Goal: Task Accomplishment & Management: Manage account settings

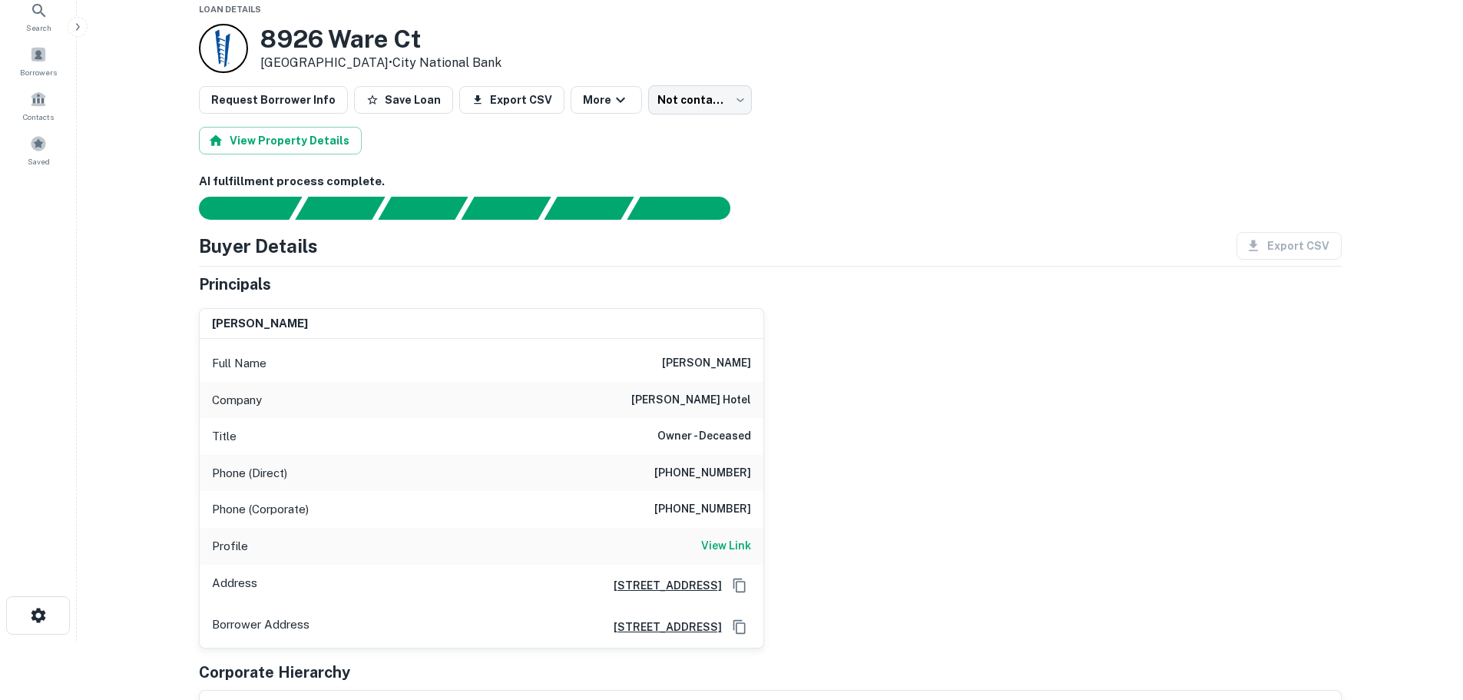
scroll to position [77, 0]
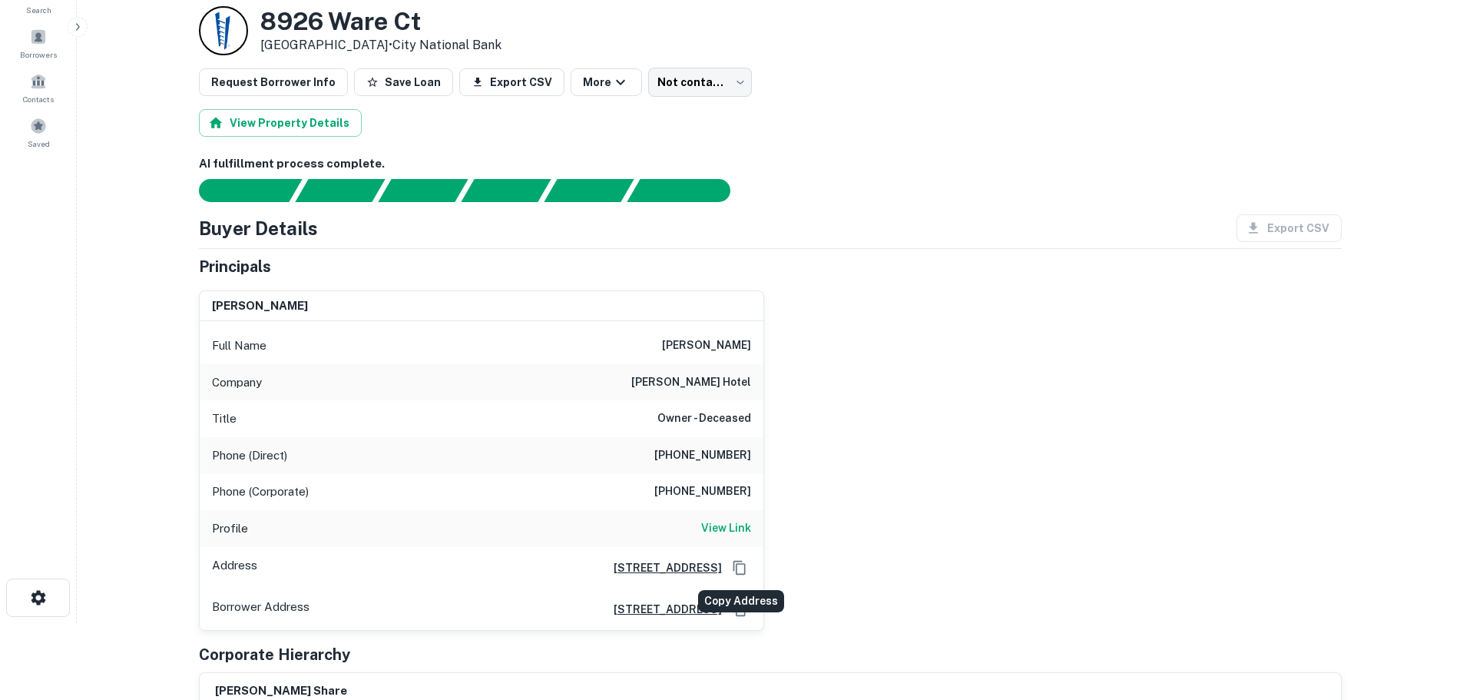
click at [741, 567] on icon "Copy Address" at bounding box center [739, 567] width 15 height 15
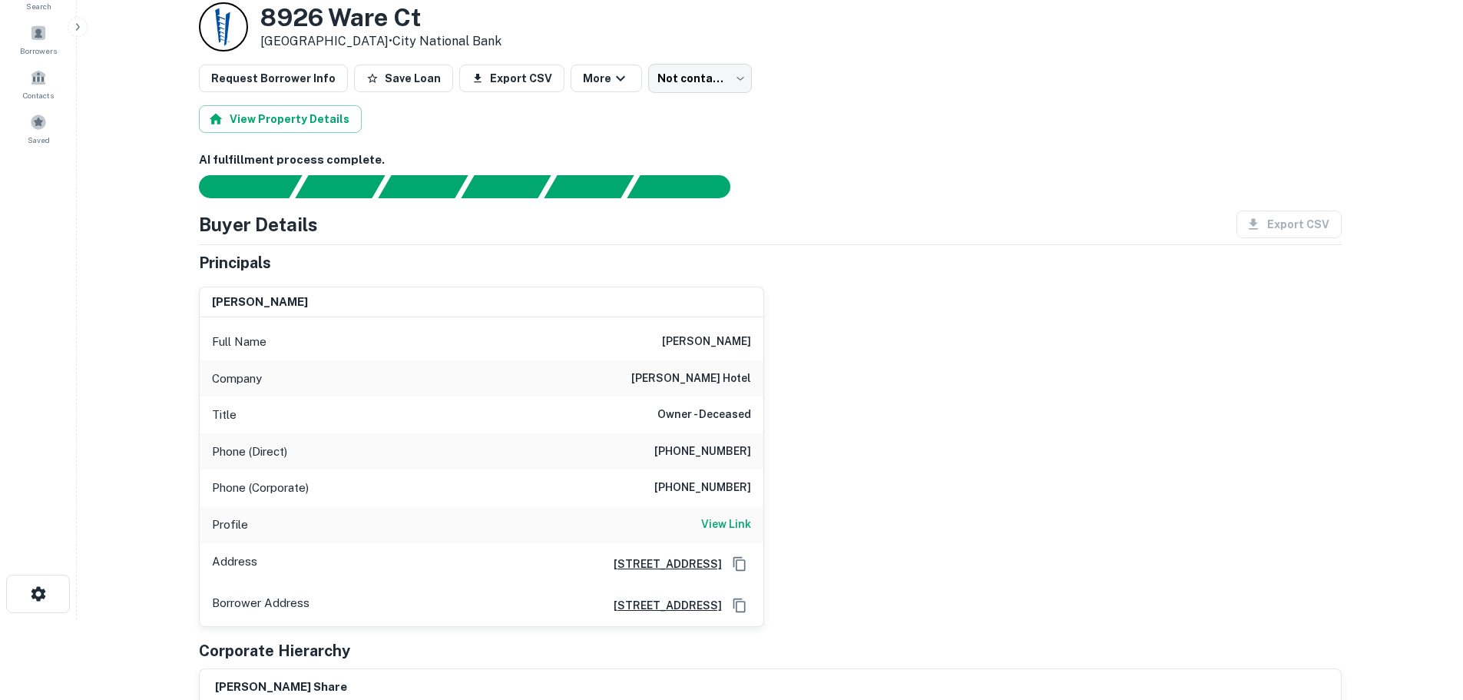
scroll to position [0, 0]
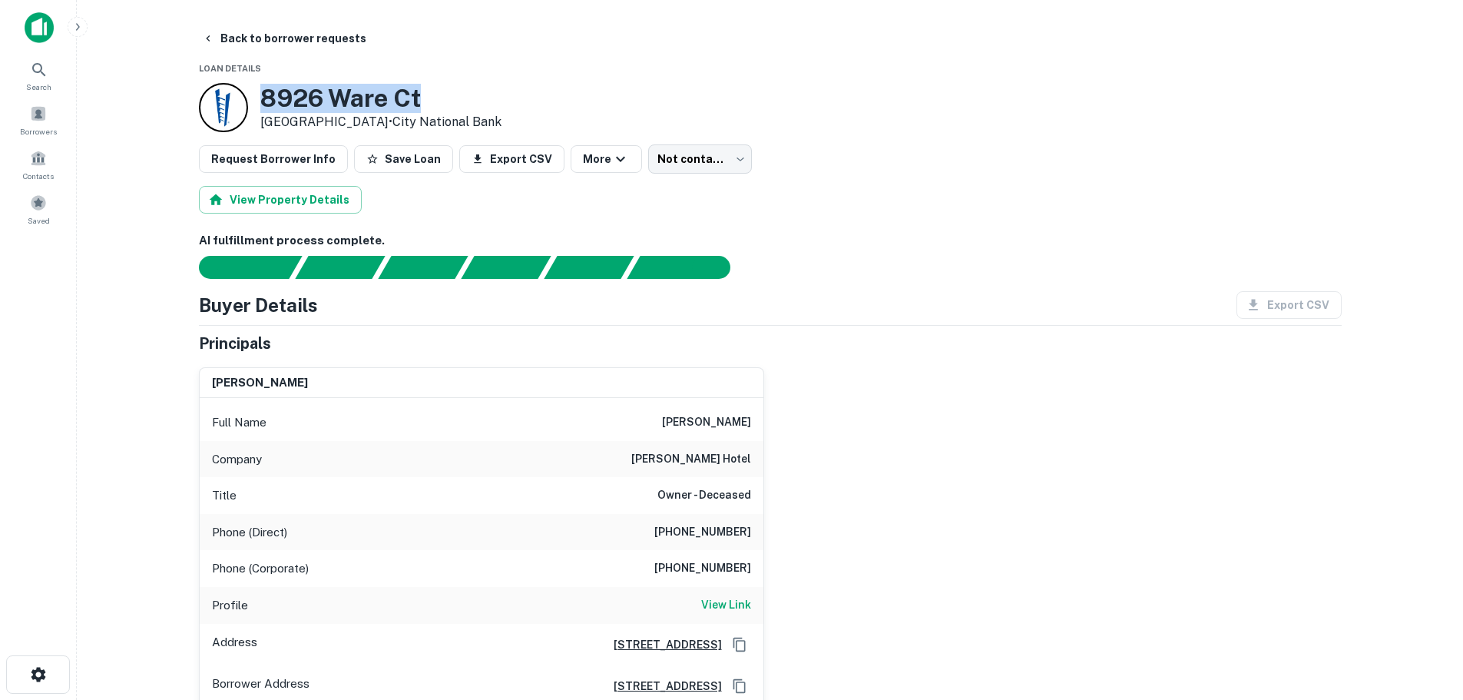
drag, startPoint x: 263, startPoint y: 96, endPoint x: 446, endPoint y: 101, distance: 182.8
click at [446, 101] on h3 "8926 Ware Ct" at bounding box center [380, 98] width 241 height 29
copy h3 "8926 Ware Ct"
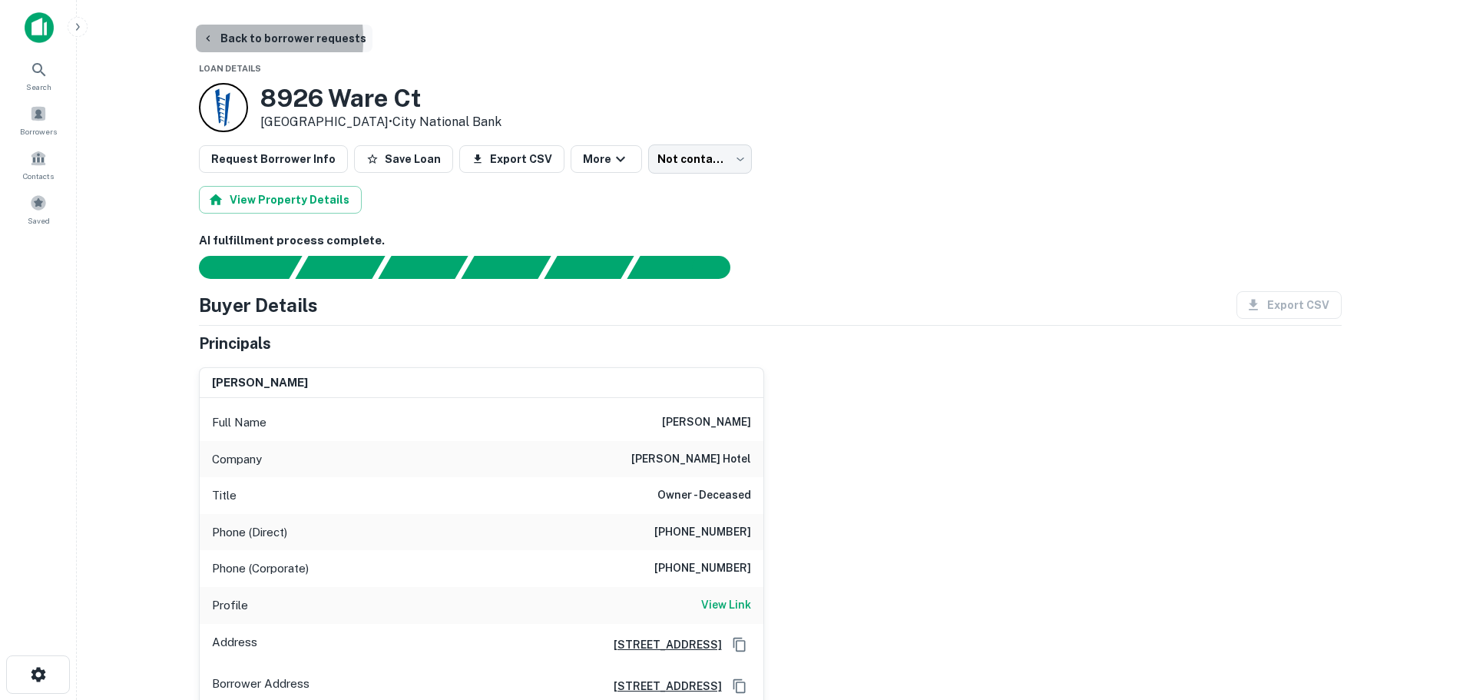
click at [207, 39] on icon "button" at bounding box center [208, 38] width 4 height 6
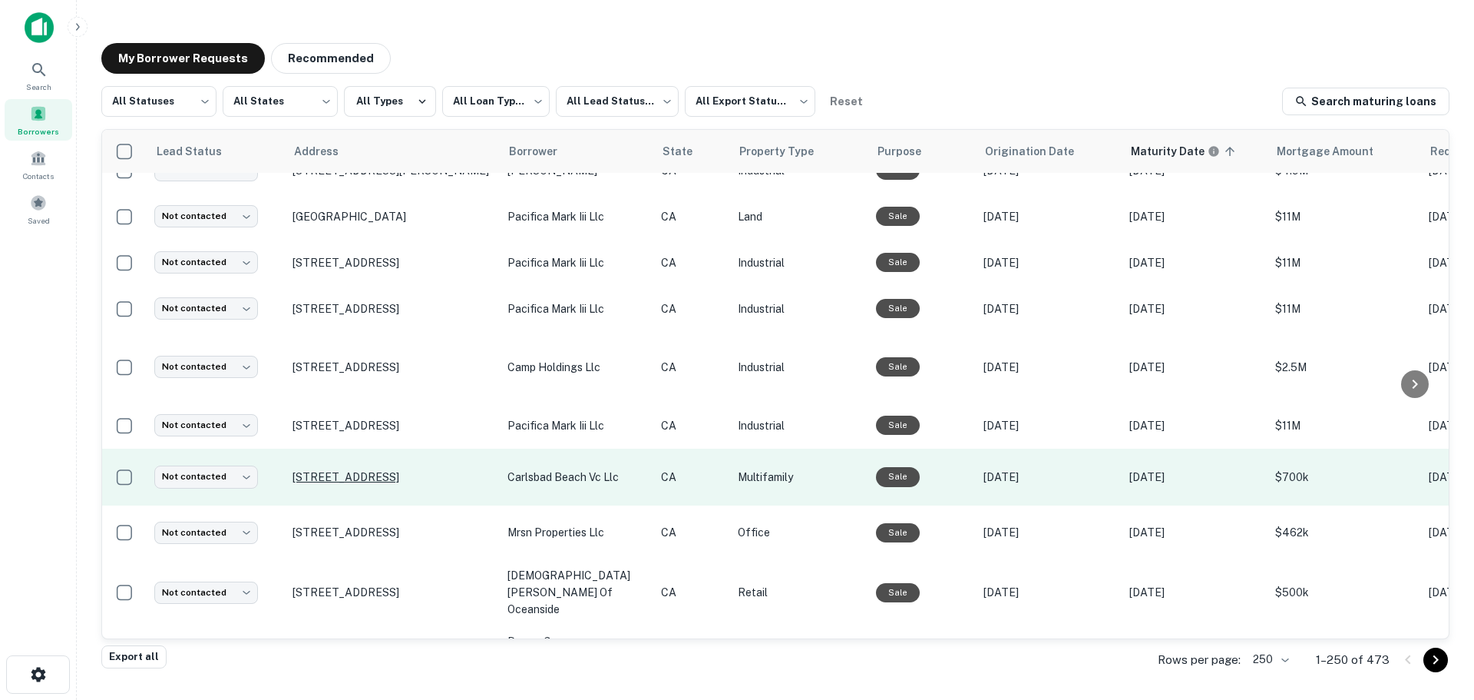
scroll to position [6765, 0]
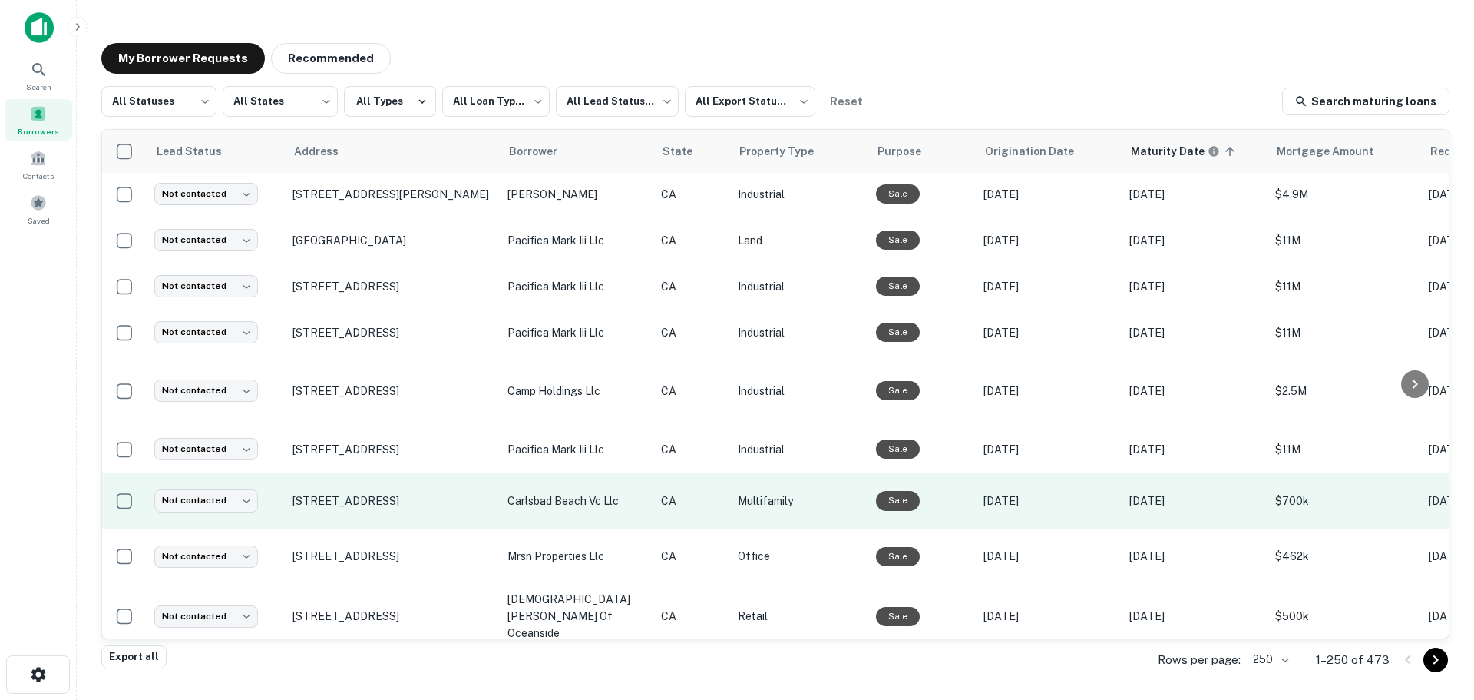
drag, startPoint x: 350, startPoint y: 364, endPoint x: 360, endPoint y: 399, distance: 36.0
click at [360, 472] on td "[STREET_ADDRESS]" at bounding box center [392, 501] width 215 height 58
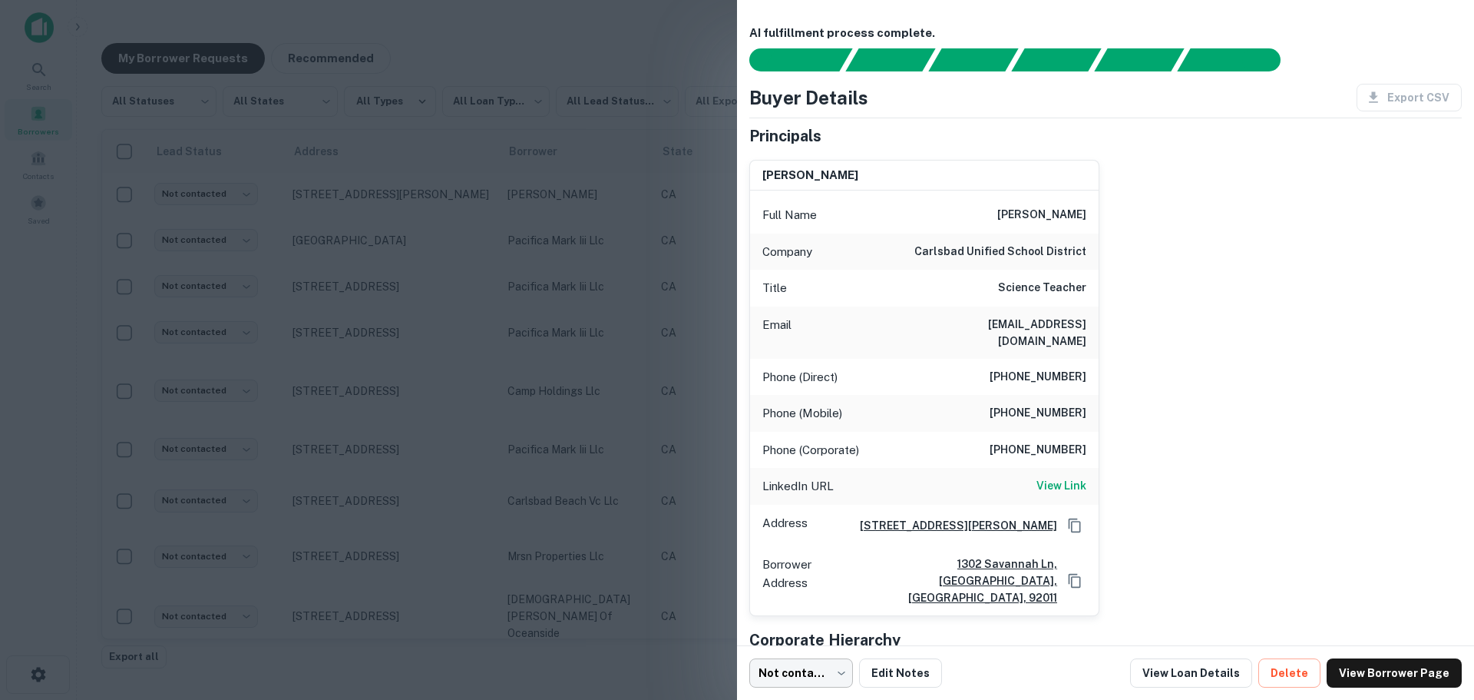
click at [842, 670] on body "**********" at bounding box center [737, 350] width 1474 height 700
click at [1255, 436] on div at bounding box center [737, 350] width 1474 height 700
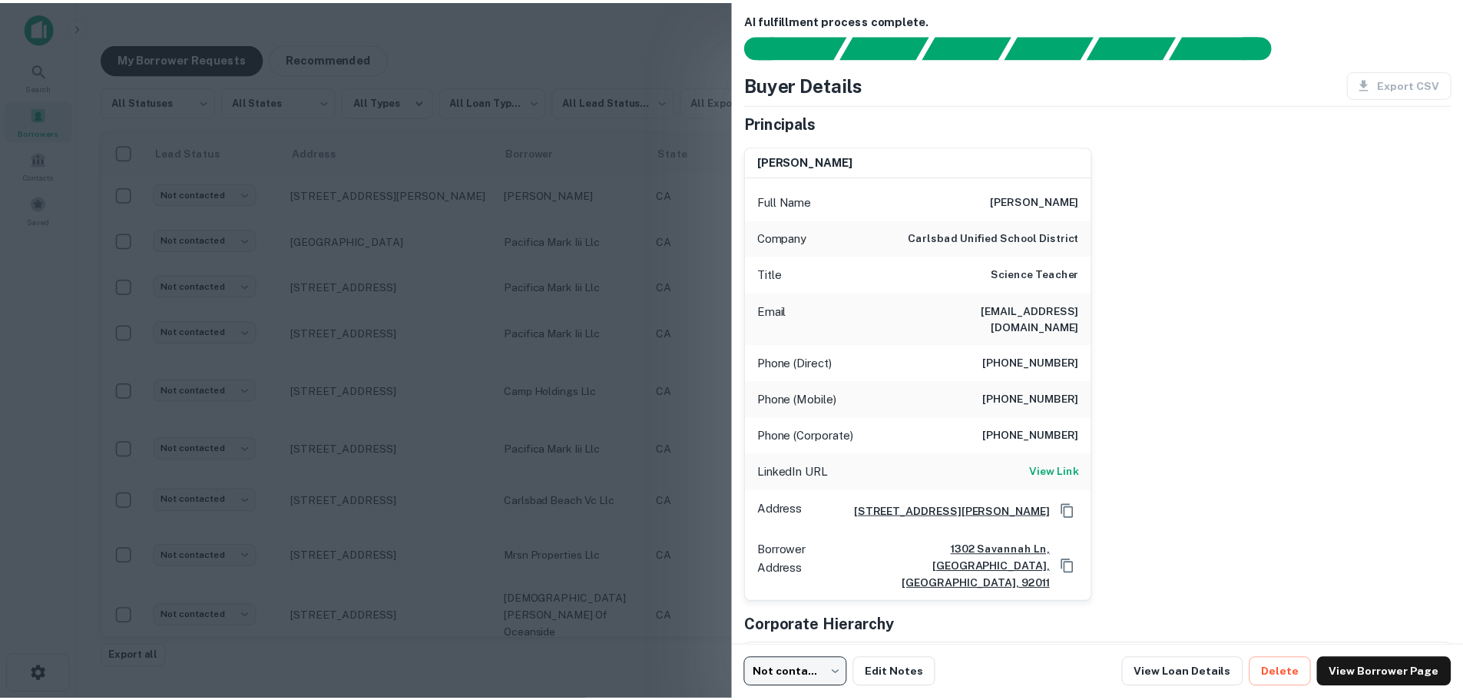
scroll to position [0, 0]
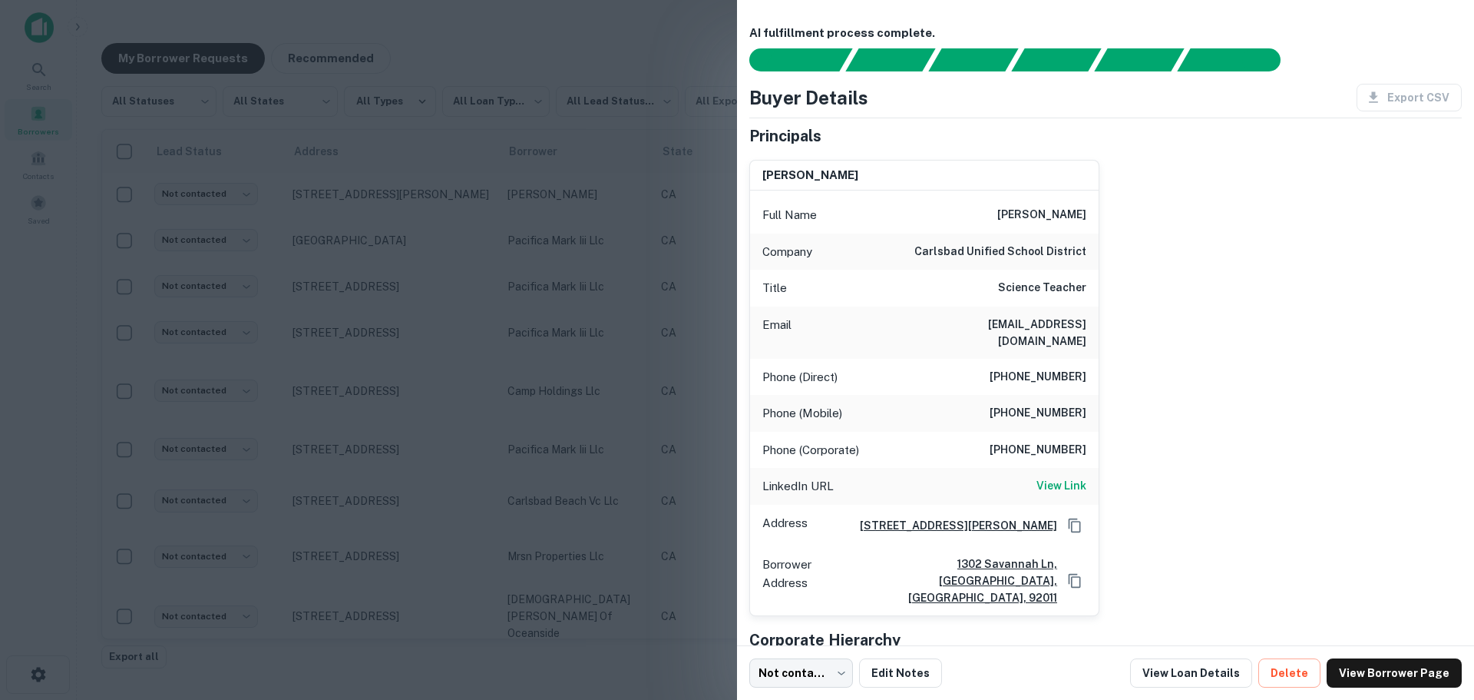
click at [672, 35] on div at bounding box center [737, 350] width 1474 height 700
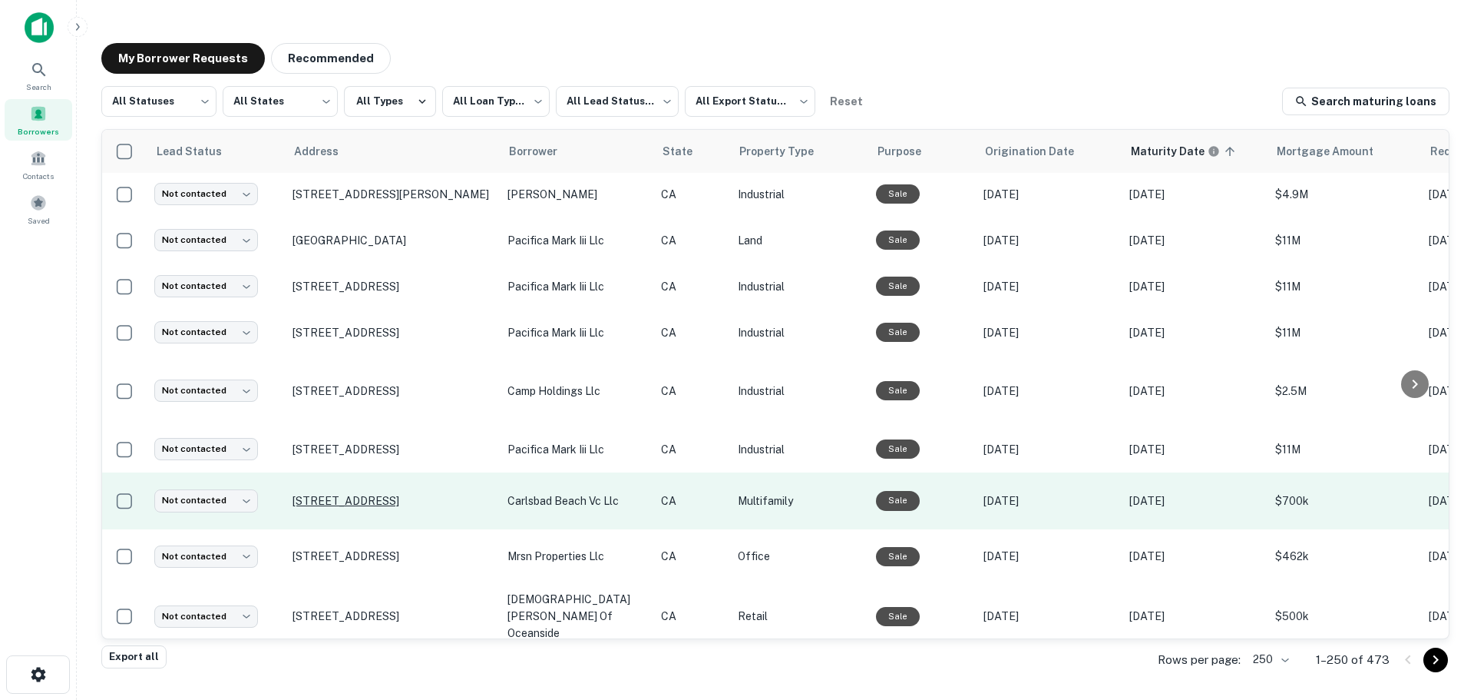
click at [360, 494] on p "[STREET_ADDRESS]" at bounding box center [393, 501] width 200 height 14
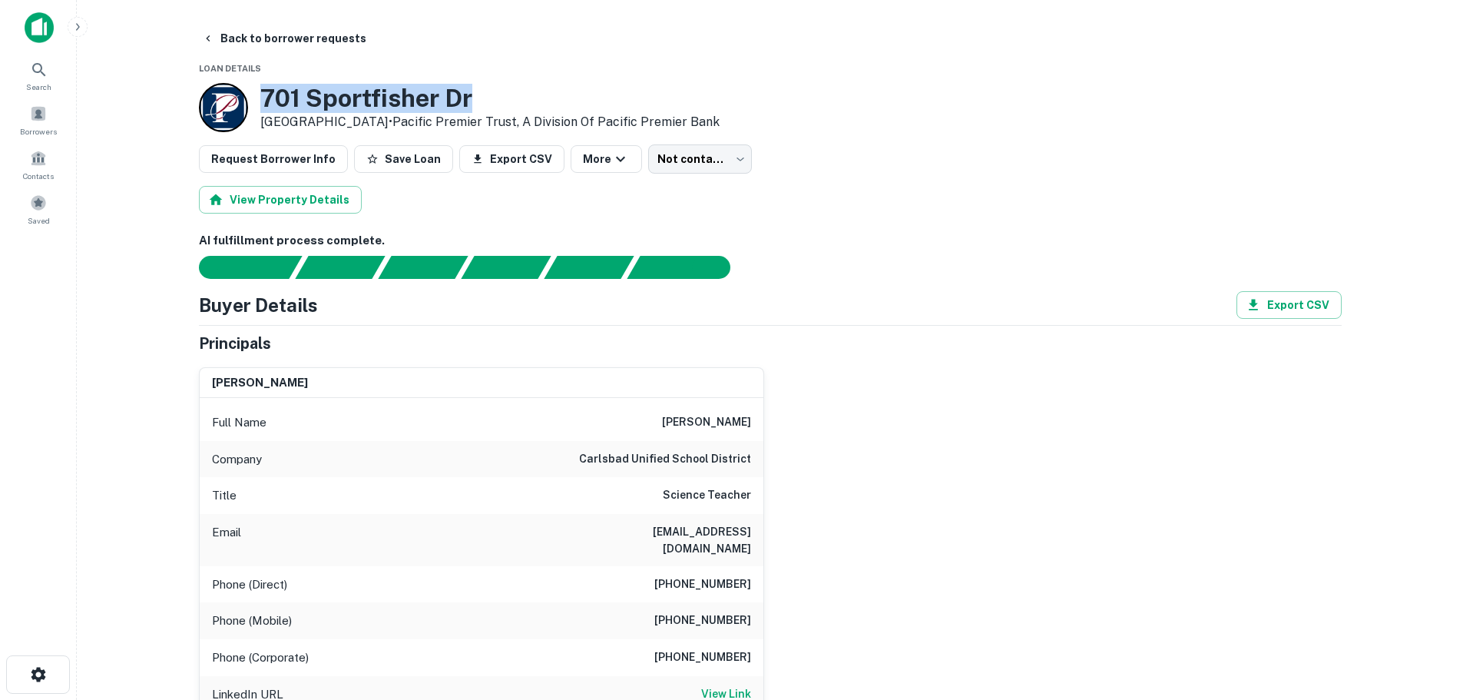
drag, startPoint x: 264, startPoint y: 90, endPoint x: 479, endPoint y: 100, distance: 215.3
click at [479, 100] on h3 "701 Sportfisher Dr" at bounding box center [489, 98] width 459 height 29
copy h3 "701 Sportfisher Dr"
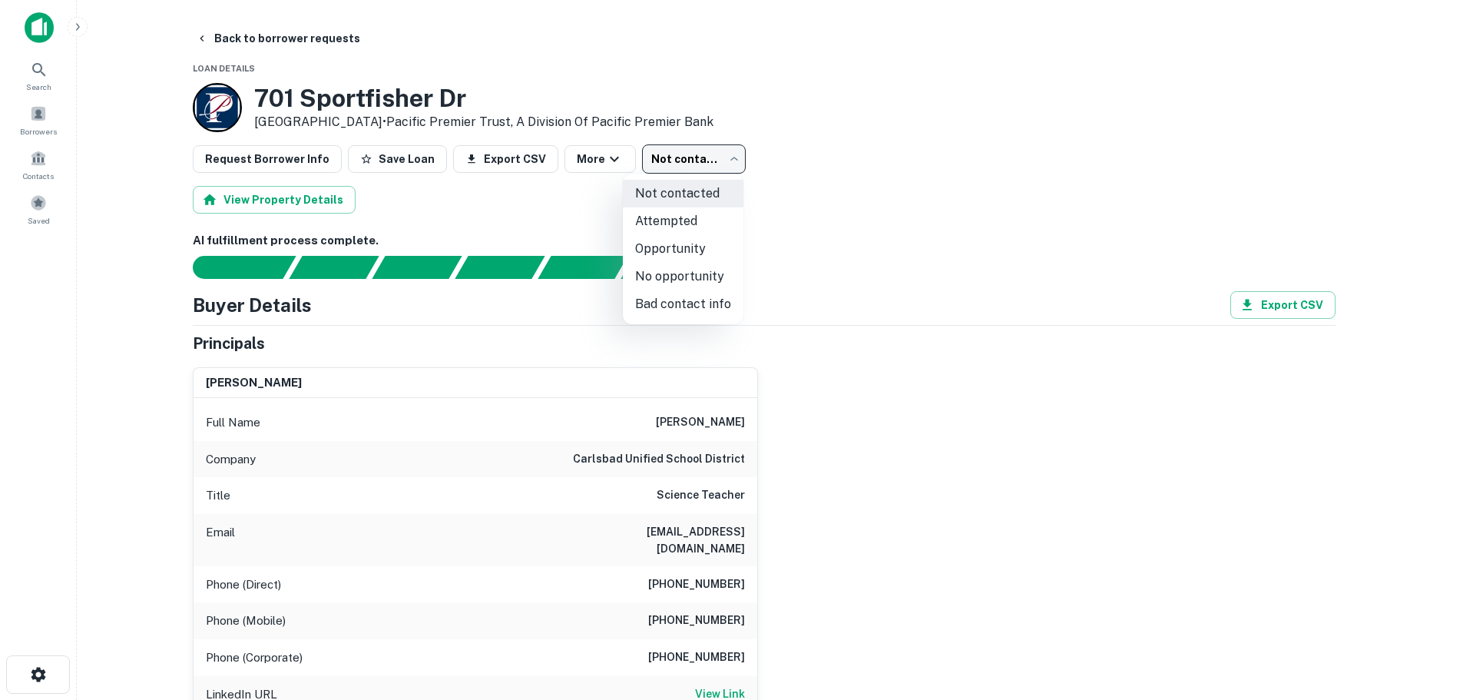
click at [703, 160] on body "Search Borrowers Contacts Saved Back to borrower requests Loan Details 701 Spor…" at bounding box center [731, 350] width 1463 height 700
click at [677, 220] on li "Attempted" at bounding box center [683, 221] width 121 height 28
type input "*********"
click at [720, 160] on body "Search Borrowers Contacts Saved Back to borrower requests Loan Details 701 Spor…" at bounding box center [737, 350] width 1474 height 700
click at [681, 220] on li "Attempted" at bounding box center [683, 221] width 121 height 28
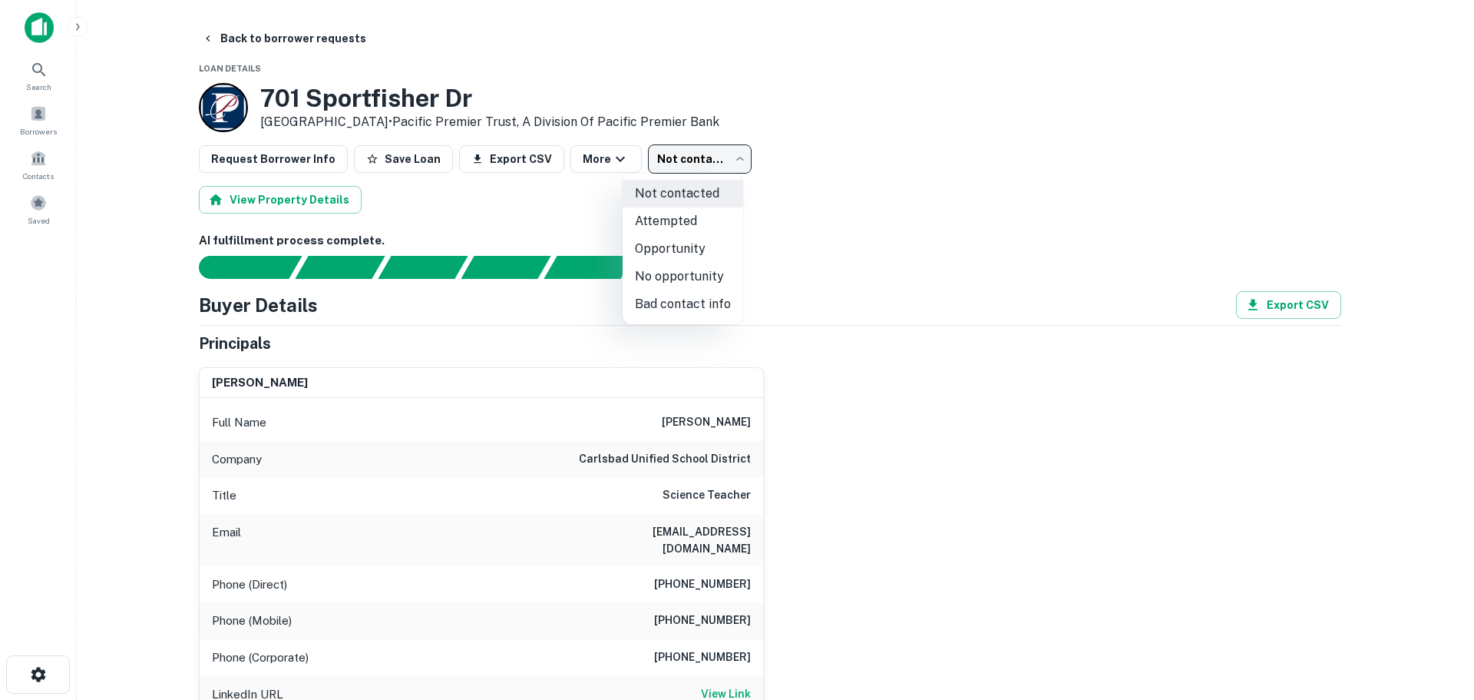
type input "*********"
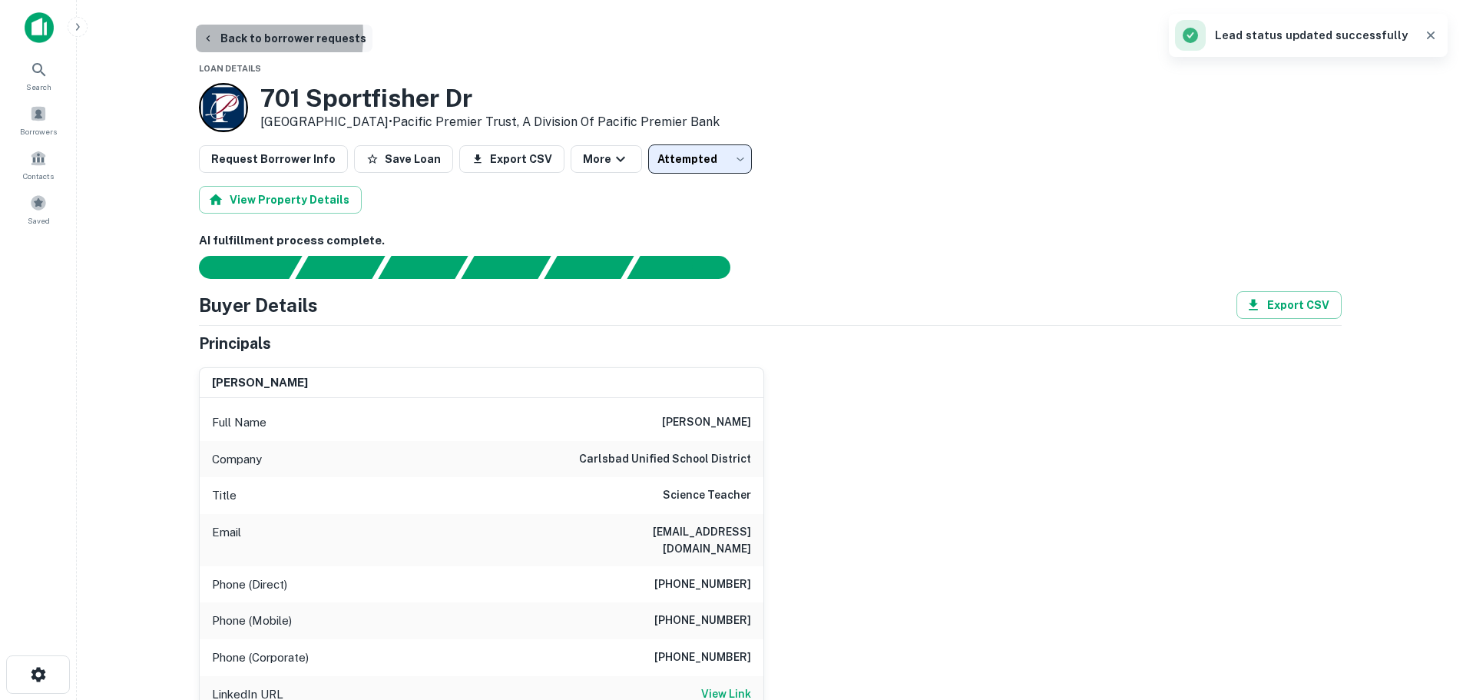
click at [211, 35] on icon "button" at bounding box center [208, 38] width 12 height 12
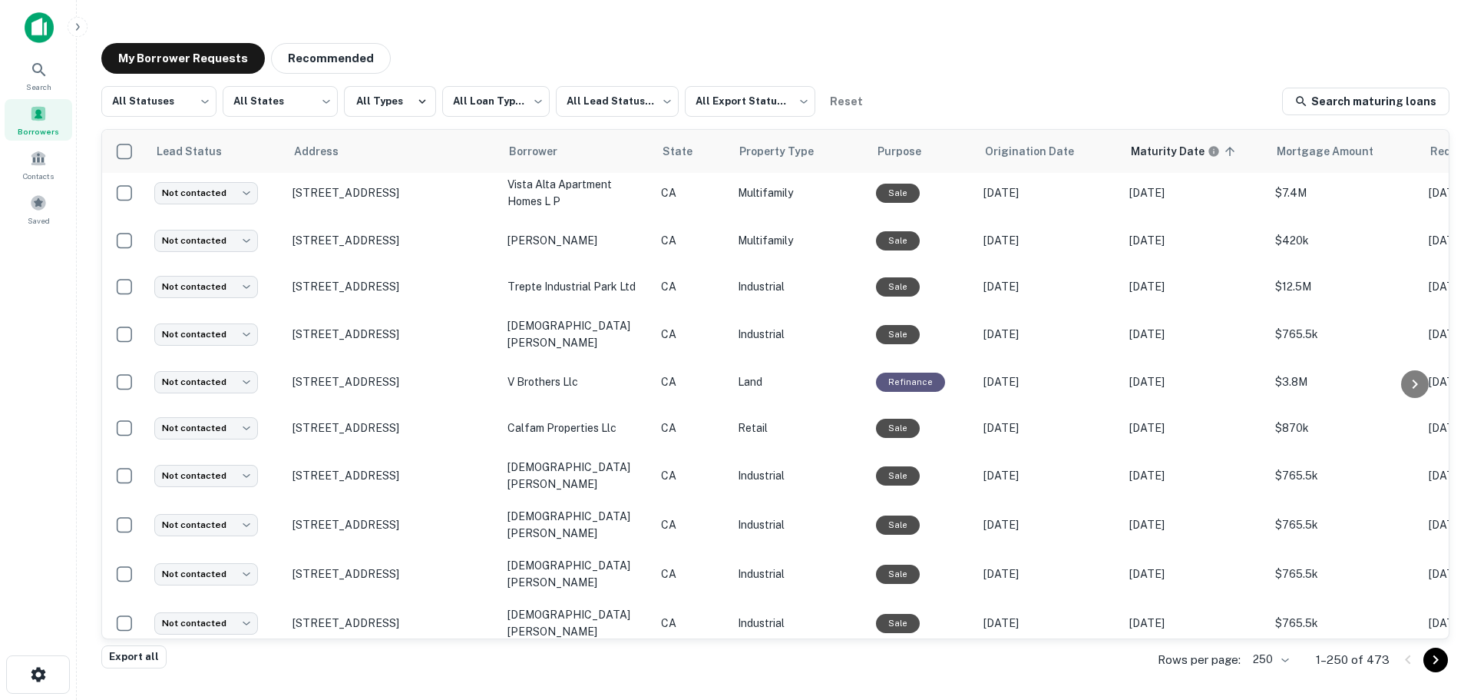
scroll to position [10068, 0]
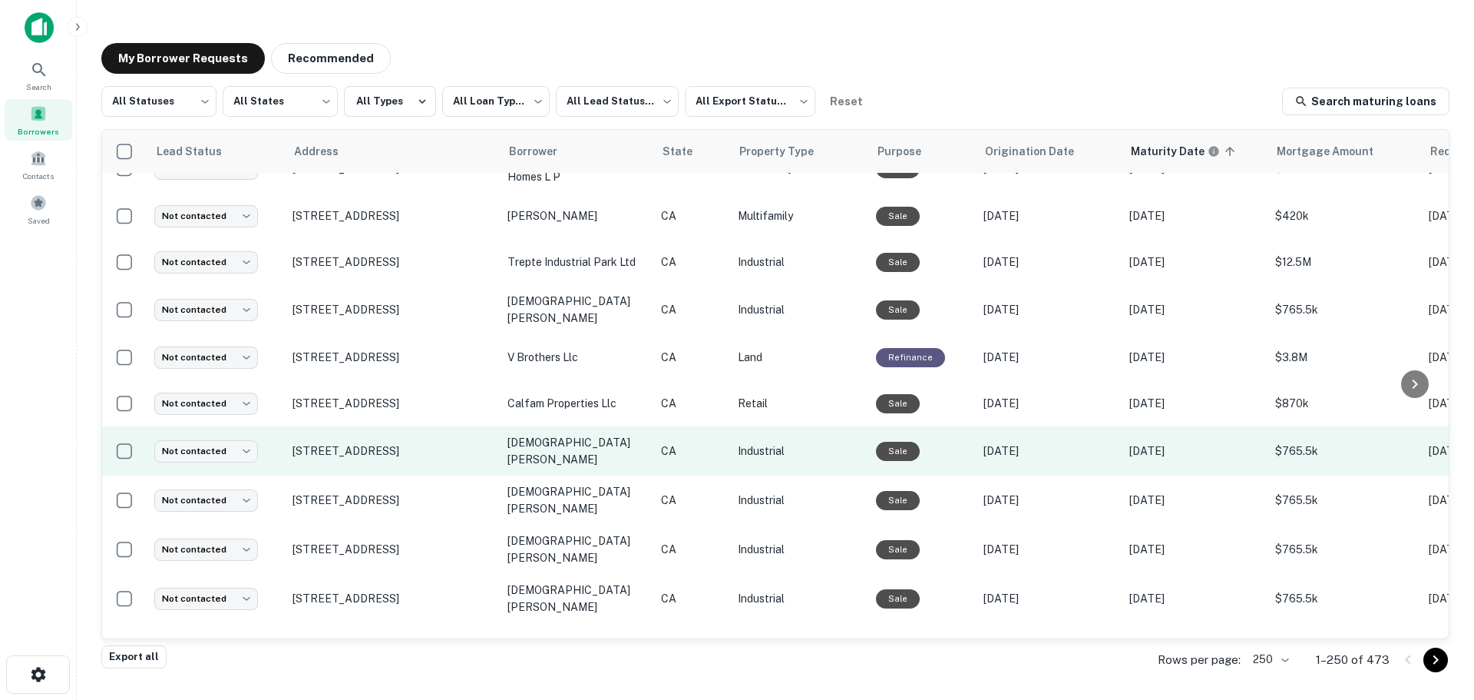
click at [272, 426] on td "Not contacted **** ​" at bounding box center [216, 450] width 138 height 49
click at [601, 426] on td "[DEMOGRAPHIC_DATA][PERSON_NAME]" at bounding box center [577, 450] width 154 height 49
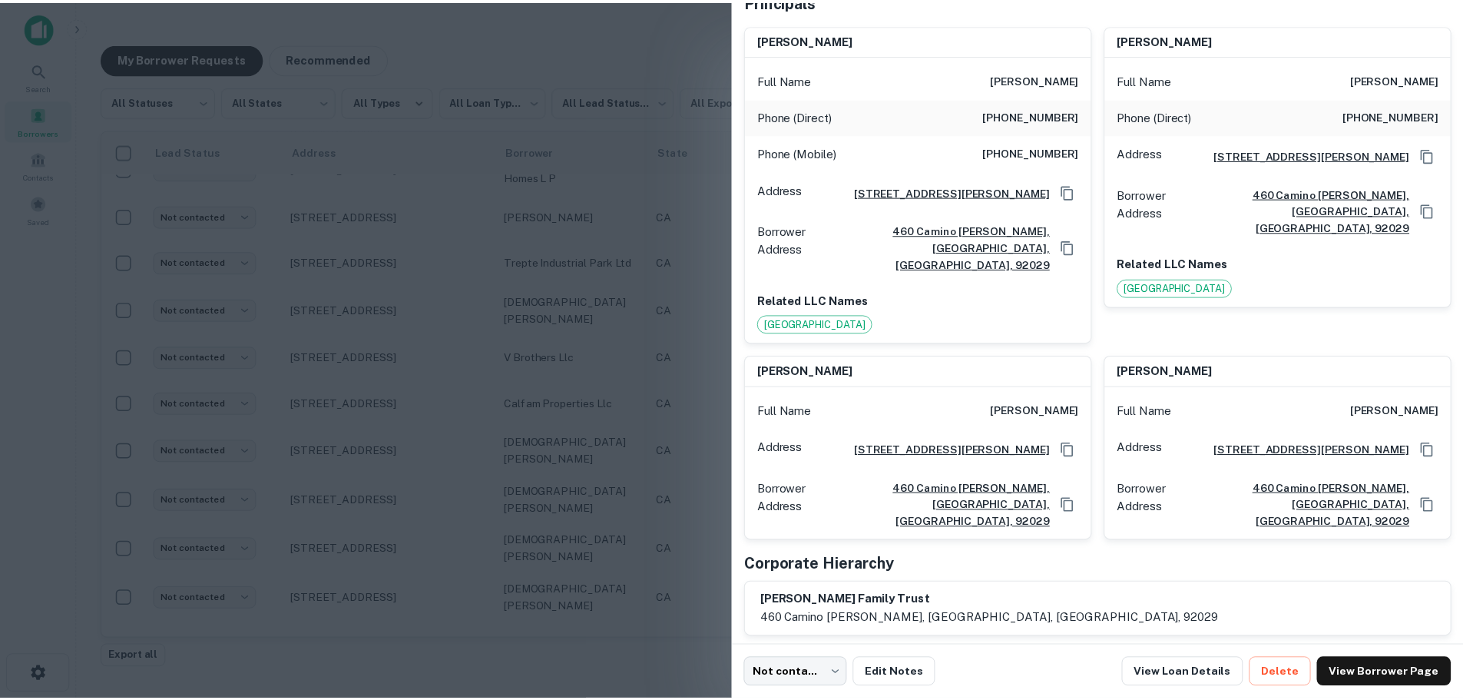
scroll to position [0, 0]
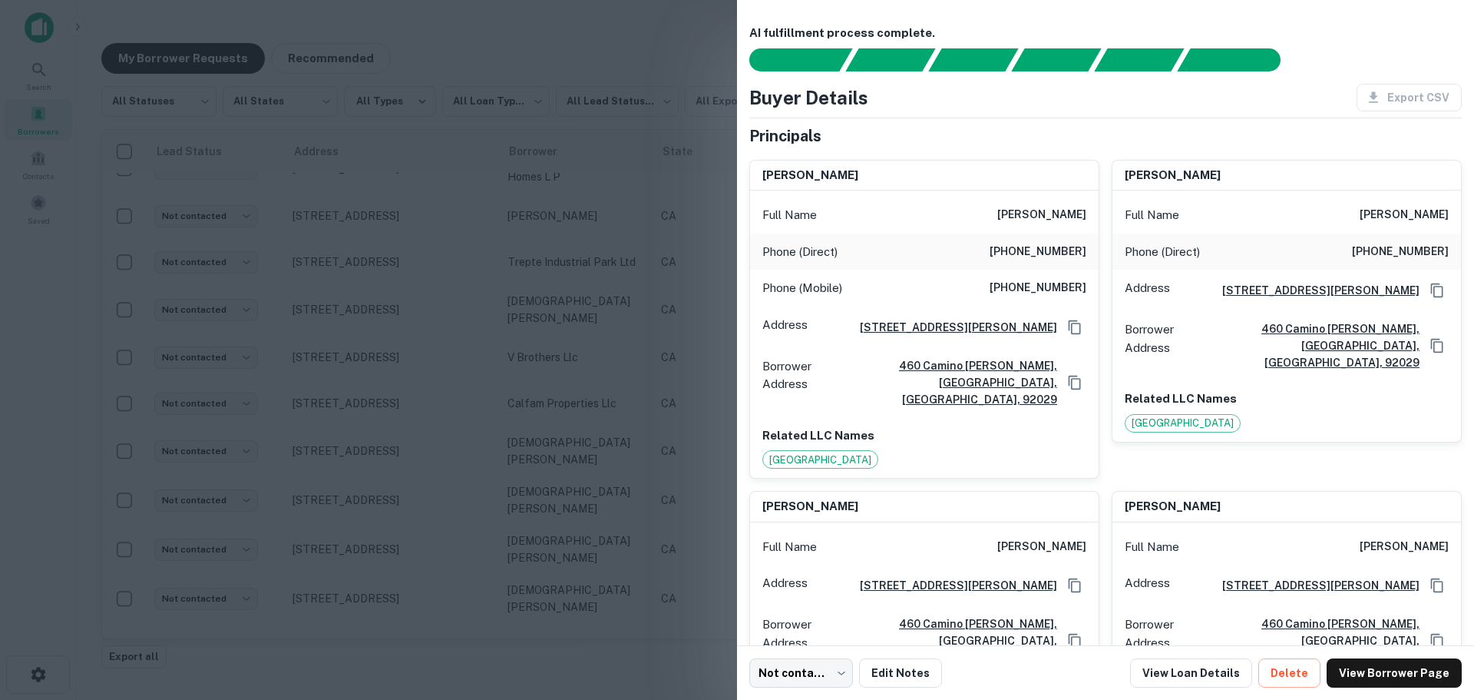
click at [605, 34] on div at bounding box center [737, 350] width 1474 height 700
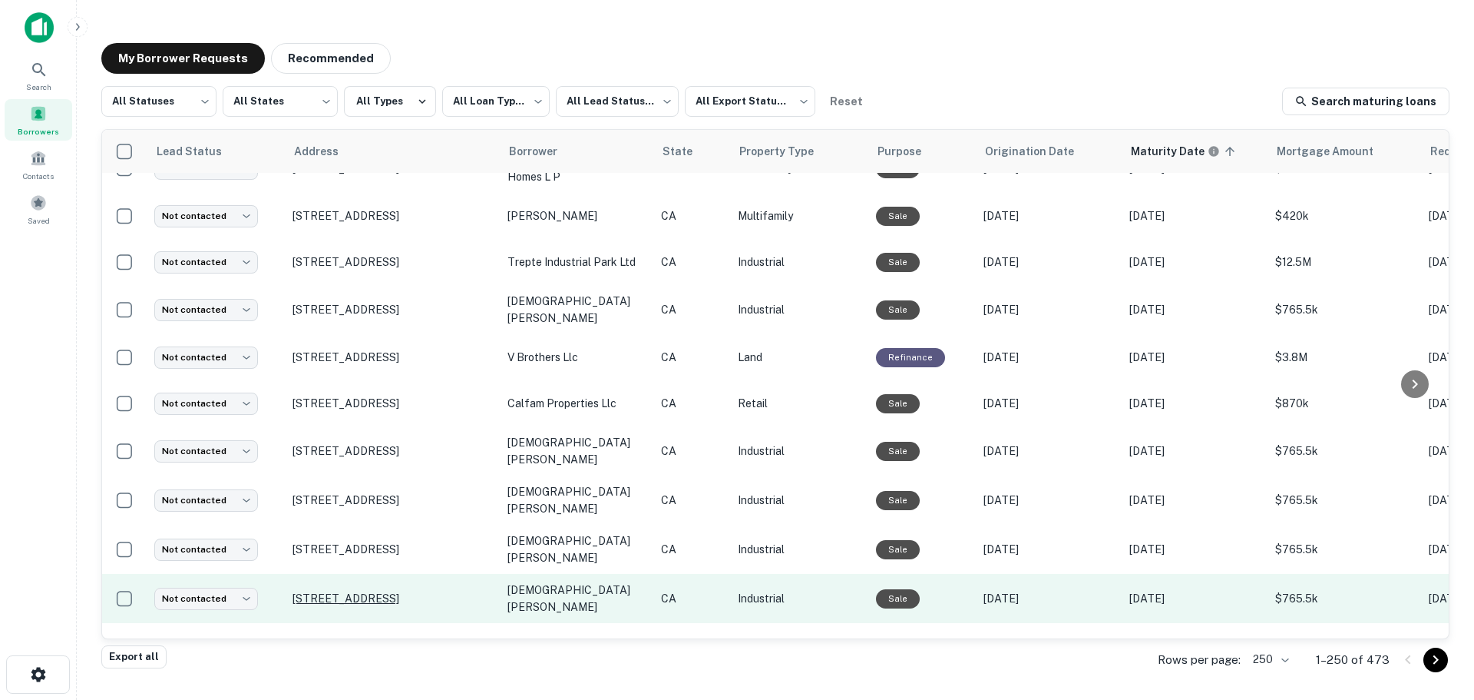
drag, startPoint x: 470, startPoint y: 462, endPoint x: 294, endPoint y: 461, distance: 175.9
click at [294, 591] on p "[STREET_ADDRESS]" at bounding box center [393, 598] width 200 height 14
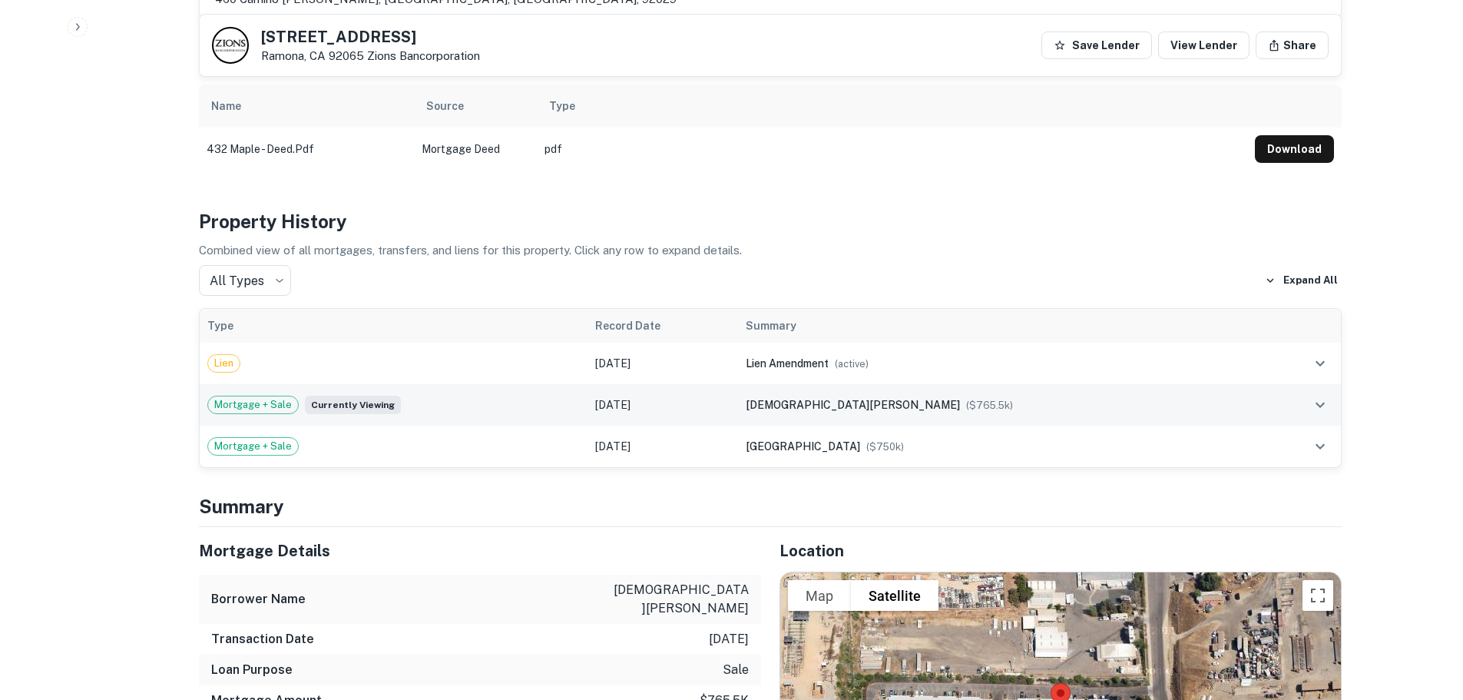
scroll to position [922, 0]
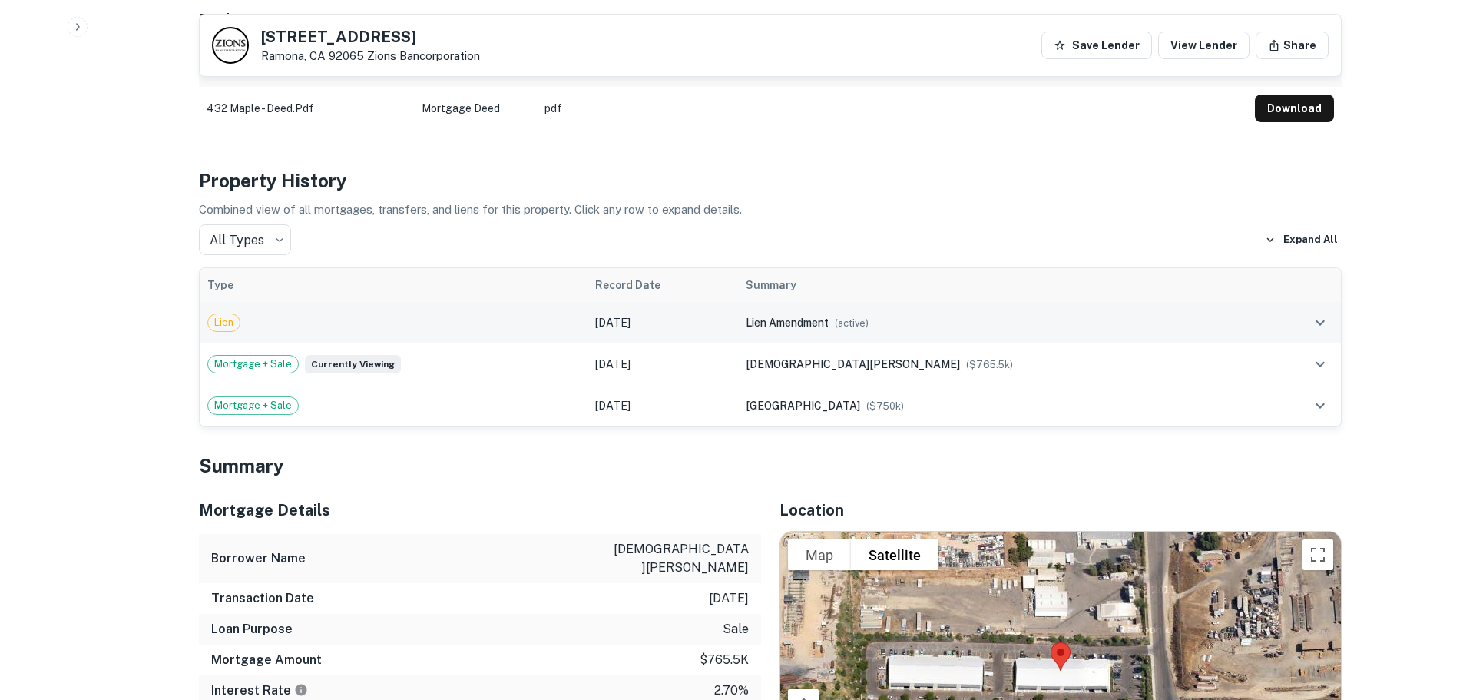
click at [1317, 313] on icon "expand row" at bounding box center [1320, 322] width 18 height 18
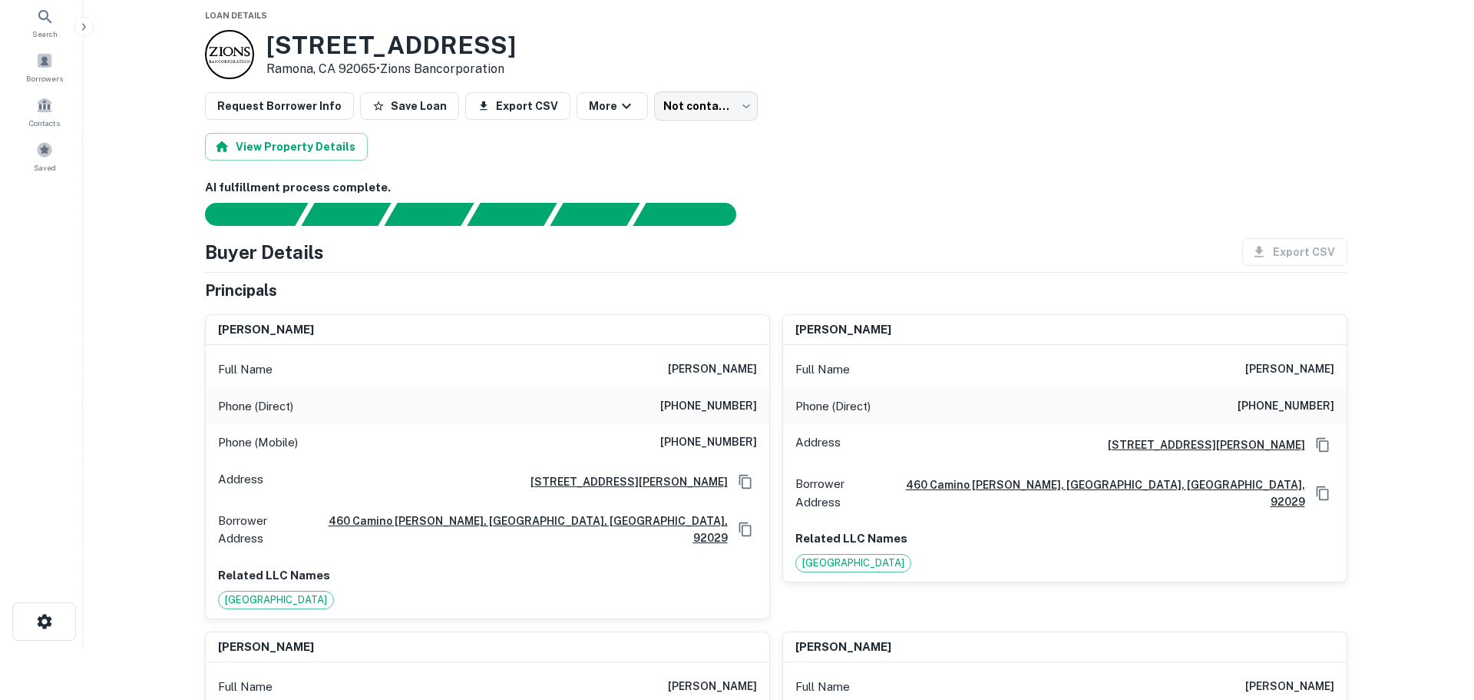
scroll to position [0, 0]
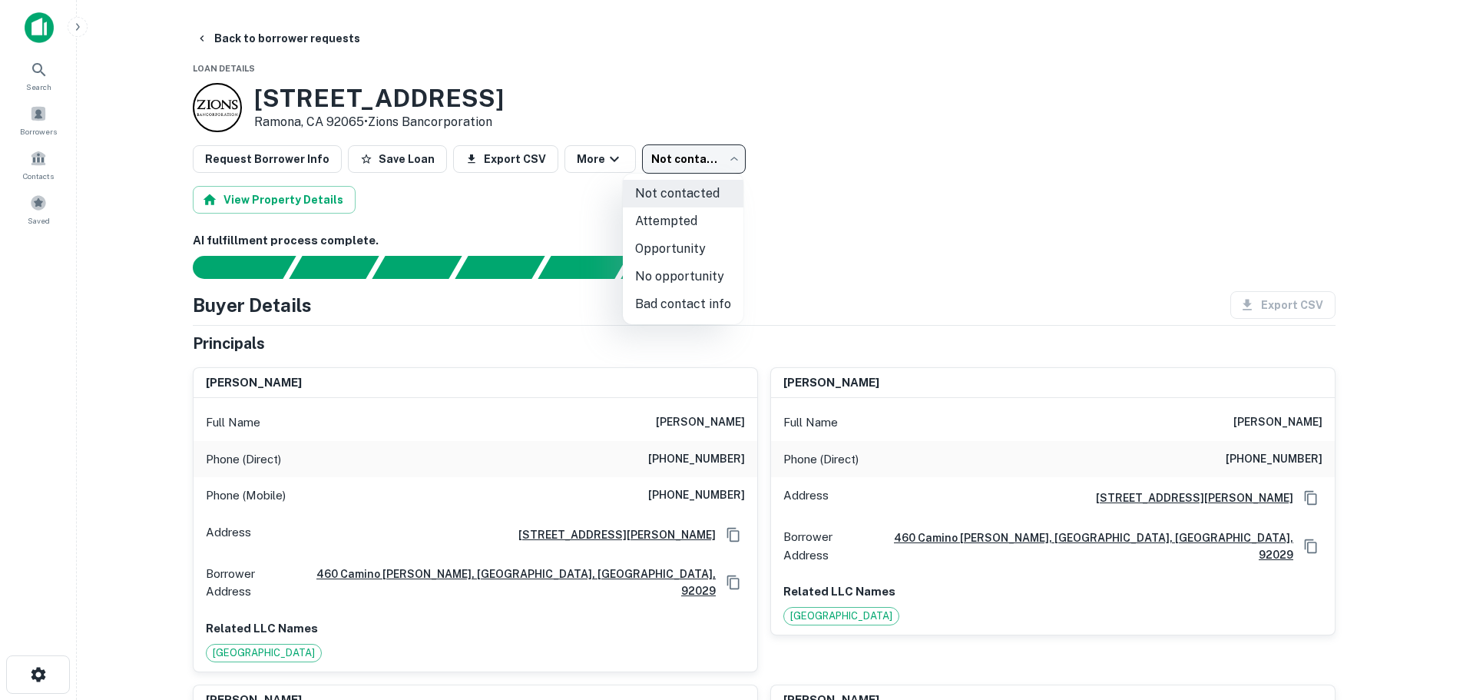
click at [697, 159] on body "Search Borrowers Contacts Saved Back to borrower requests Loan Details 432 Mapl…" at bounding box center [731, 350] width 1463 height 700
click at [678, 221] on li "Attempted" at bounding box center [683, 221] width 121 height 28
type input "*********"
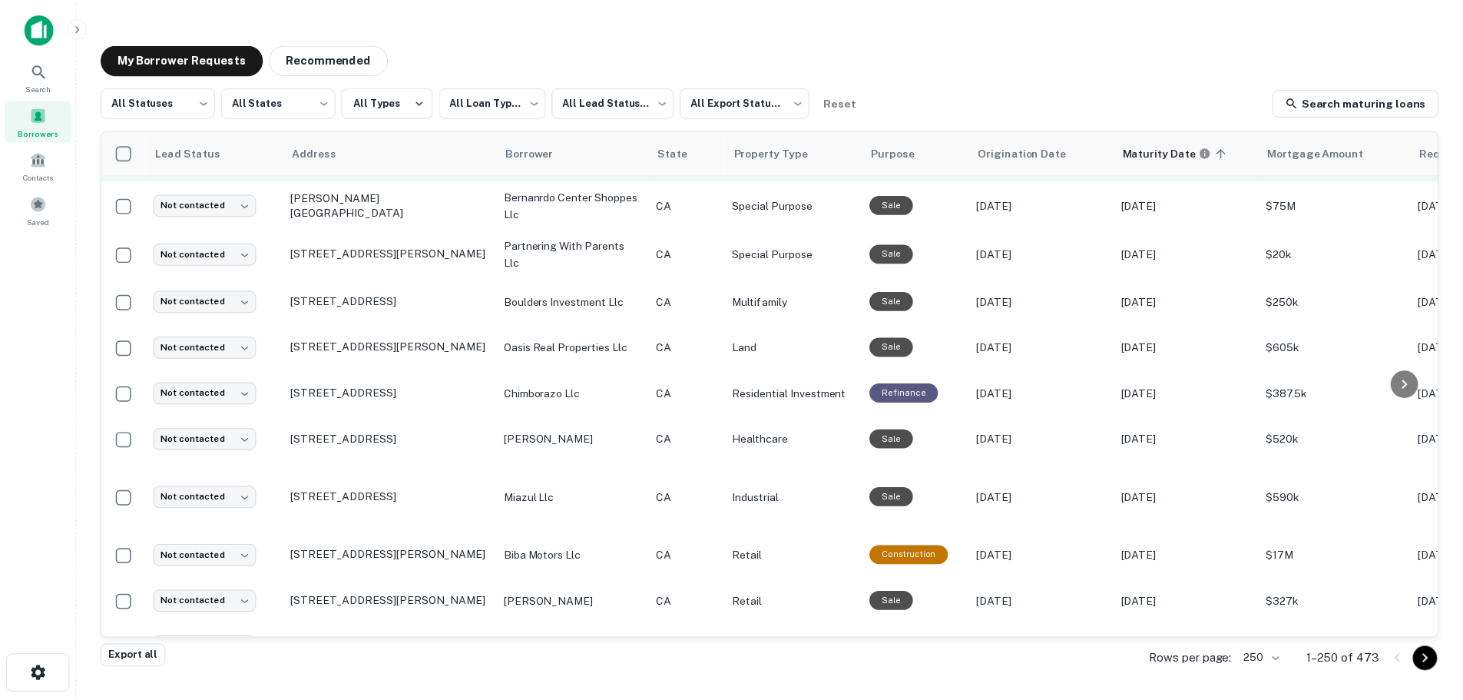
scroll to position [2541, 0]
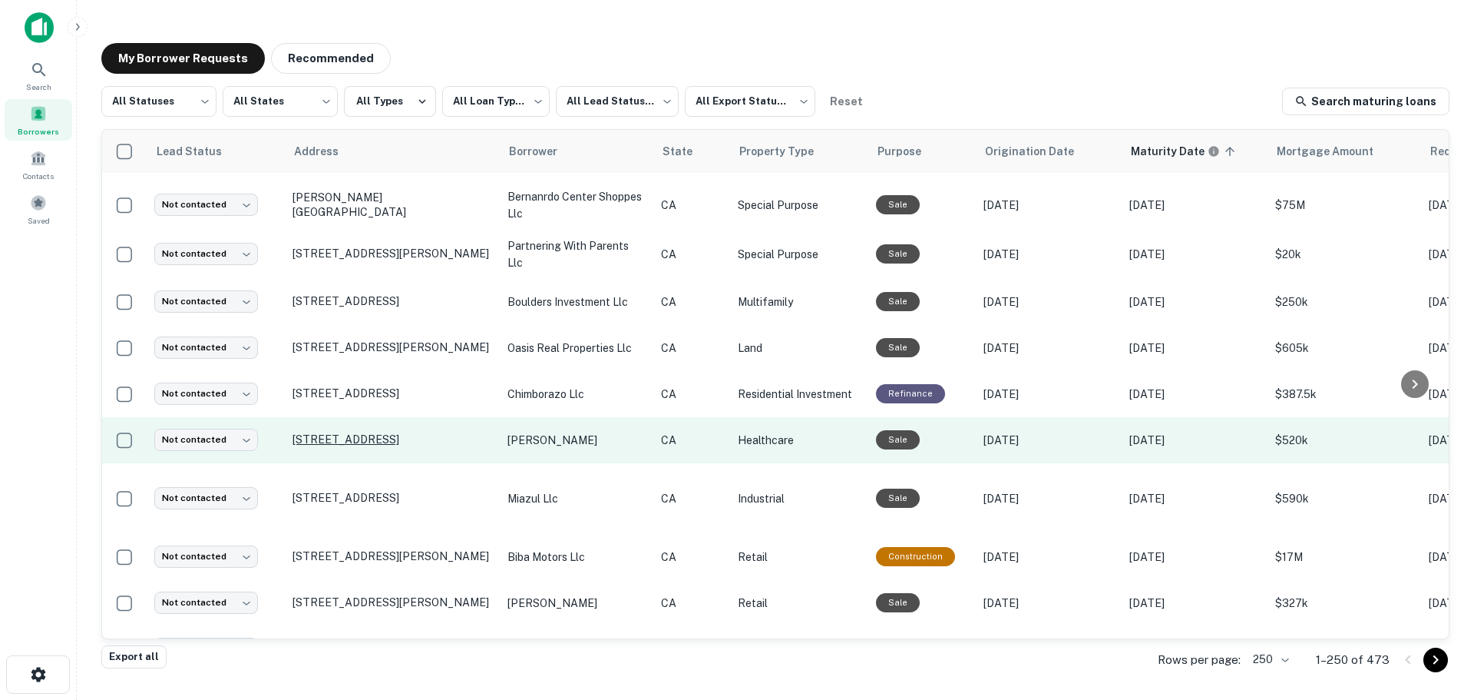
click at [404, 432] on p "[STREET_ADDRESS]" at bounding box center [393, 439] width 200 height 14
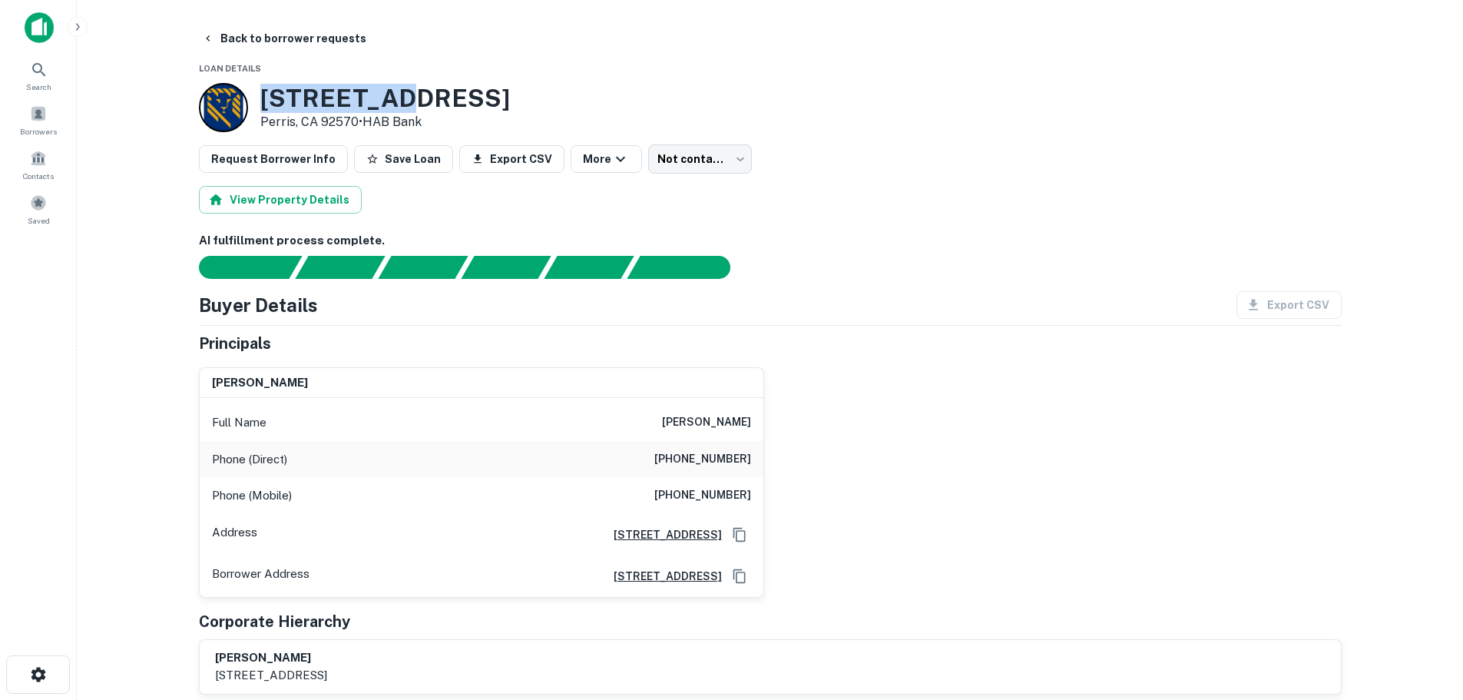
drag, startPoint x: 260, startPoint y: 88, endPoint x: 415, endPoint y: 101, distance: 155.7
click at [415, 101] on h3 "735 S D ST" at bounding box center [385, 98] width 250 height 29
copy h3 "735 S D ST"
click at [706, 166] on body "Search Borrowers Contacts Saved Back to borrower requests Loan Details 735 S D …" at bounding box center [731, 350] width 1463 height 700
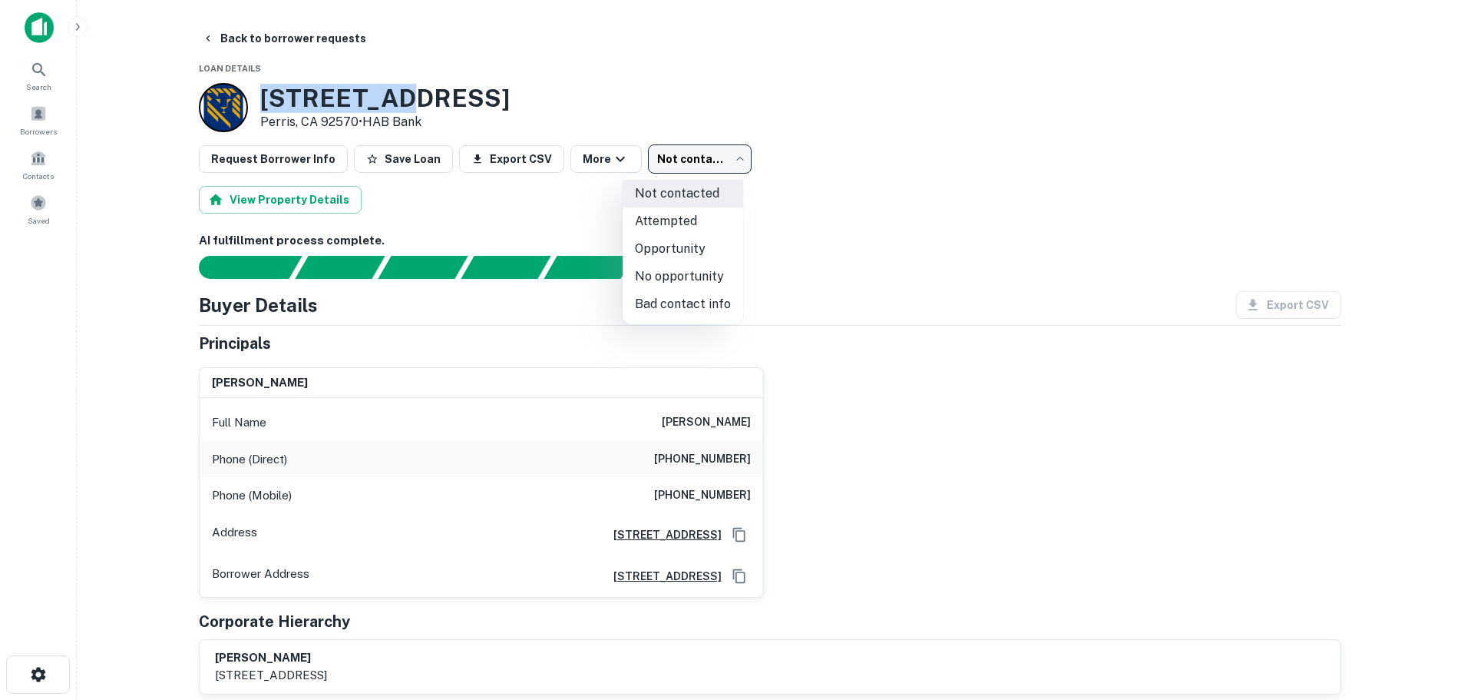
click at [710, 309] on li "Bad contact info" at bounding box center [683, 304] width 121 height 28
type input "**********"
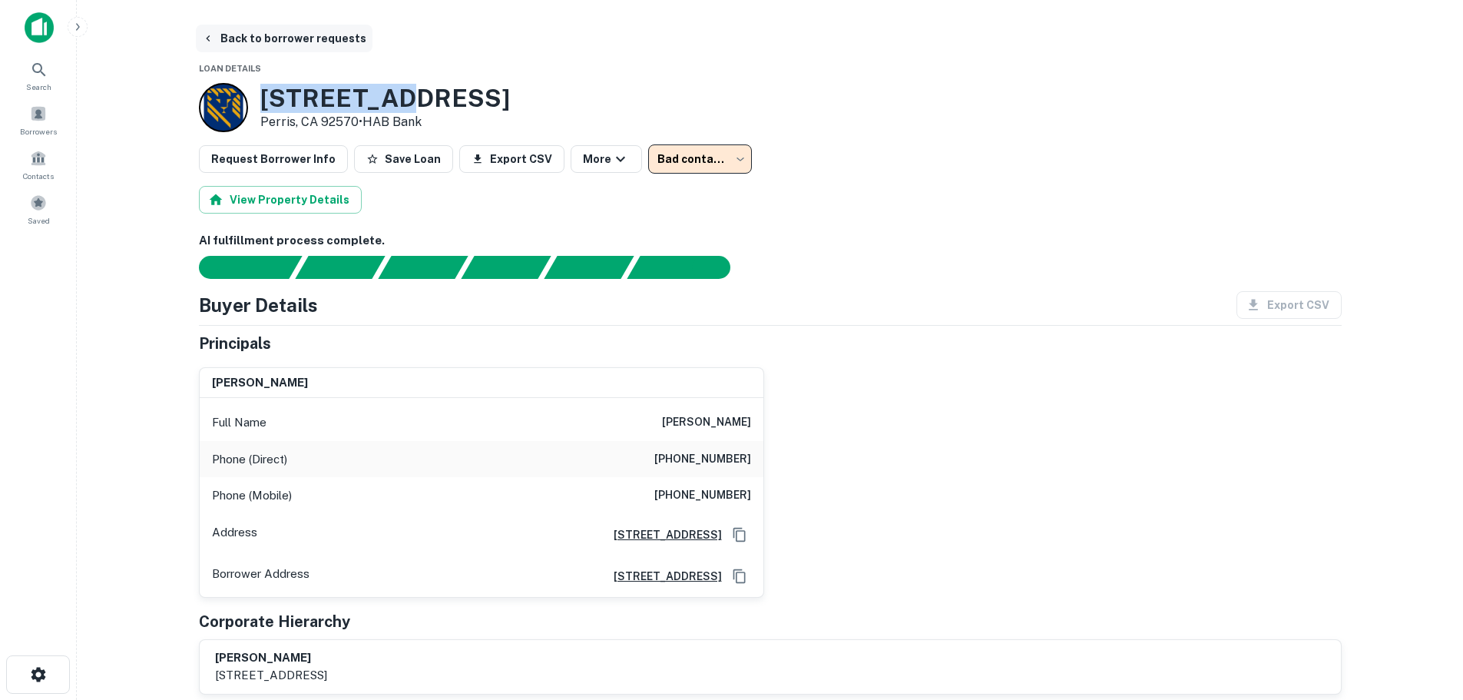
click at [209, 42] on icon "button" at bounding box center [208, 38] width 12 height 12
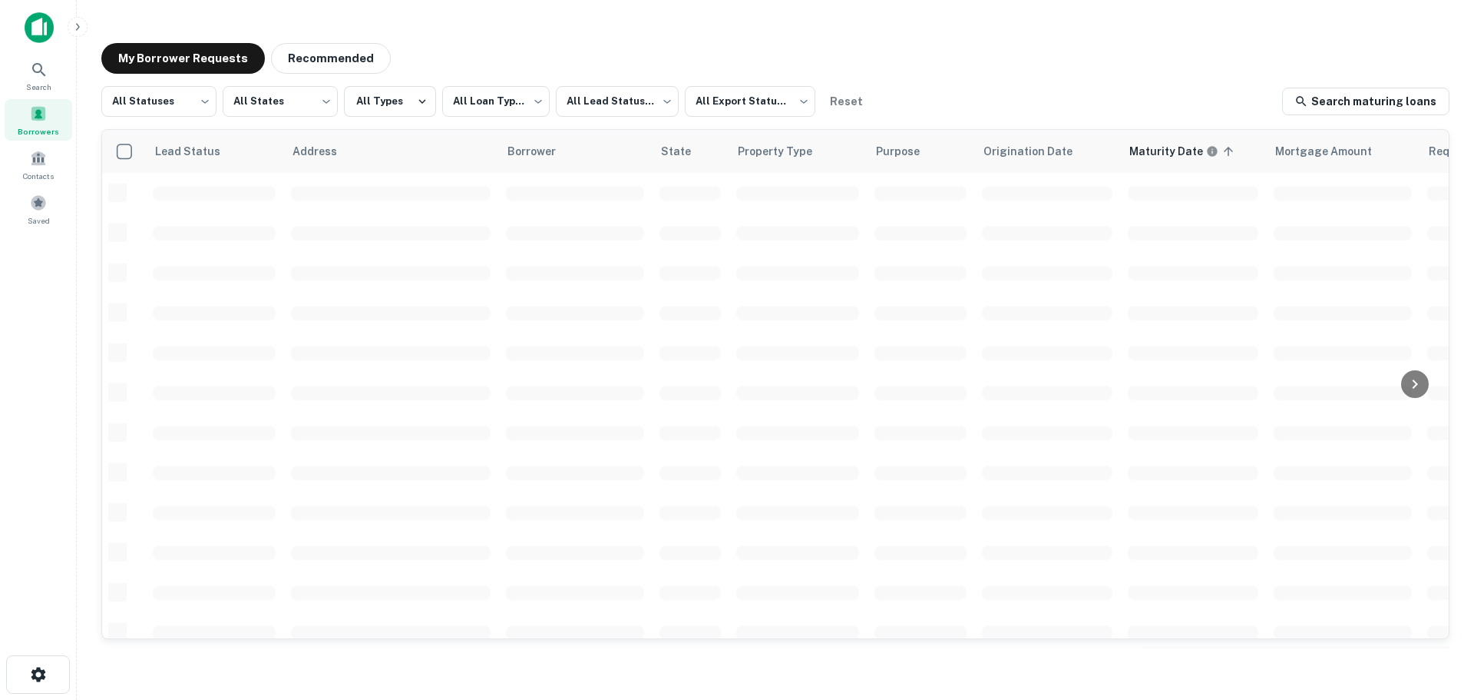
scroll to position [544, 0]
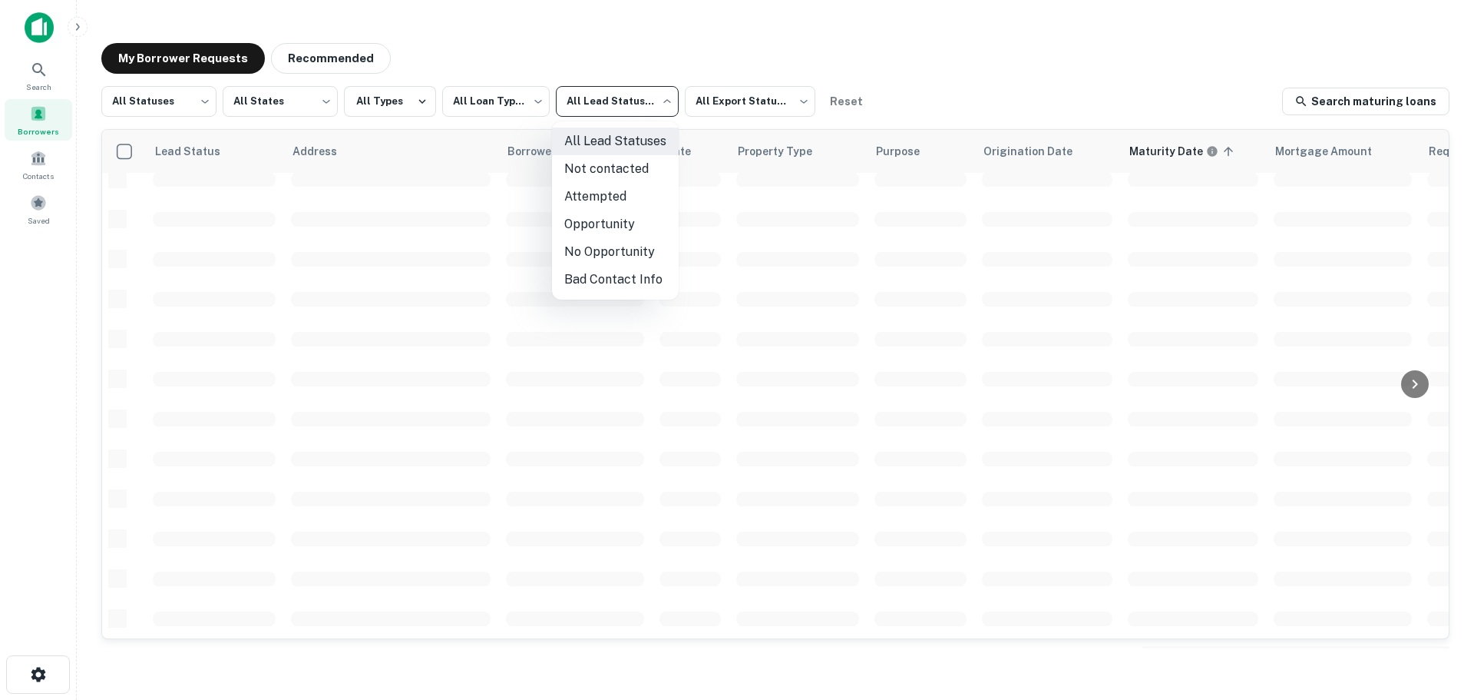
click at [629, 104] on body "**********" at bounding box center [737, 350] width 1474 height 700
click at [388, 105] on div at bounding box center [737, 350] width 1474 height 700
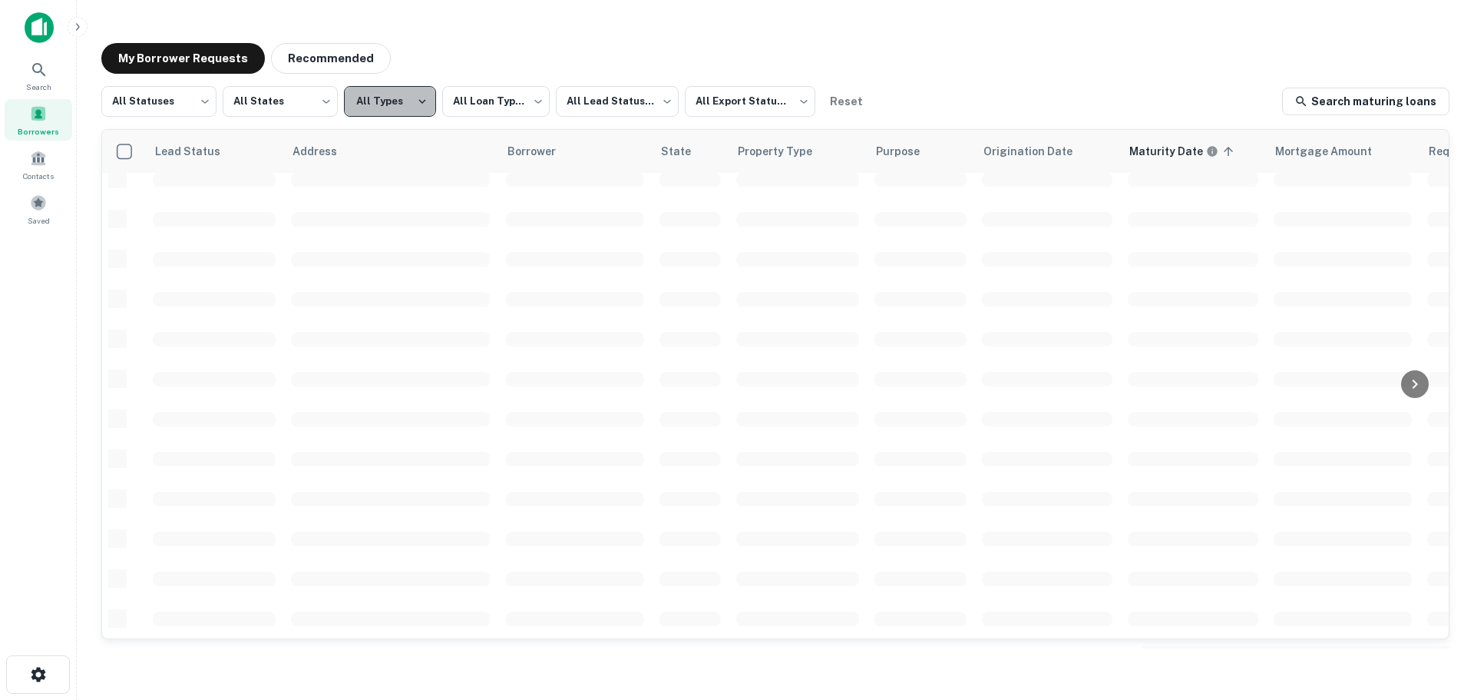
click at [408, 100] on button "All Types" at bounding box center [390, 101] width 92 height 31
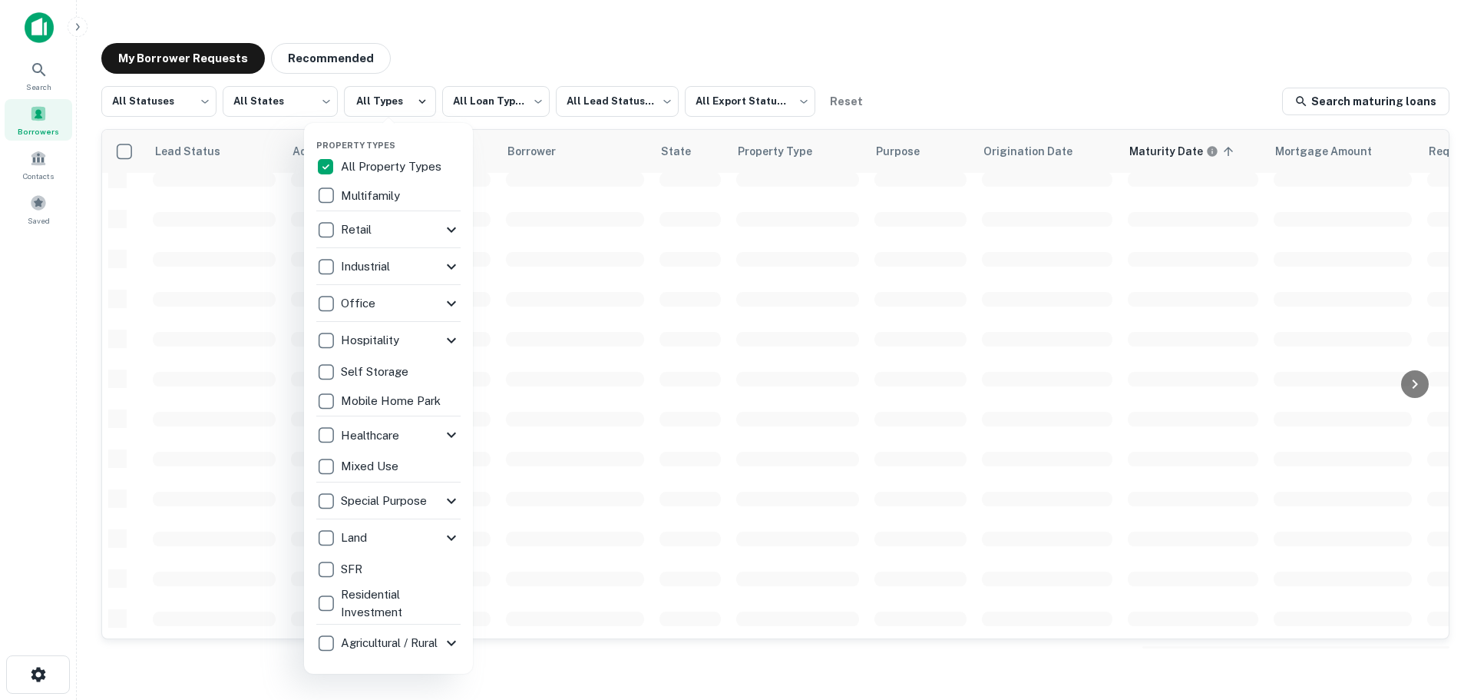
click at [409, 98] on div at bounding box center [737, 350] width 1474 height 700
click at [452, 48] on div at bounding box center [737, 350] width 1474 height 700
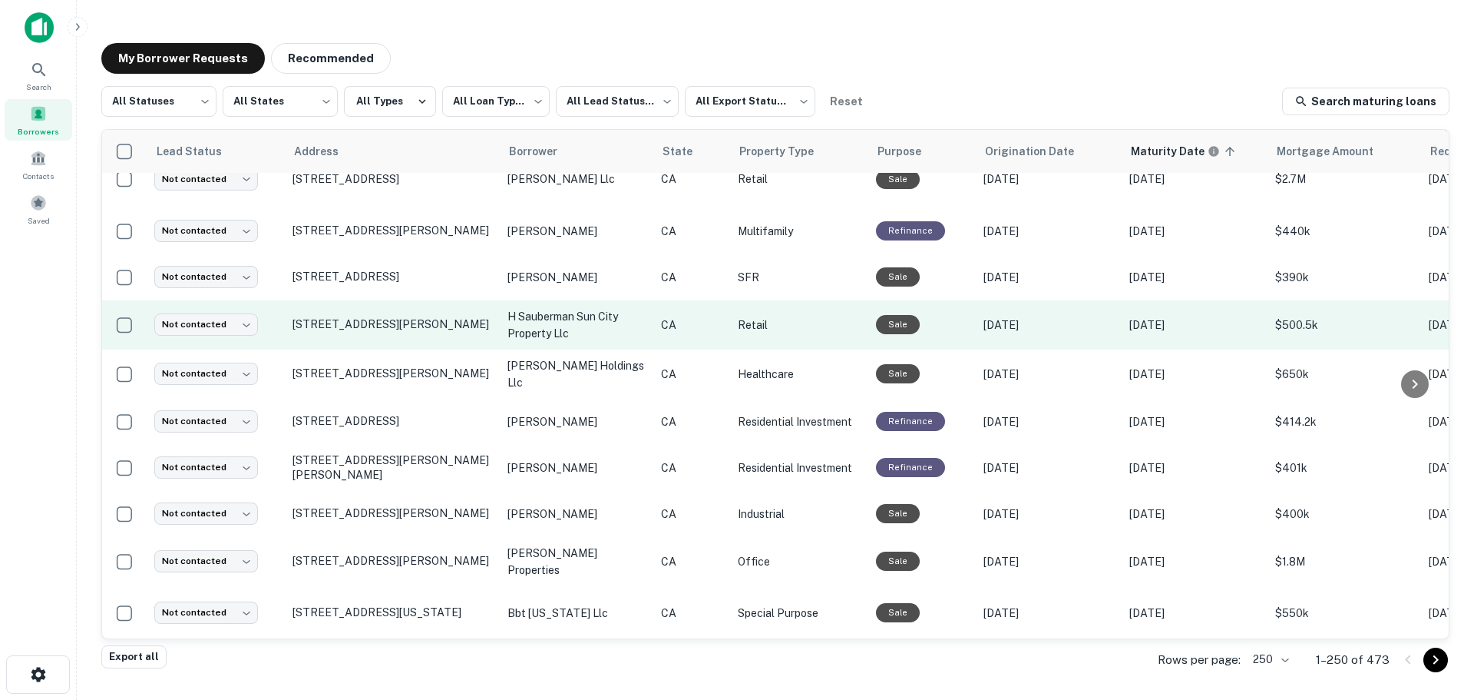
scroll to position [775, 0]
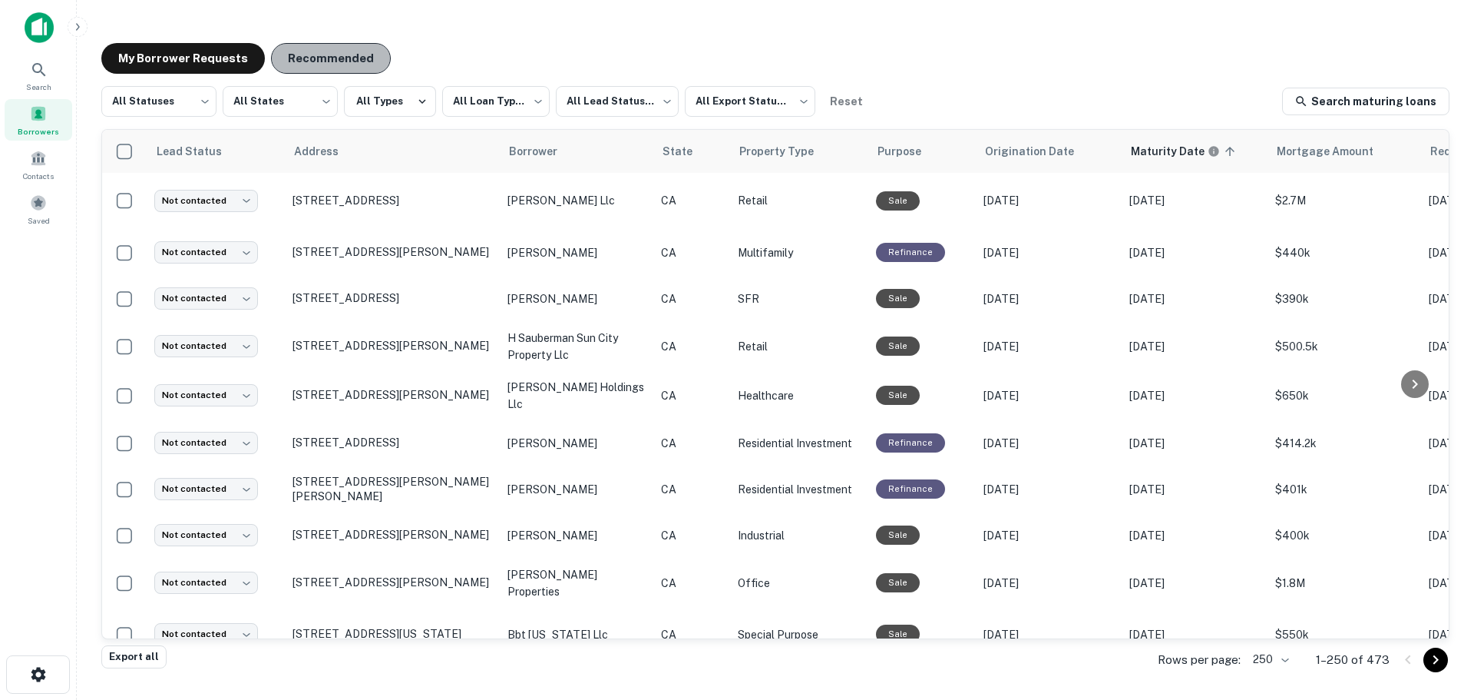
click at [339, 62] on button "Recommended" at bounding box center [331, 58] width 120 height 31
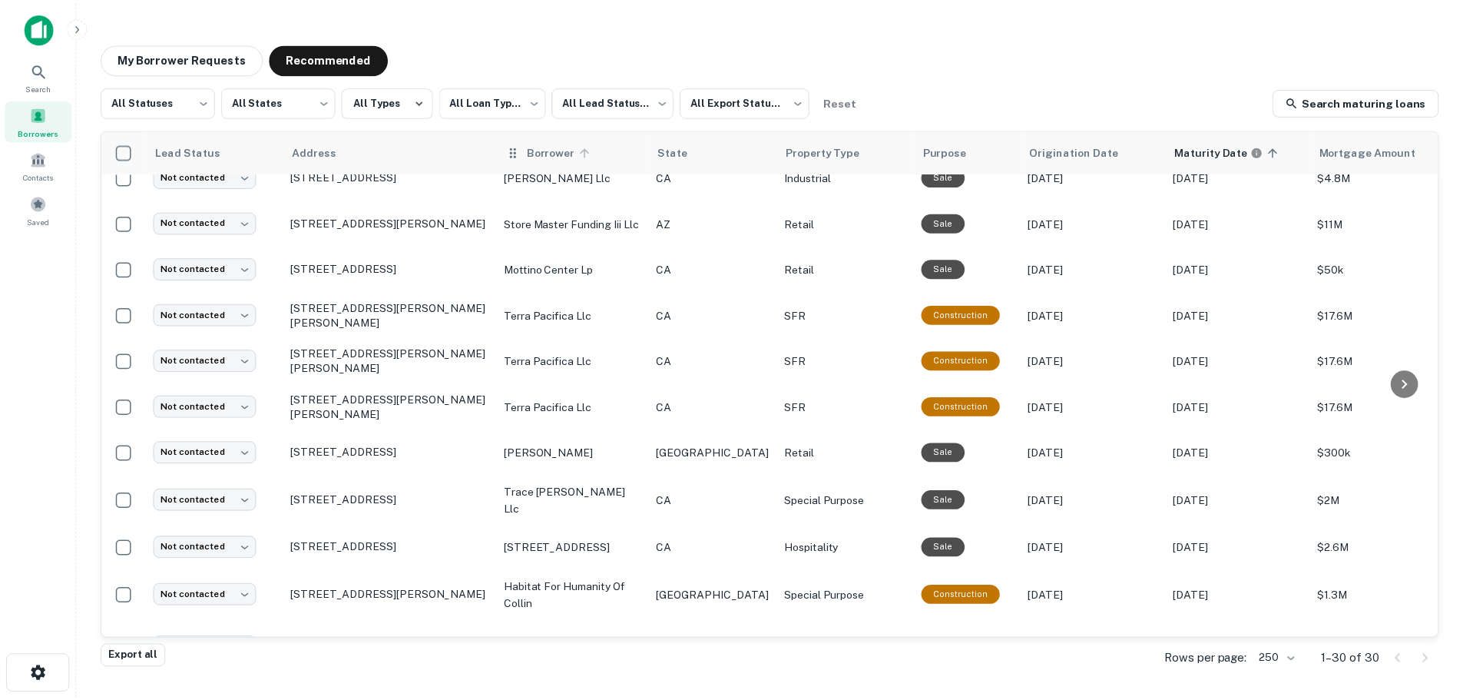
scroll to position [621, 0]
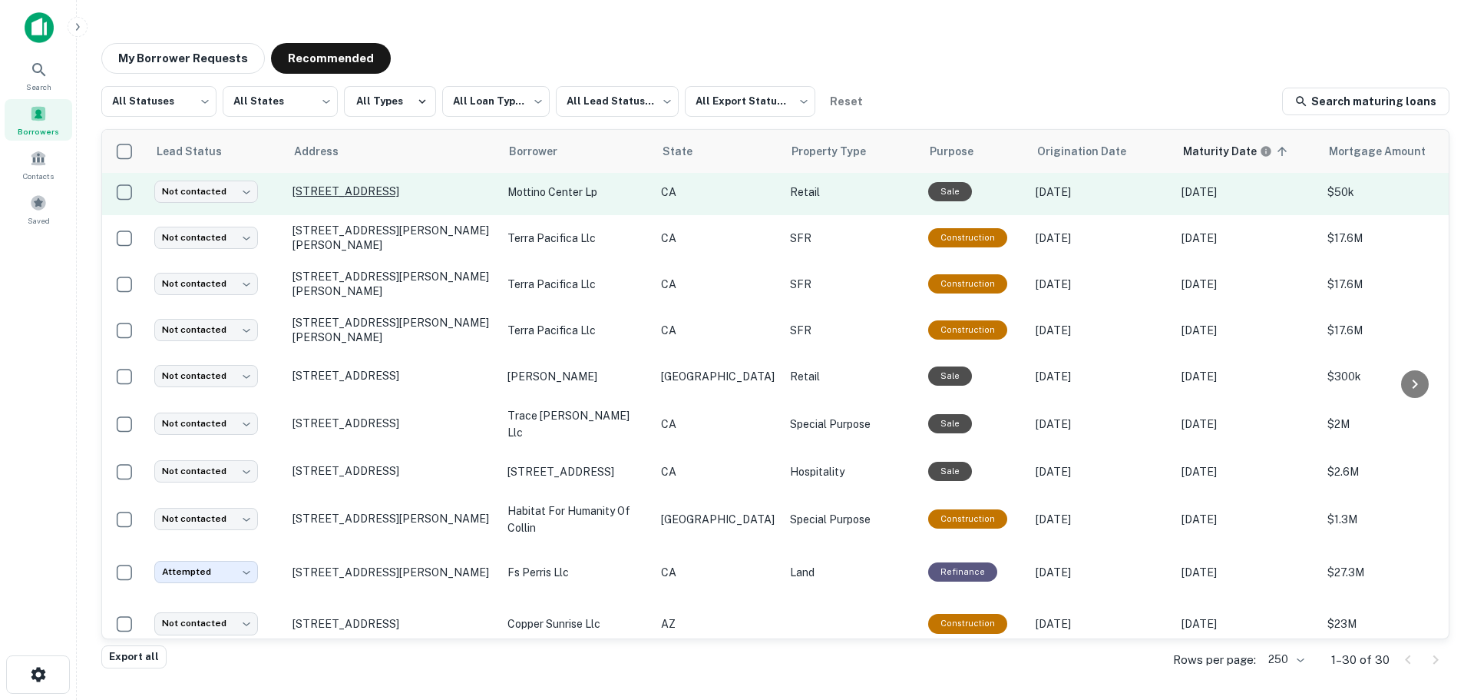
click at [352, 184] on p "[STREET_ADDRESS]" at bounding box center [393, 191] width 200 height 14
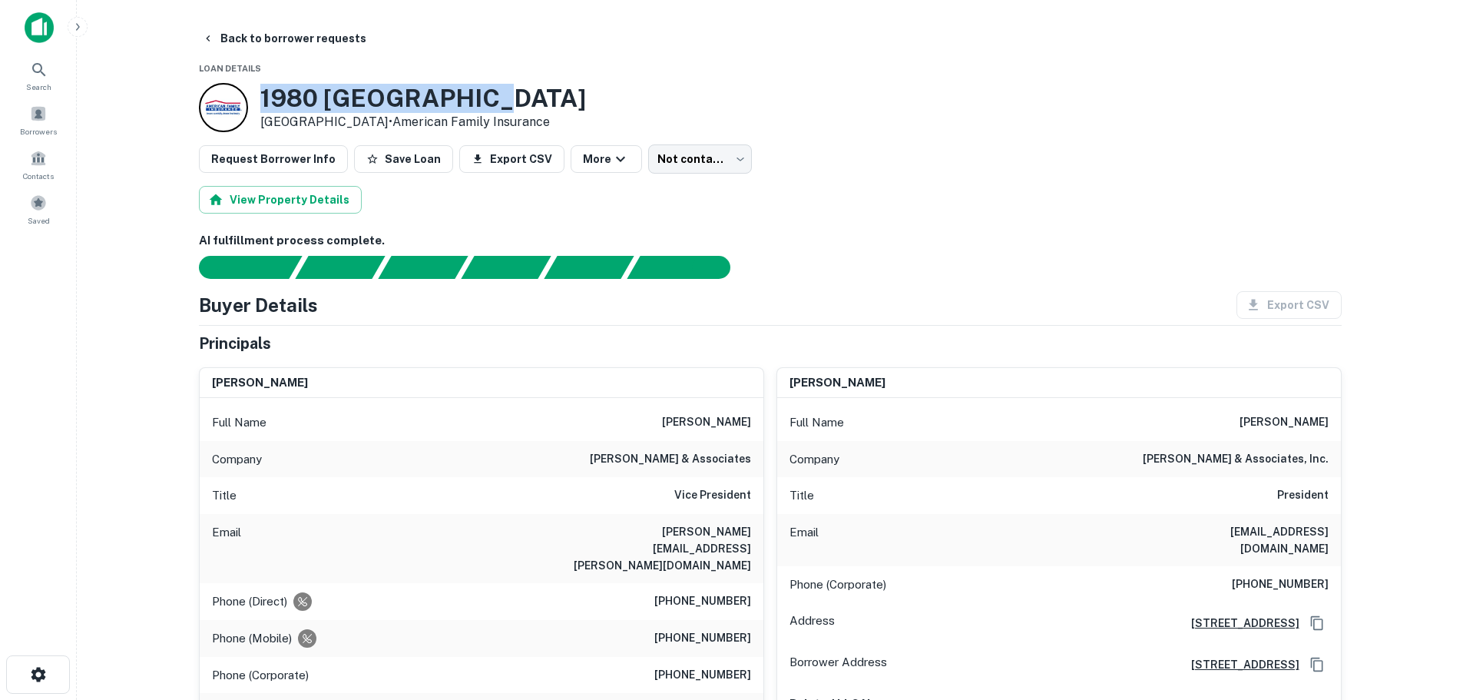
drag, startPoint x: 501, startPoint y: 98, endPoint x: 263, endPoint y: 96, distance: 238.1
click at [263, 96] on h3 "1980 [GEOGRAPHIC_DATA]" at bounding box center [423, 98] width 326 height 29
copy h3 "1980 [GEOGRAPHIC_DATA]"
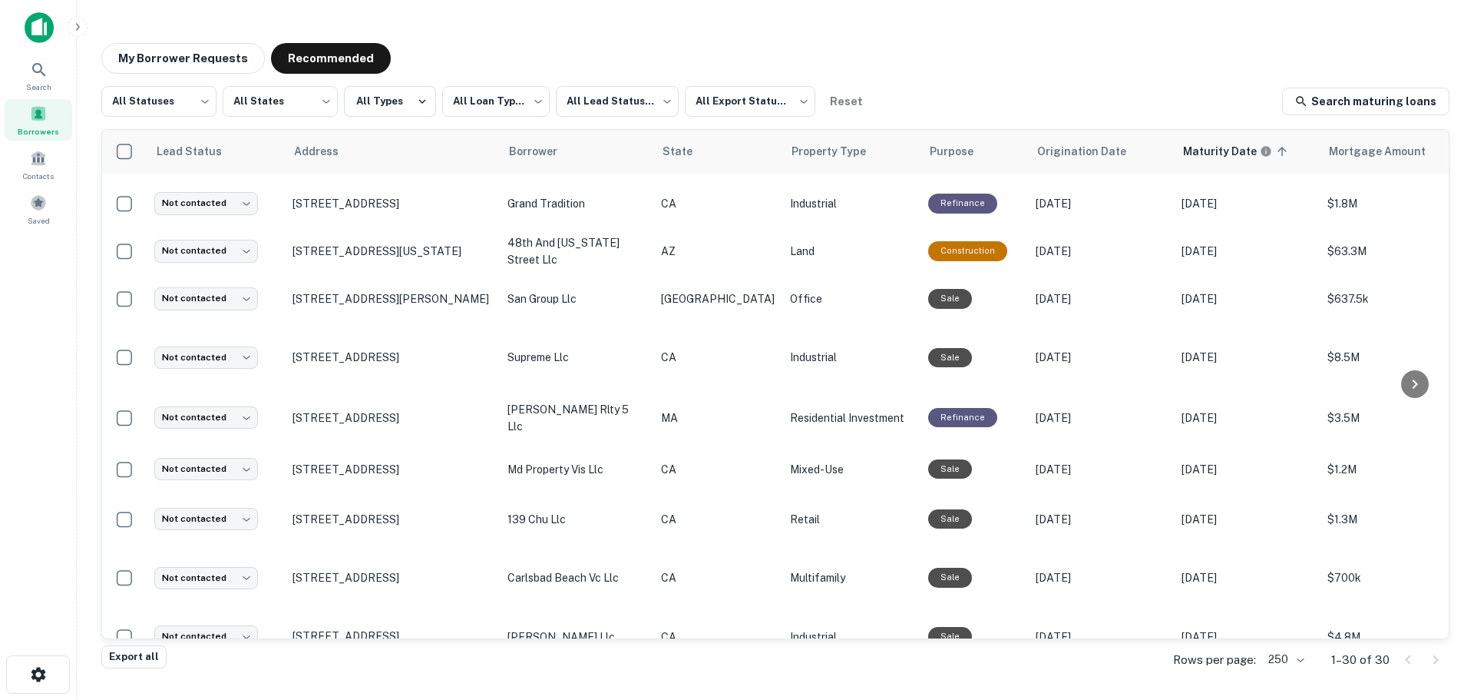
scroll to position [84, 0]
click at [336, 57] on button "Recommended" at bounding box center [331, 58] width 120 height 31
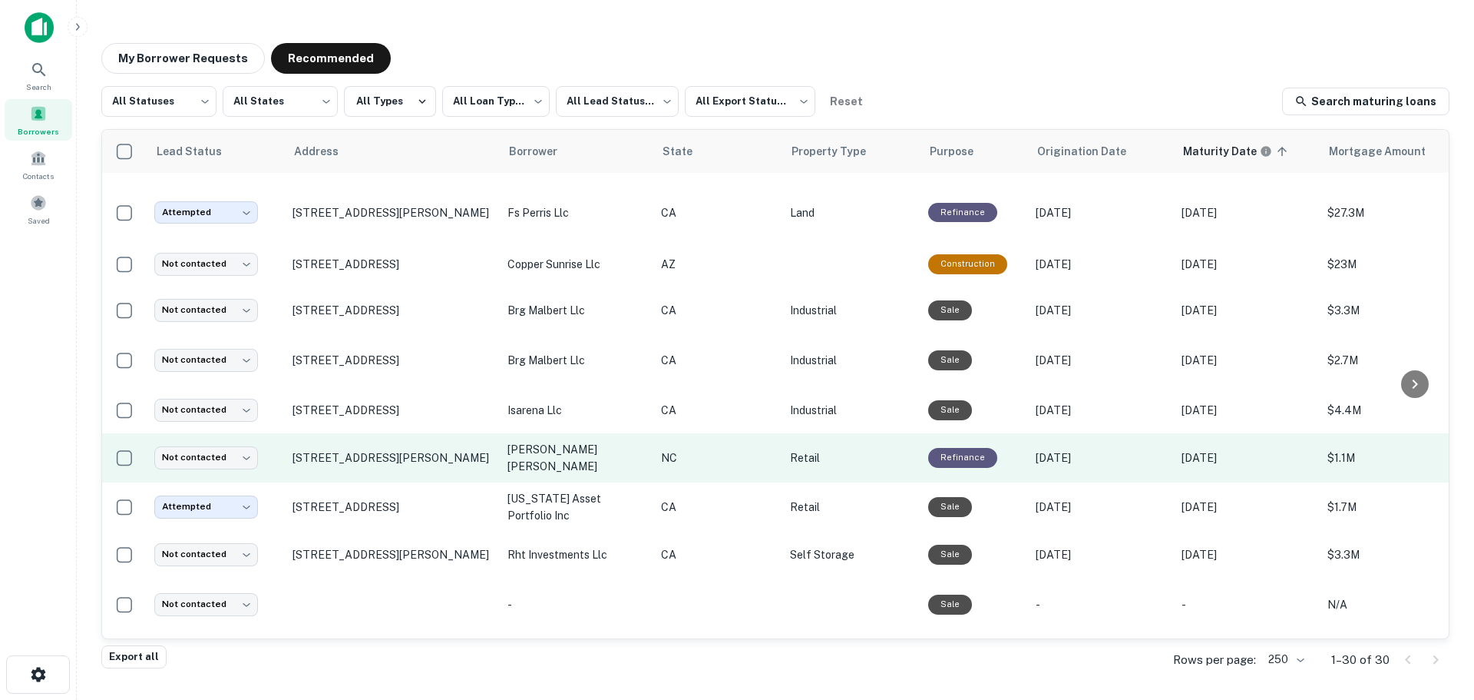
scroll to position [1030, 0]
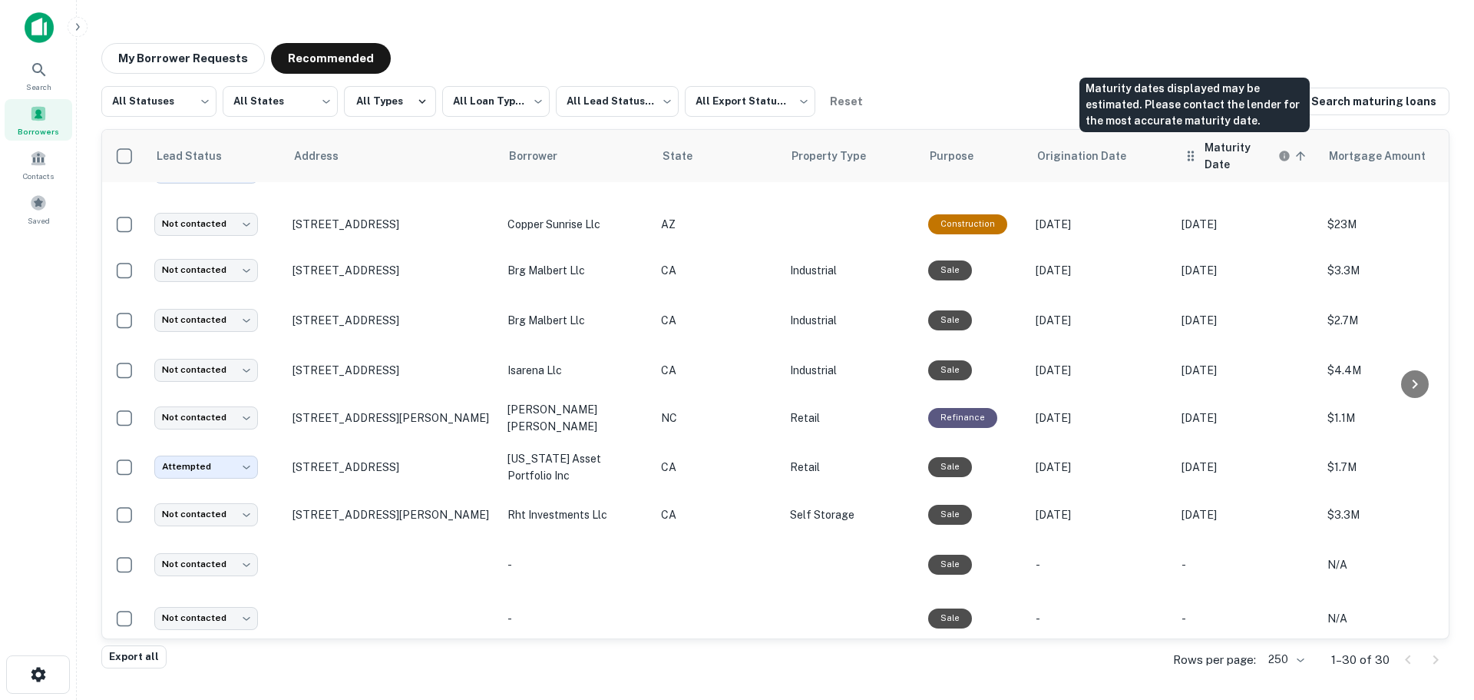
click at [1279, 151] on icon "Maturity dates displayed may be estimated. Please contact the lender for the mo…" at bounding box center [1284, 156] width 10 height 10
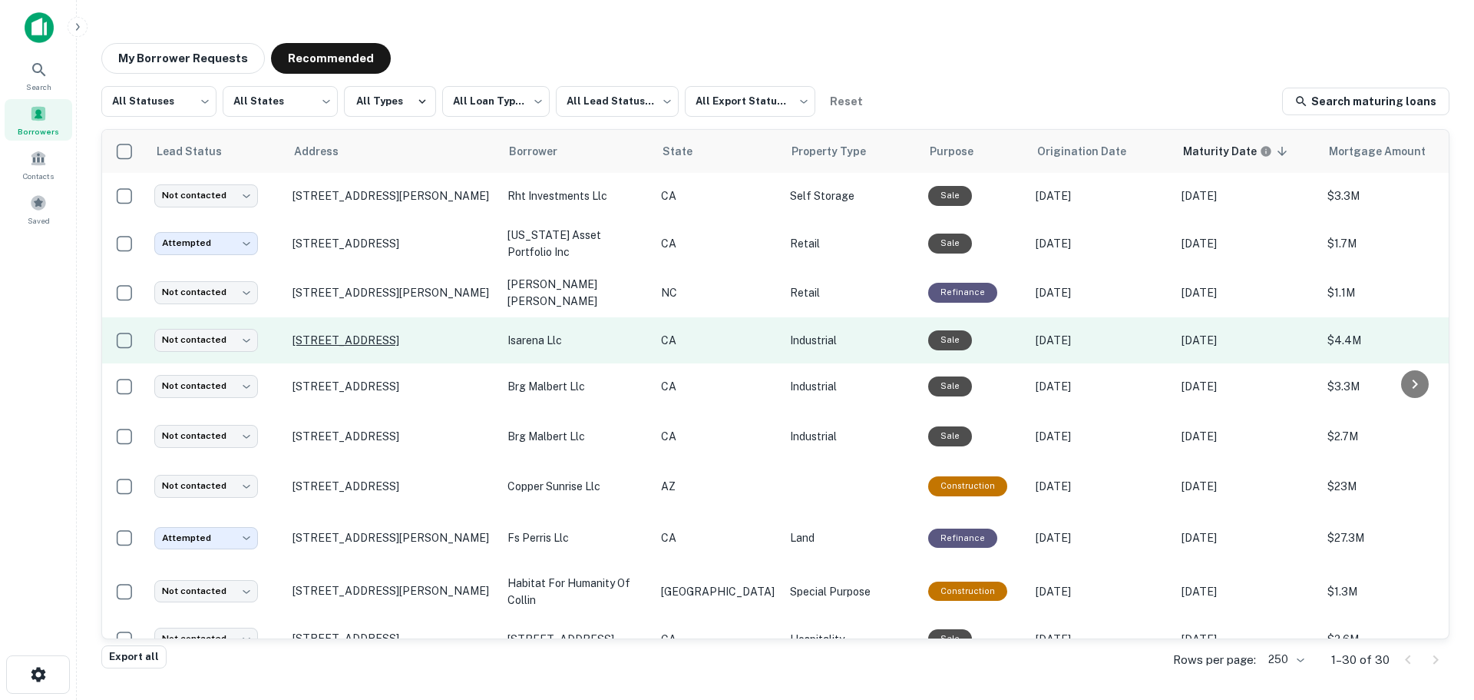
click at [391, 338] on p "[STREET_ADDRESS]" at bounding box center [393, 340] width 200 height 14
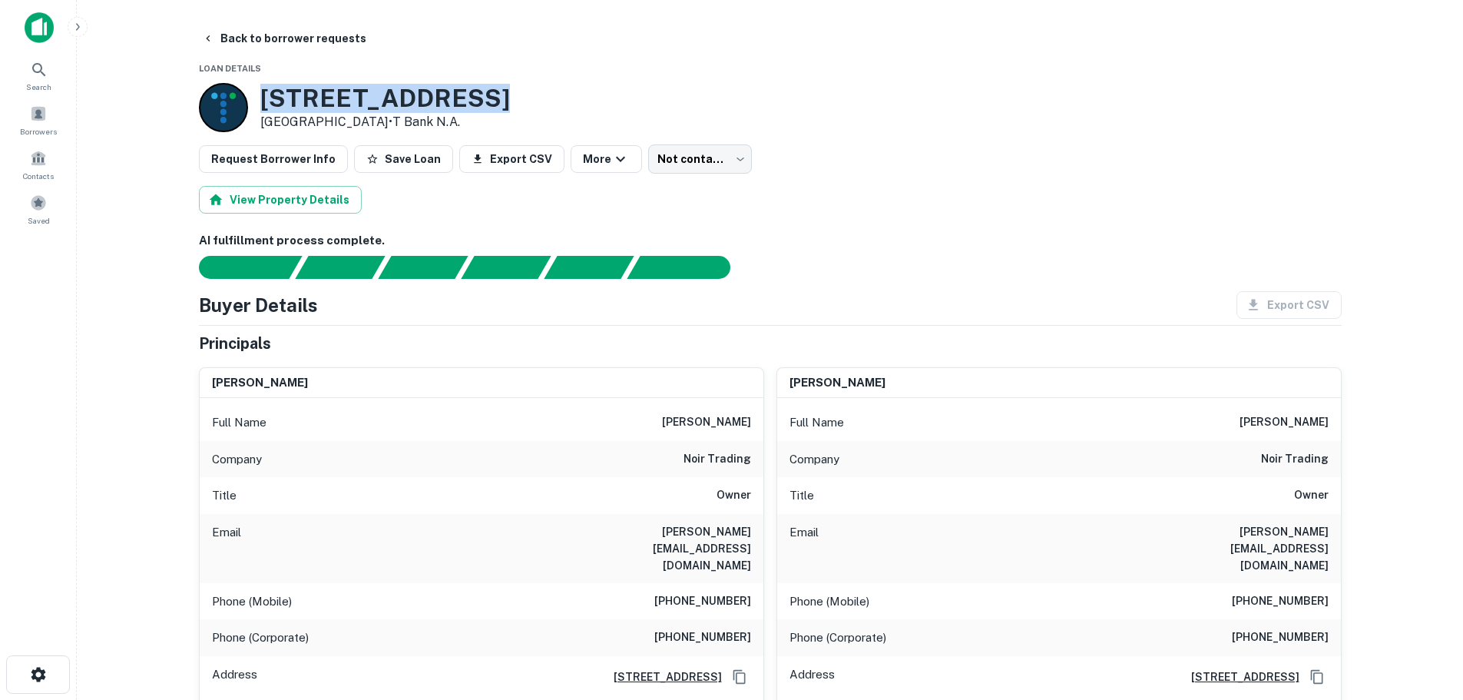
drag, startPoint x: 261, startPoint y: 99, endPoint x: 507, endPoint y: 100, distance: 245.7
click at [507, 100] on div "14500 S Broadway Gardena, CA 90248 • T Bank N.a." at bounding box center [770, 107] width 1143 height 49
copy h3 "14500 S Broadway"
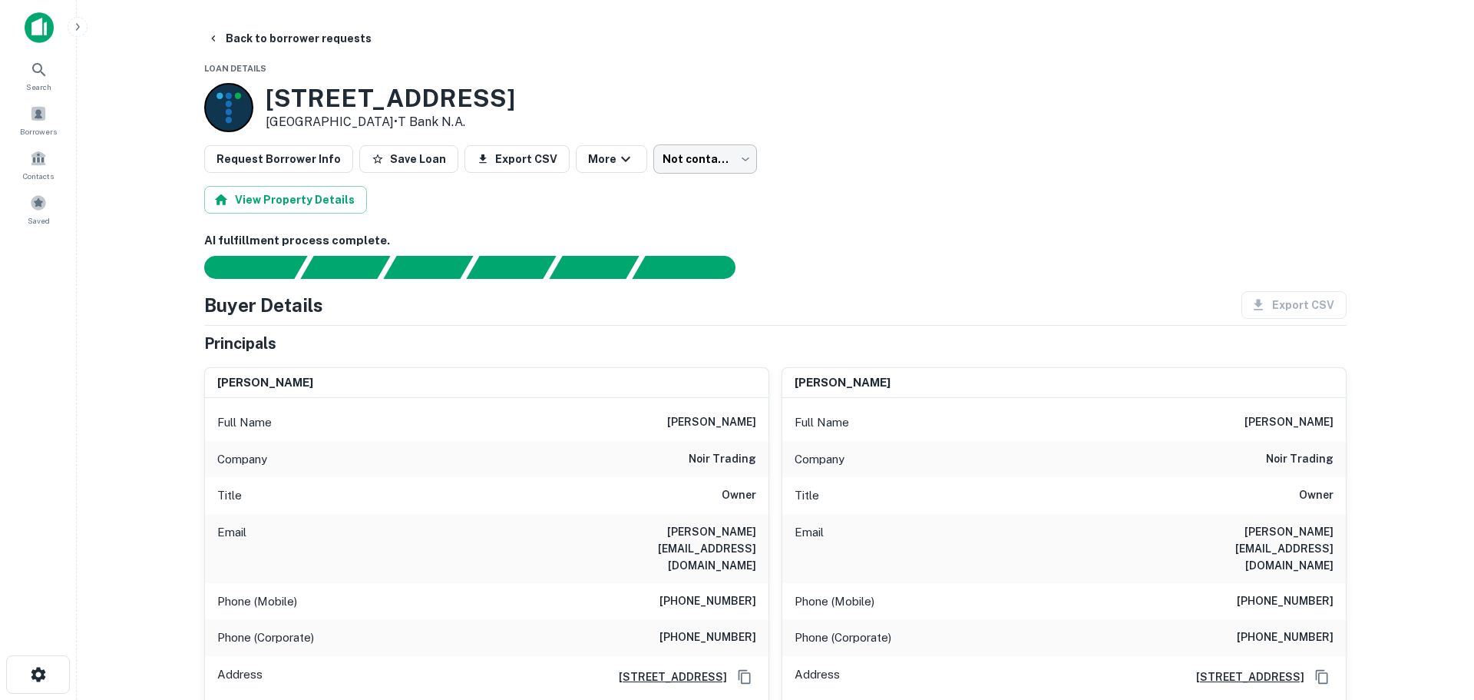
click at [699, 161] on body "Search Borrowers Contacts Saved Back to borrower requests Loan Details 14500 S …" at bounding box center [737, 350] width 1474 height 700
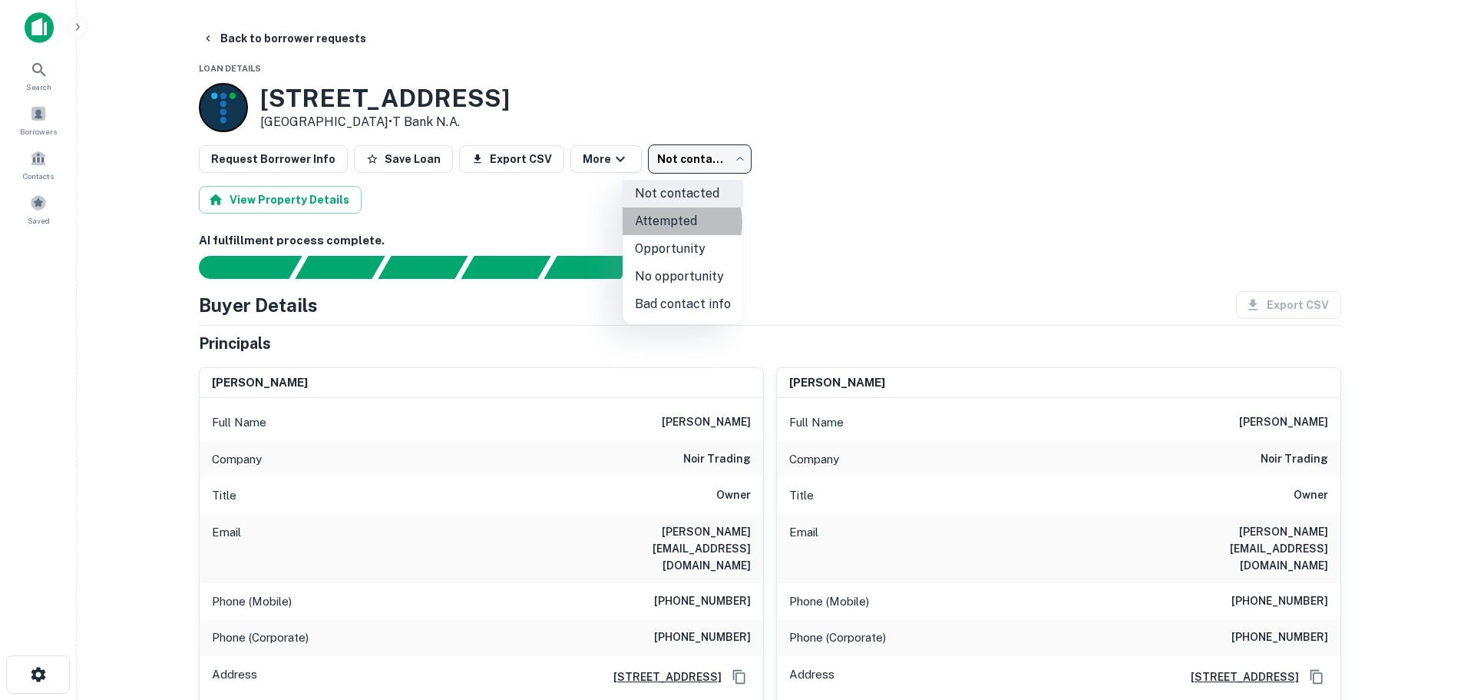
click at [680, 222] on li "Attempted" at bounding box center [683, 221] width 121 height 28
type input "*********"
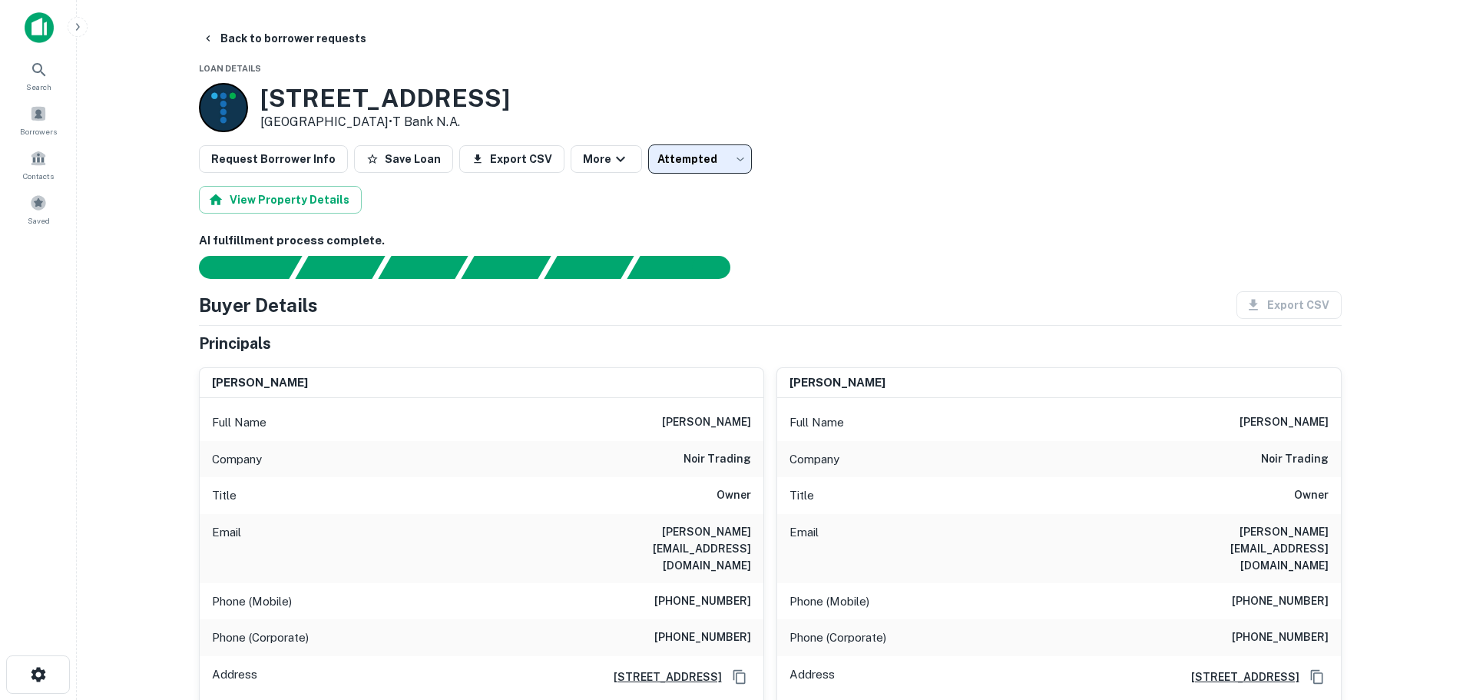
click at [75, 26] on icon "button" at bounding box center [77, 27] width 12 height 12
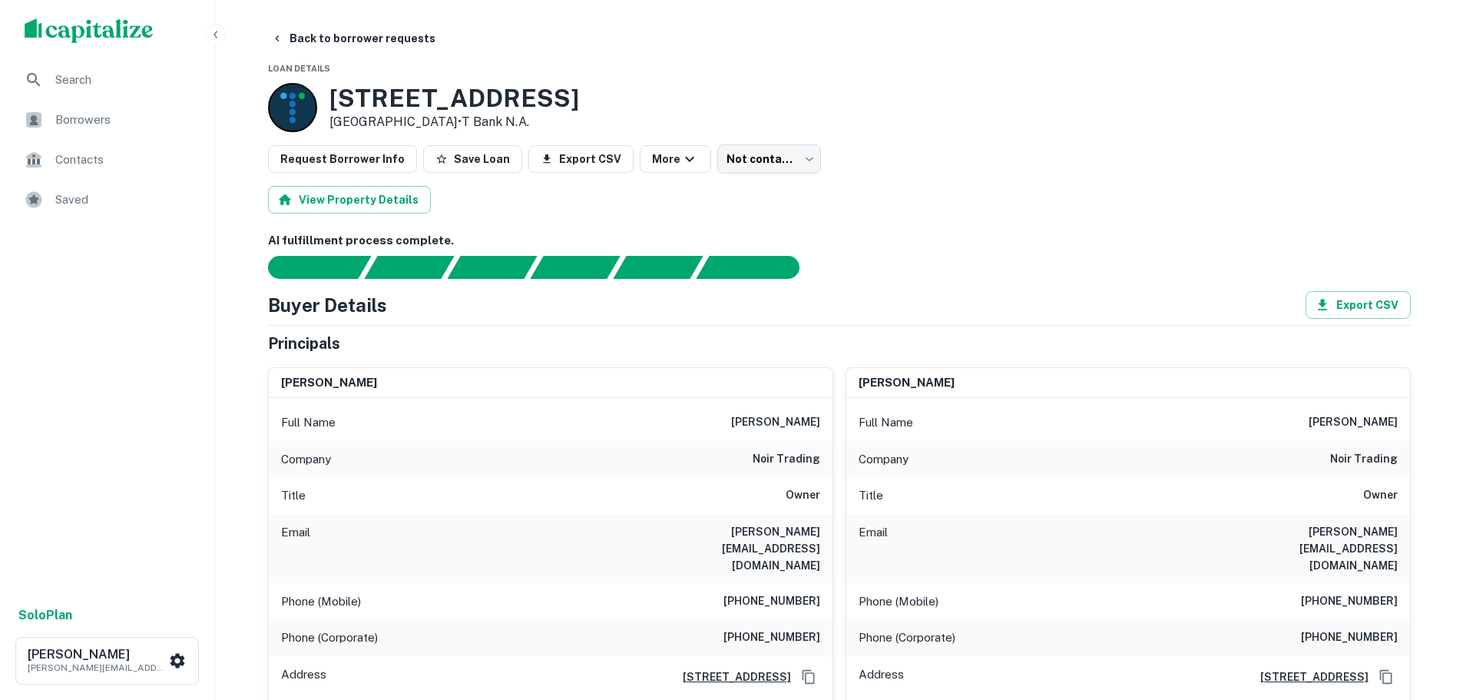
type input "*********"
click at [219, 32] on icon "button" at bounding box center [216, 34] width 12 height 12
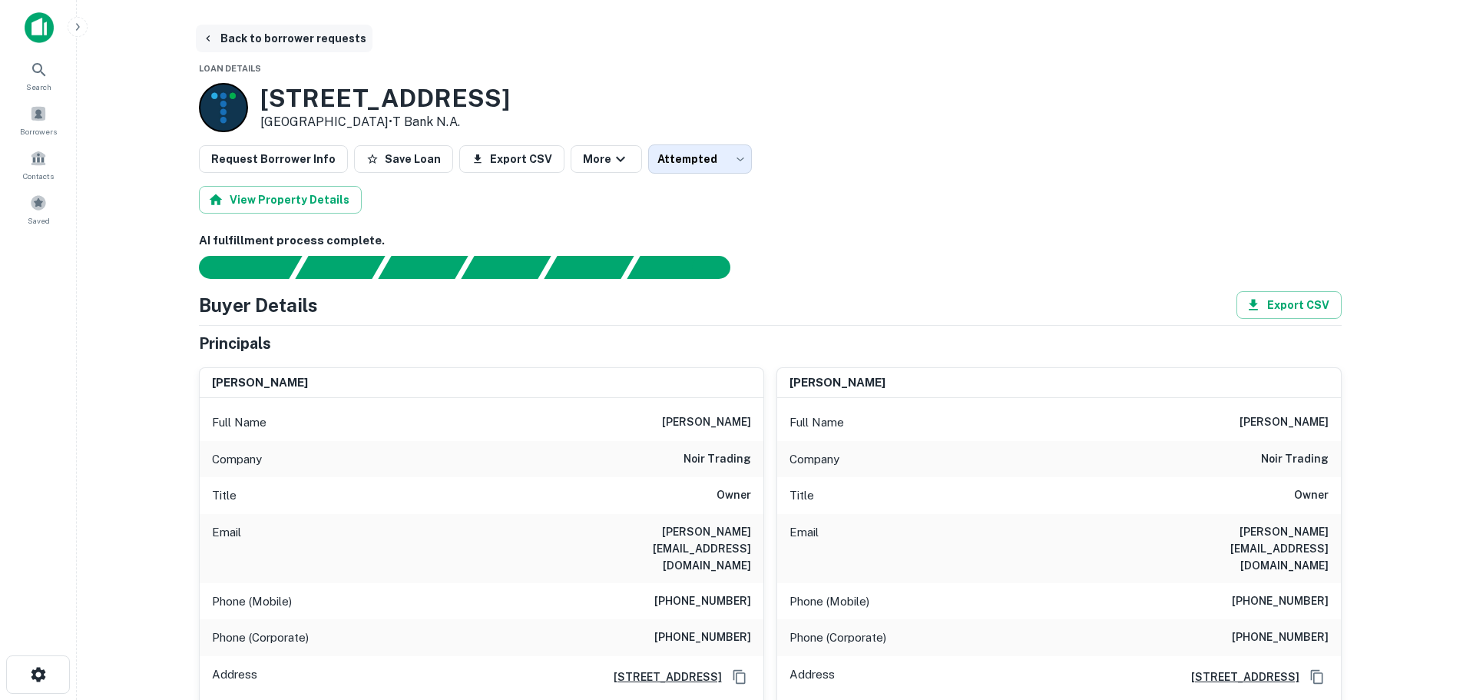
click at [213, 44] on icon "button" at bounding box center [208, 38] width 12 height 12
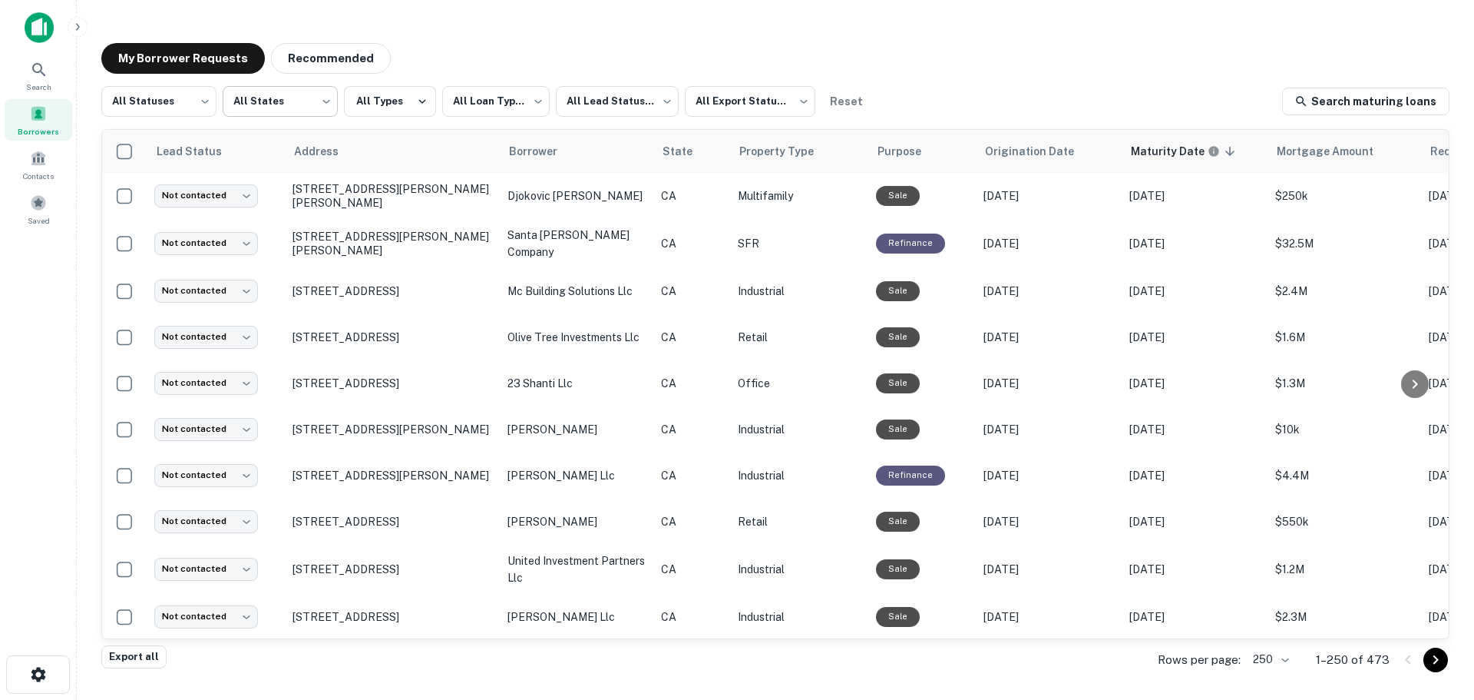
click at [319, 61] on button "Recommended" at bounding box center [331, 58] width 120 height 31
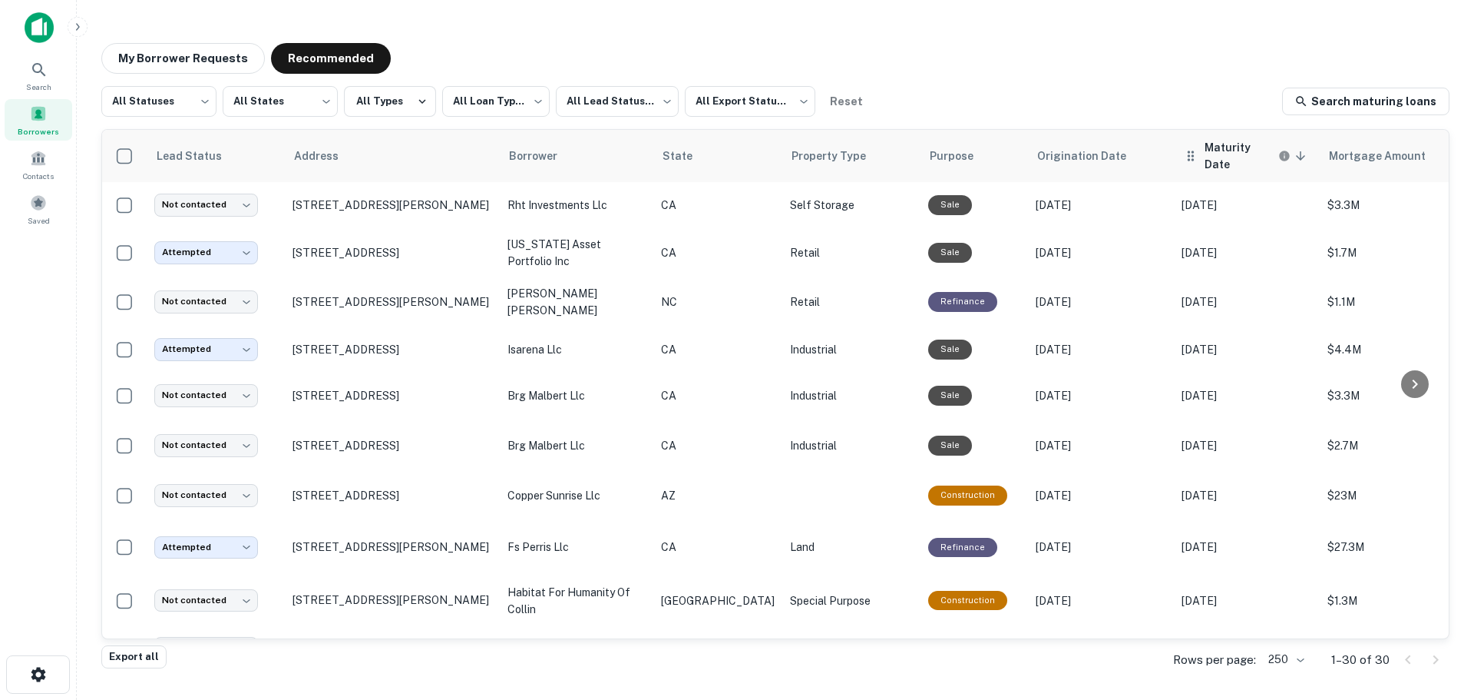
click at [1244, 163] on th "Maturity Date sorted descending" at bounding box center [1247, 156] width 146 height 52
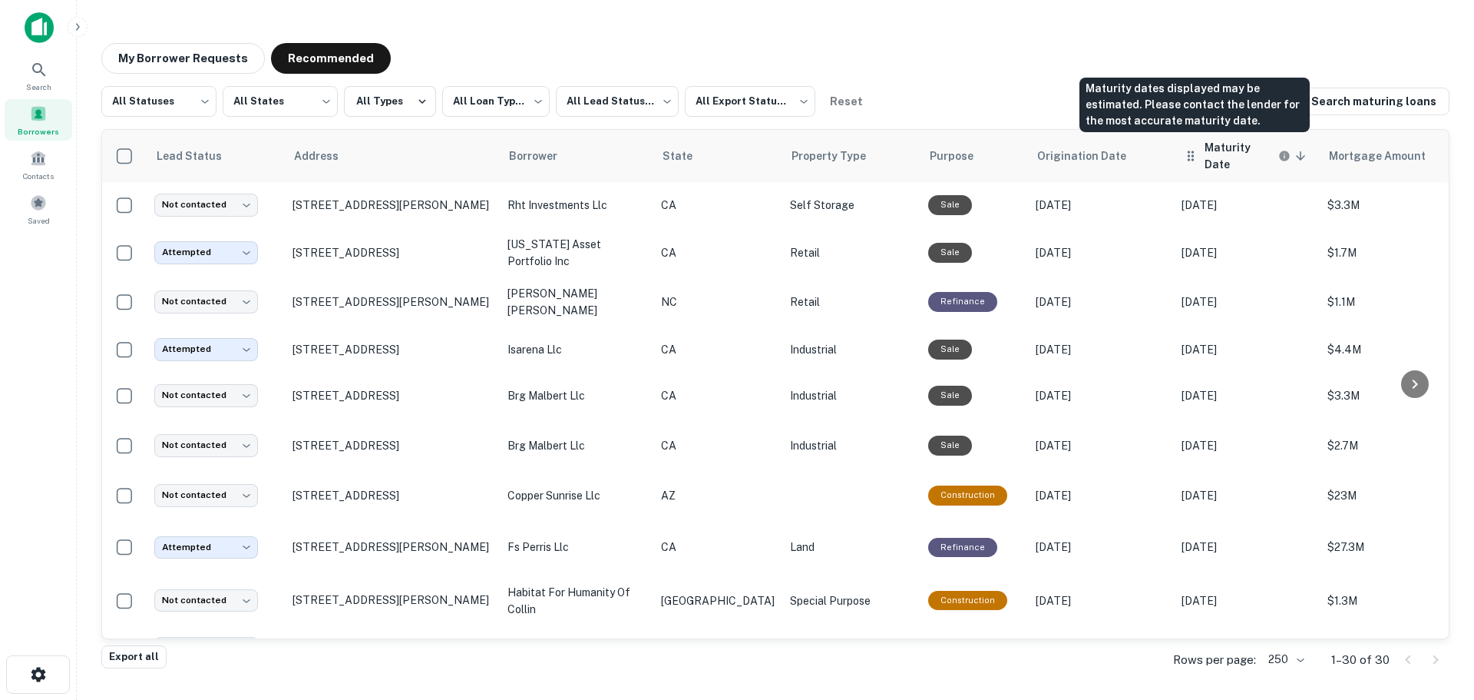
click at [1205, 150] on h6 "Maturity Date" at bounding box center [1240, 156] width 71 height 34
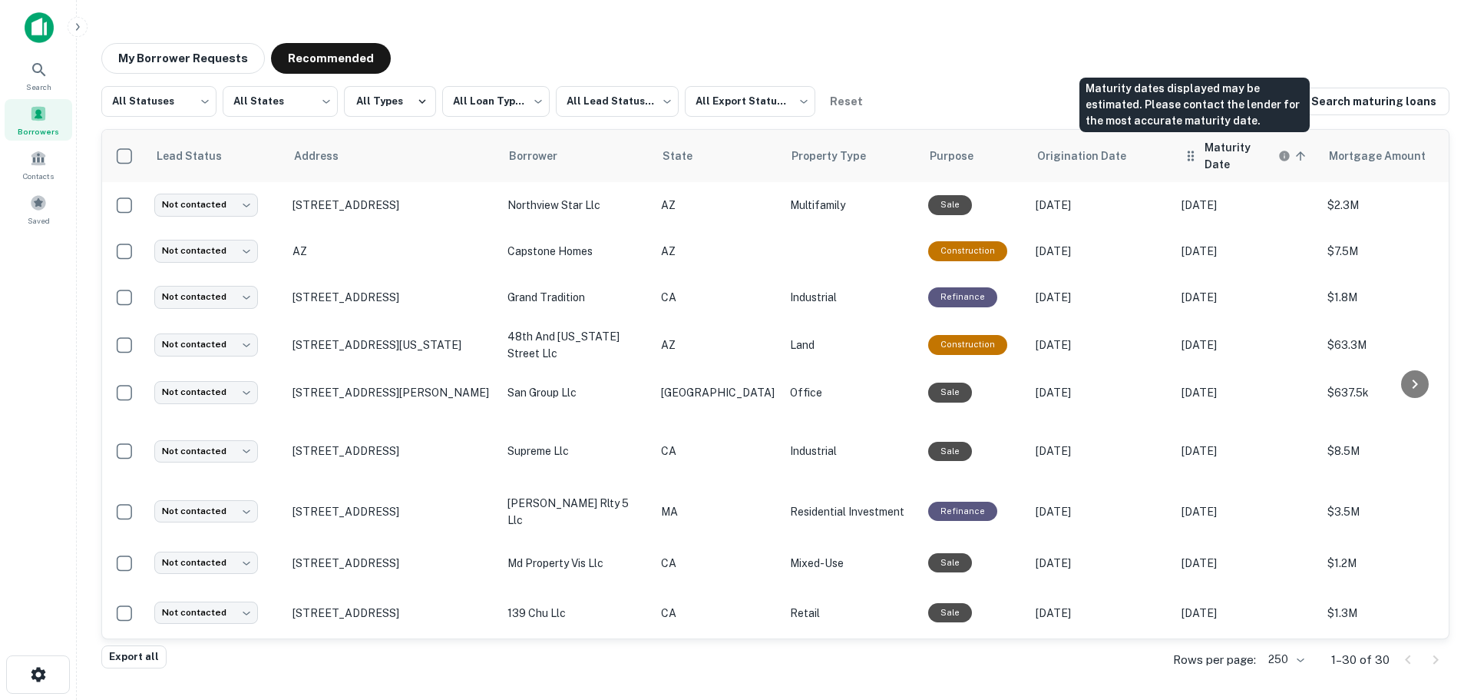
click at [1205, 157] on h6 "Maturity Date" at bounding box center [1240, 156] width 71 height 34
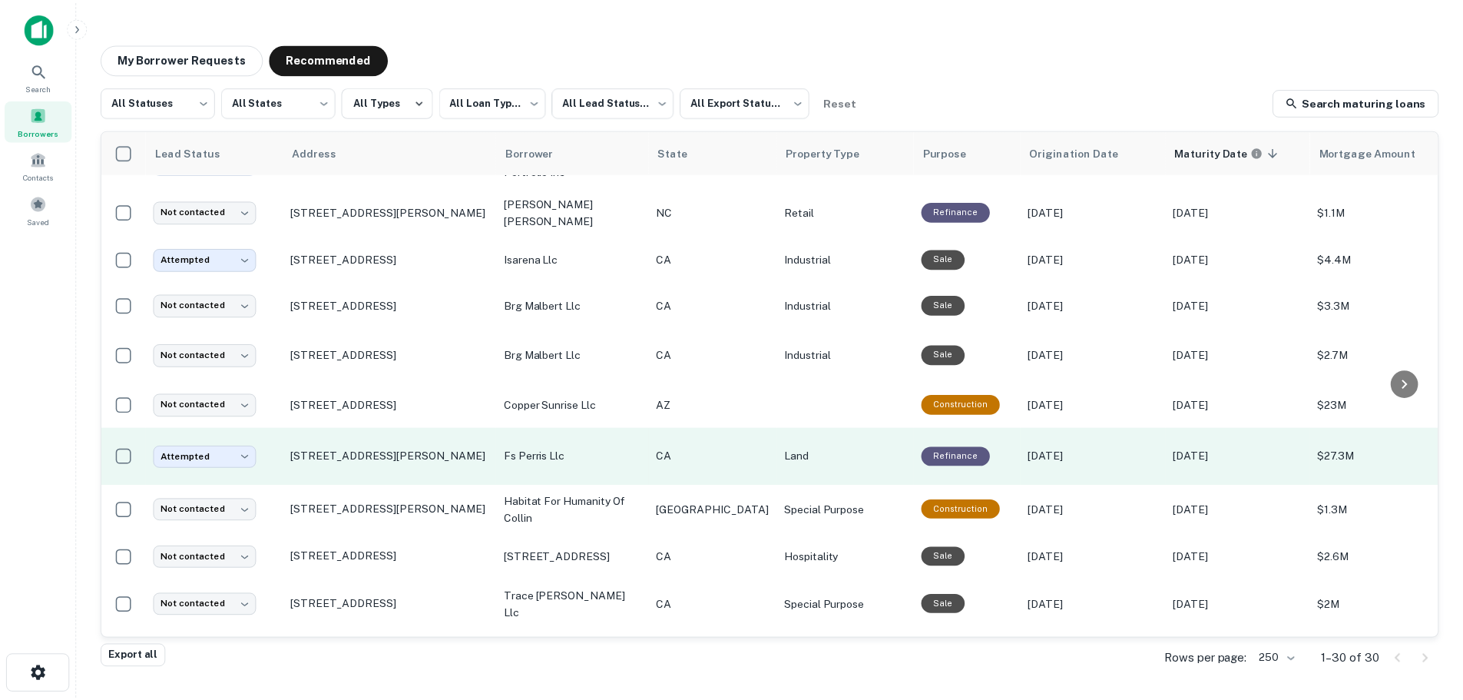
scroll to position [77, 0]
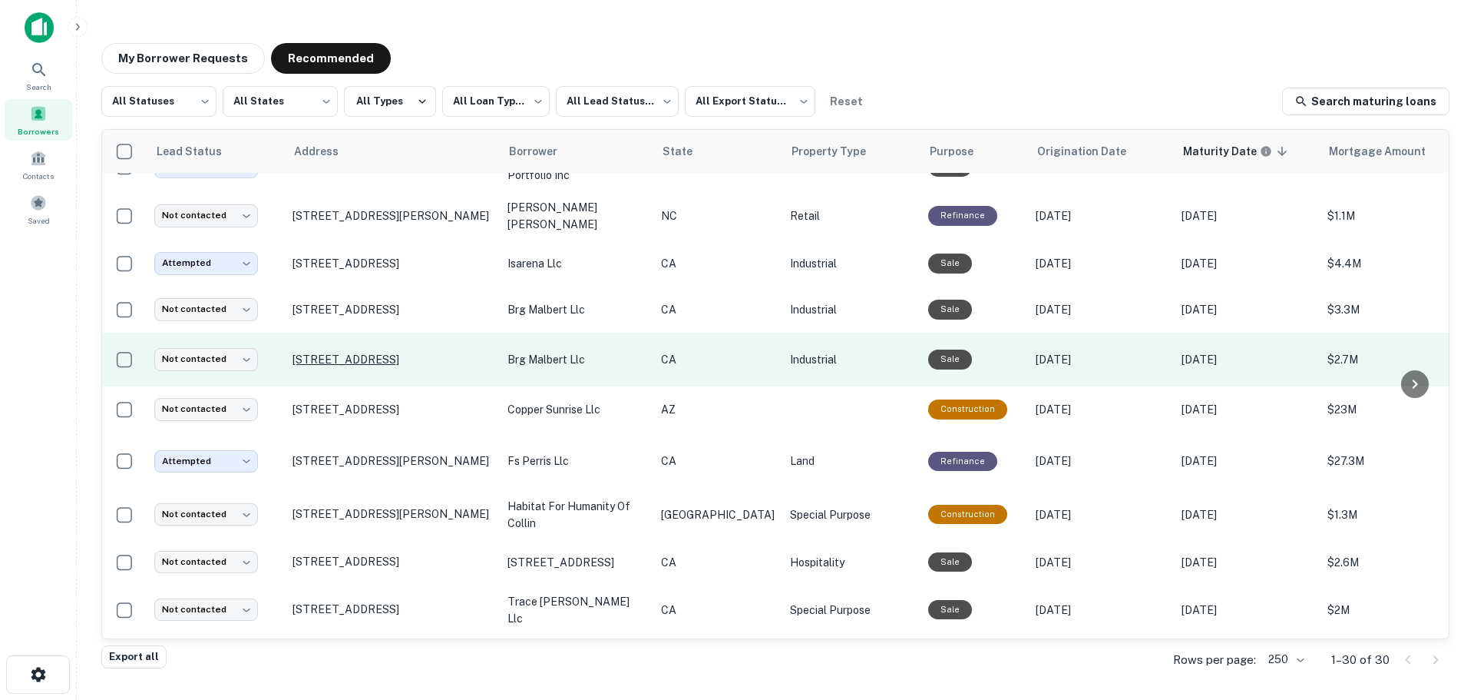
click at [346, 357] on p "[STREET_ADDRESS]" at bounding box center [393, 359] width 200 height 14
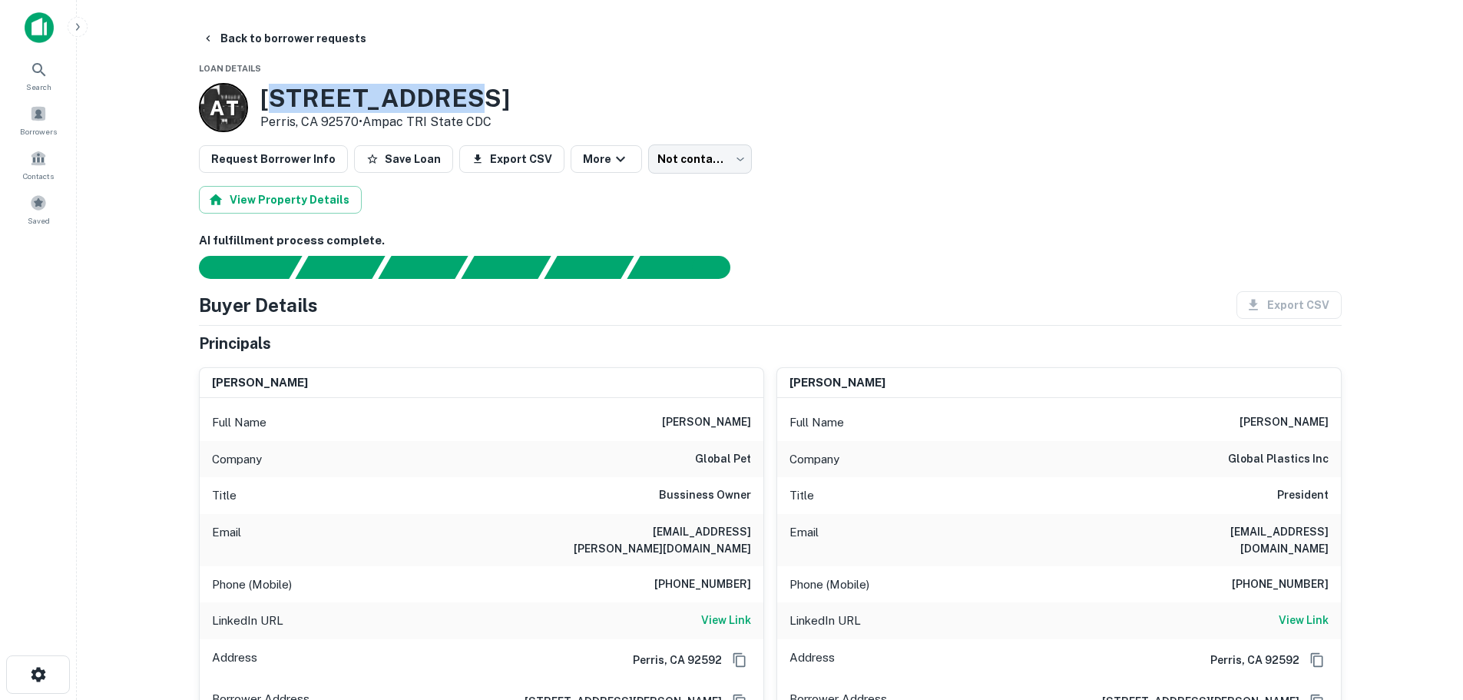
drag, startPoint x: 266, startPoint y: 97, endPoint x: 475, endPoint y: 104, distance: 208.2
click at [475, 104] on h3 "145 Malbert St" at bounding box center [385, 98] width 250 height 29
click at [453, 105] on h3 "145 Malbert St" at bounding box center [385, 98] width 250 height 29
drag, startPoint x: 262, startPoint y: 94, endPoint x: 498, endPoint y: 95, distance: 236.5
click at [498, 95] on div "A T 145 Malbert St Perris, CA 92570 • Ampac TRI State CDC" at bounding box center [770, 107] width 1143 height 49
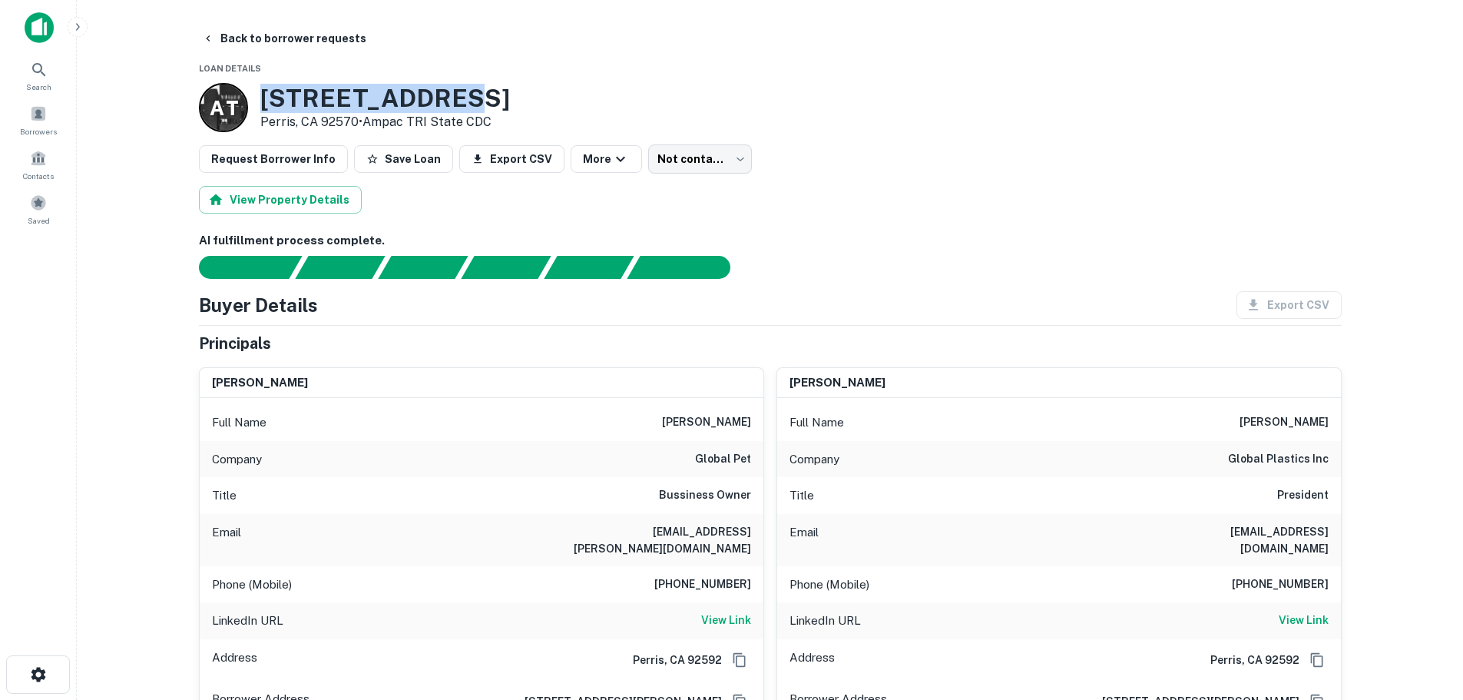
copy h3 "145 Malbert St"
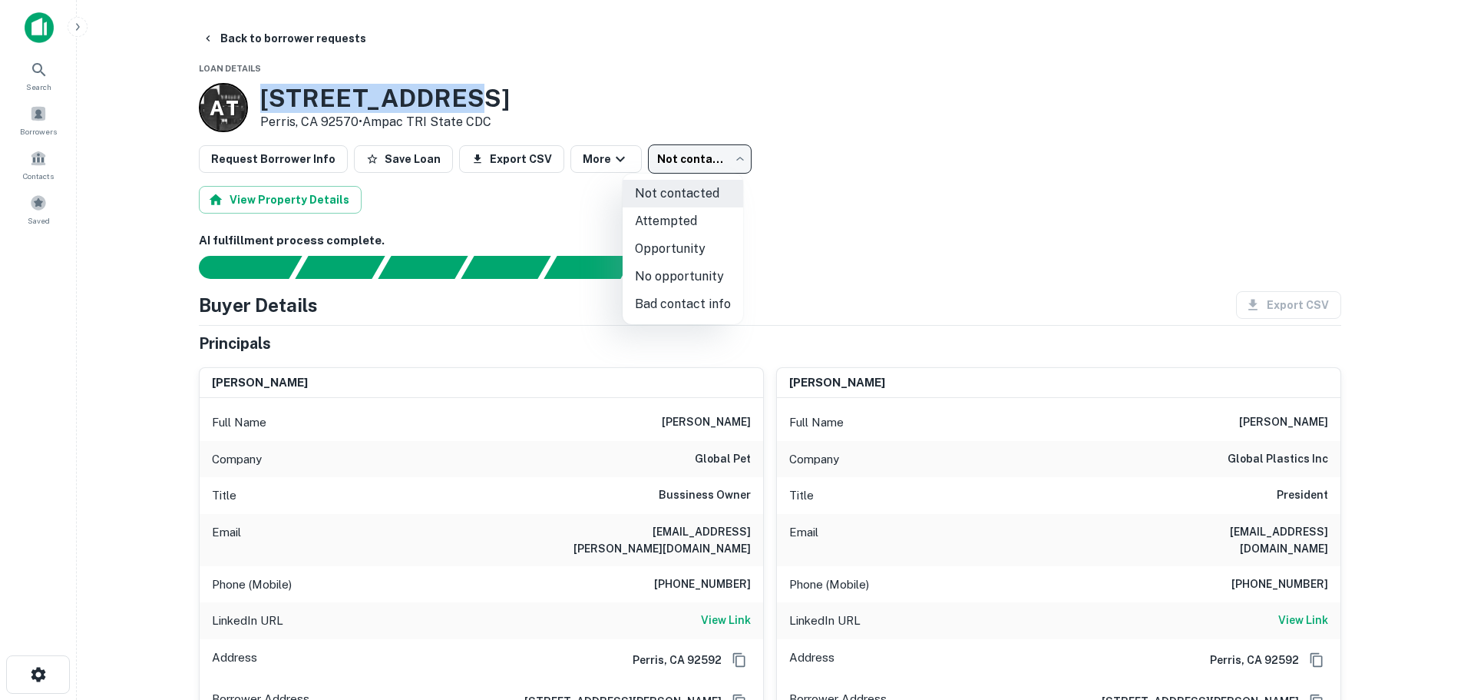
click at [696, 151] on body "Search Borrowers Contacts Saved Back to borrower requests Loan Details A T 145 …" at bounding box center [737, 350] width 1474 height 700
click at [670, 223] on li "Attempted" at bounding box center [683, 221] width 121 height 28
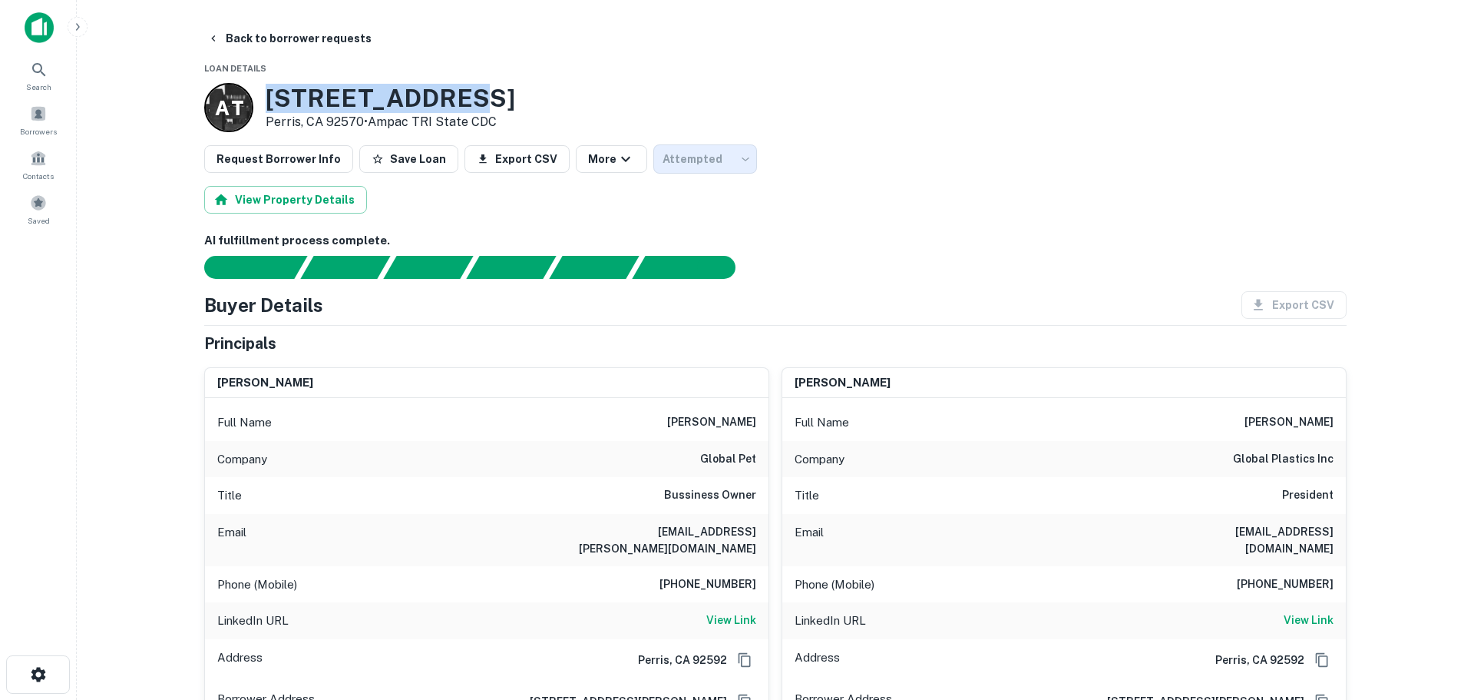
type input "*********"
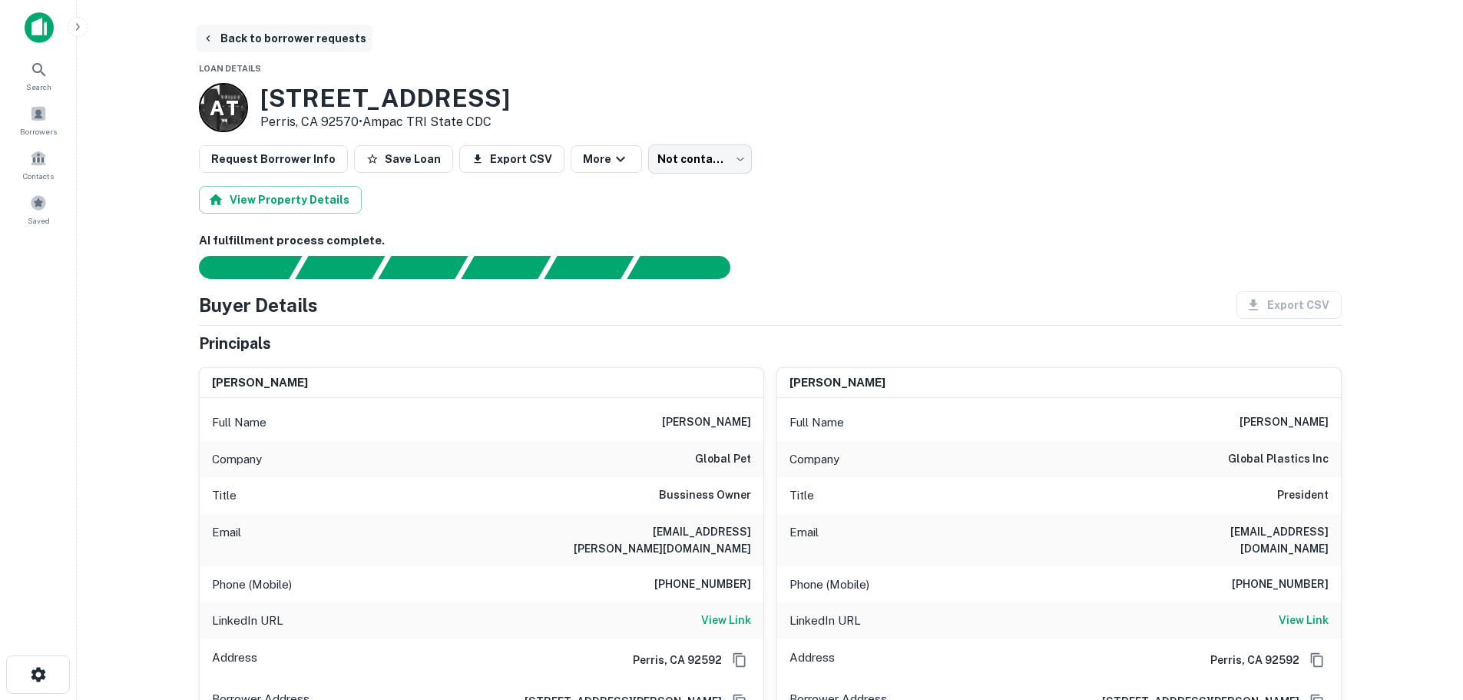
click at [216, 37] on button "Back to borrower requests" at bounding box center [284, 39] width 177 height 28
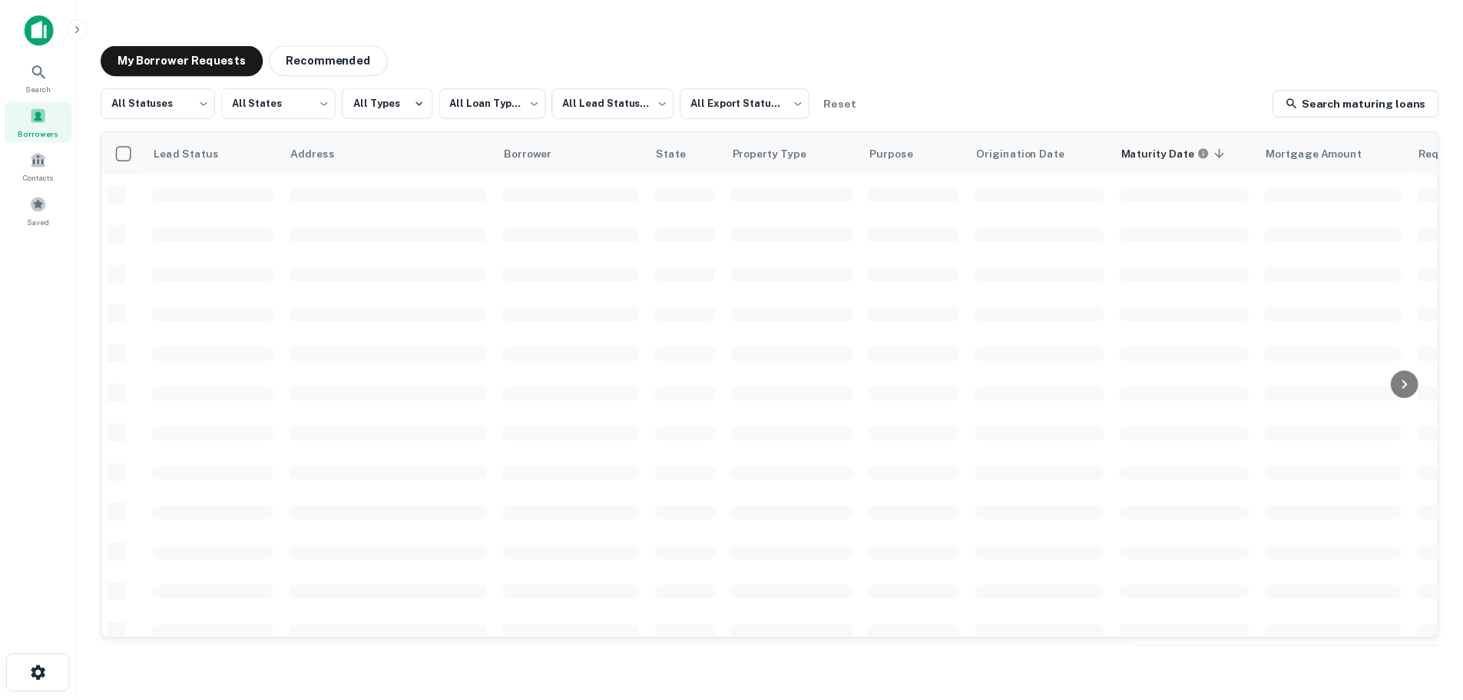
scroll to position [77, 0]
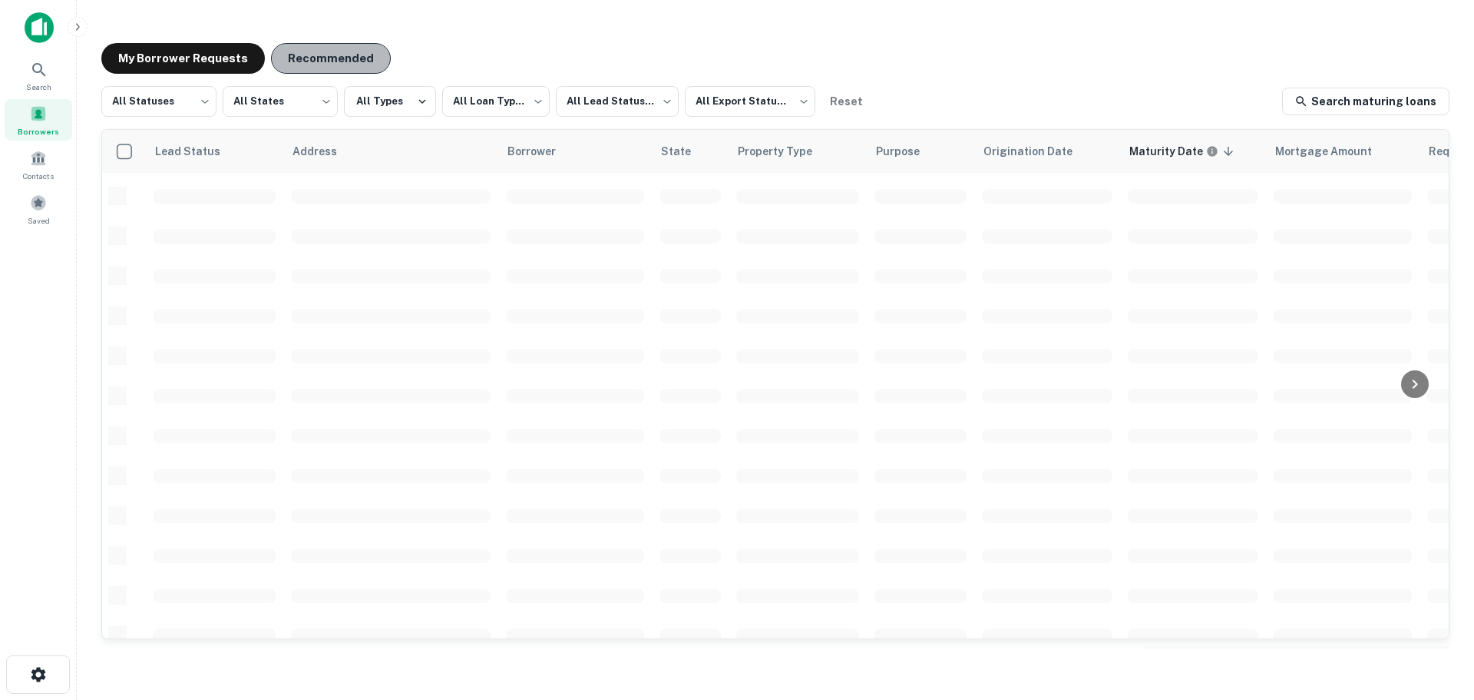
click at [349, 56] on button "Recommended" at bounding box center [331, 58] width 120 height 31
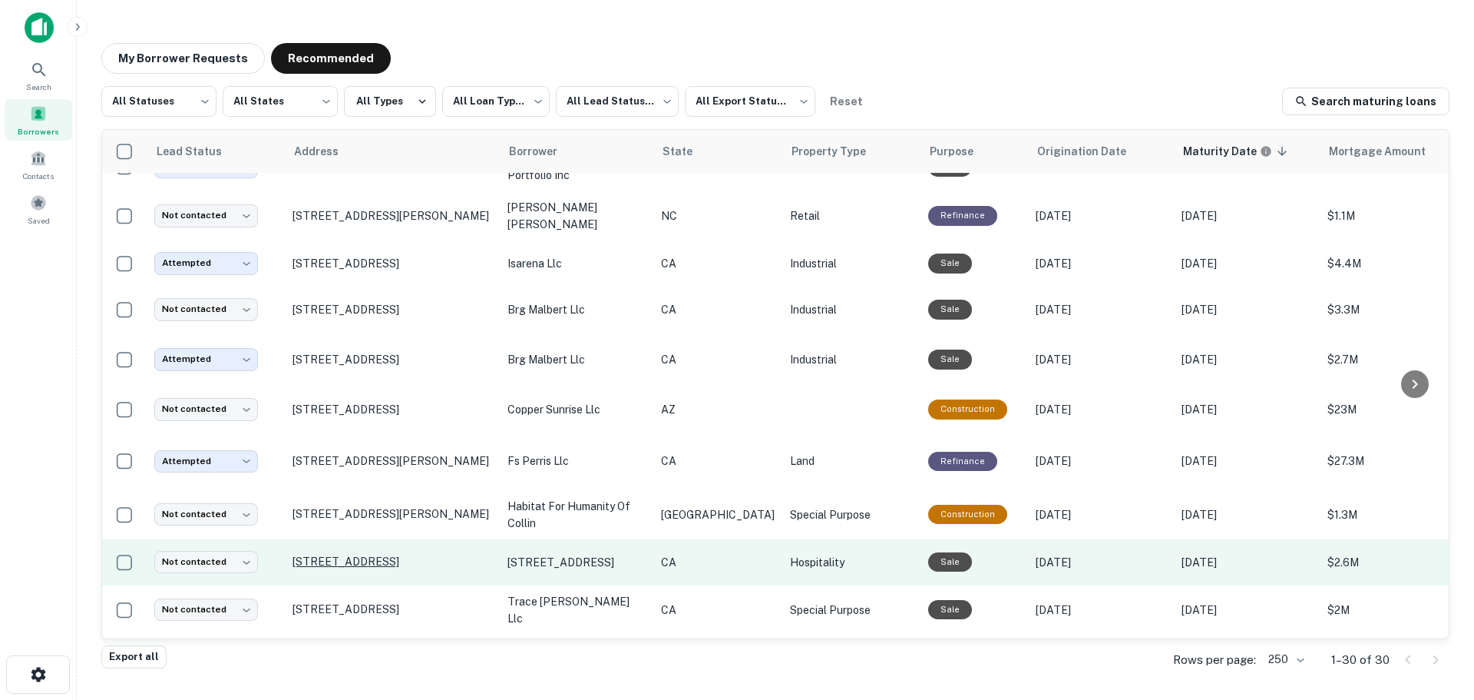
click at [411, 559] on p "[STREET_ADDRESS]" at bounding box center [393, 561] width 200 height 14
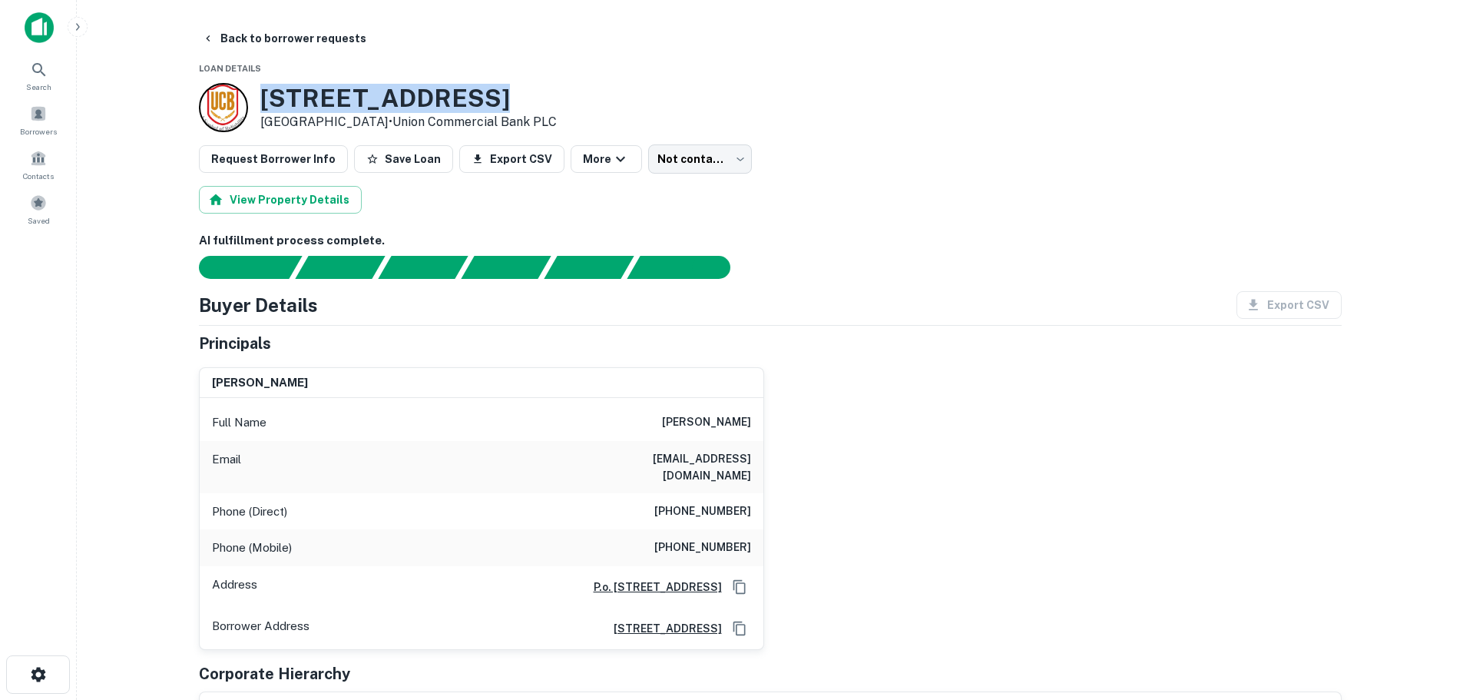
drag, startPoint x: 263, startPoint y: 94, endPoint x: 499, endPoint y: 103, distance: 236.7
click at [499, 103] on h3 "1440 Mission Ave" at bounding box center [408, 98] width 296 height 29
copy h3 "1440 Mission Ave"
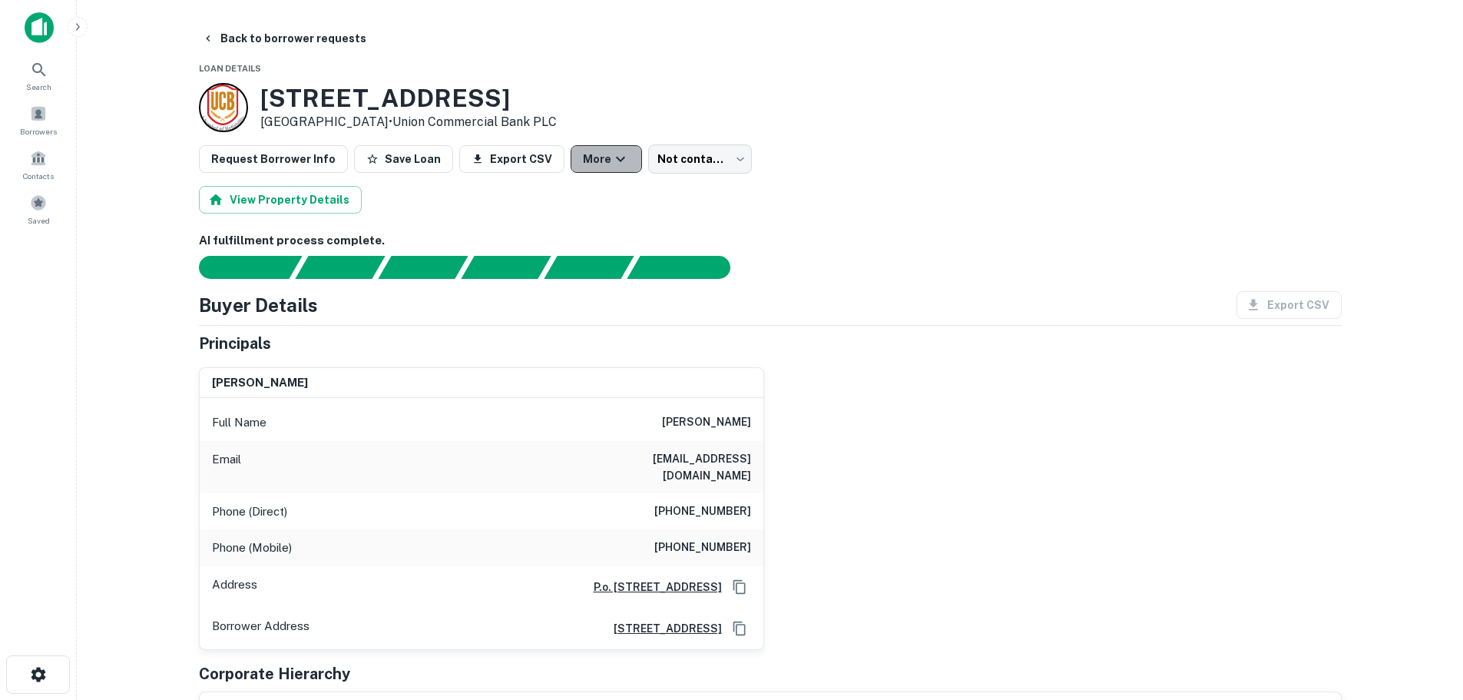
click at [611, 161] on icon "button" at bounding box center [620, 159] width 18 height 18
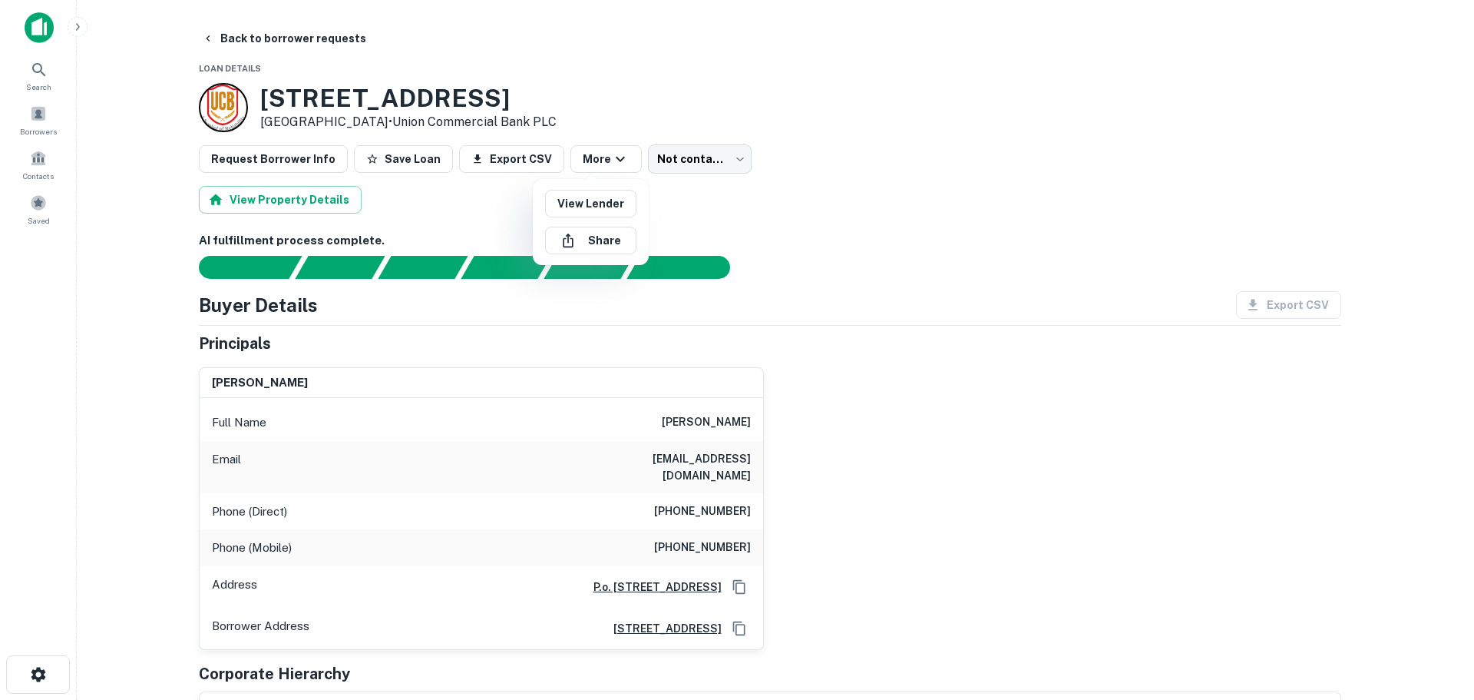
click at [478, 209] on div at bounding box center [737, 350] width 1474 height 700
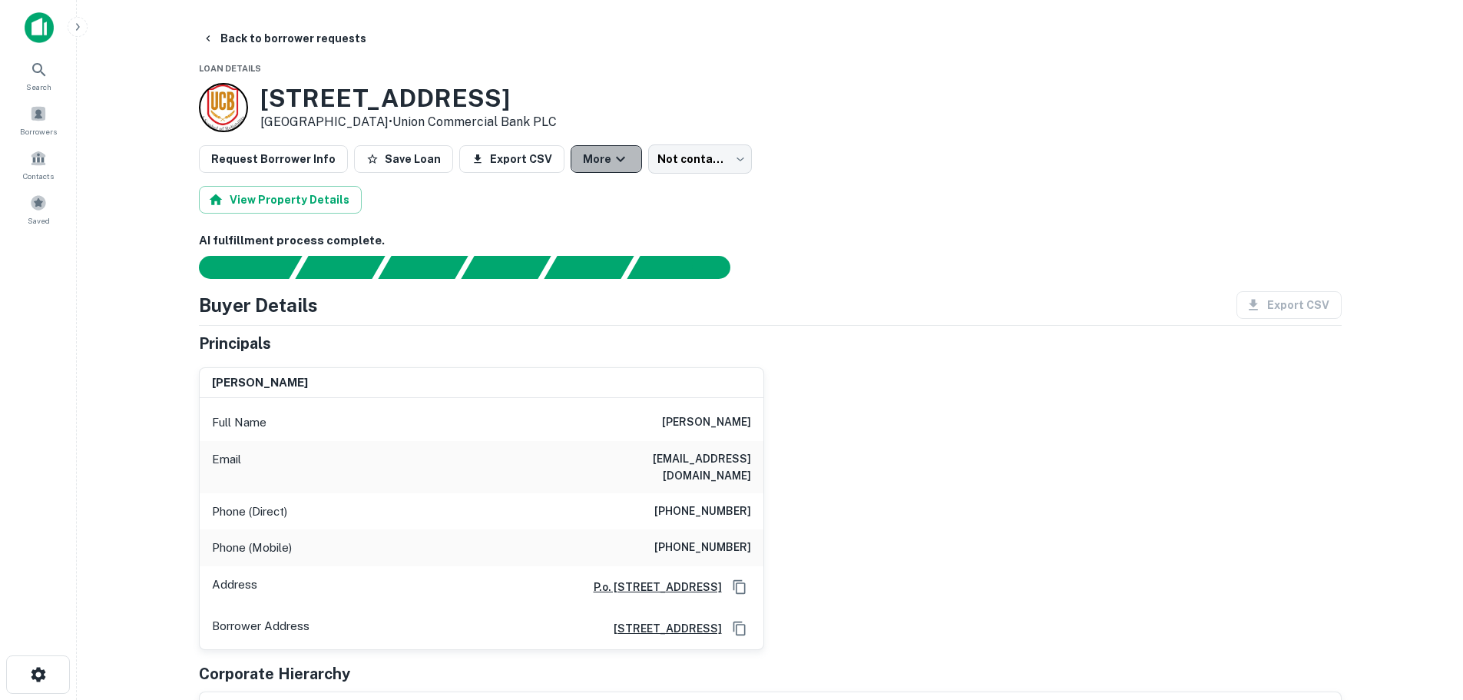
click at [581, 163] on button "More" at bounding box center [606, 159] width 71 height 28
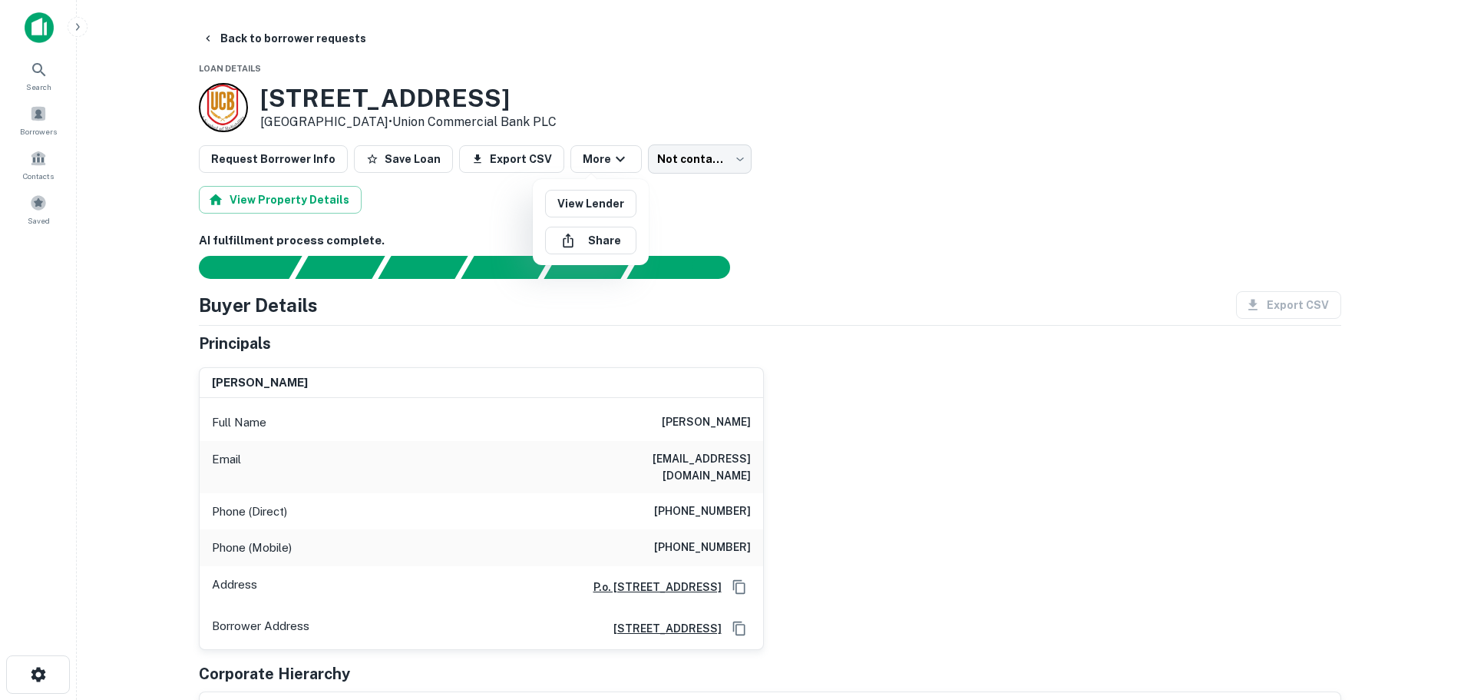
click at [713, 206] on div at bounding box center [737, 350] width 1474 height 700
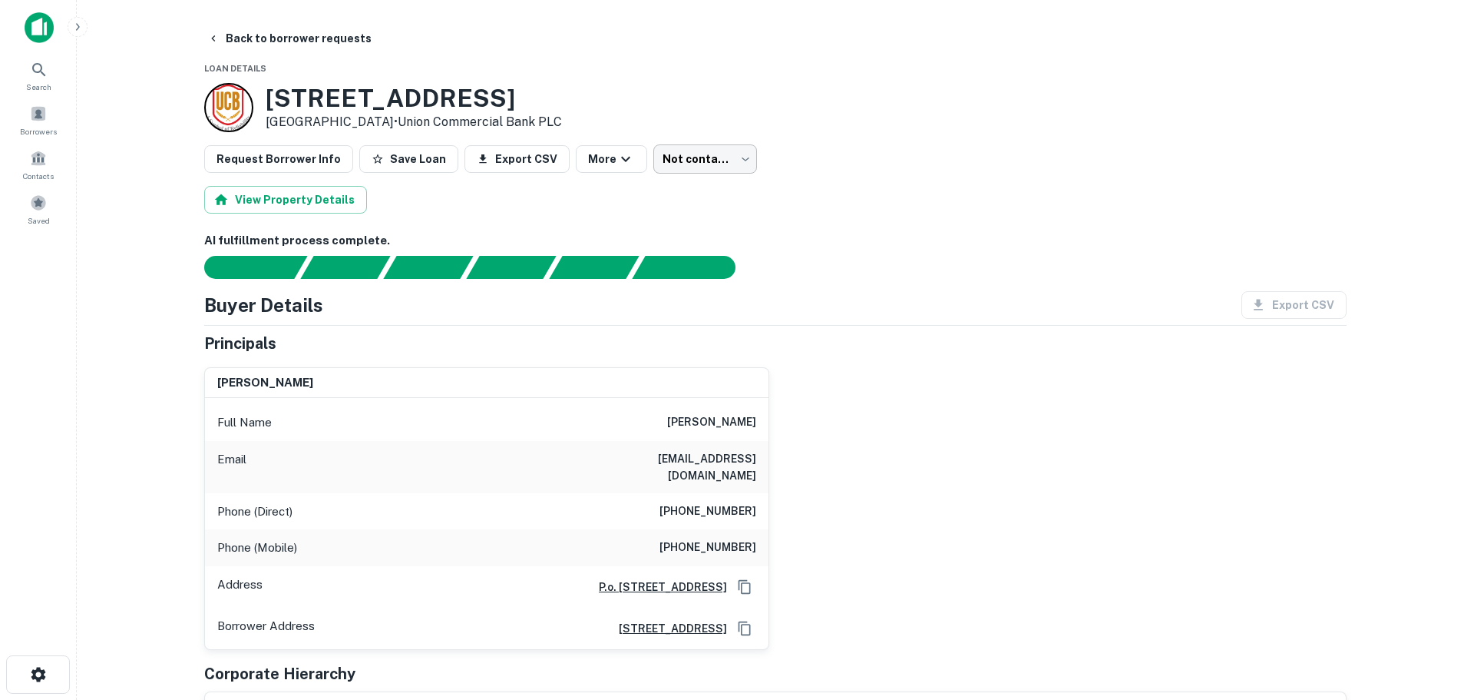
click at [700, 156] on body "Search Borrowers Contacts Saved Back to borrower requests Loan Details 1440 Mis…" at bounding box center [737, 350] width 1474 height 700
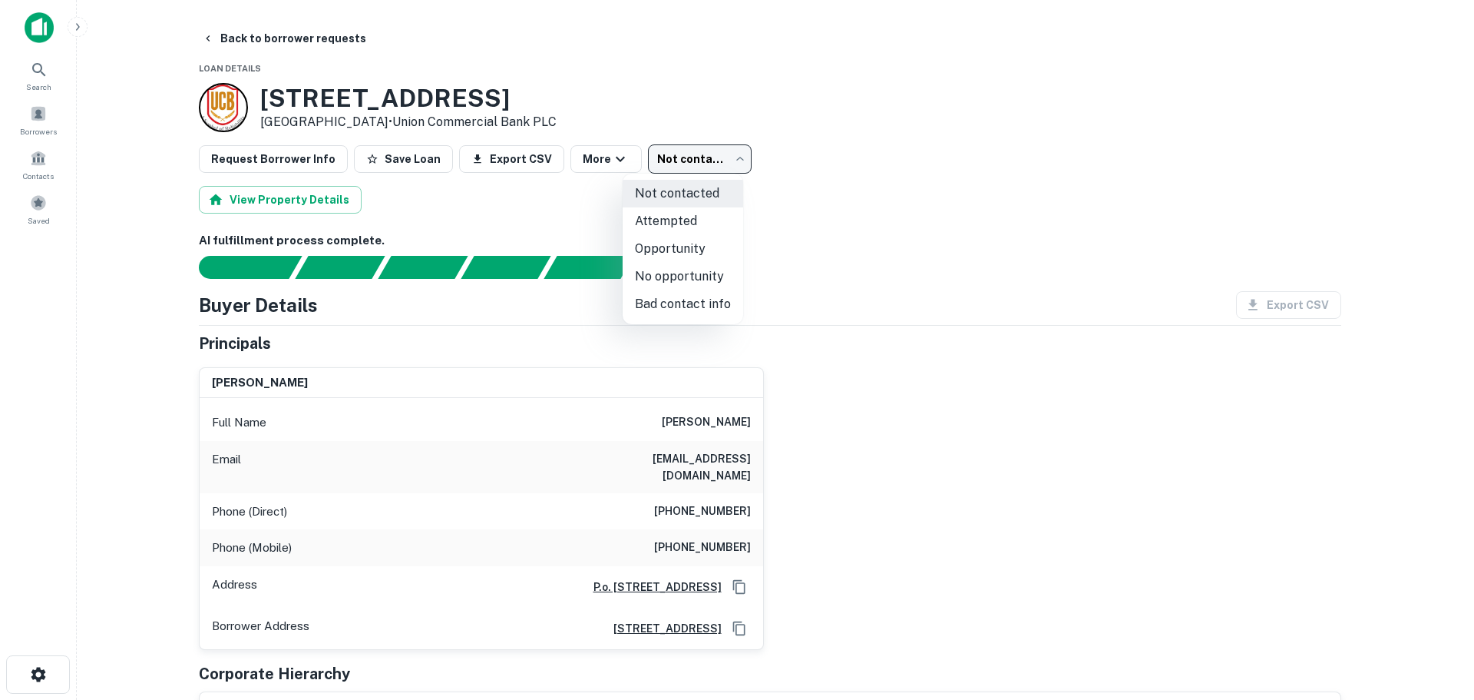
click at [687, 223] on li "Attempted" at bounding box center [683, 221] width 121 height 28
type input "*********"
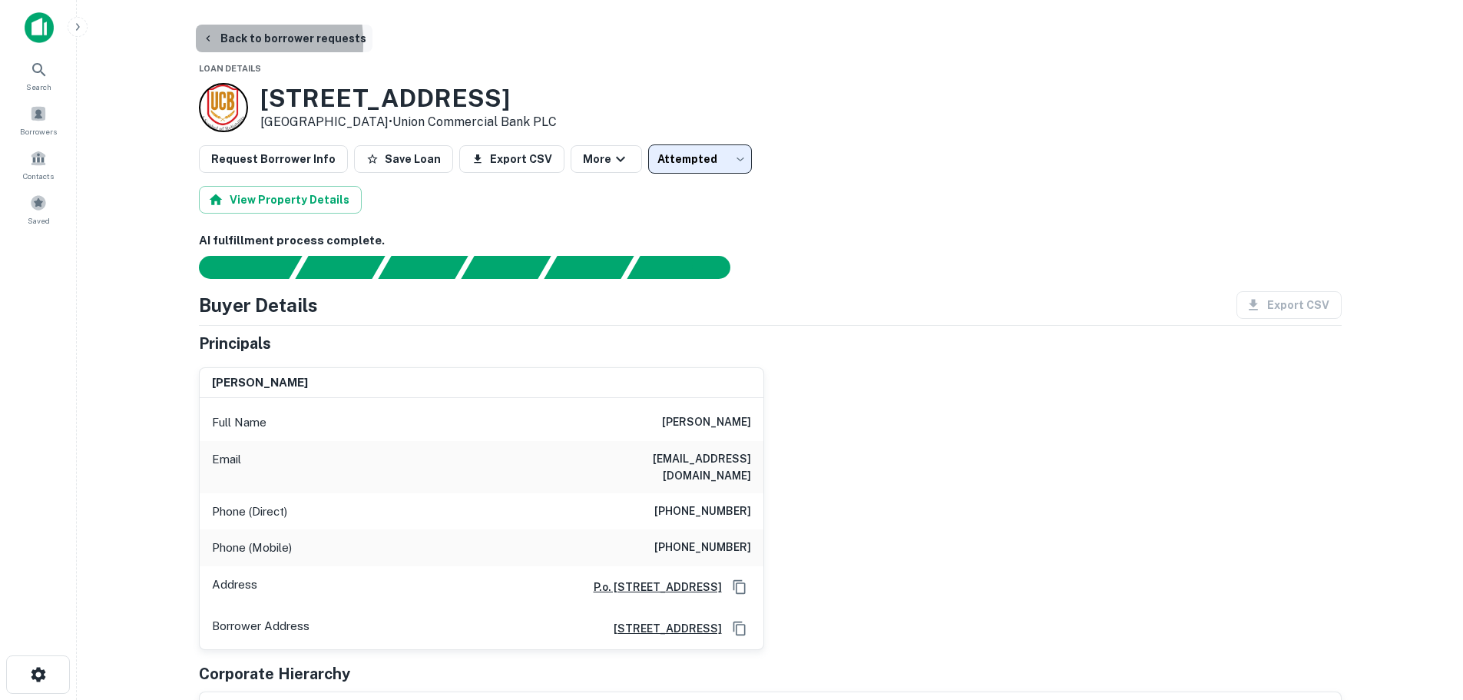
click at [212, 43] on icon "button" at bounding box center [208, 38] width 12 height 12
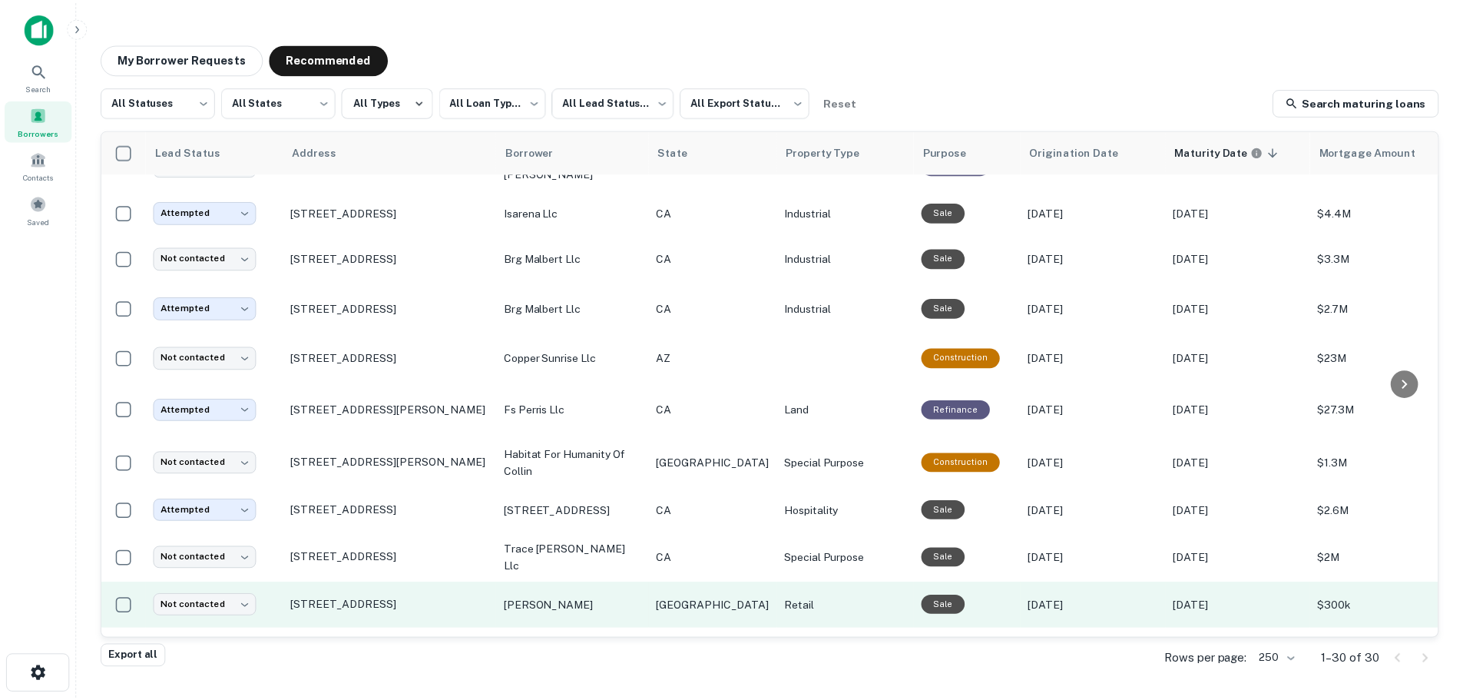
scroll to position [154, 0]
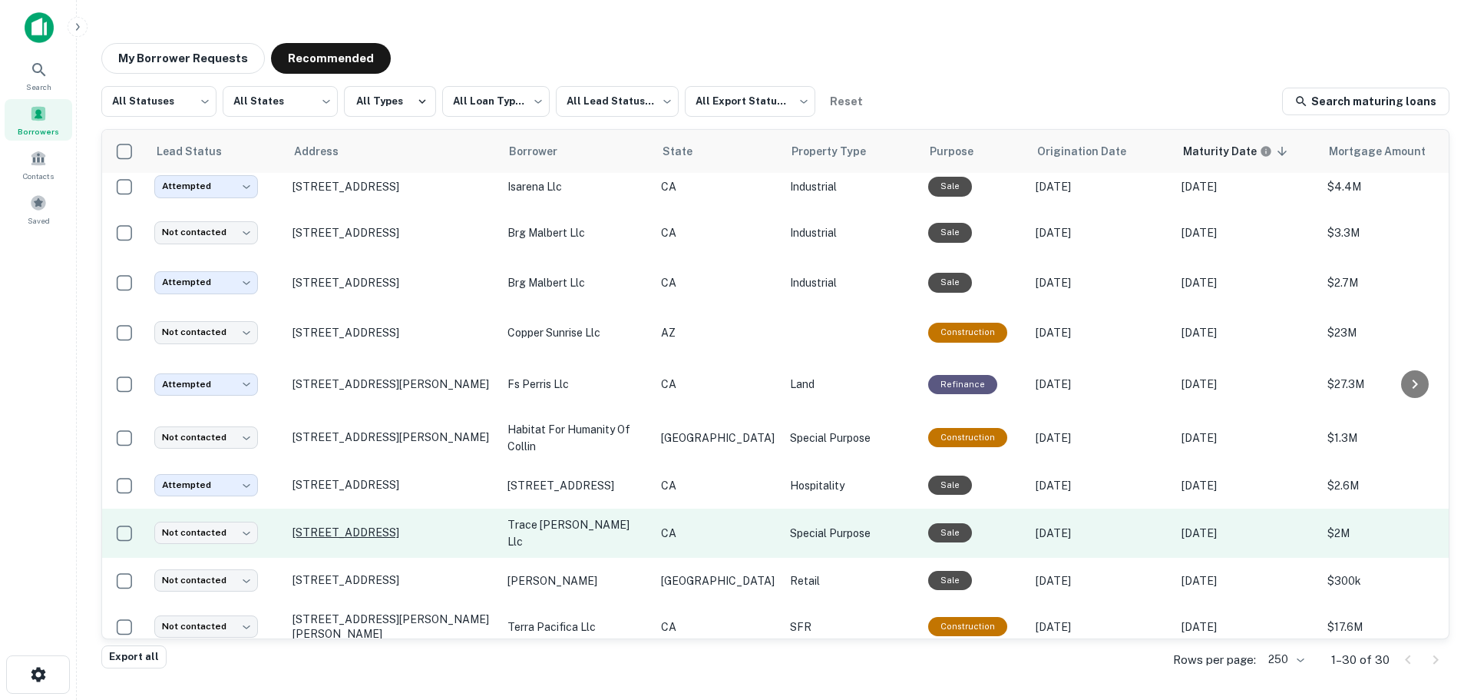
click at [357, 531] on p "[STREET_ADDRESS]" at bounding box center [393, 532] width 200 height 14
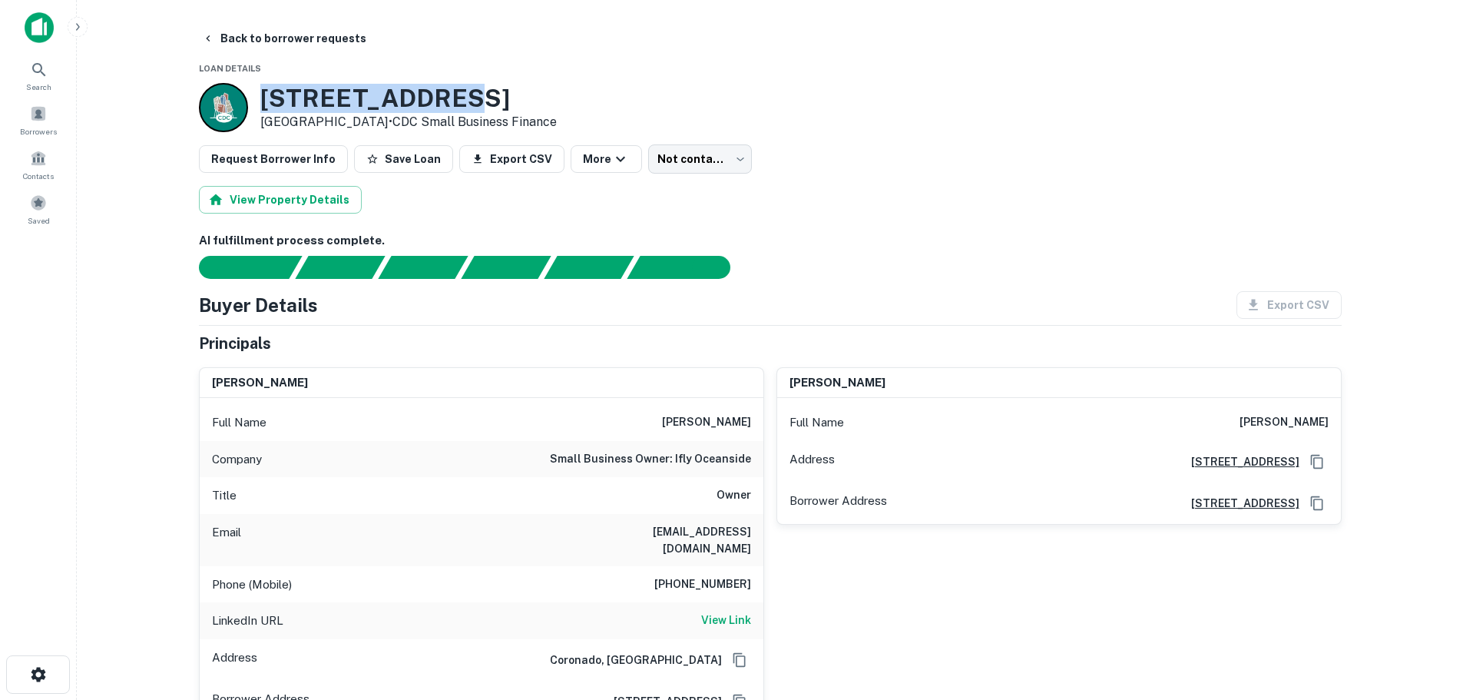
drag, startPoint x: 455, startPoint y: 95, endPoint x: 253, endPoint y: 95, distance: 202.0
click at [253, 95] on div "3178 Vista Way Oceanside, CA 92056 • CDC Small Business Finance" at bounding box center [378, 107] width 358 height 49
copy div "3178 Vista Way"
click at [206, 39] on icon "button" at bounding box center [208, 38] width 12 height 12
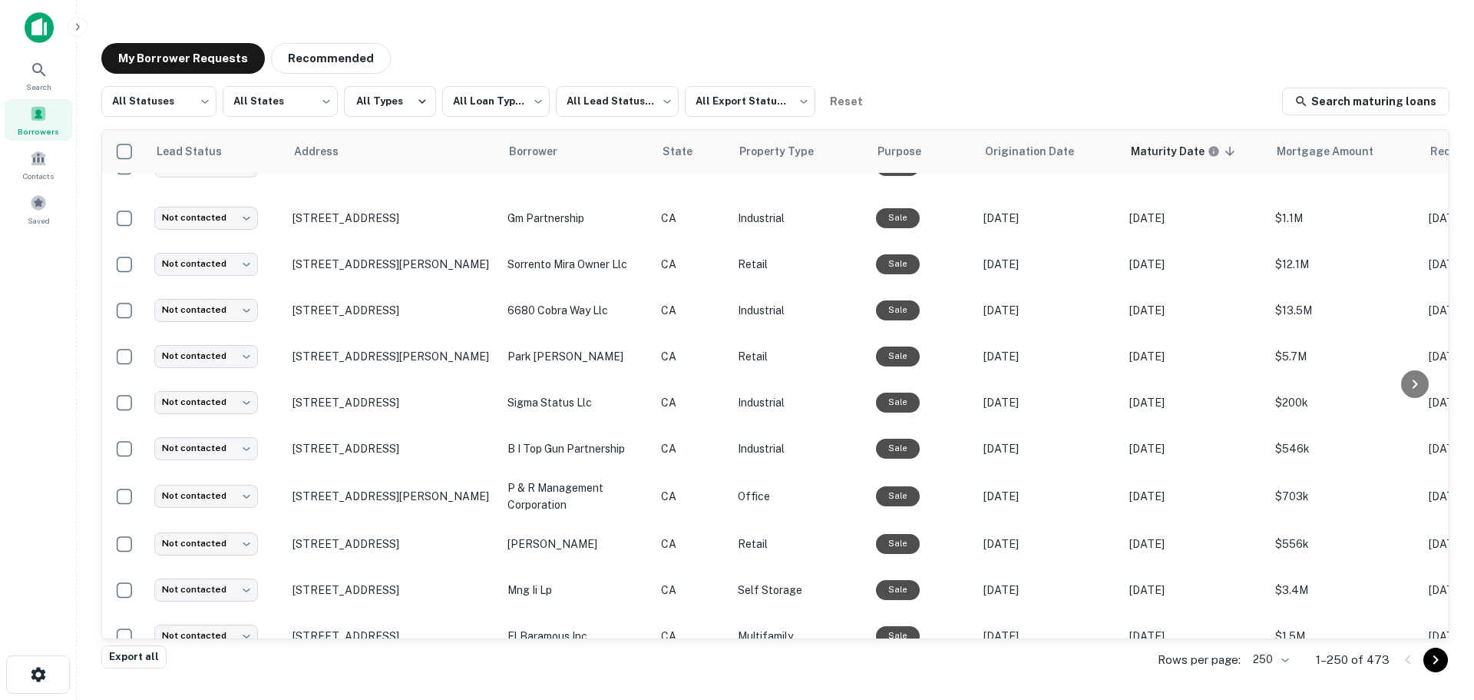
scroll to position [1536, 0]
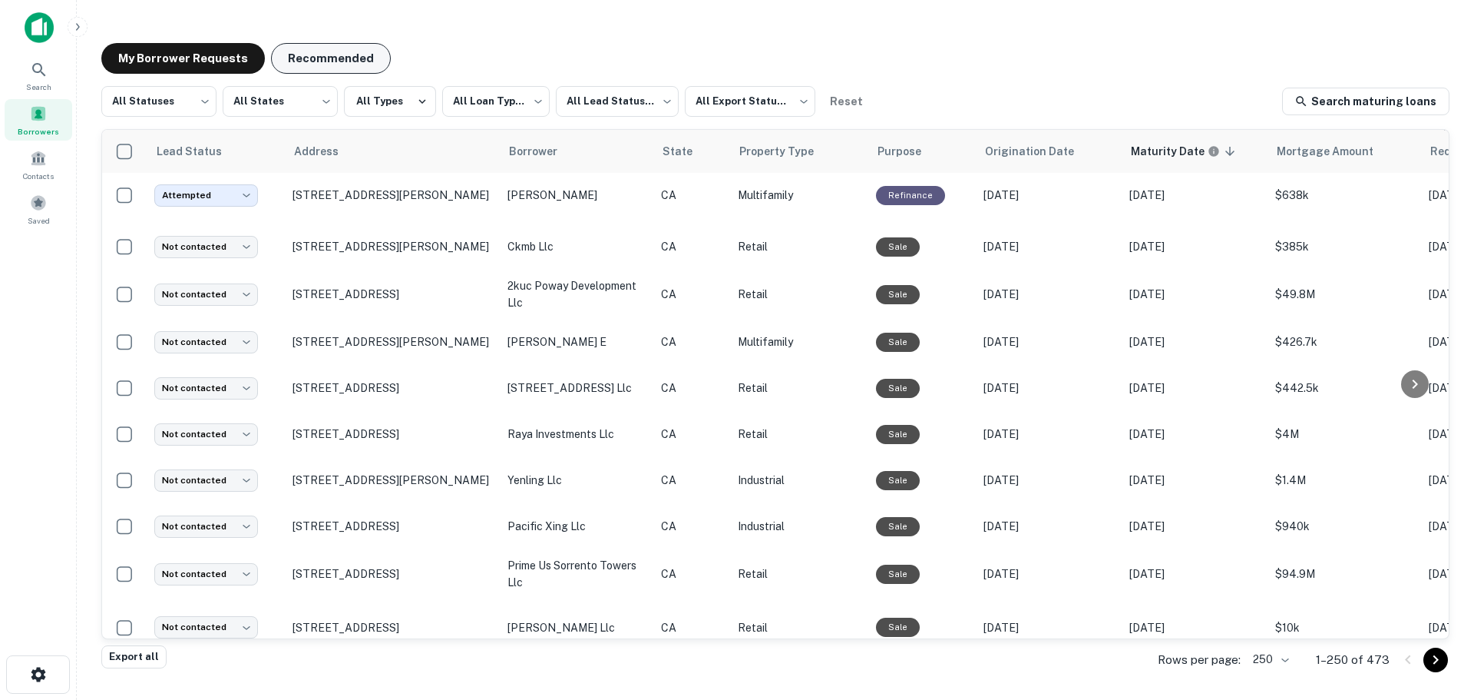
click at [336, 64] on button "Recommended" at bounding box center [331, 58] width 120 height 31
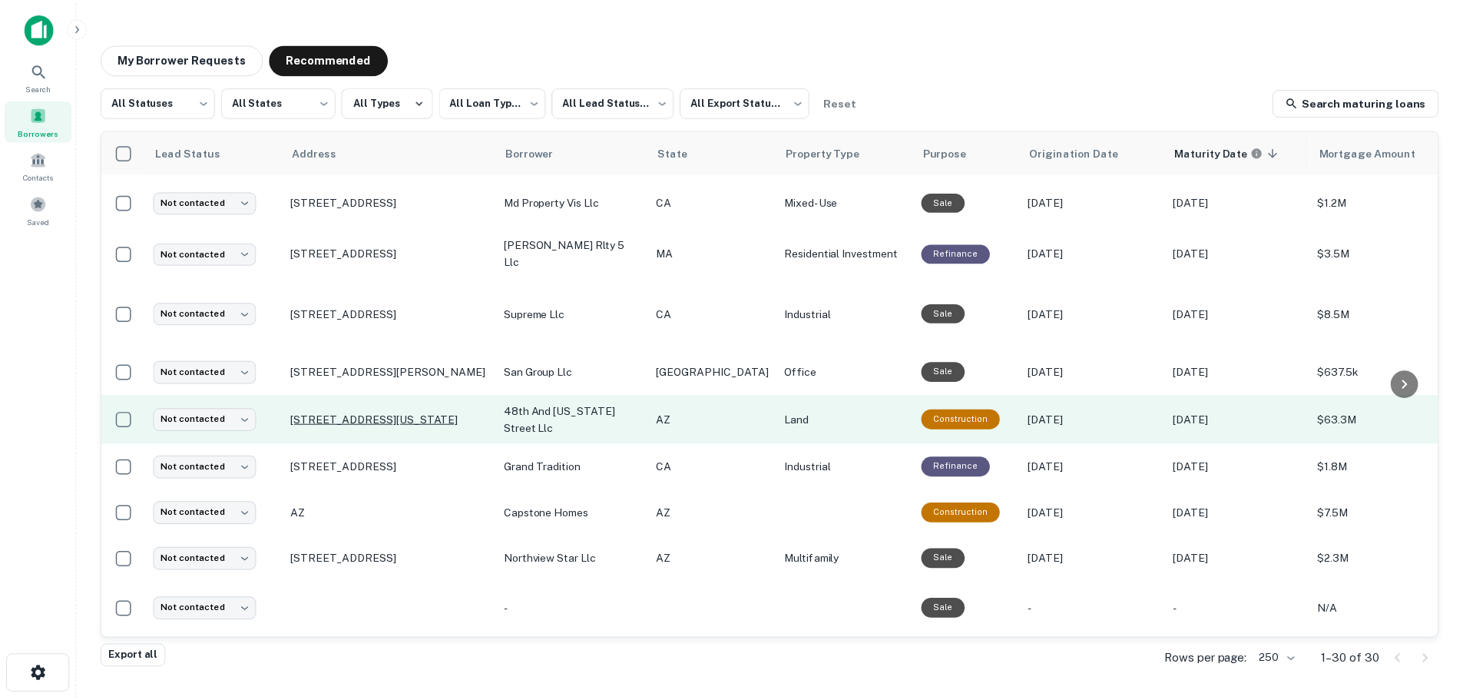
scroll to position [953, 0]
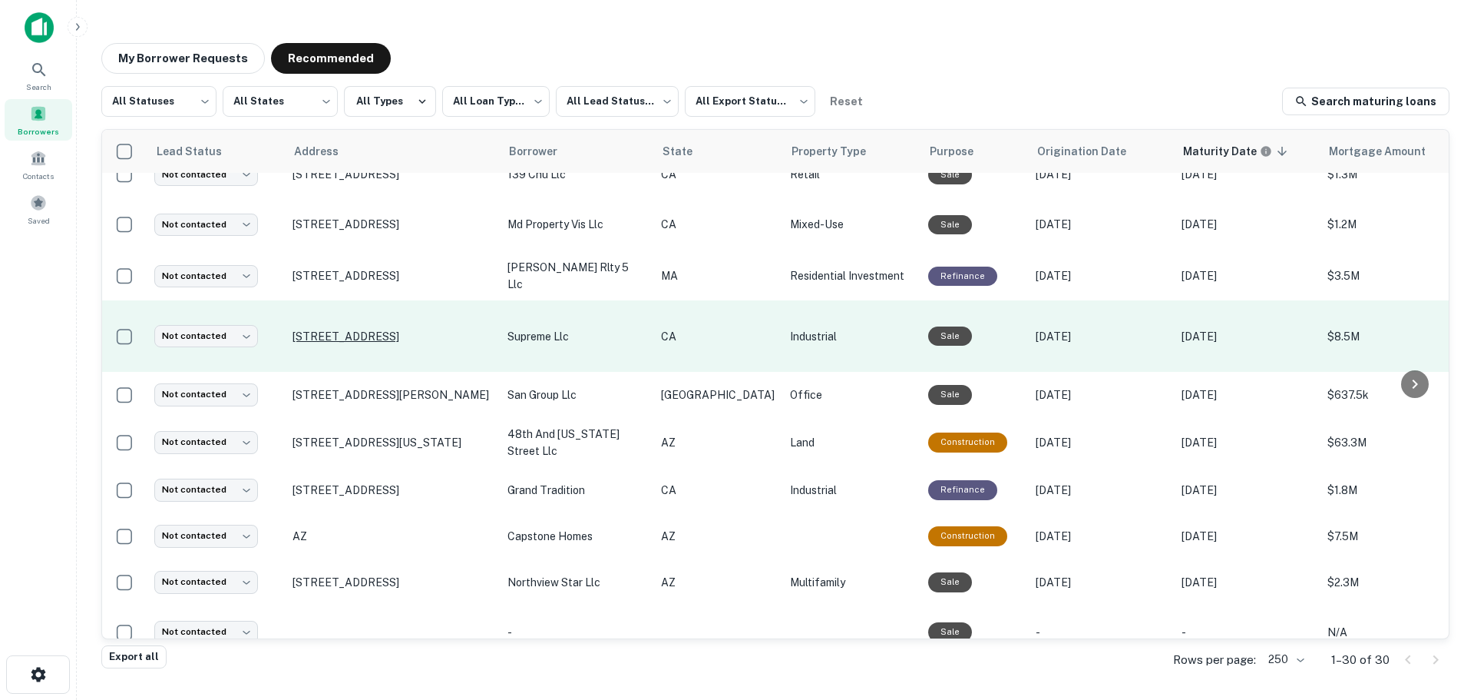
click at [396, 329] on p "[STREET_ADDRESS]" at bounding box center [393, 336] width 200 height 14
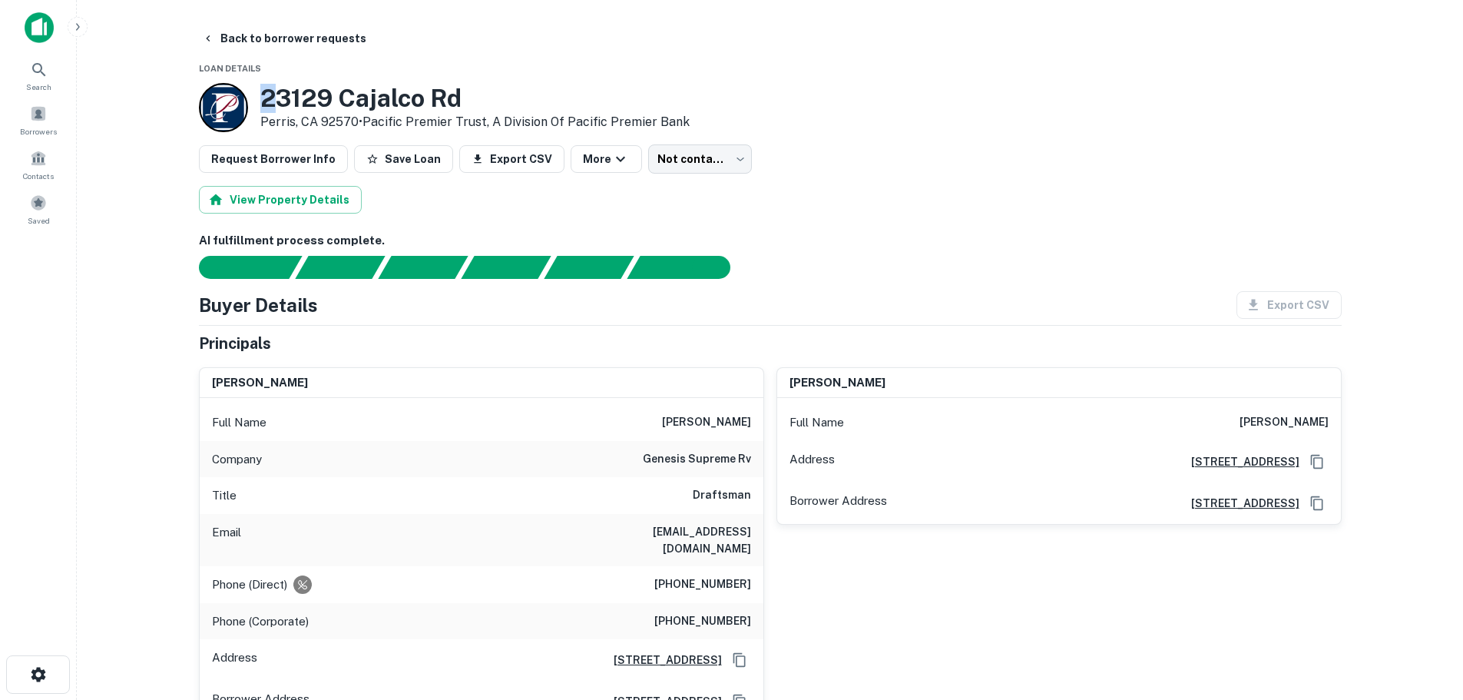
drag, startPoint x: 259, startPoint y: 98, endPoint x: 271, endPoint y: 98, distance: 12.3
click at [271, 98] on div "23129 Cajalco Rd Perris, CA 92570 • Pacific Premier Trust, A Division Of Pacifi…" at bounding box center [444, 107] width 491 height 49
drag, startPoint x: 264, startPoint y: 98, endPoint x: 469, endPoint y: 98, distance: 205.0
click at [469, 98] on h3 "23129 Cajalco Rd" at bounding box center [474, 98] width 429 height 29
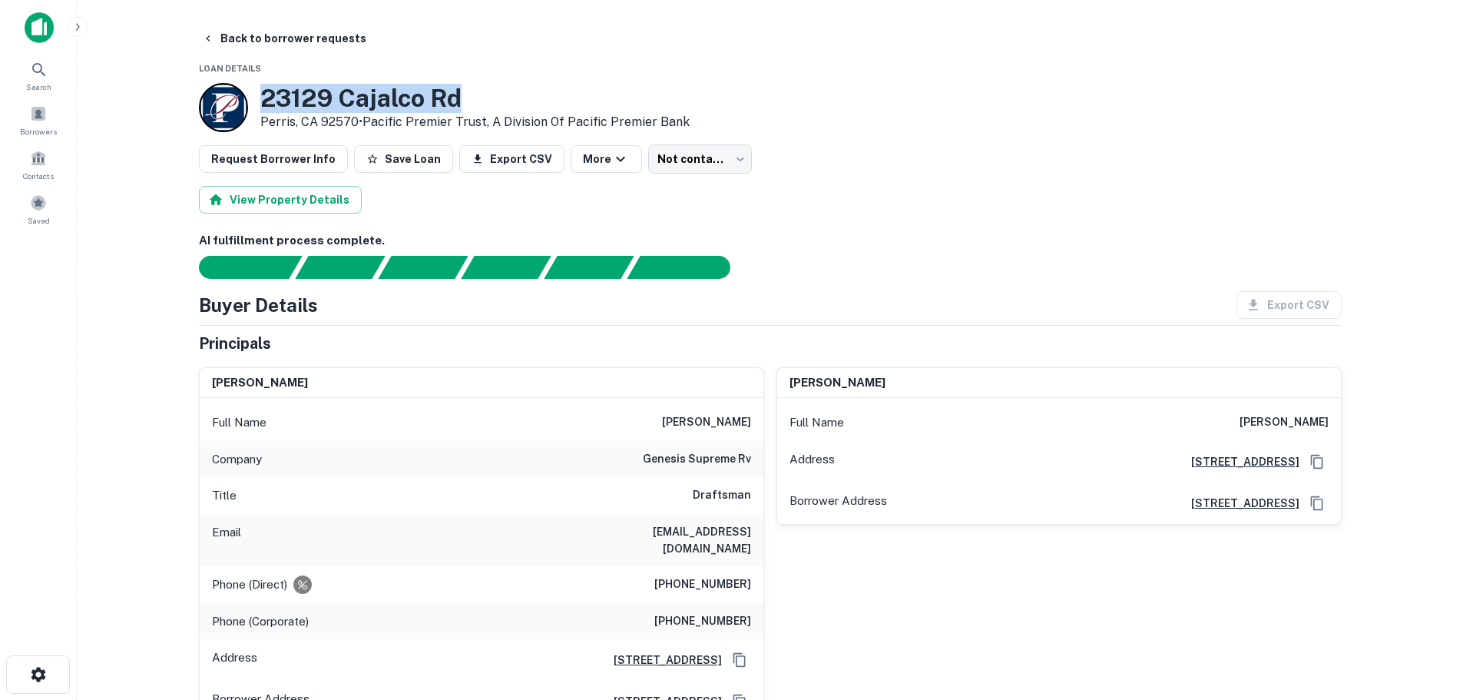
copy h3 "23129 Cajalco Rd"
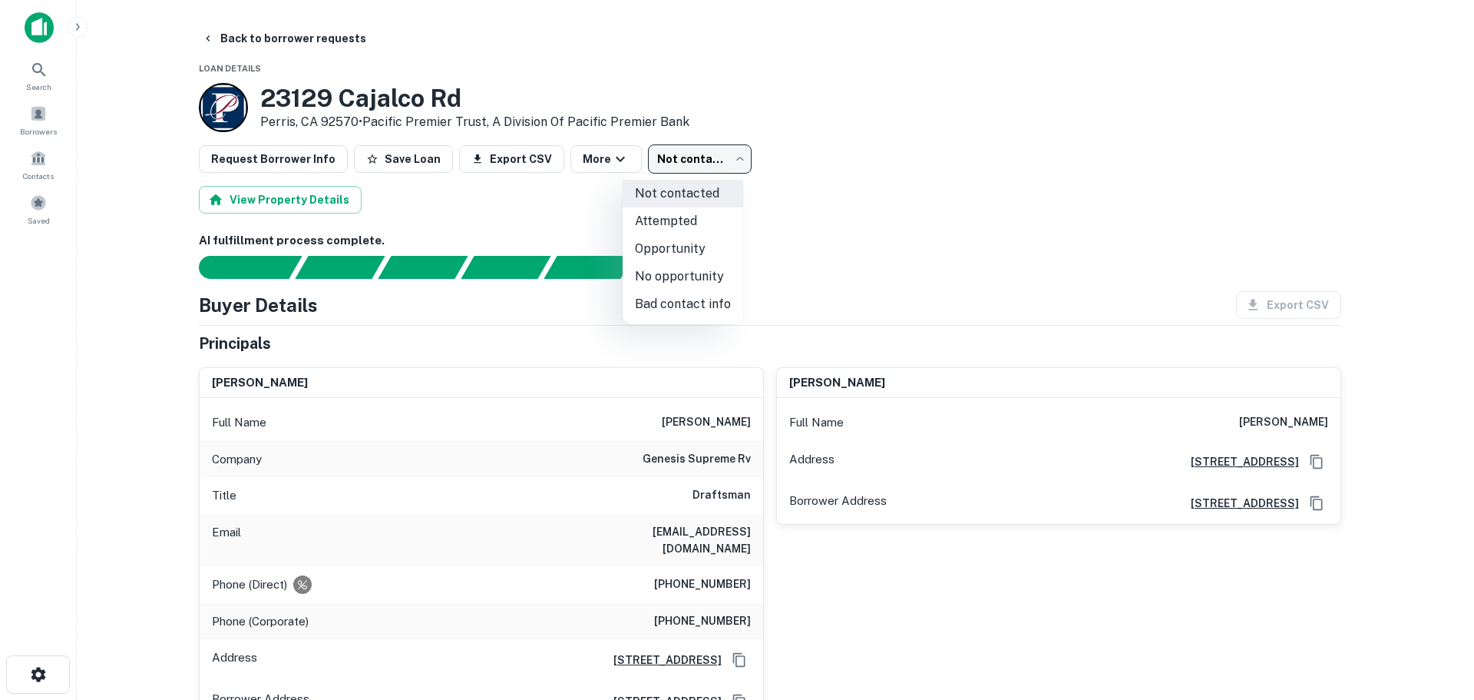
click at [723, 167] on body "Search Borrowers Contacts Saved Back to borrower requests Loan Details 23129 Ca…" at bounding box center [737, 350] width 1474 height 700
click at [695, 217] on li "Attempted" at bounding box center [683, 221] width 121 height 28
type input "*********"
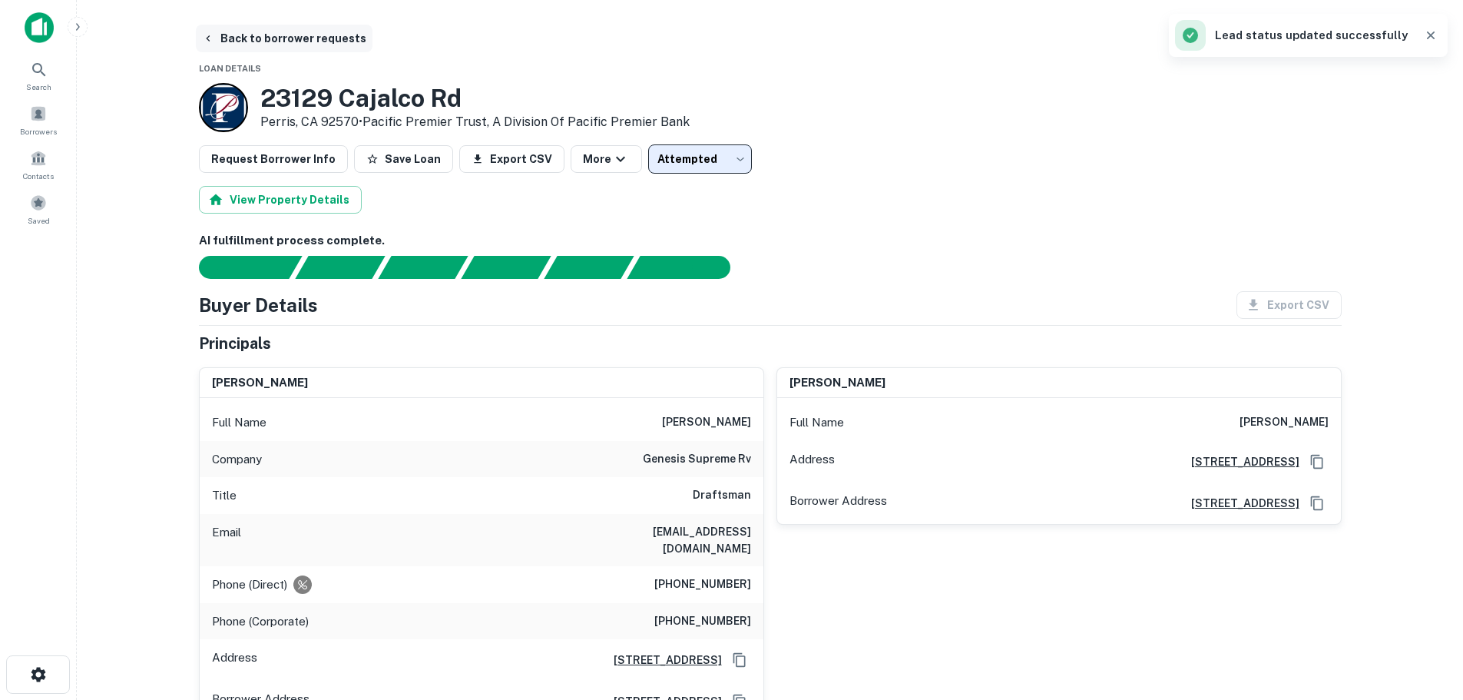
click at [229, 35] on button "Back to borrower requests" at bounding box center [284, 39] width 177 height 28
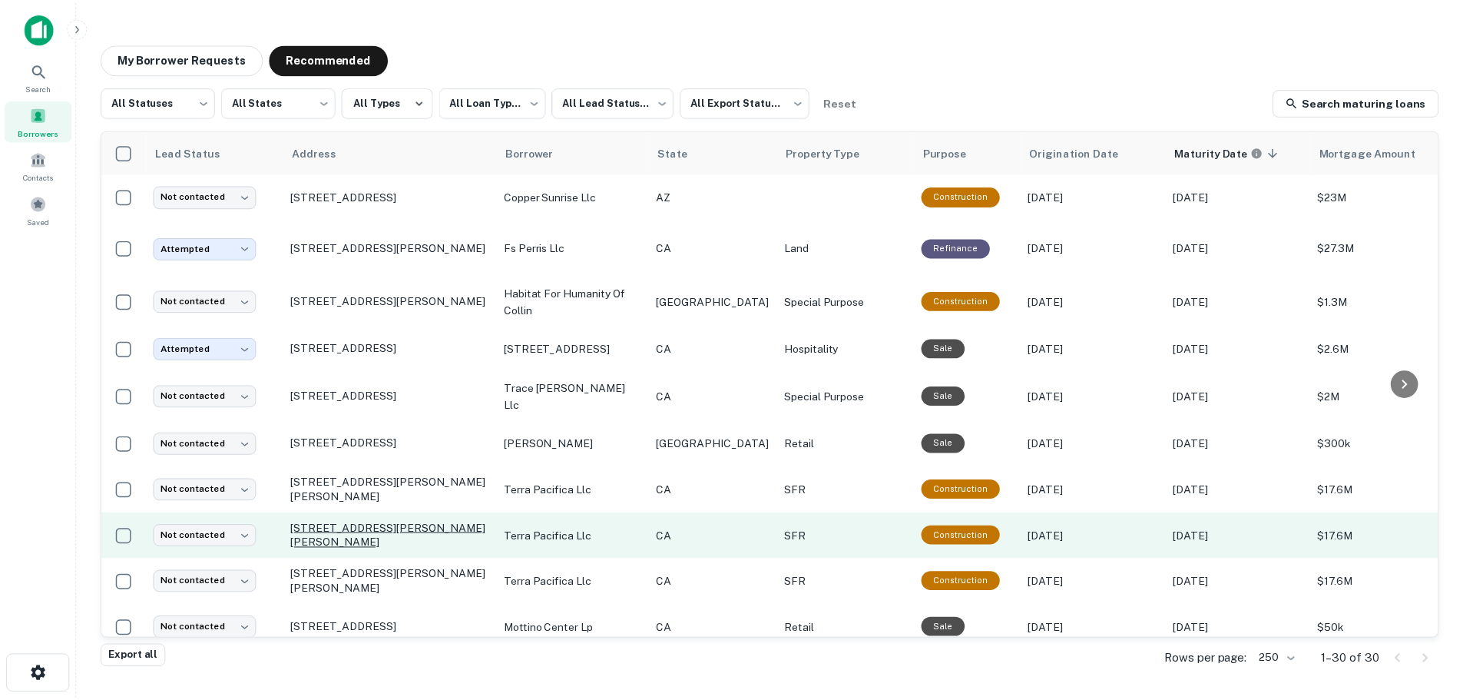
scroll to position [307, 0]
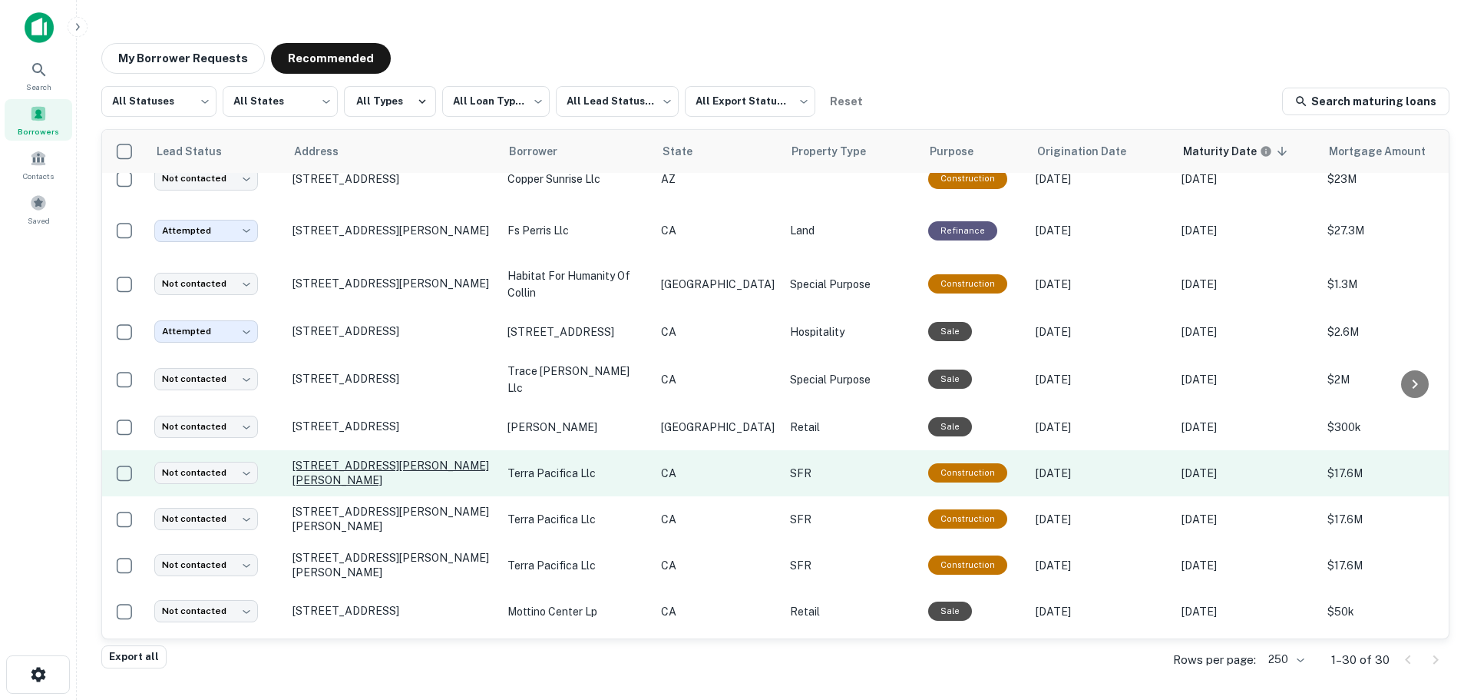
click at [368, 466] on p "[STREET_ADDRESS][PERSON_NAME][PERSON_NAME]" at bounding box center [393, 472] width 200 height 28
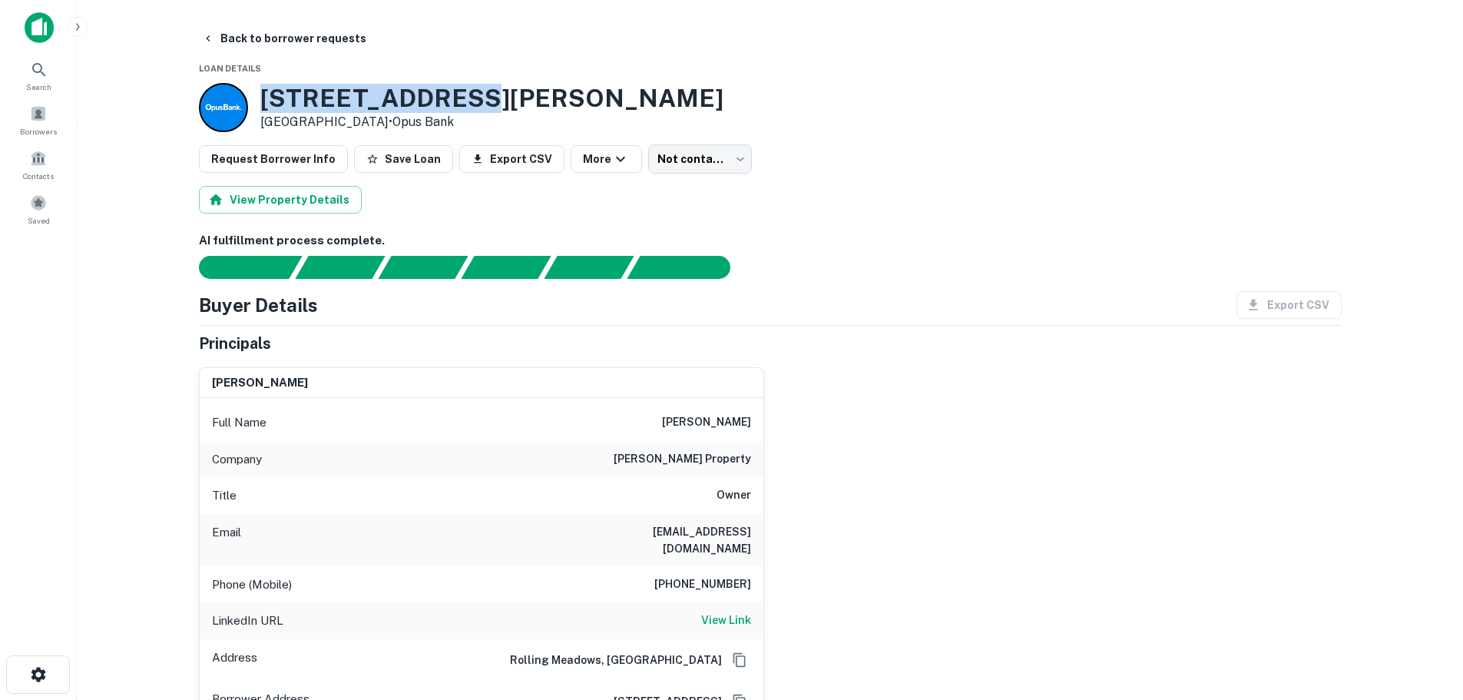
drag, startPoint x: 263, startPoint y: 98, endPoint x: 485, endPoint y: 98, distance: 221.9
click at [485, 98] on div "3675 Barnard Dr Oceanside, CA 92056 • Opus Bank" at bounding box center [770, 107] width 1143 height 49
copy h3 "3675 Barnard Dr"
drag, startPoint x: 466, startPoint y: 96, endPoint x: 263, endPoint y: 108, distance: 203.8
click at [263, 108] on div "3675 Barnard Dr Oceanside, CA 92056 • Opus Bank" at bounding box center [770, 107] width 1143 height 49
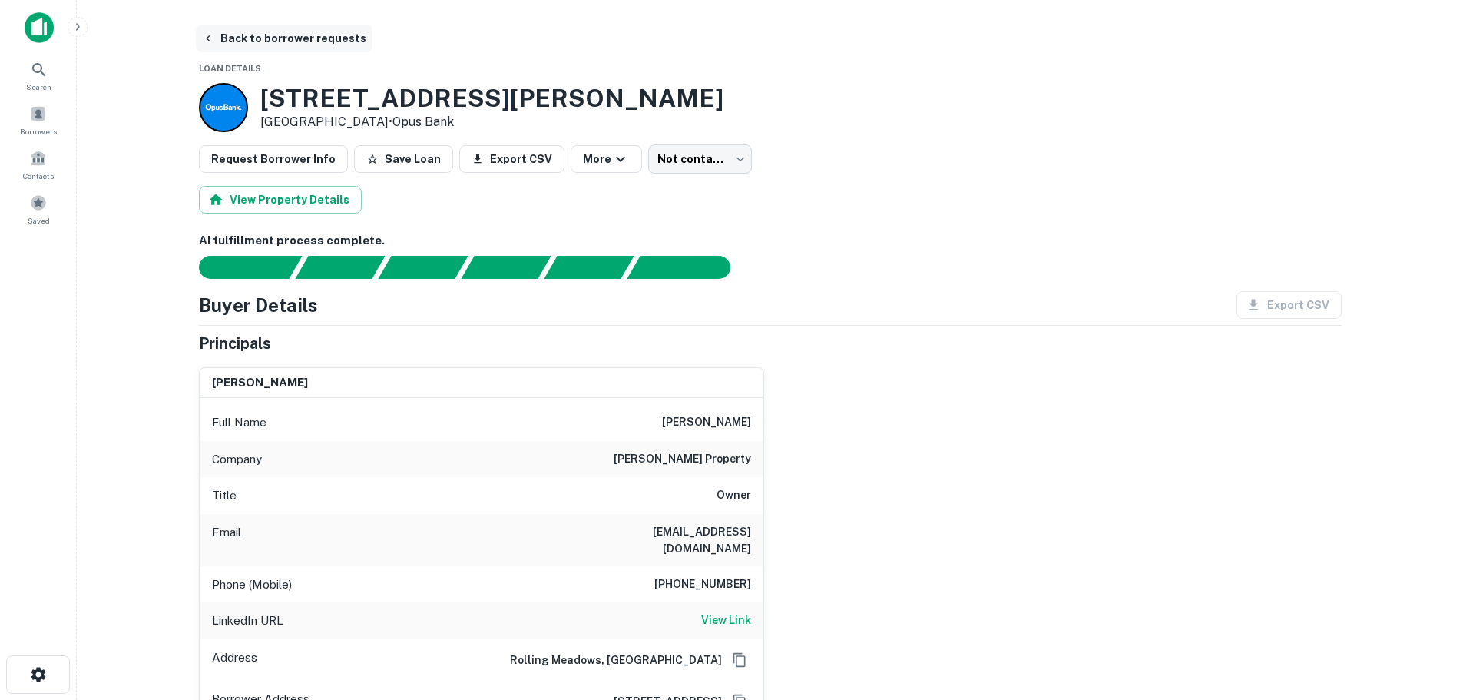
click at [219, 33] on button "Back to borrower requests" at bounding box center [284, 39] width 177 height 28
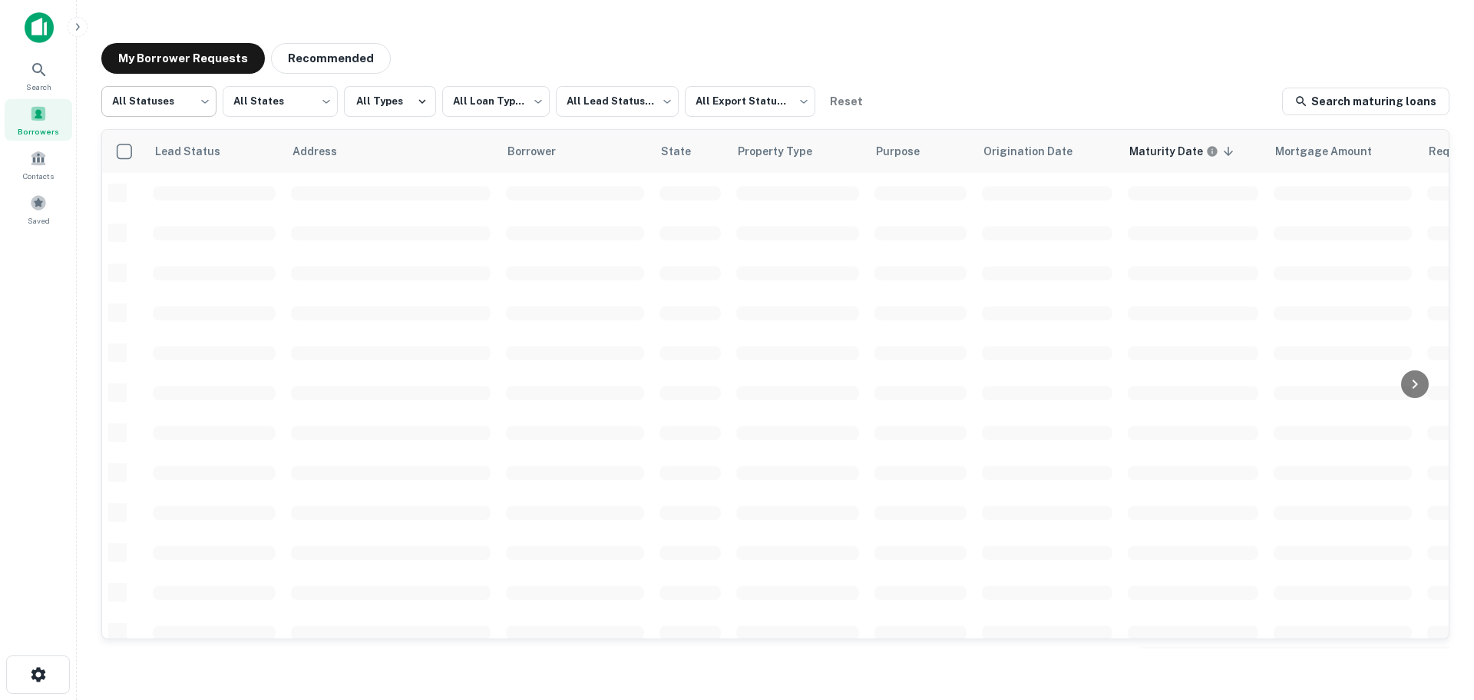
scroll to position [307, 0]
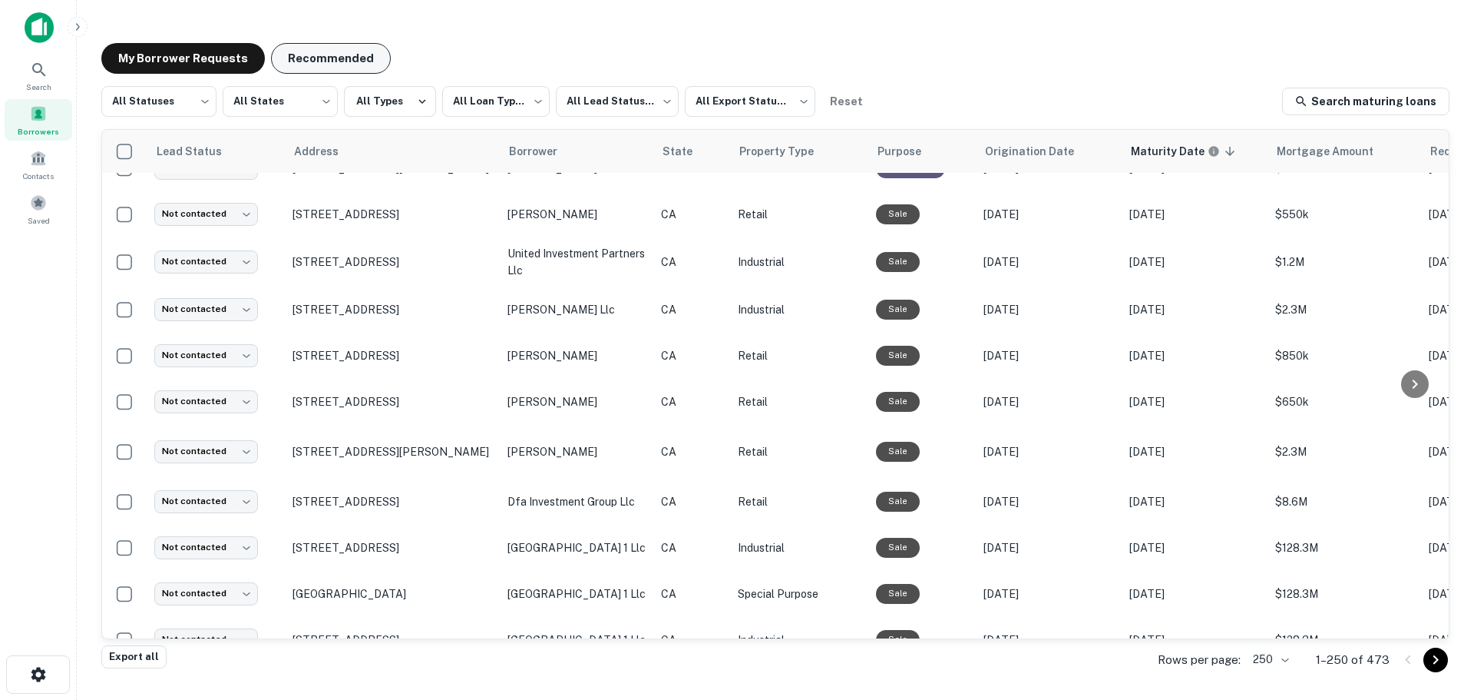
click at [313, 52] on button "Recommended" at bounding box center [331, 58] width 120 height 31
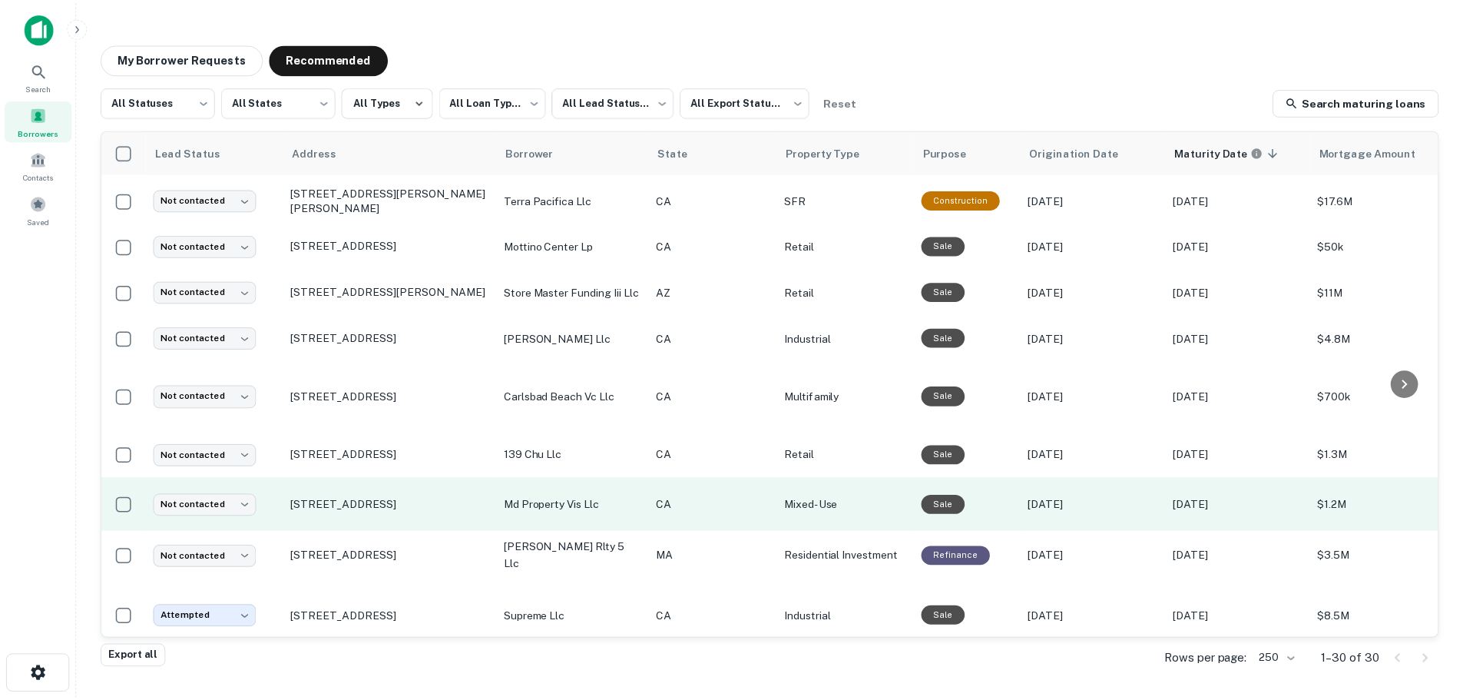
scroll to position [646, 0]
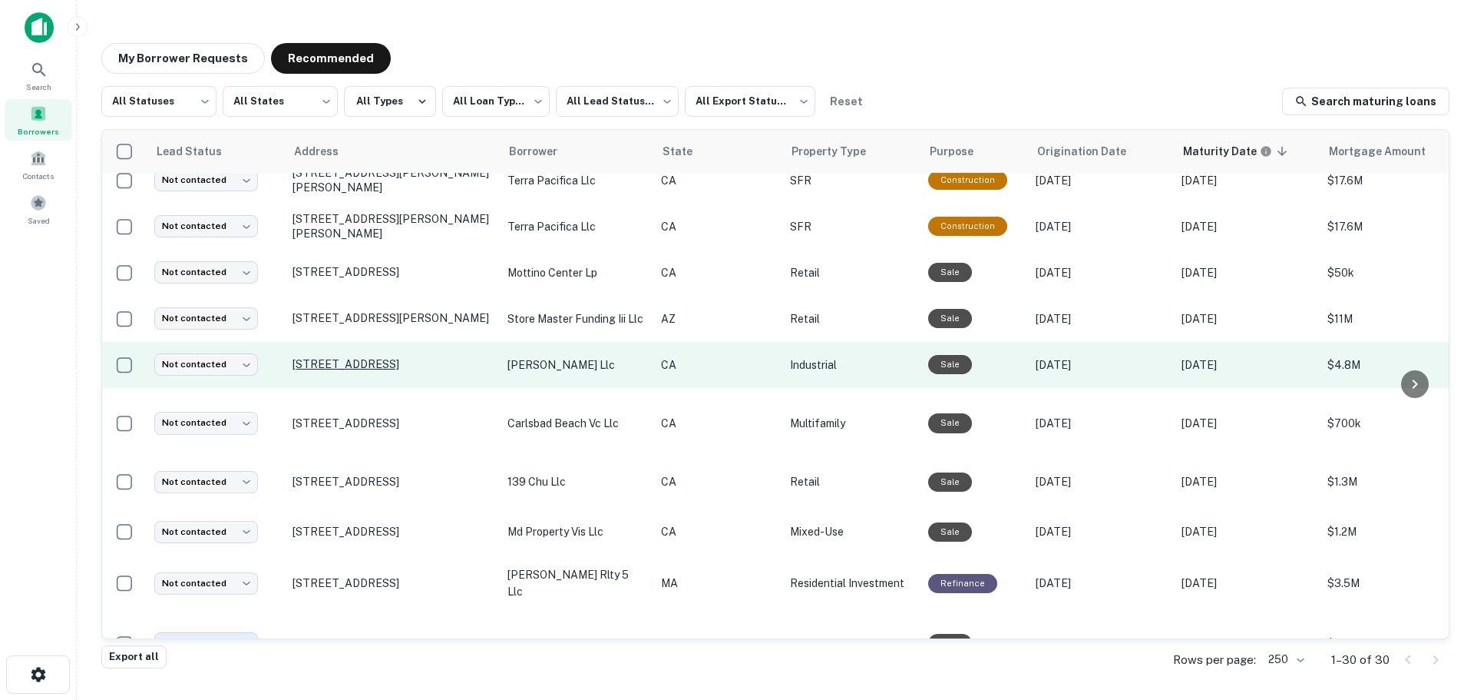
click at [406, 360] on p "[STREET_ADDRESS]" at bounding box center [393, 364] width 200 height 14
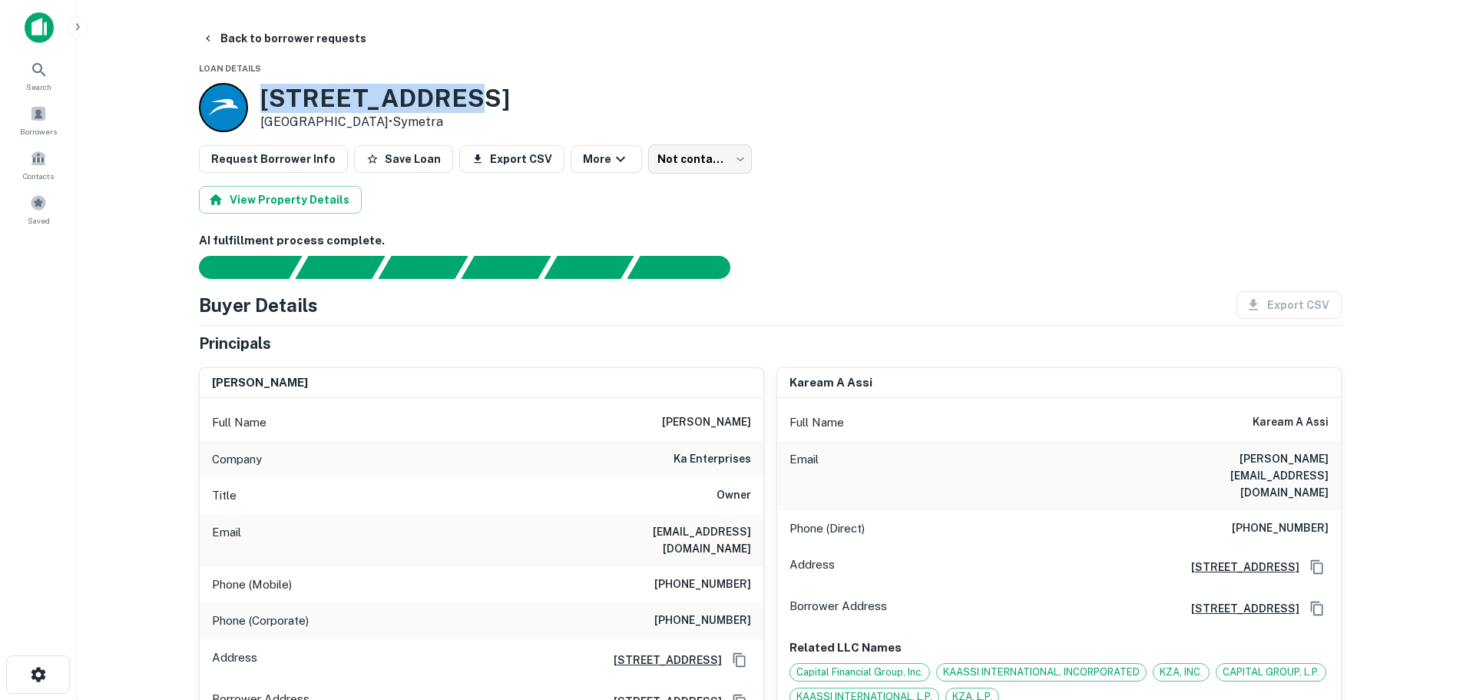
drag, startPoint x: 265, startPoint y: 94, endPoint x: 447, endPoint y: 104, distance: 182.2
click at [447, 104] on div "4602 North Ave Oceanside, CA 92056 • Symetra" at bounding box center [770, 107] width 1143 height 49
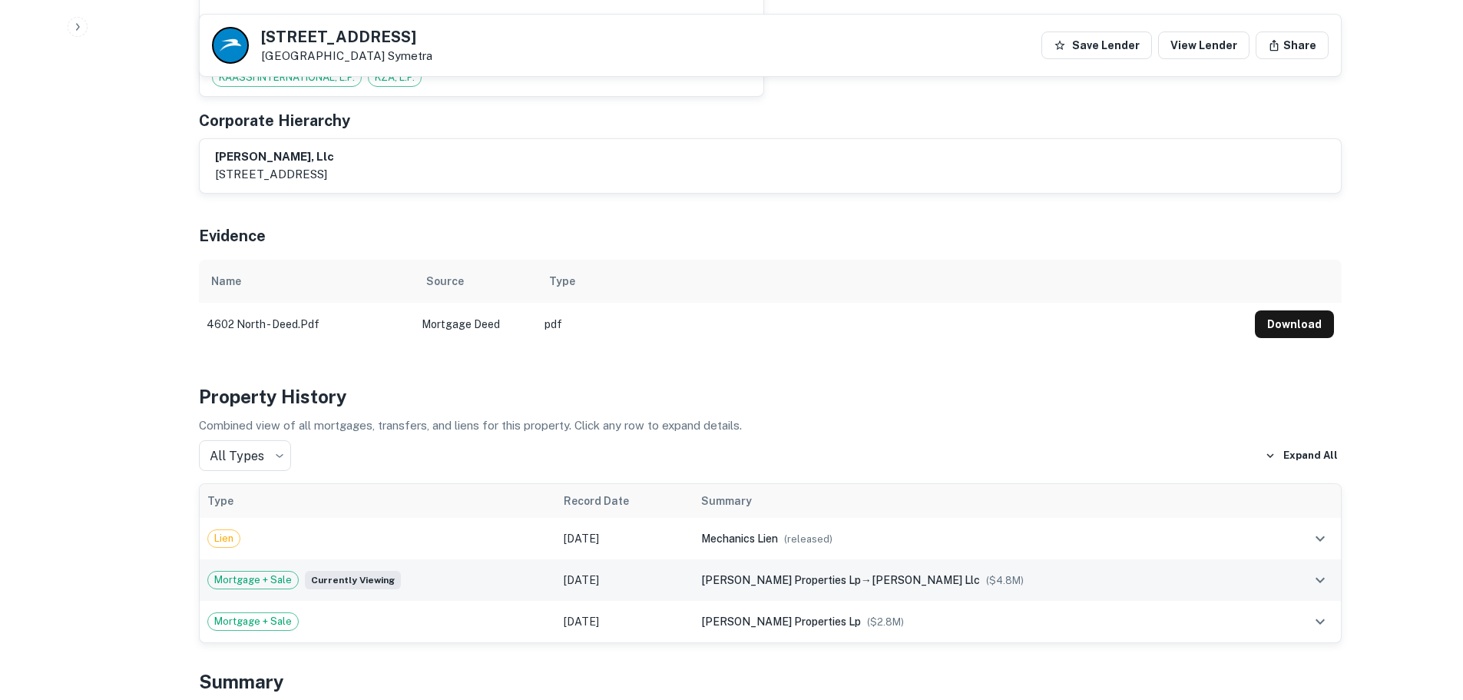
scroll to position [1229, 0]
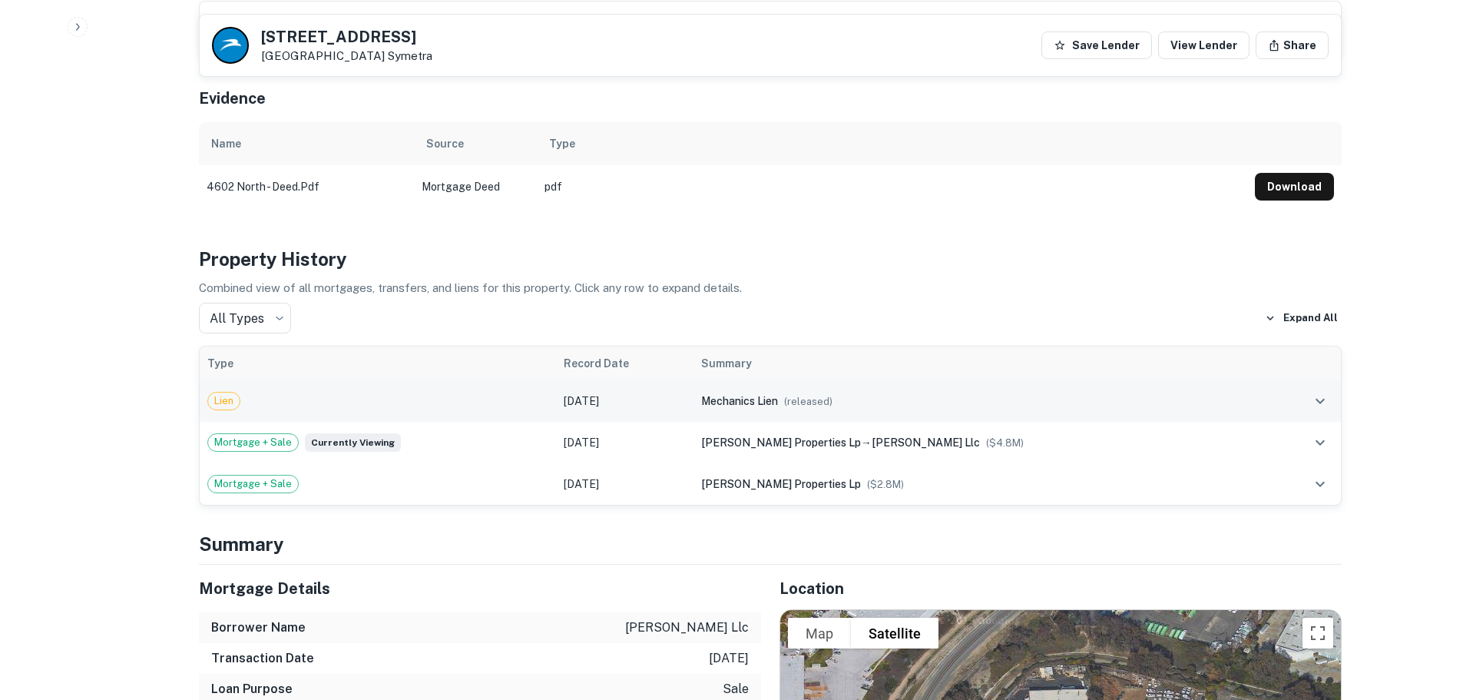
click at [1325, 392] on icon "expand row" at bounding box center [1320, 401] width 18 height 18
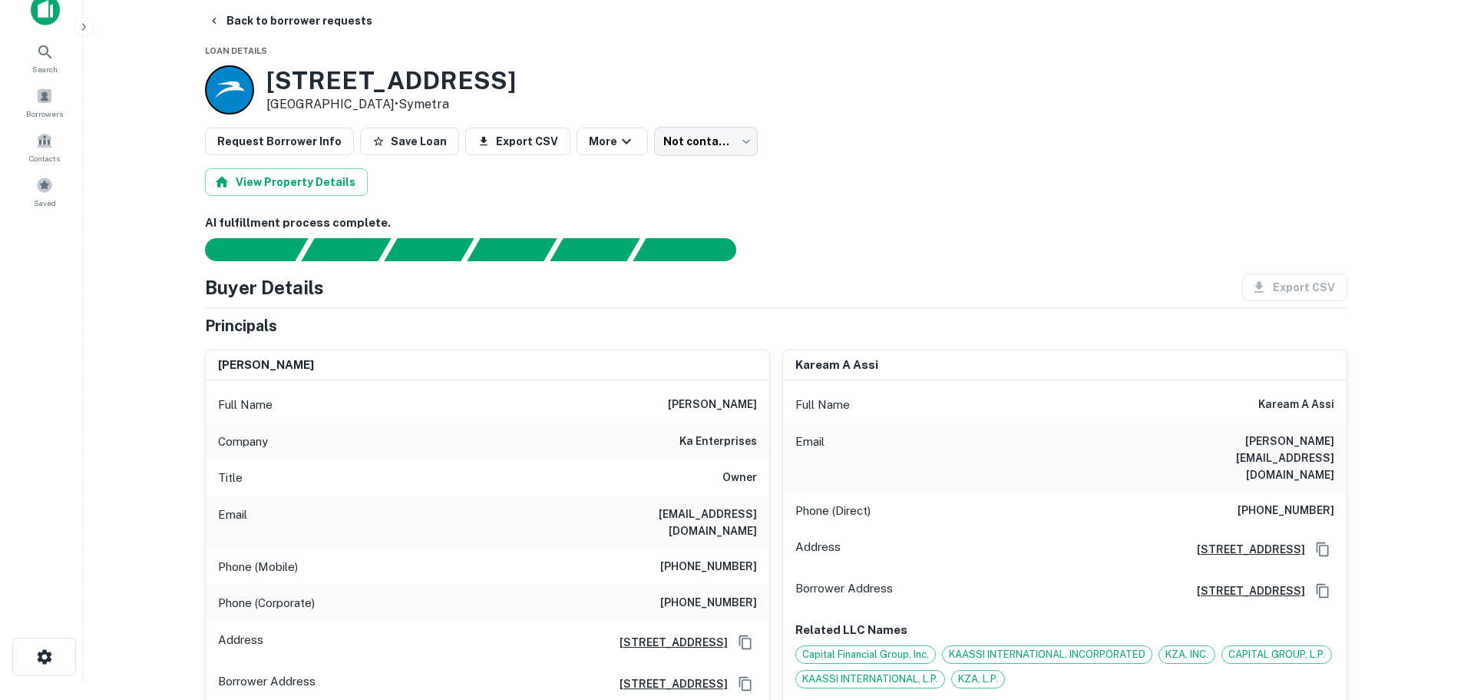
scroll to position [0, 0]
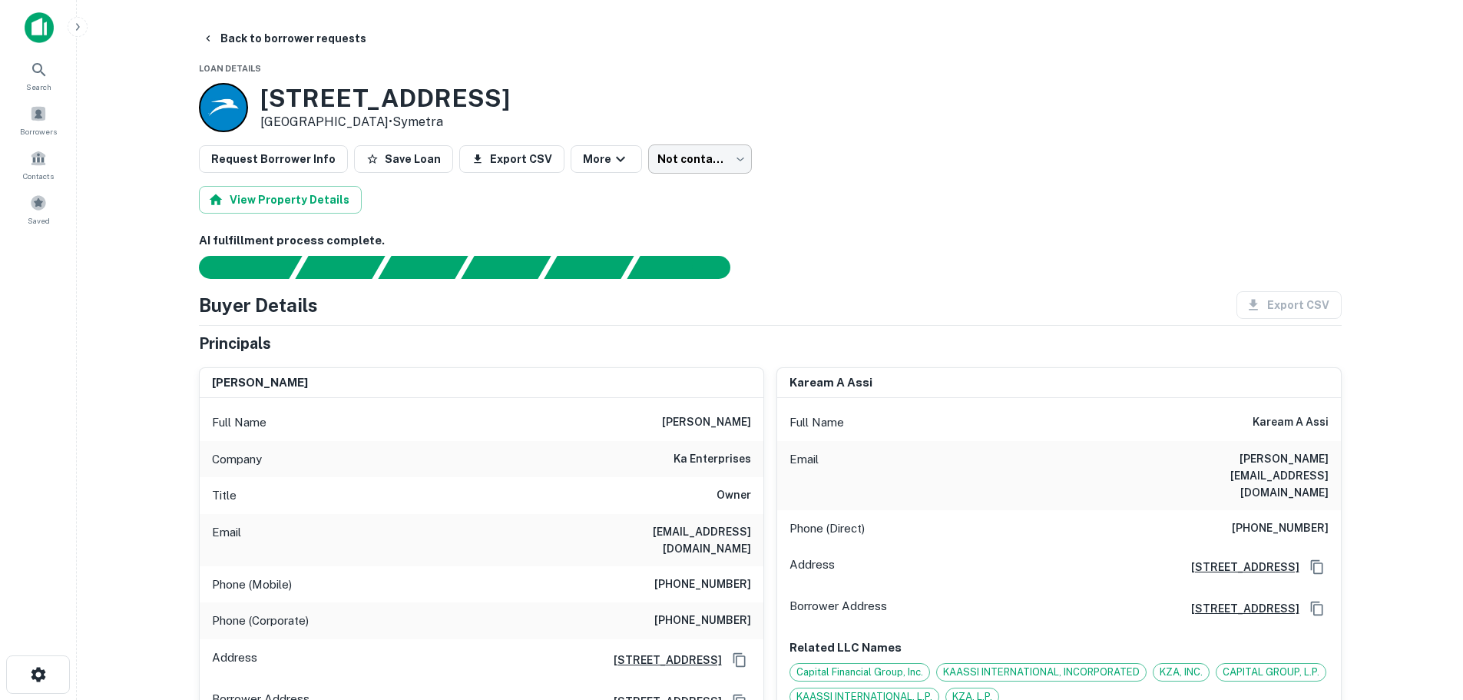
click at [706, 162] on body "Search Borrowers Contacts Saved Back to borrower requests Loan Details 4602 Nor…" at bounding box center [731, 350] width 1463 height 700
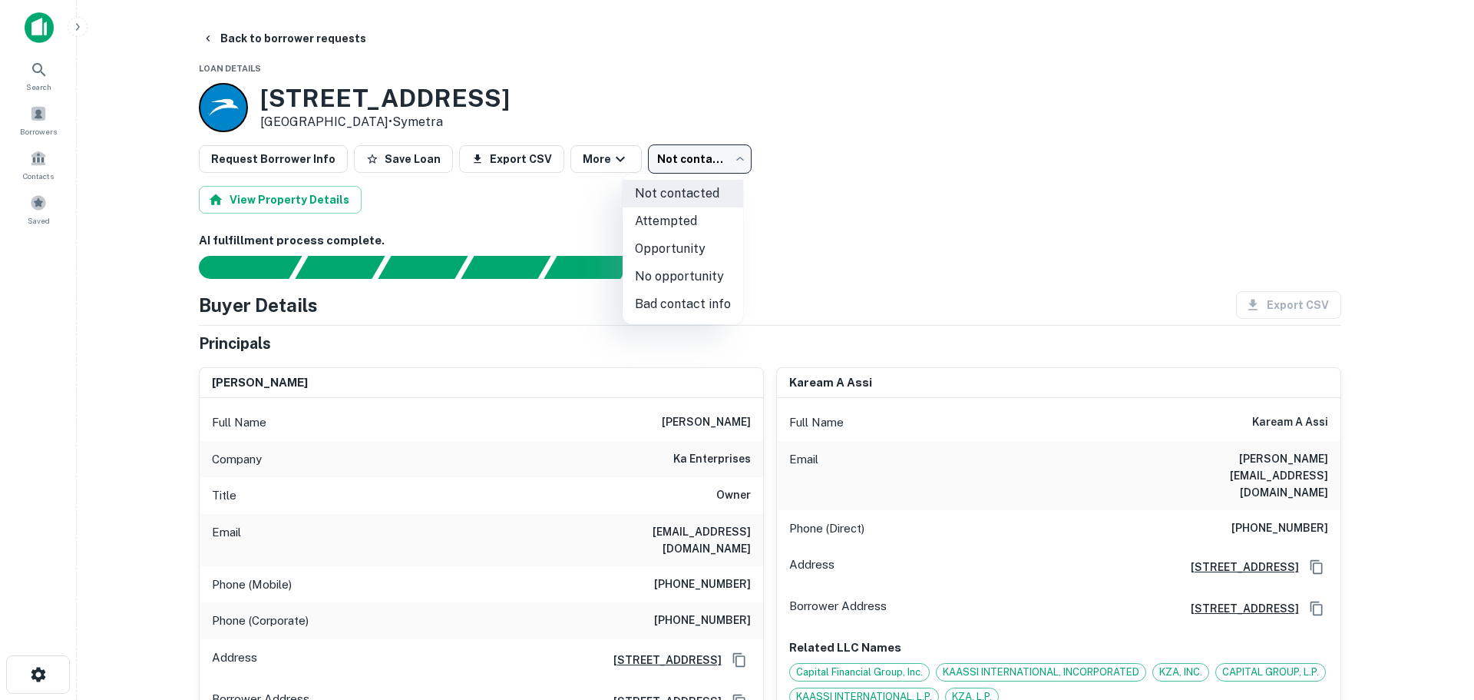
click at [669, 225] on li "Attempted" at bounding box center [683, 221] width 121 height 28
type input "*********"
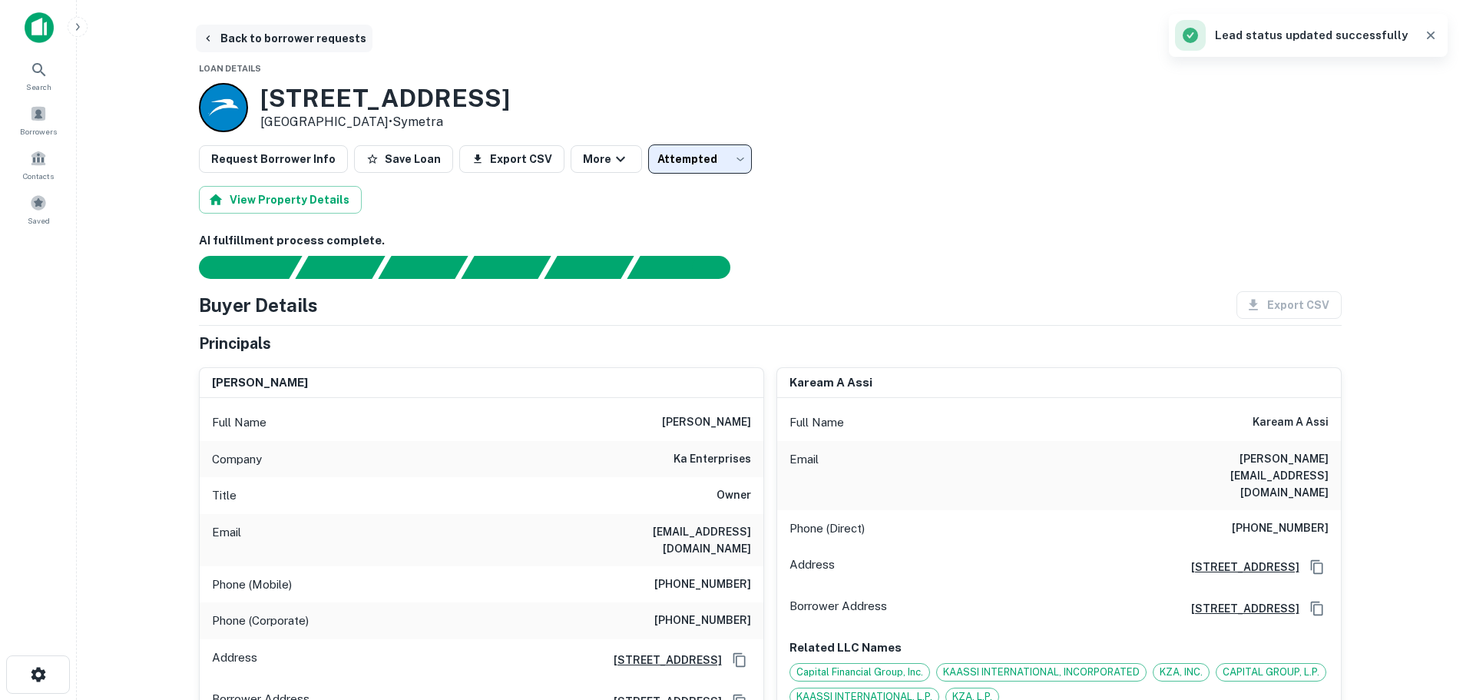
click at [213, 37] on icon "button" at bounding box center [208, 38] width 12 height 12
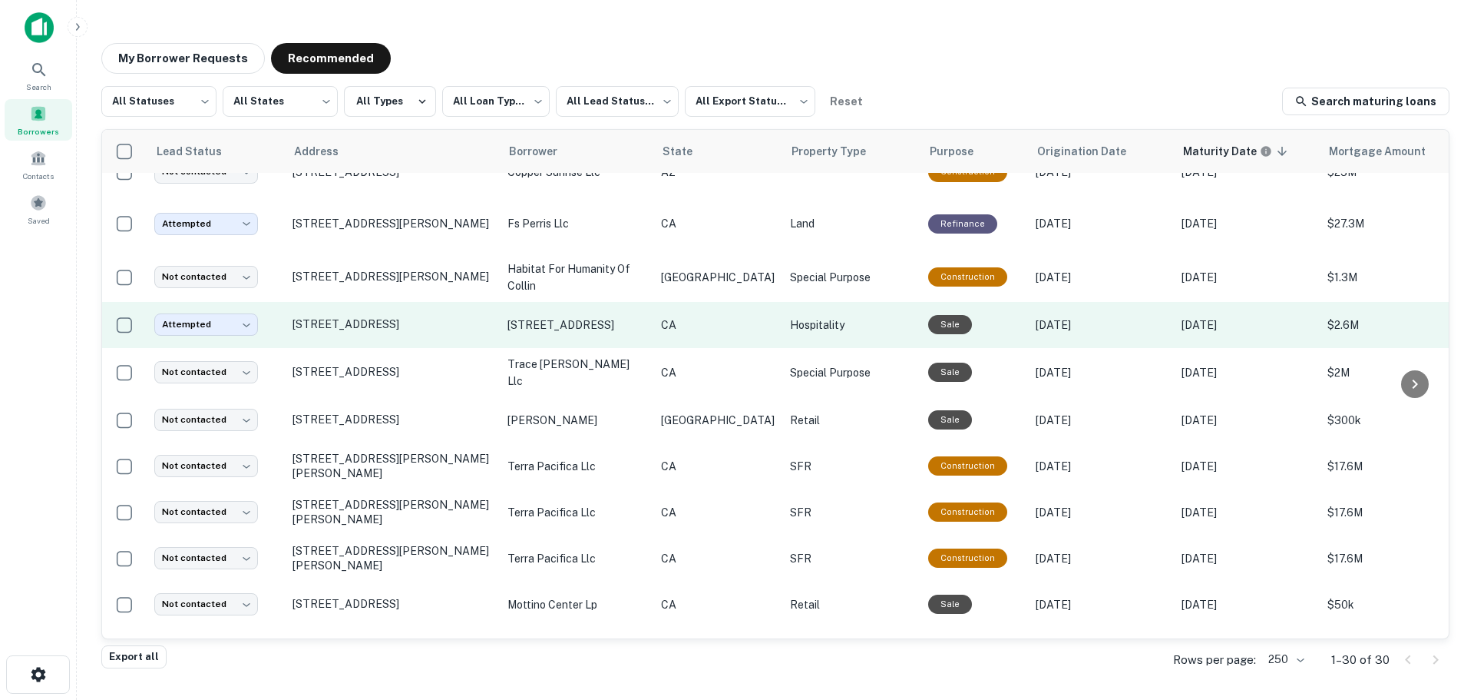
scroll to position [391, 0]
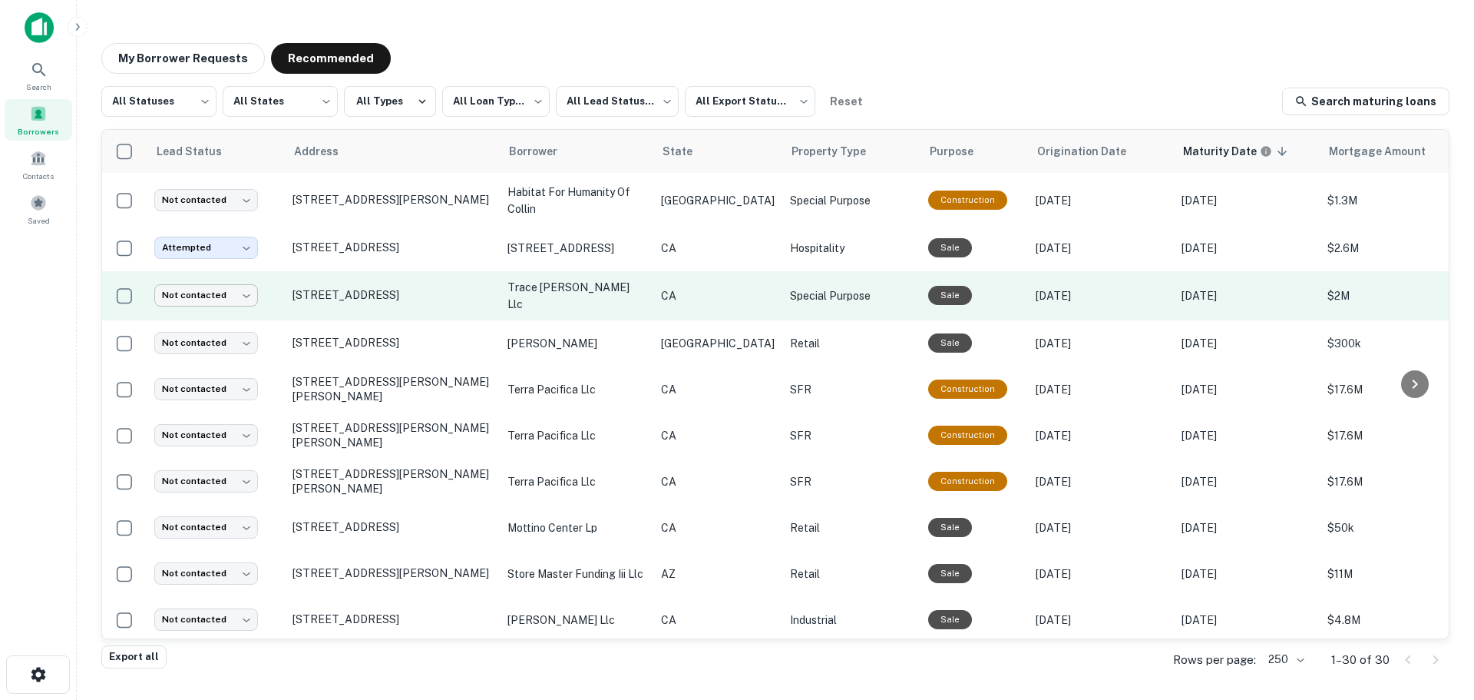
click at [250, 293] on body "**********" at bounding box center [737, 350] width 1474 height 700
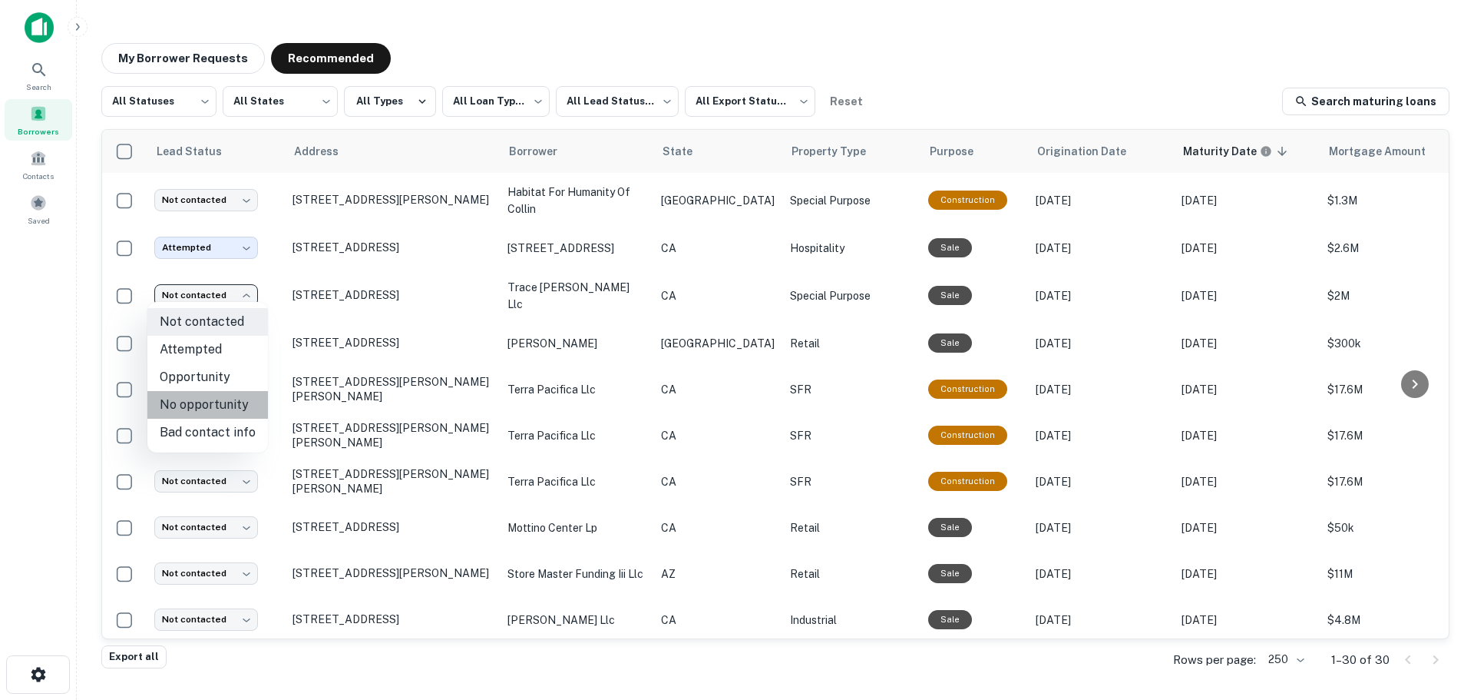
click at [219, 409] on li "No opportunity" at bounding box center [207, 405] width 121 height 28
type input "**********"
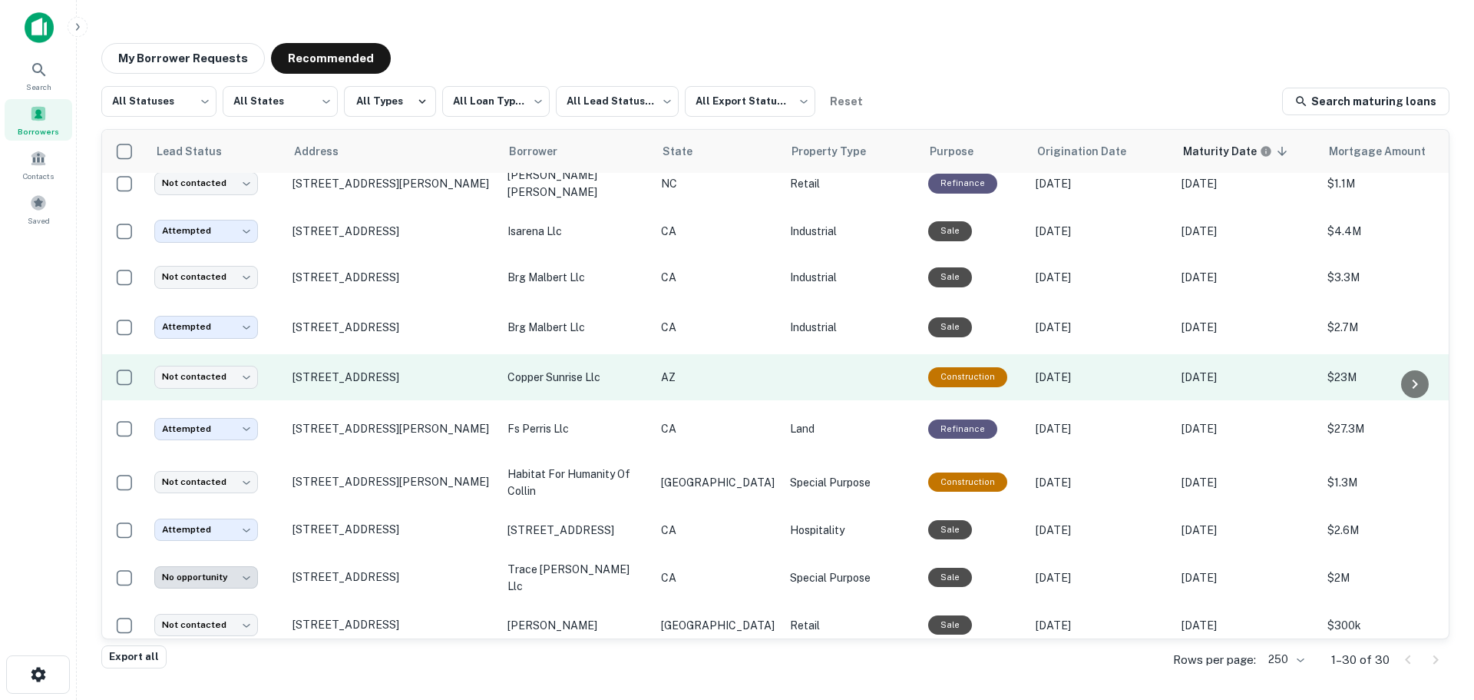
scroll to position [84, 0]
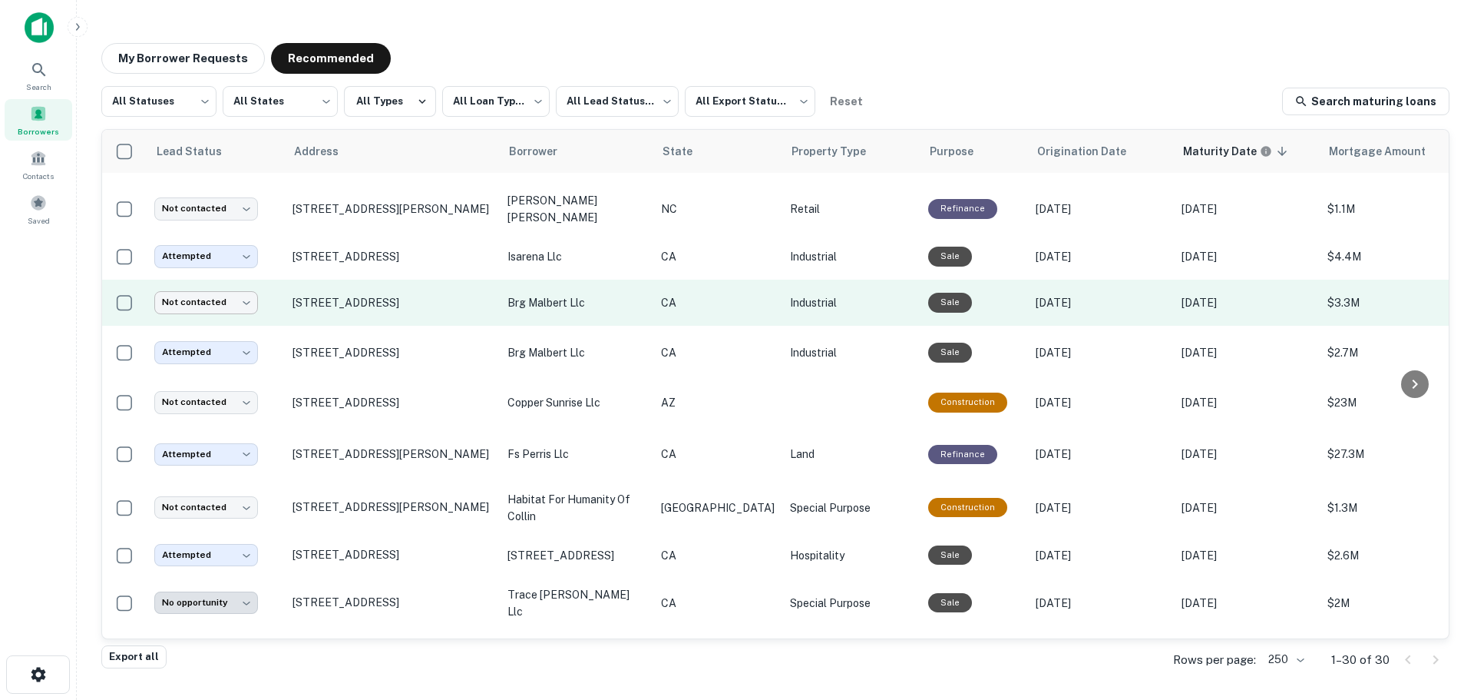
click at [246, 309] on body "**********" at bounding box center [737, 350] width 1474 height 700
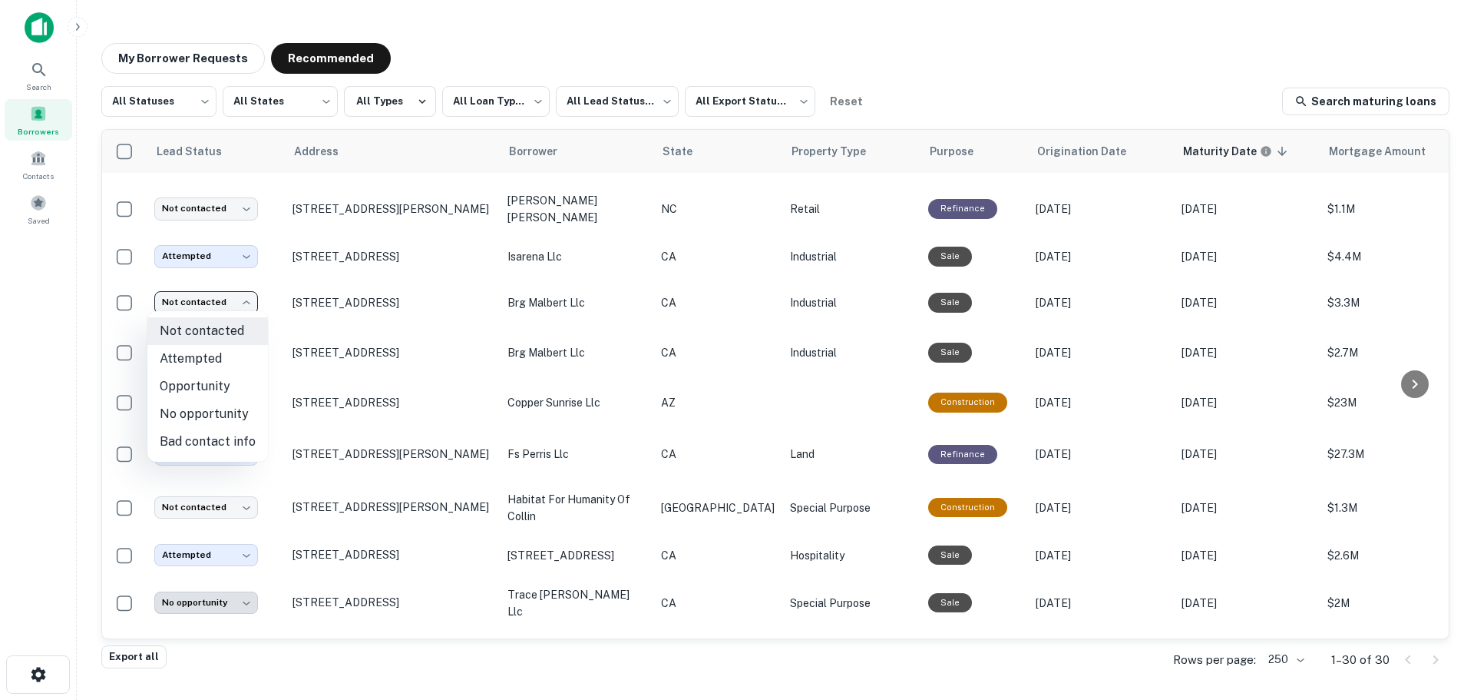
click at [210, 358] on li "Attempted" at bounding box center [207, 359] width 121 height 28
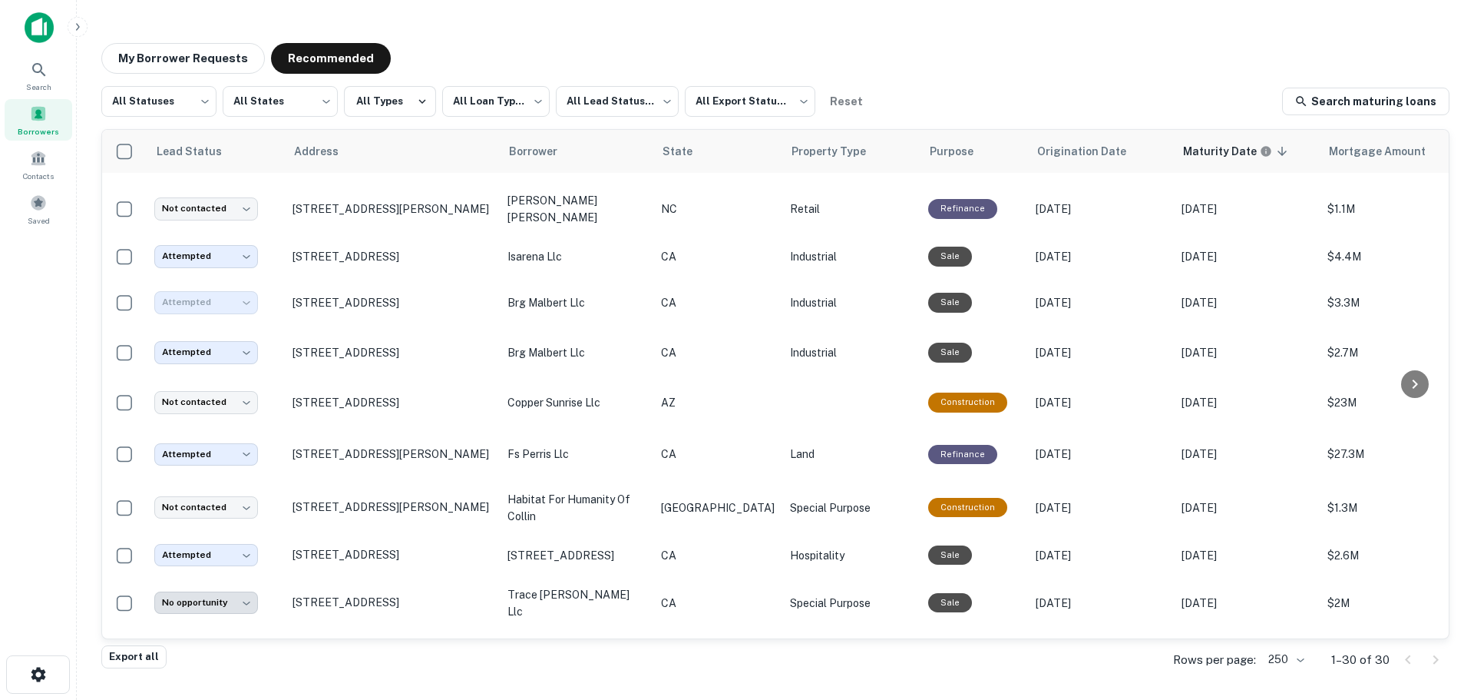
type input "*********"
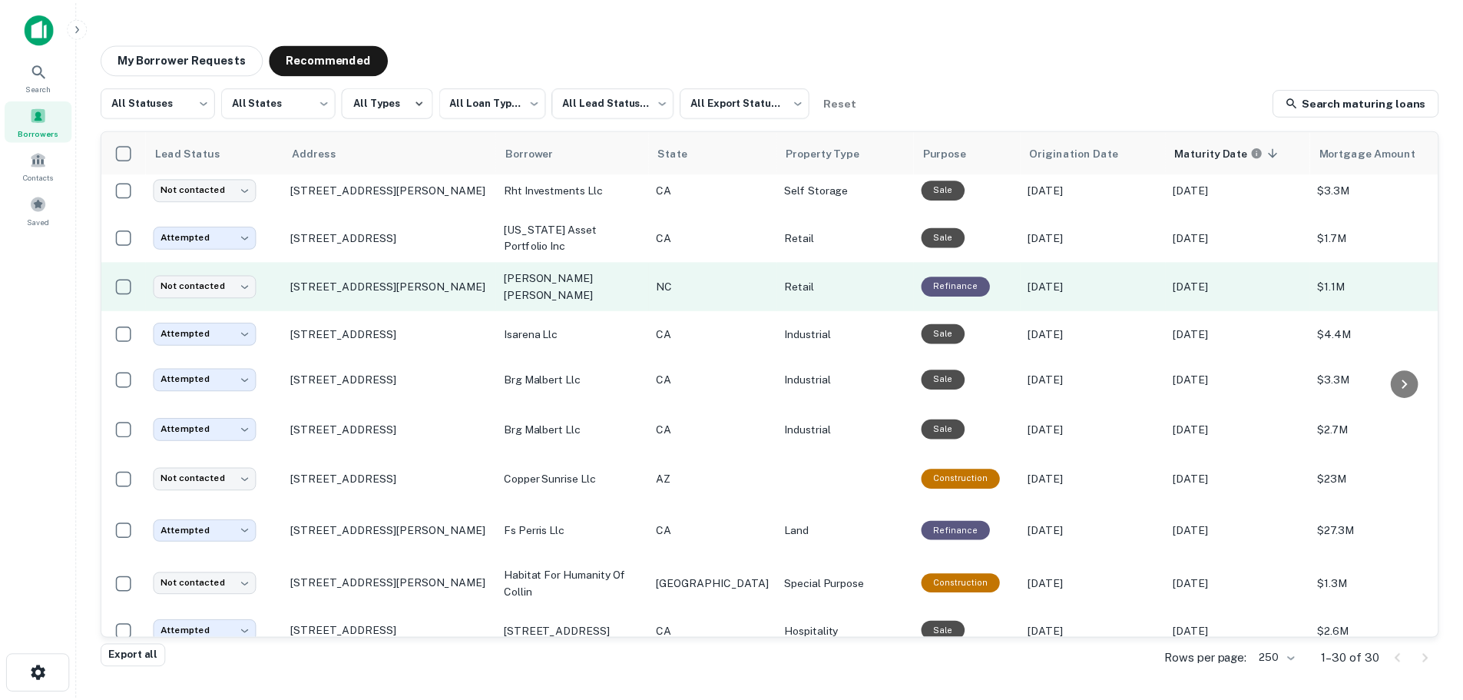
scroll to position [0, 0]
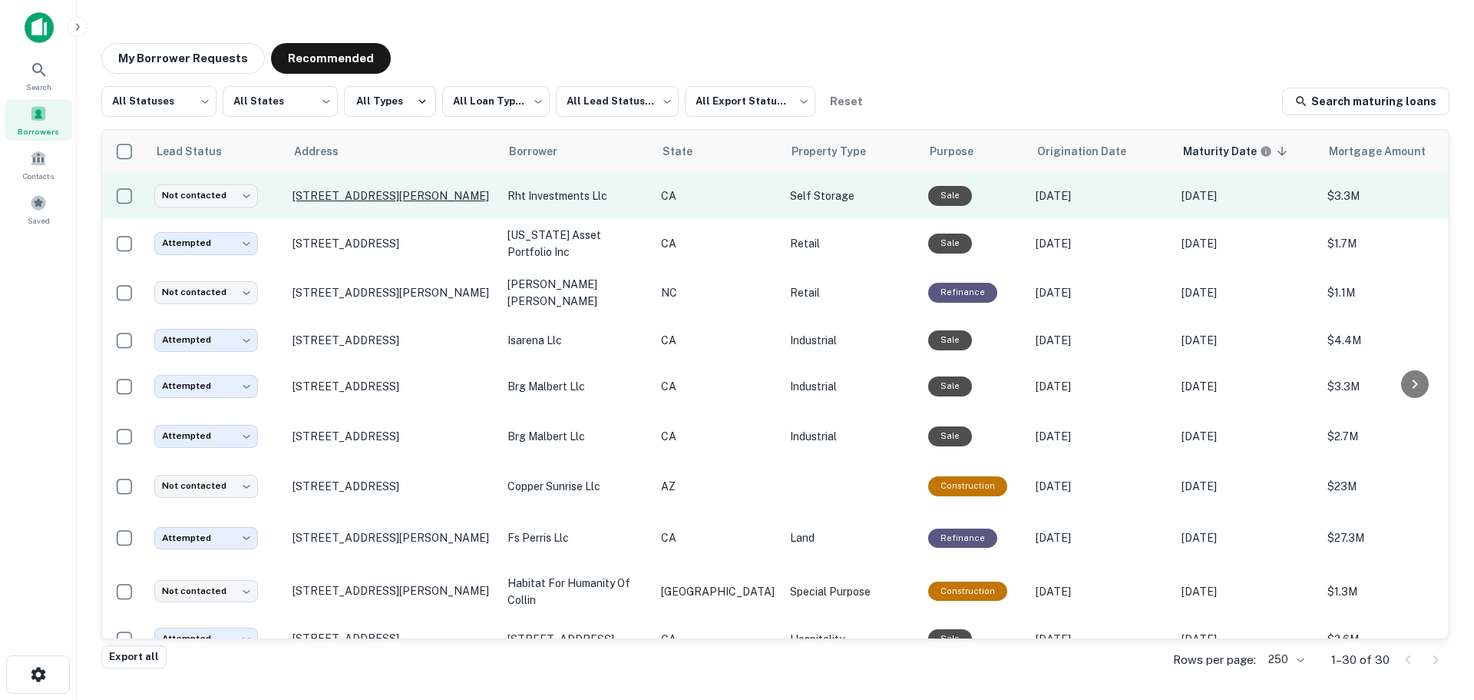
click at [398, 197] on p "[STREET_ADDRESS][PERSON_NAME]" at bounding box center [393, 196] width 200 height 14
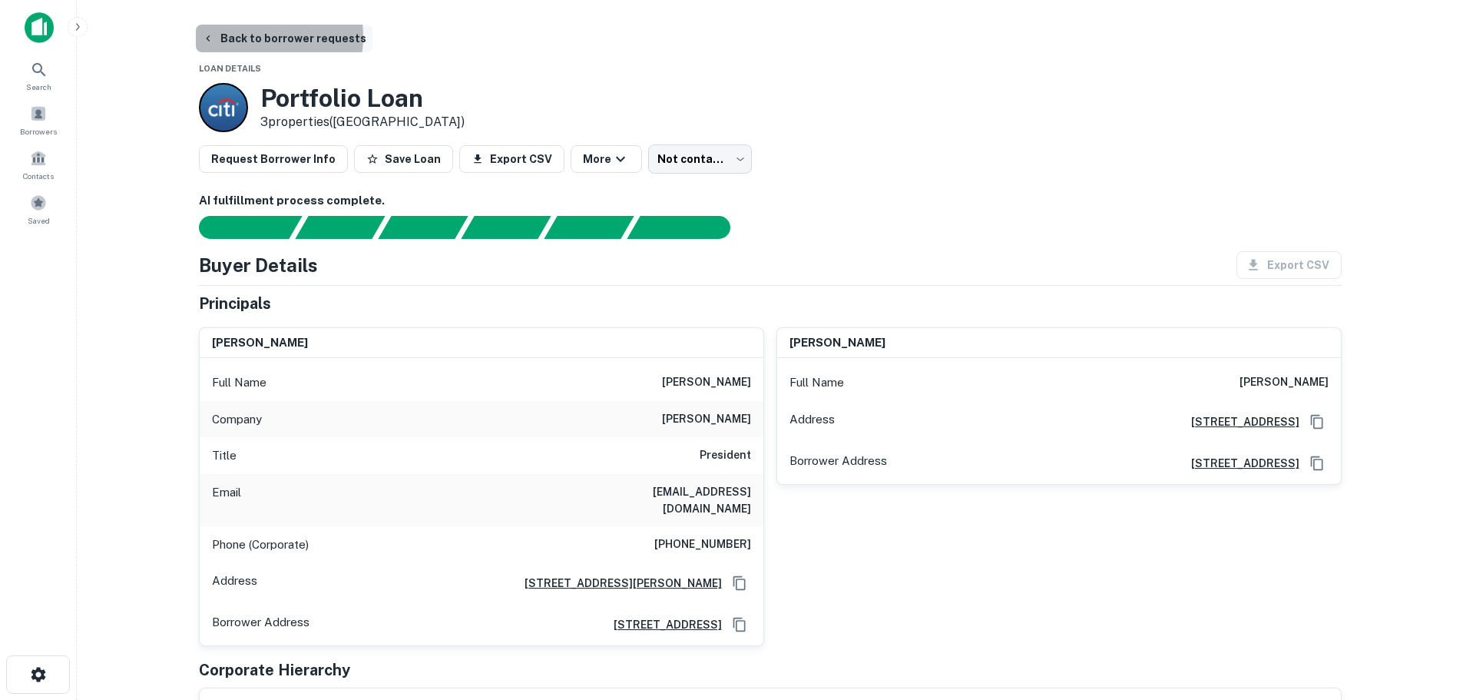
click at [244, 37] on button "Back to borrower requests" at bounding box center [284, 39] width 177 height 28
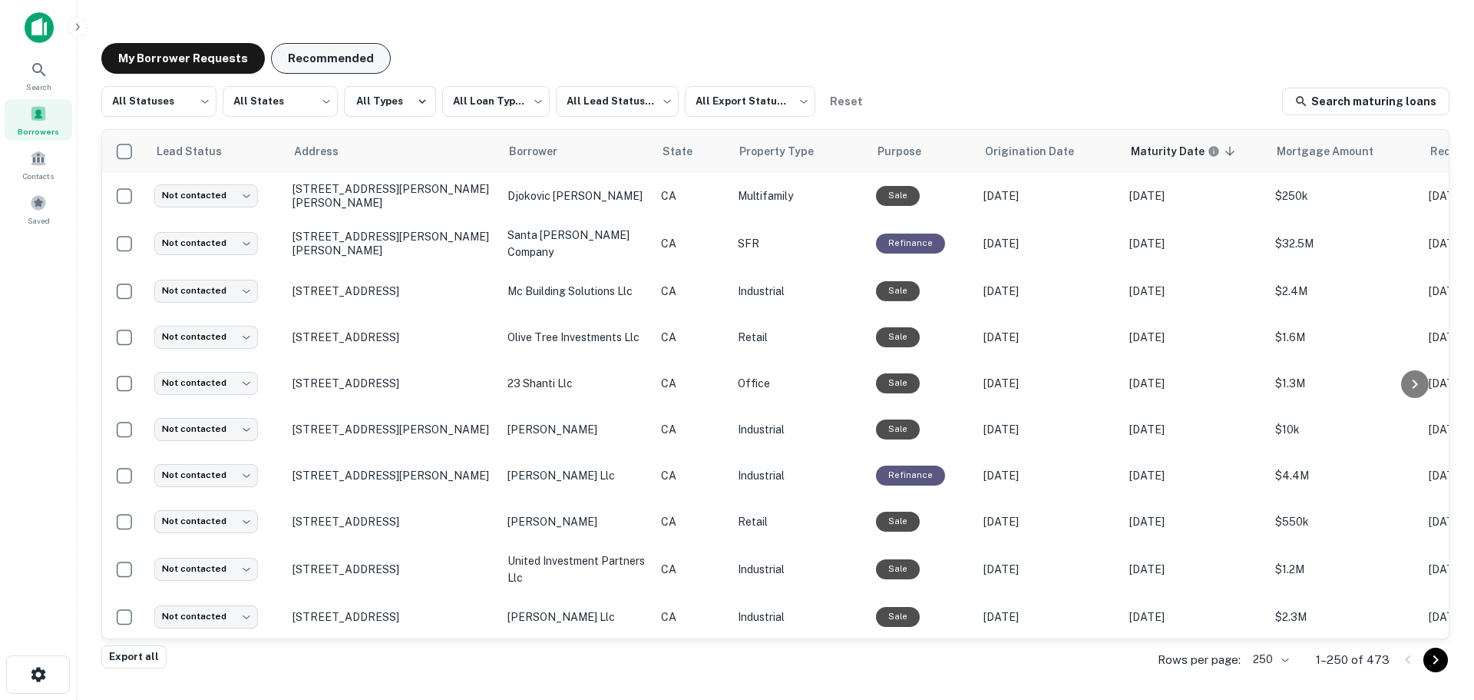
click at [338, 67] on button "Recommended" at bounding box center [331, 58] width 120 height 31
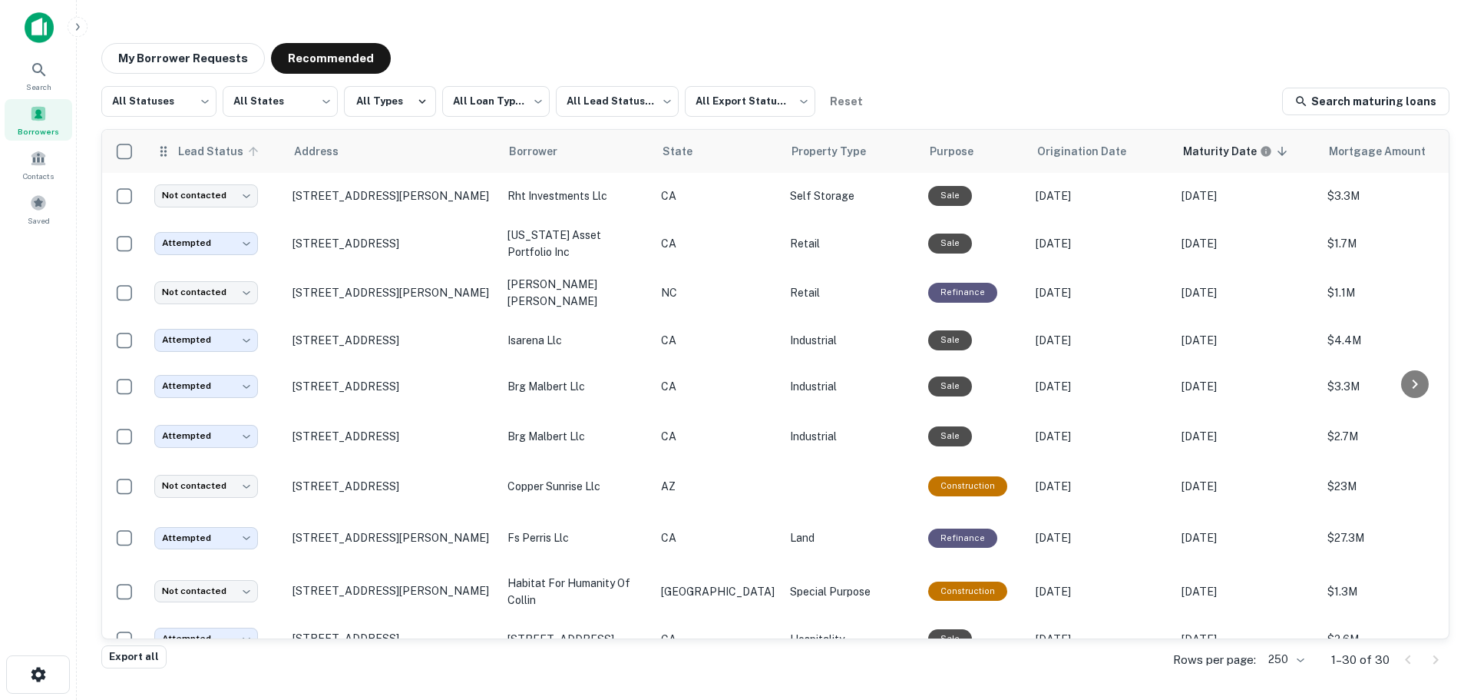
click at [204, 152] on span "Lead Status" at bounding box center [220, 151] width 86 height 18
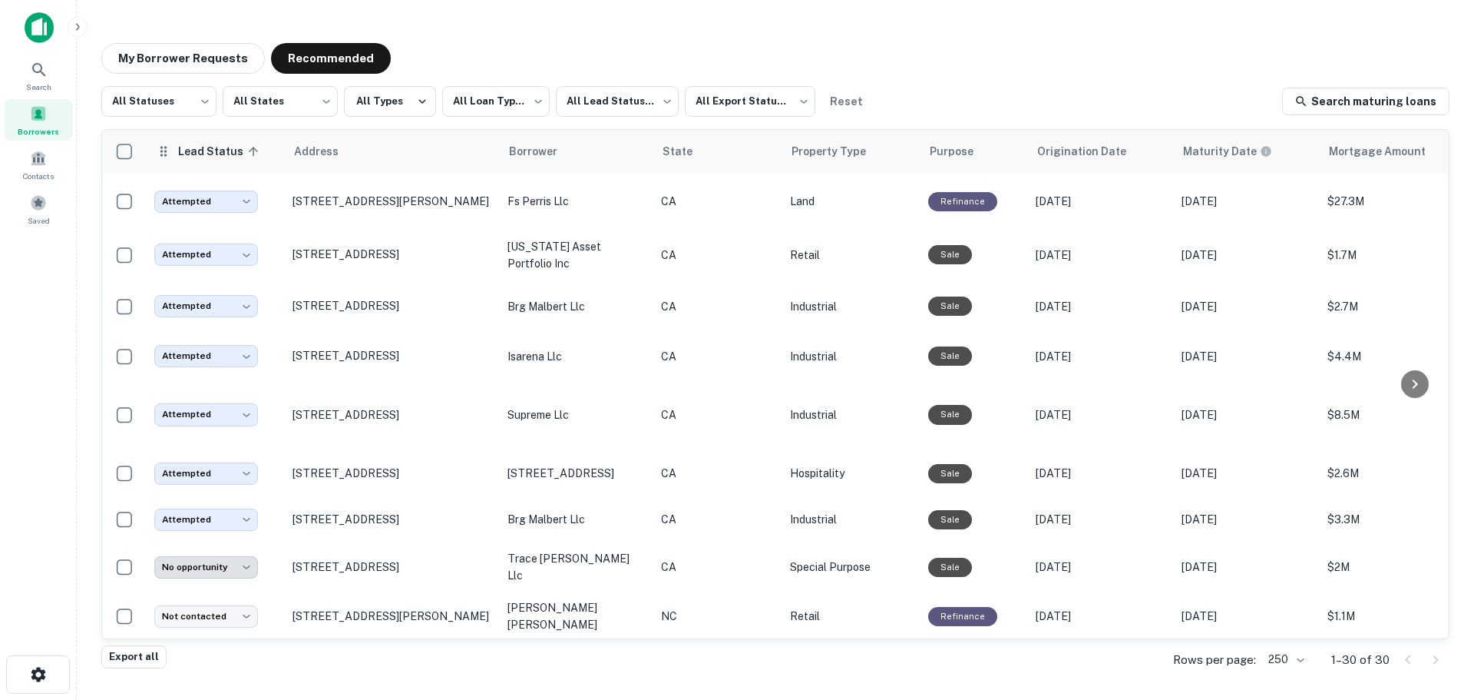
click at [203, 152] on span "Lead Status sorted ascending" at bounding box center [220, 151] width 86 height 18
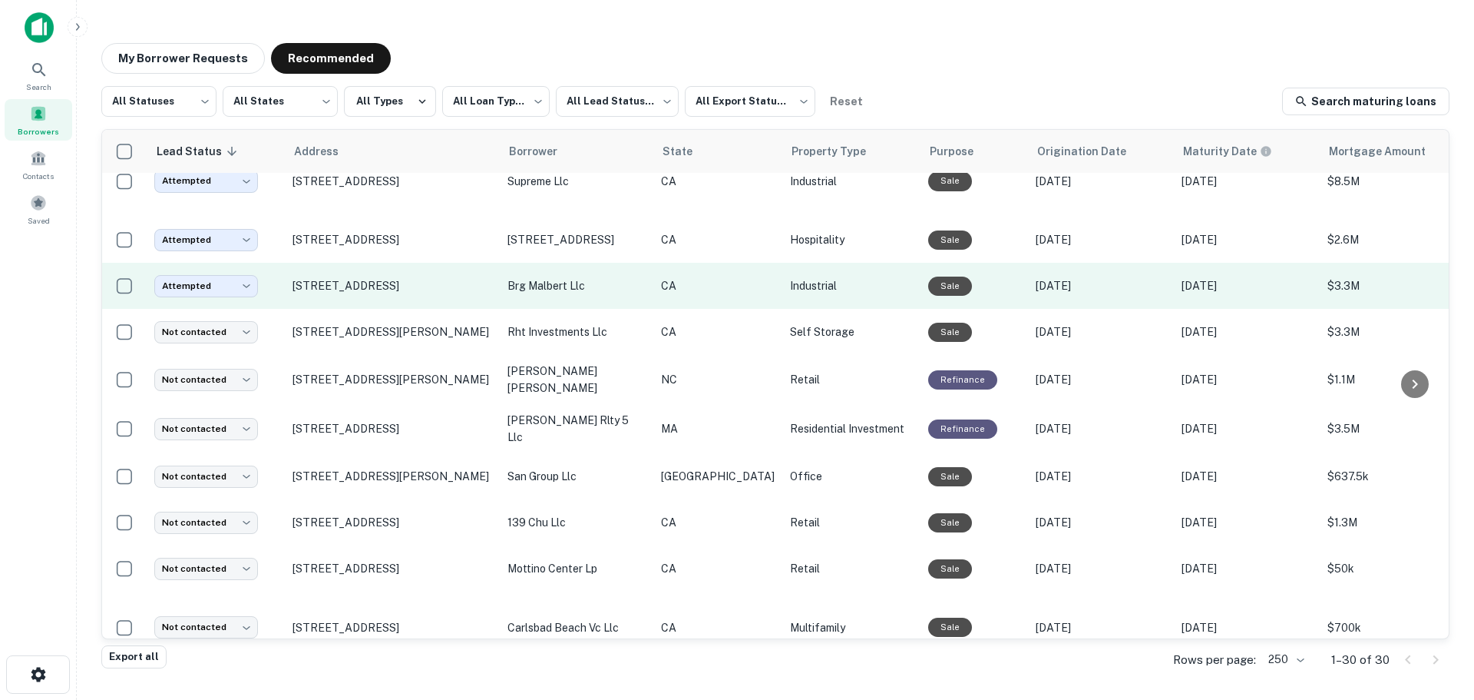
scroll to position [307, 0]
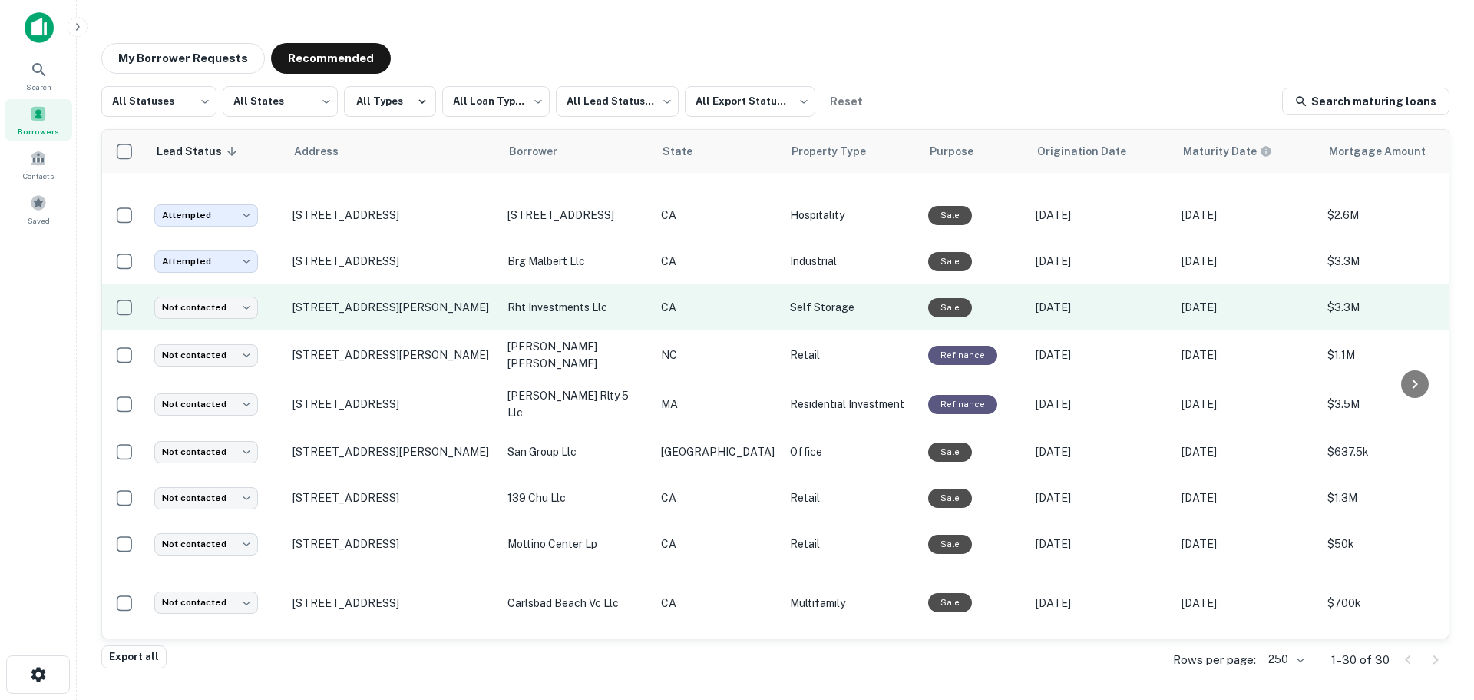
drag, startPoint x: 496, startPoint y: 306, endPoint x: 290, endPoint y: 310, distance: 205.8
click at [290, 310] on td "[STREET_ADDRESS][PERSON_NAME]" at bounding box center [392, 307] width 215 height 46
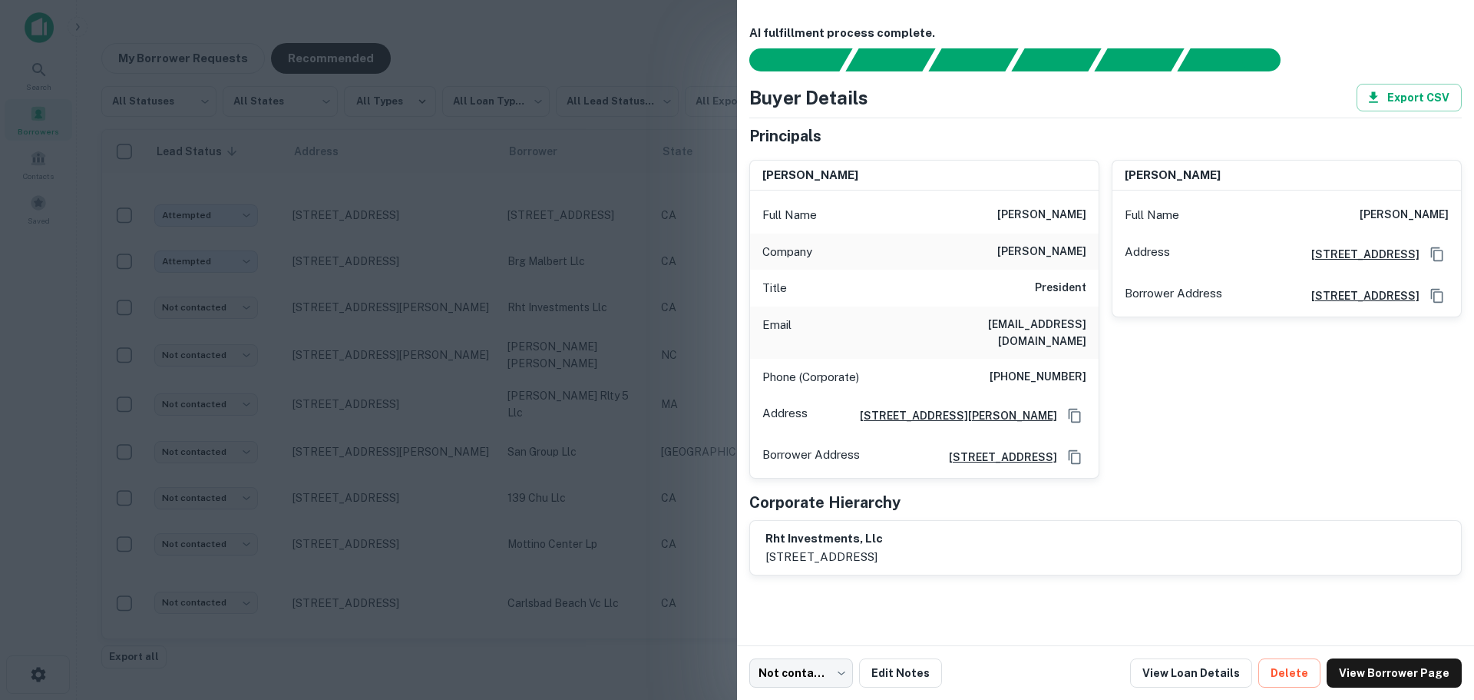
click at [405, 317] on div at bounding box center [737, 350] width 1474 height 700
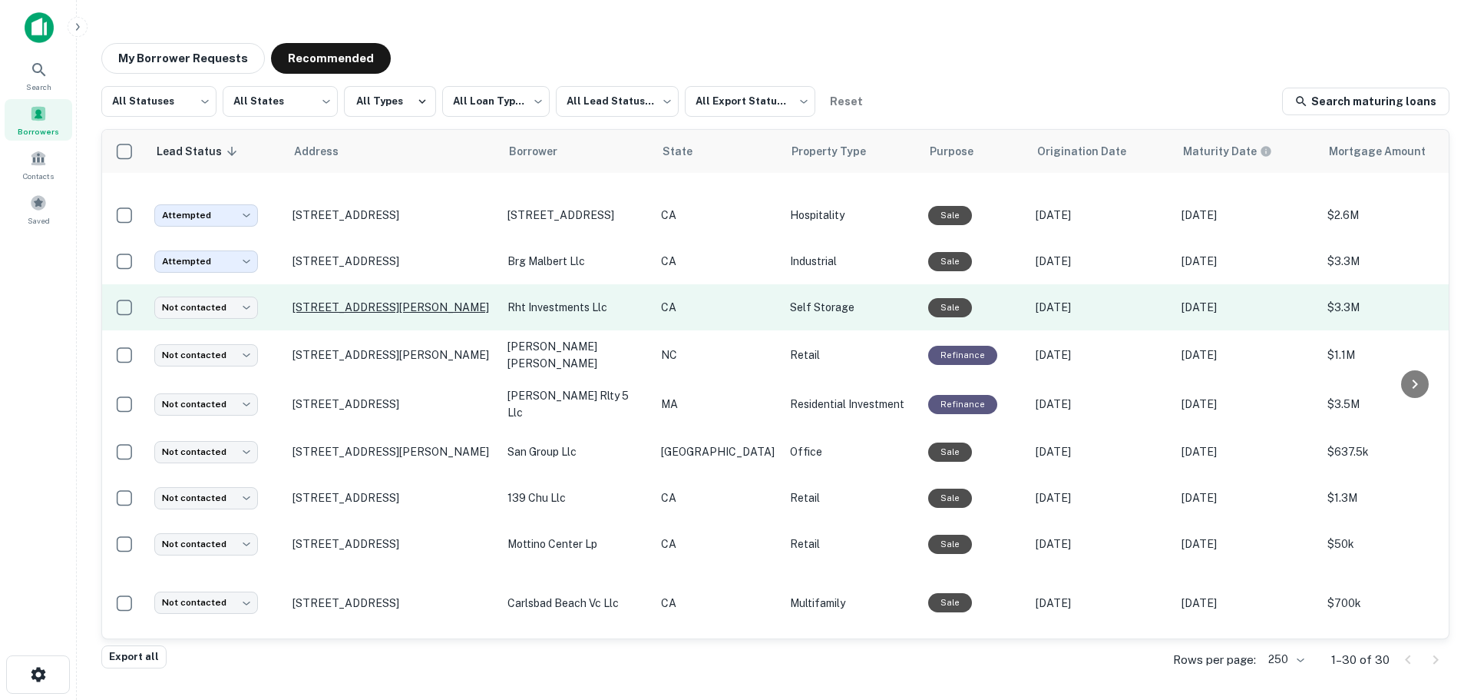
click at [409, 303] on p "[STREET_ADDRESS][PERSON_NAME]" at bounding box center [393, 307] width 200 height 14
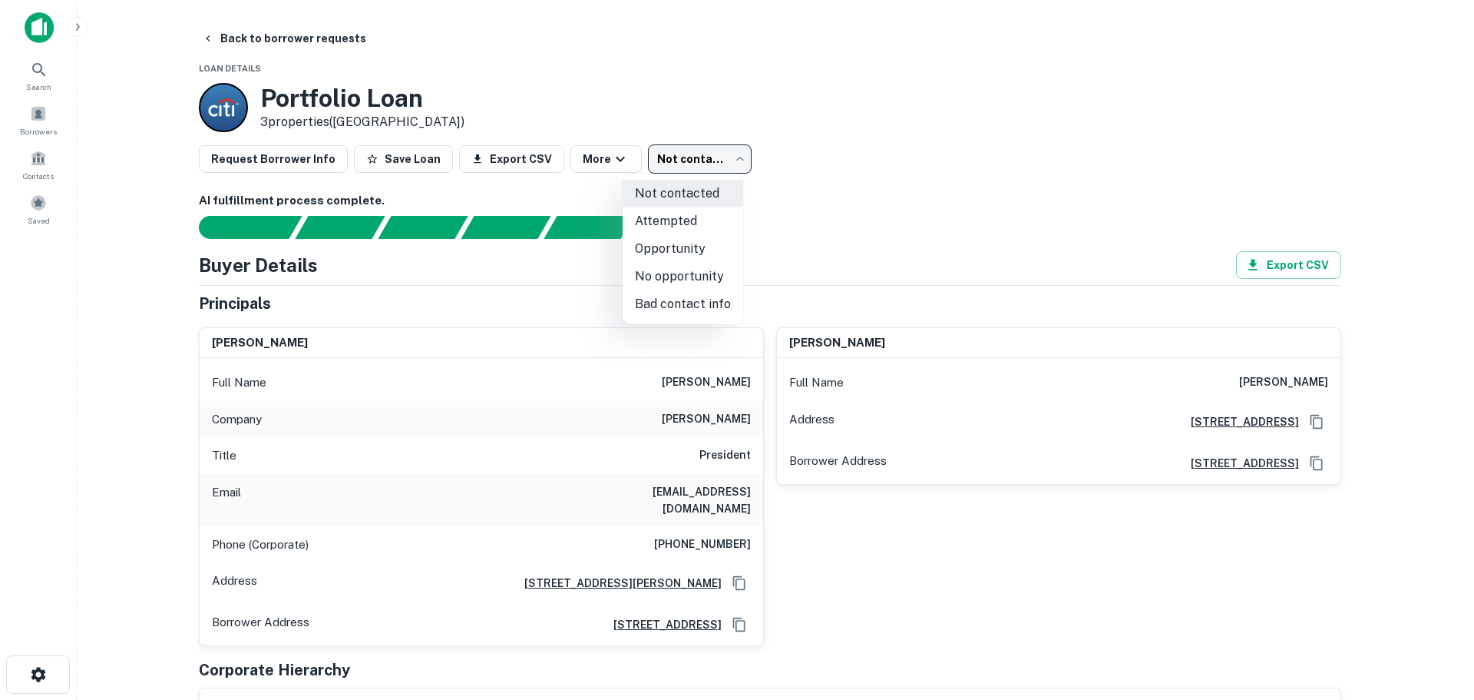
click at [716, 161] on body "Search Borrowers Contacts Saved Back to borrower requests Loan Details Portfoli…" at bounding box center [737, 350] width 1474 height 700
click at [685, 220] on li "Attempted" at bounding box center [683, 221] width 121 height 28
type input "*********"
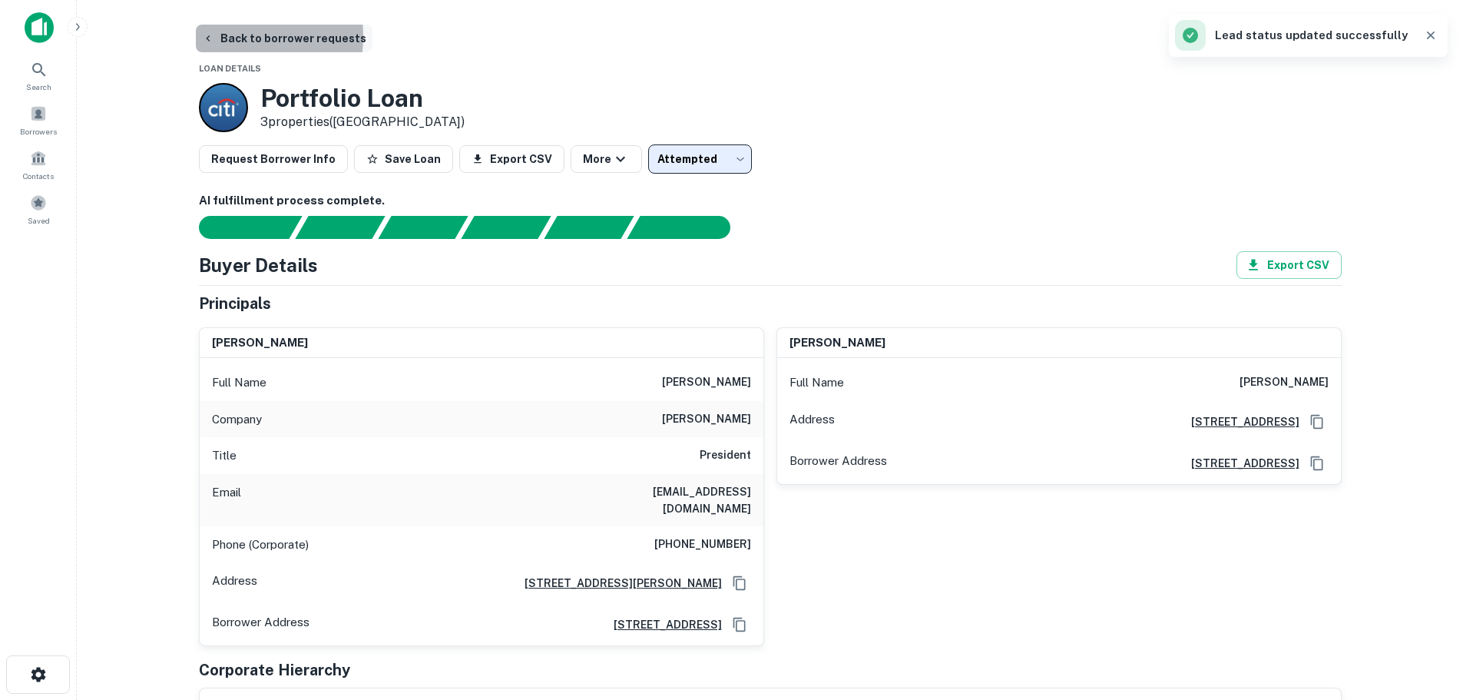
click at [221, 36] on button "Back to borrower requests" at bounding box center [284, 39] width 177 height 28
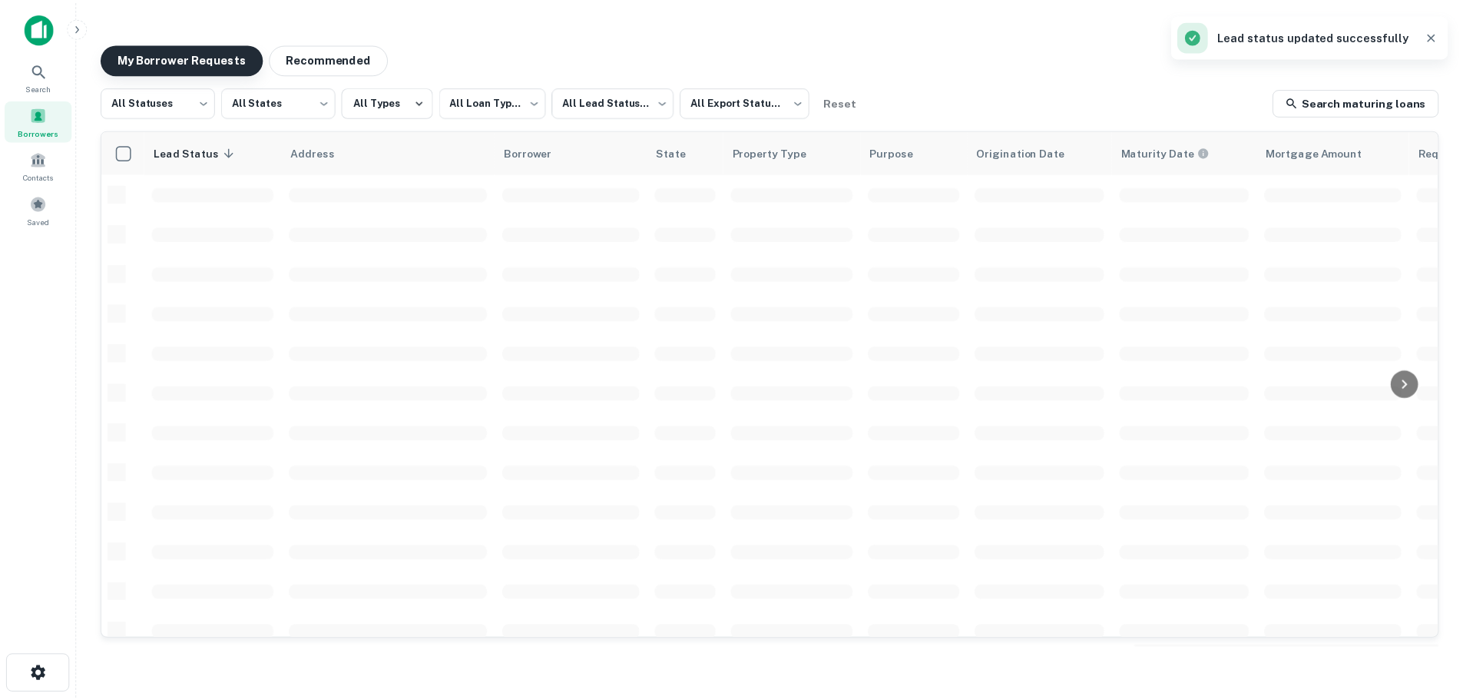
scroll to position [307, 0]
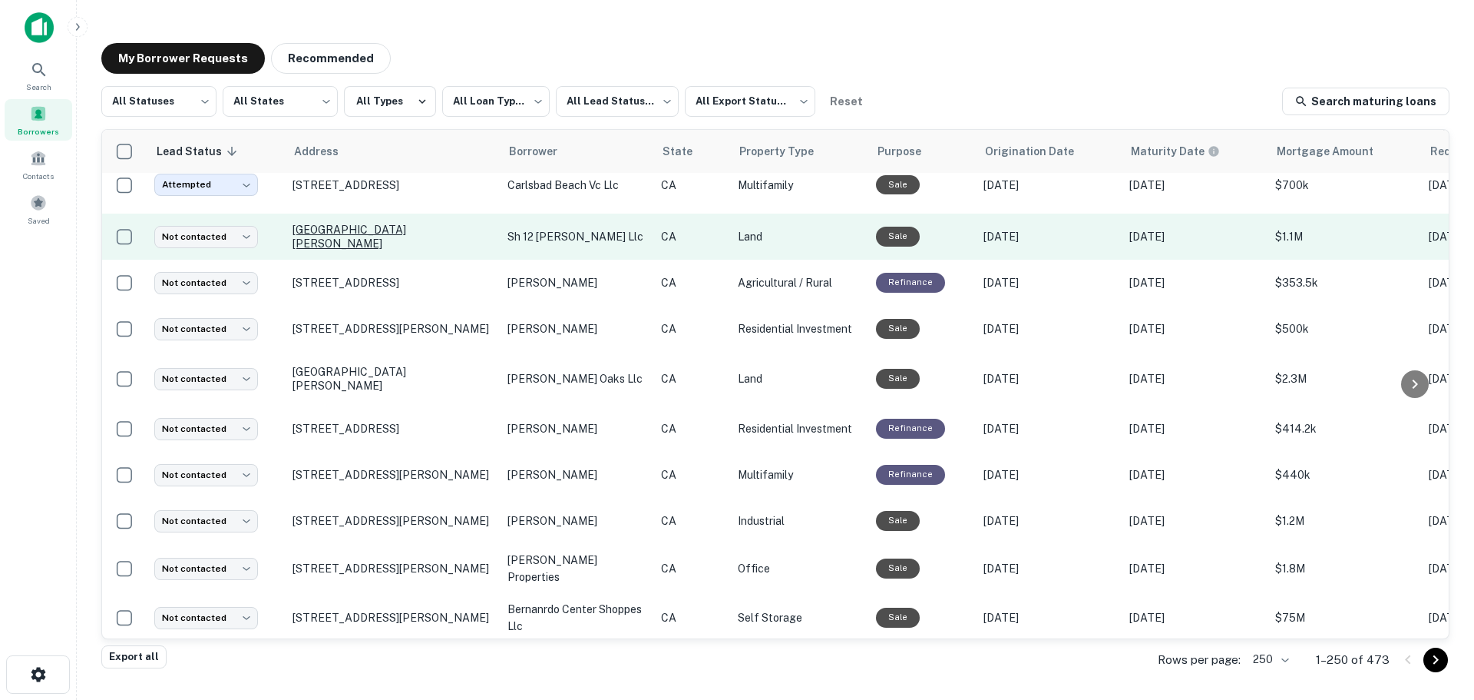
click at [386, 250] on p "[GEOGRAPHIC_DATA][PERSON_NAME]" at bounding box center [393, 237] width 200 height 28
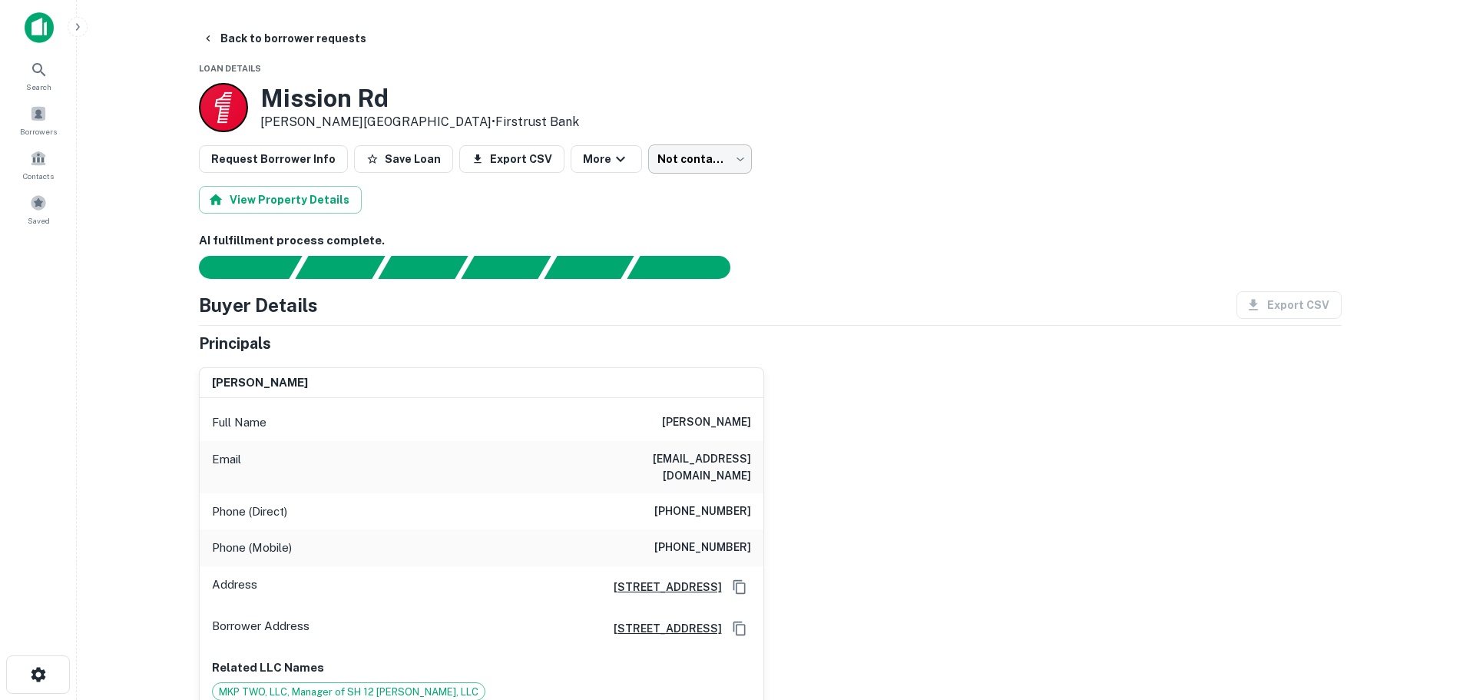
click at [717, 151] on body "Search Borrowers Contacts Saved Back to borrower requests Loan Details Mission …" at bounding box center [731, 350] width 1463 height 700
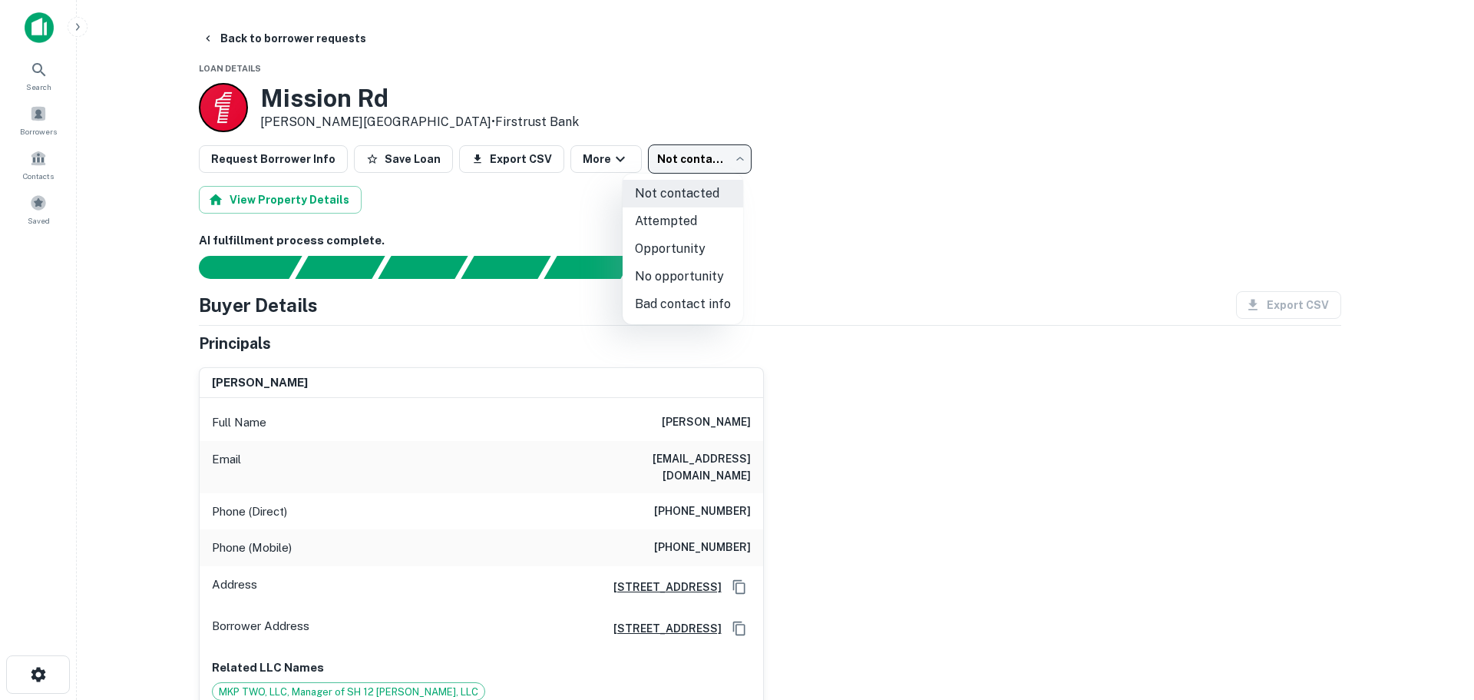
click at [683, 309] on li "Bad contact info" at bounding box center [683, 304] width 121 height 28
type input "**********"
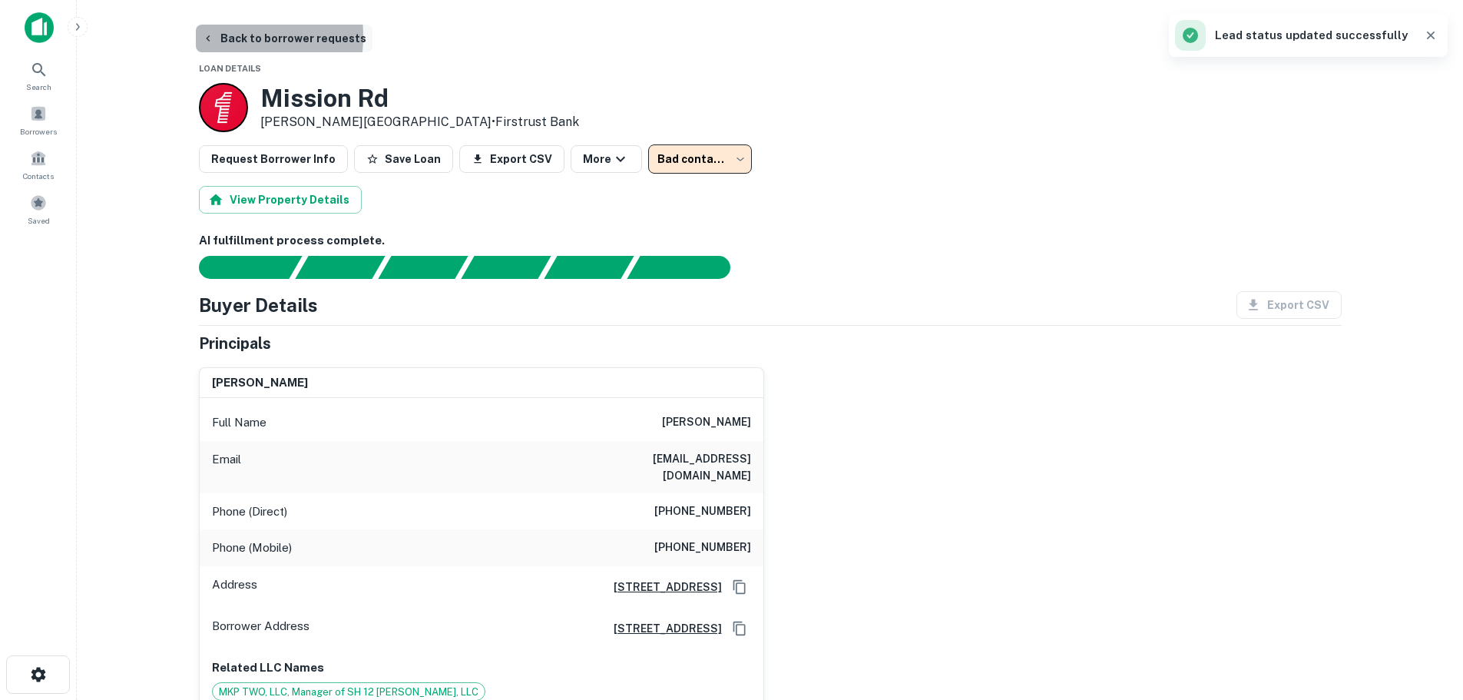
click at [204, 36] on icon "button" at bounding box center [208, 38] width 12 height 12
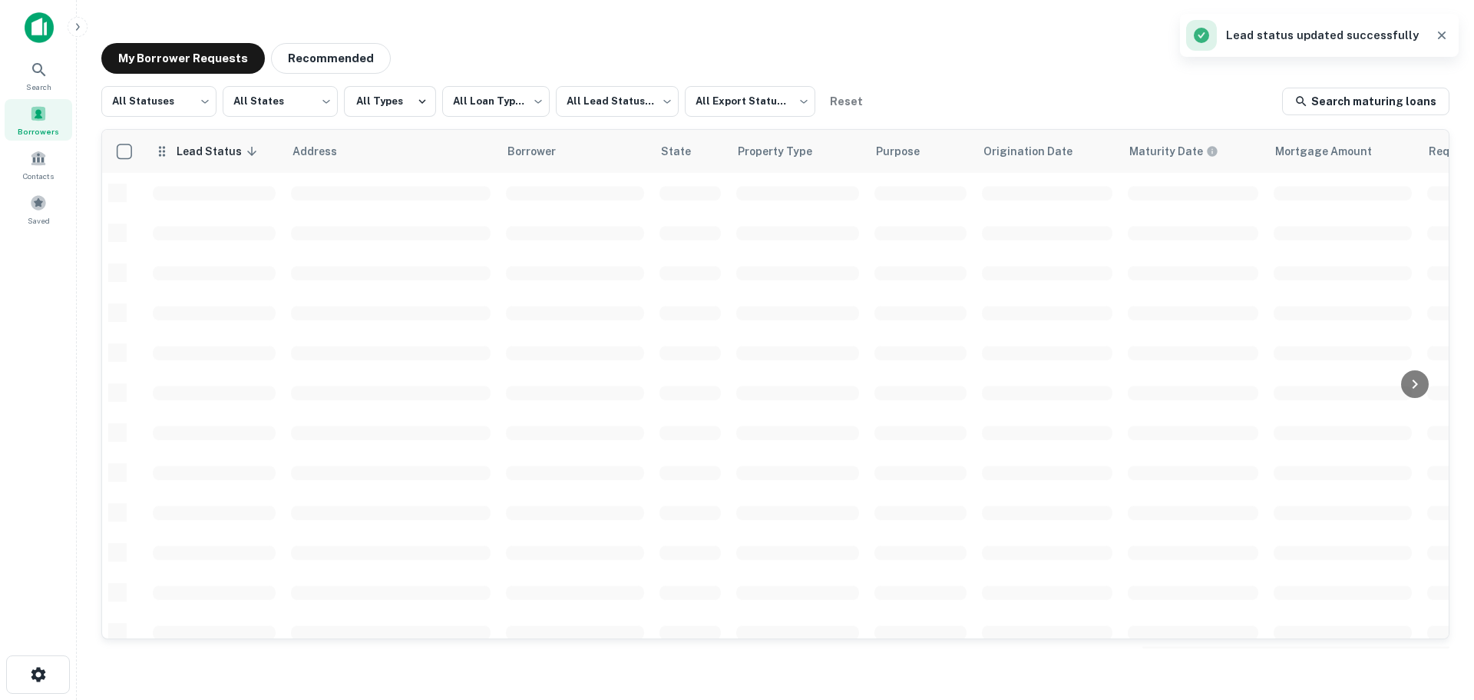
scroll to position [307, 0]
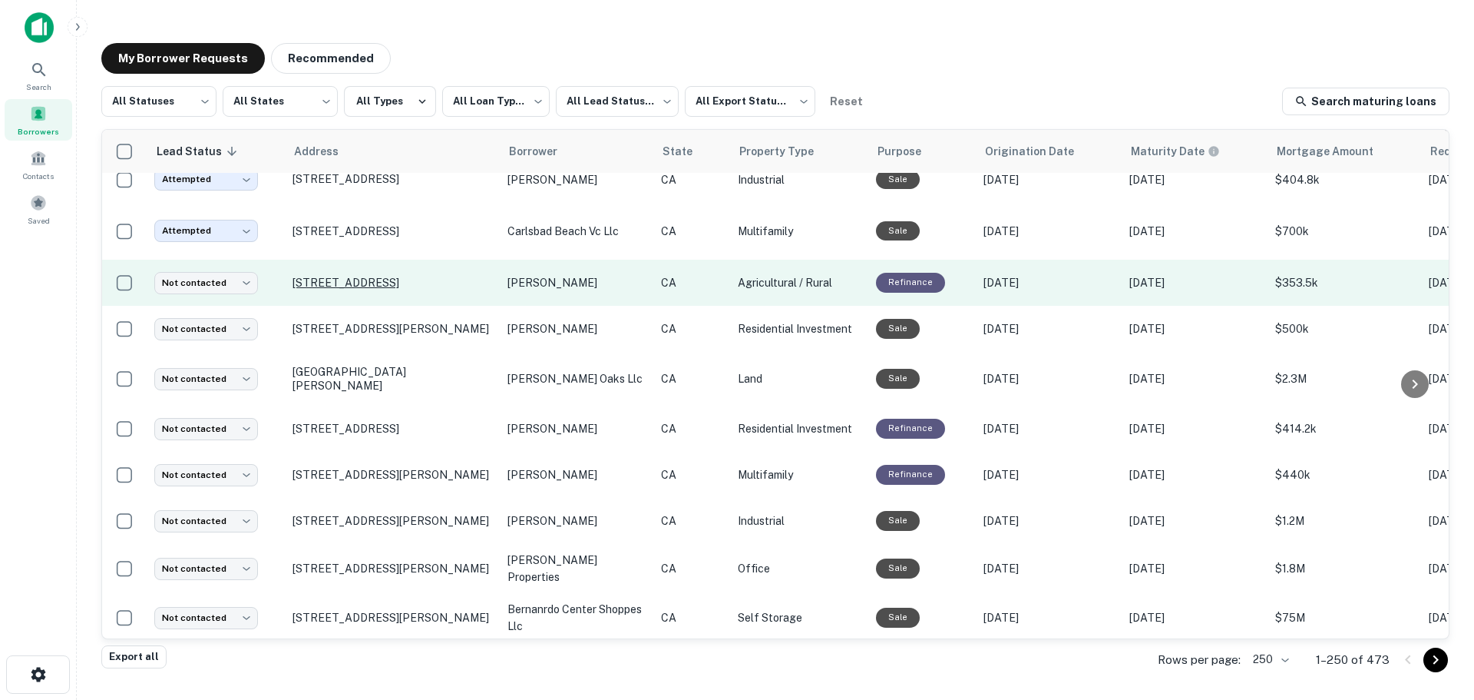
click at [352, 290] on p "[STREET_ADDRESS]" at bounding box center [393, 283] width 200 height 14
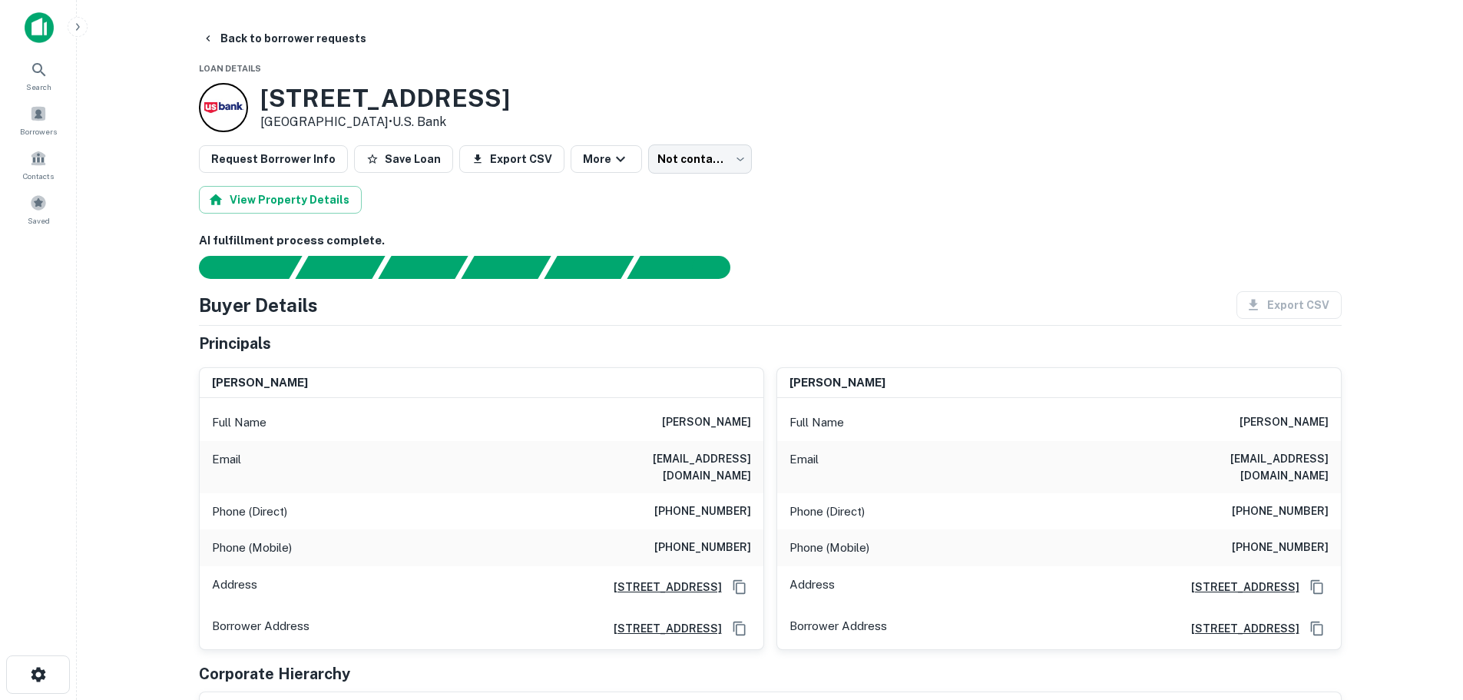
drag, startPoint x: 260, startPoint y: 97, endPoint x: 507, endPoint y: 98, distance: 247.3
click at [507, 98] on div "30461 Sagewood Rd Vista, CA 92084 • U.s. Bank" at bounding box center [770, 107] width 1143 height 49
click at [270, 32] on button "Back to borrower requests" at bounding box center [284, 39] width 177 height 28
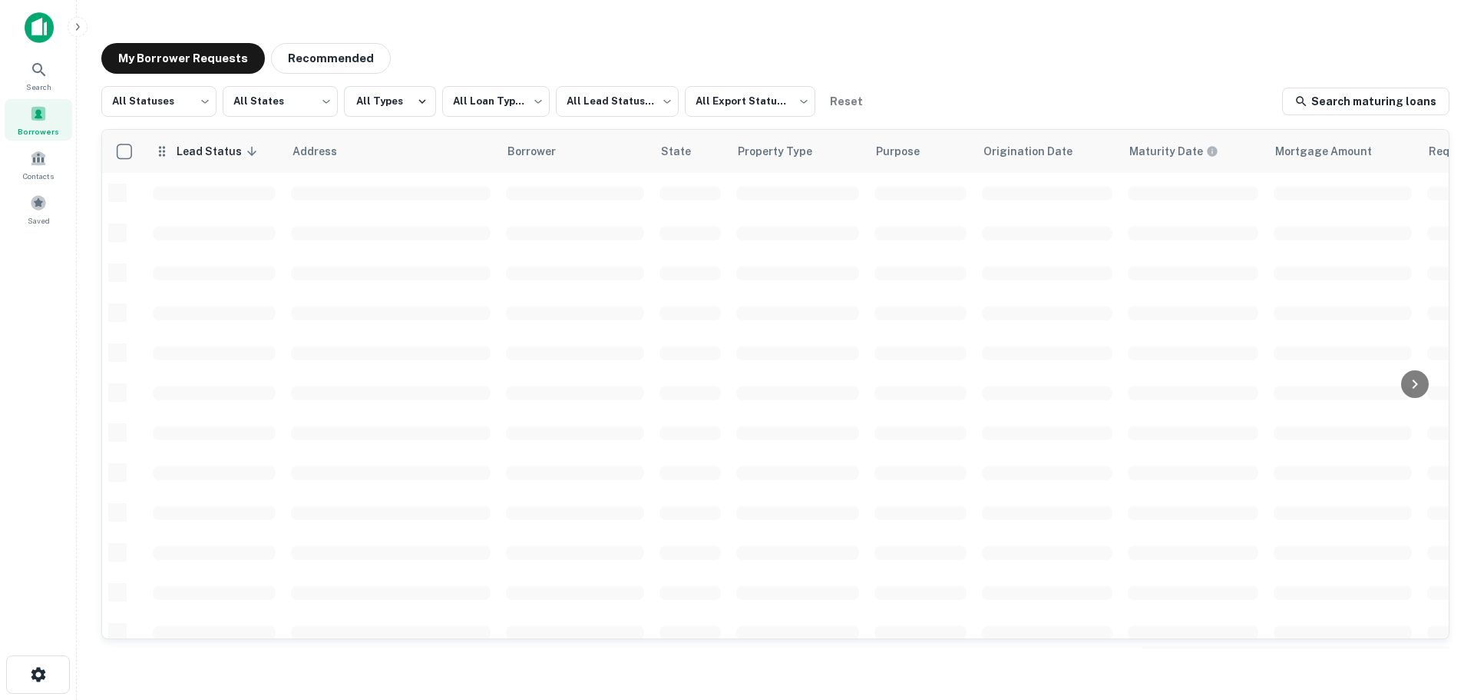
scroll to position [307, 0]
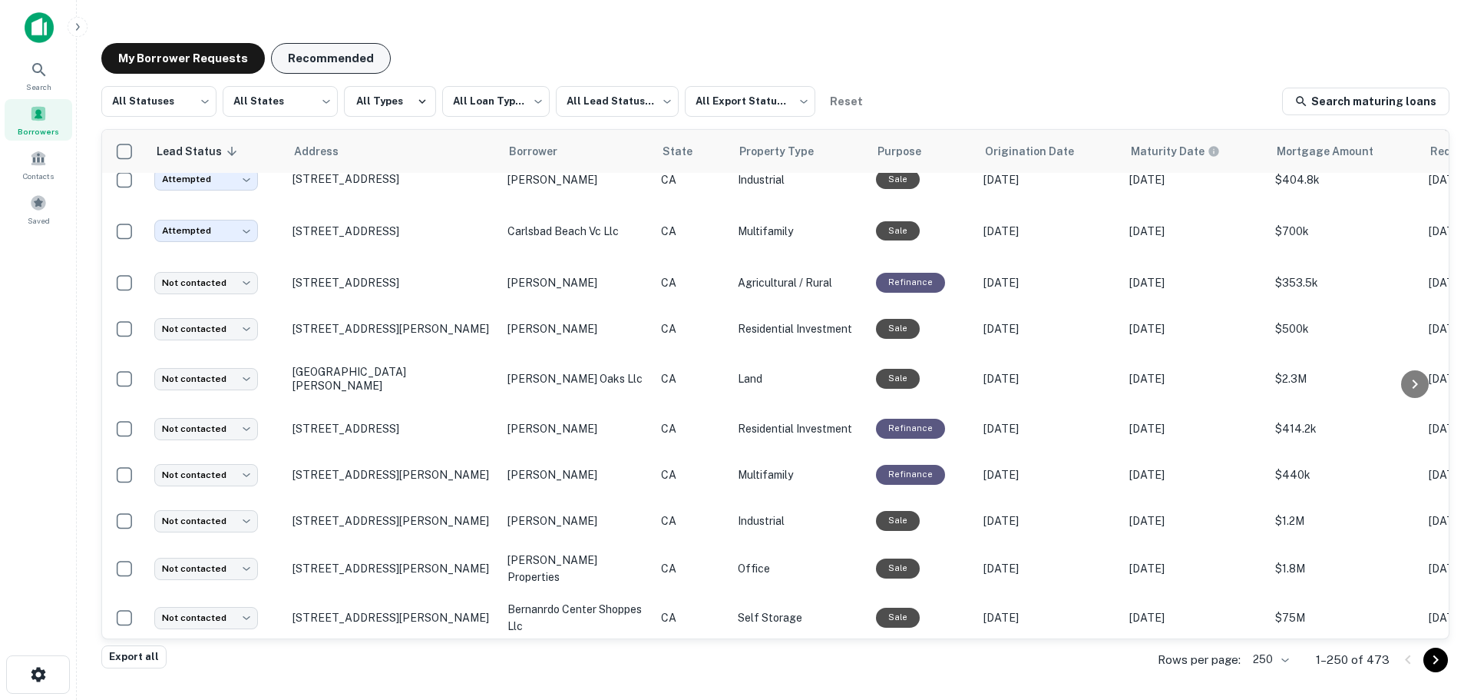
click at [341, 51] on button "Recommended" at bounding box center [331, 58] width 120 height 31
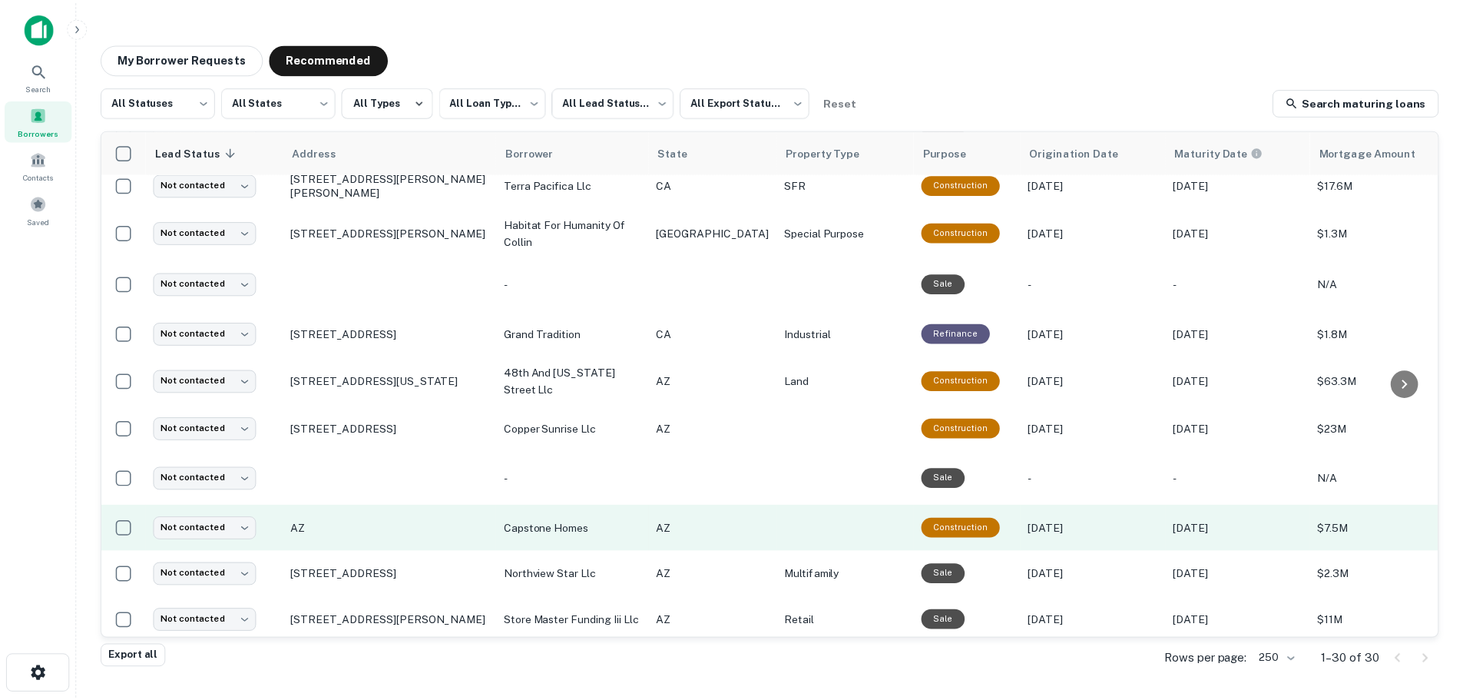
scroll to position [1030, 0]
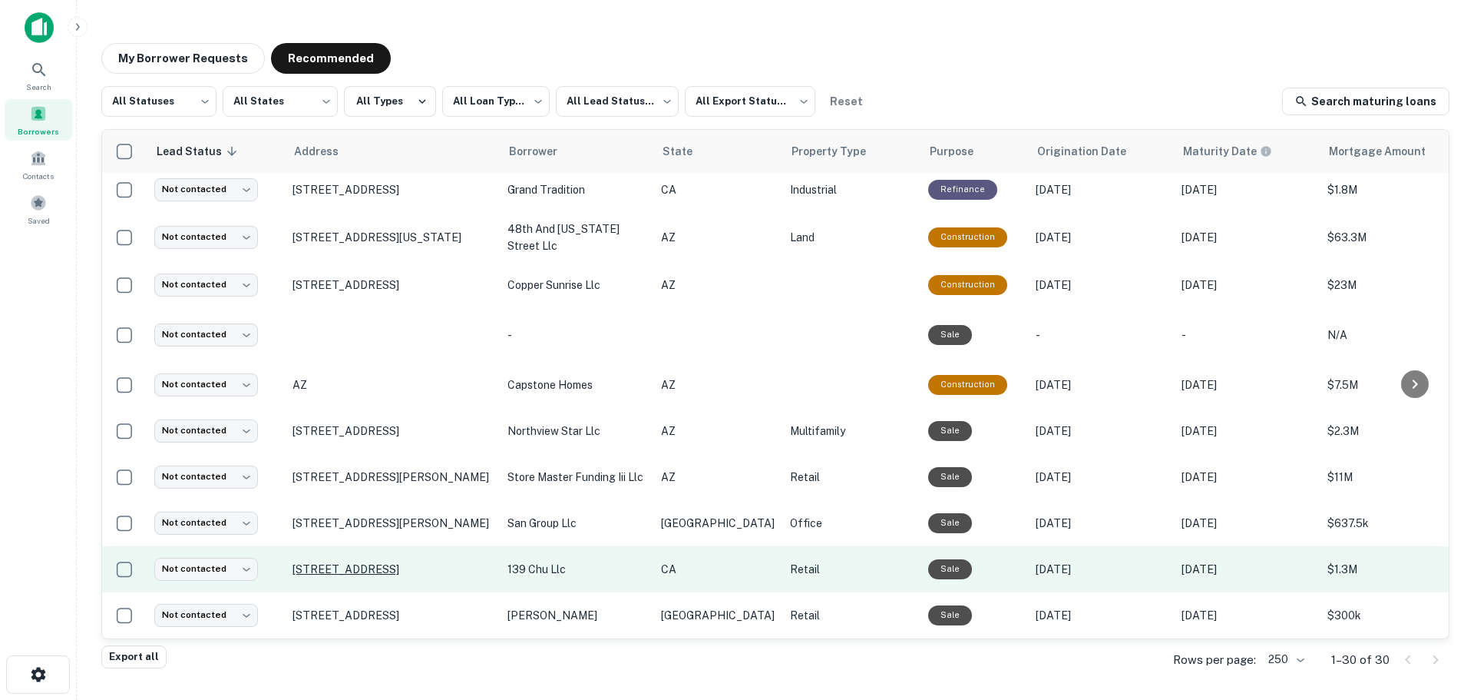
click at [345, 562] on p "[STREET_ADDRESS]" at bounding box center [393, 569] width 200 height 14
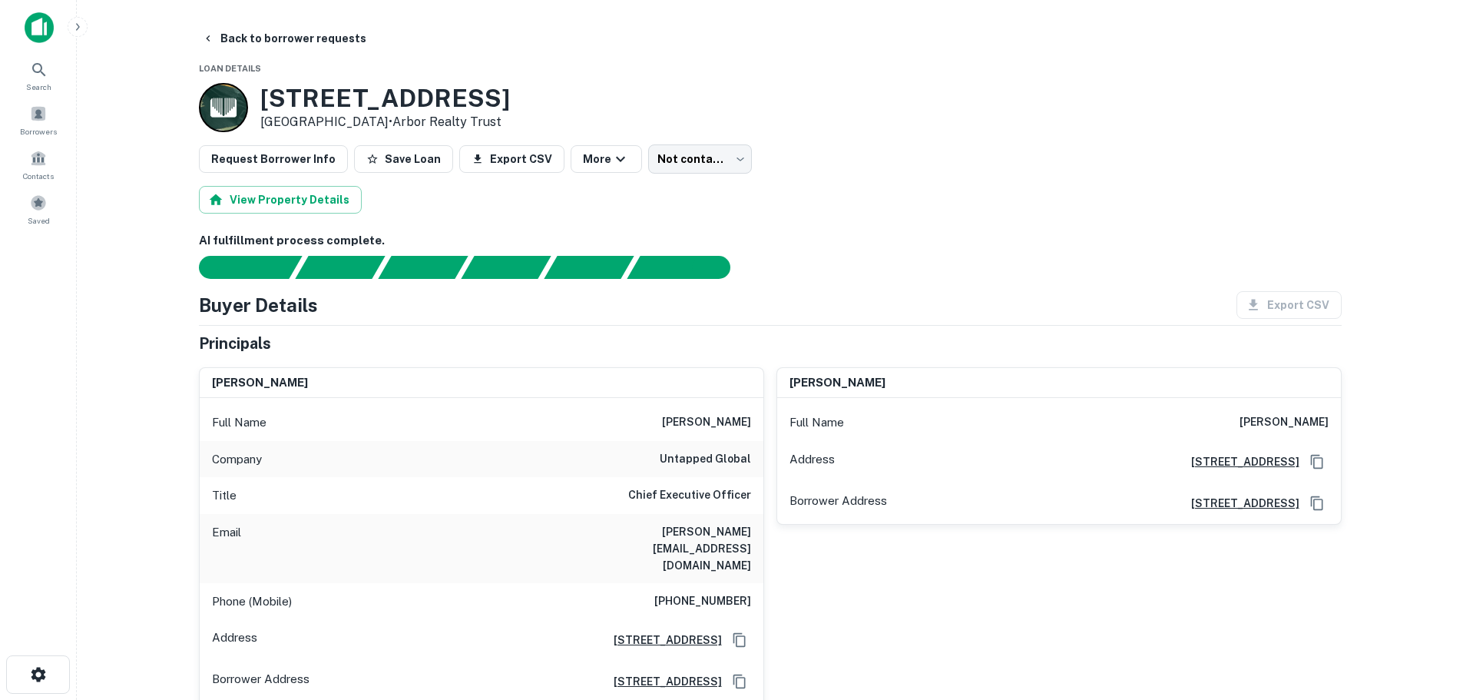
drag, startPoint x: 264, startPoint y: 94, endPoint x: 538, endPoint y: 96, distance: 273.4
click at [538, 96] on div "[STREET_ADDRESS] • Arbor Realty Trust" at bounding box center [770, 107] width 1143 height 49
copy h3 "[STREET_ADDRESS]"
click at [709, 158] on body "Search Borrowers Contacts Saved Back to borrower requests Loan Details [STREET_…" at bounding box center [731, 350] width 1463 height 700
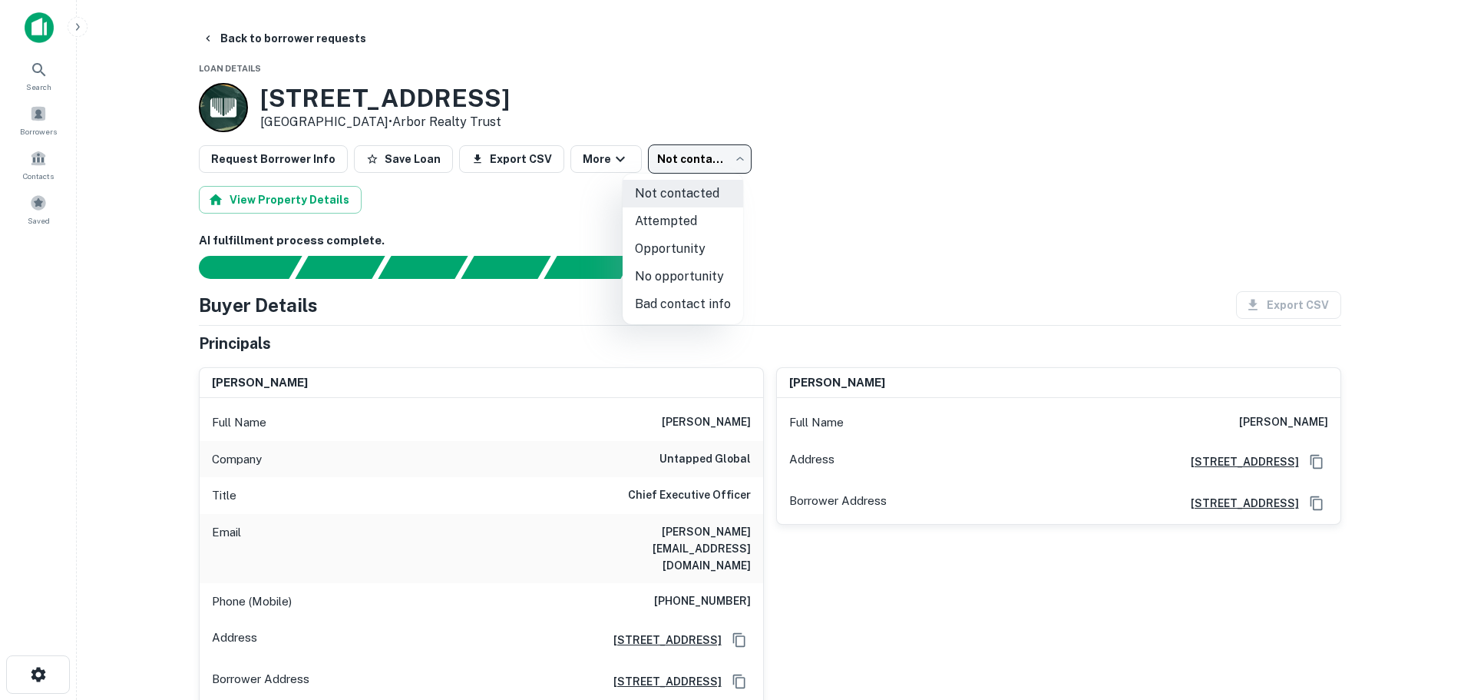
click at [683, 306] on li "Bad contact info" at bounding box center [683, 304] width 121 height 28
type input "**********"
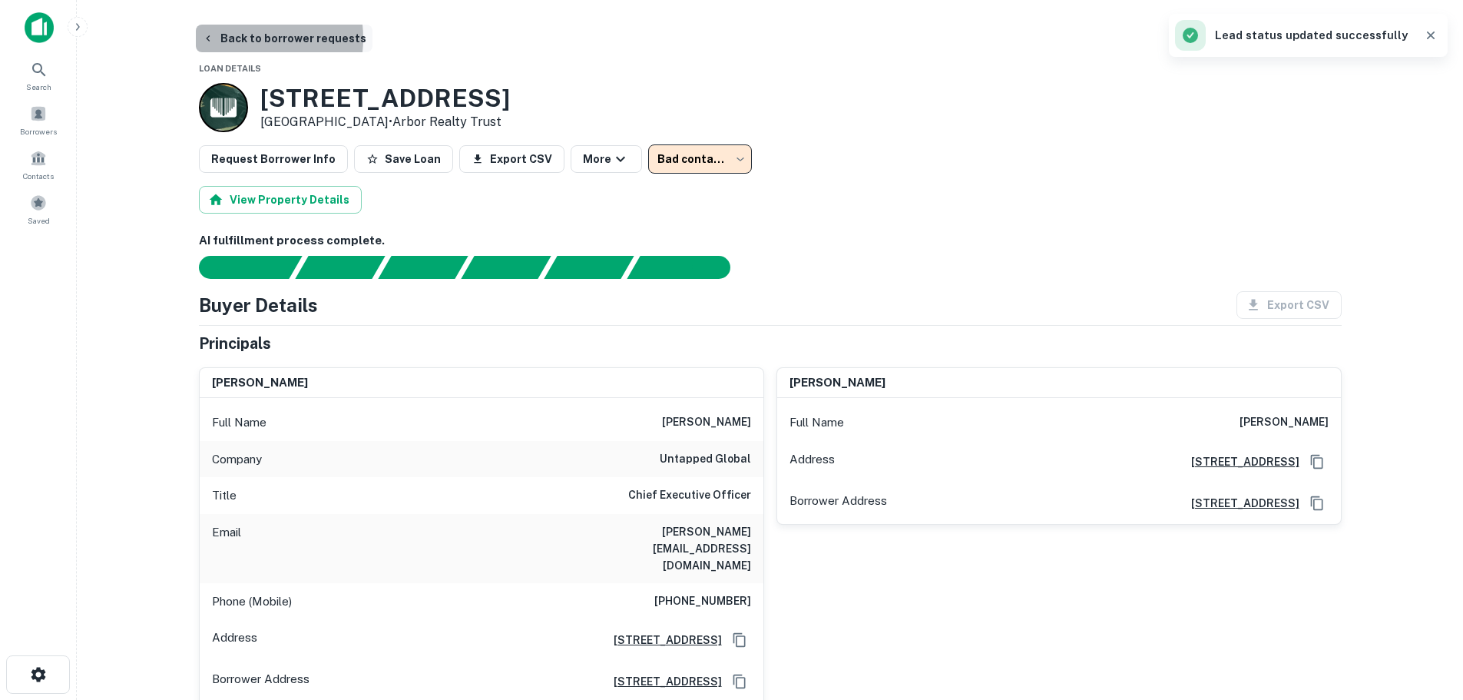
click at [239, 38] on button "Back to borrower requests" at bounding box center [284, 39] width 177 height 28
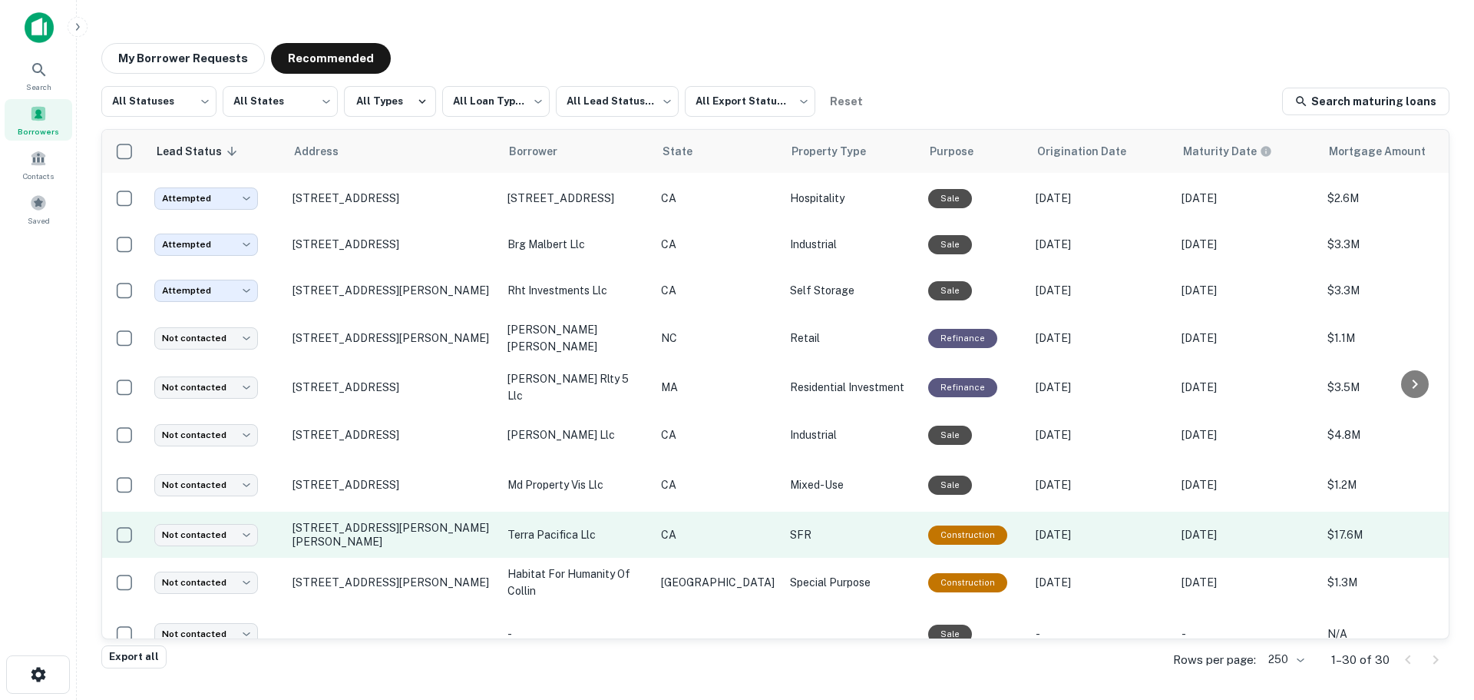
scroll to position [391, 0]
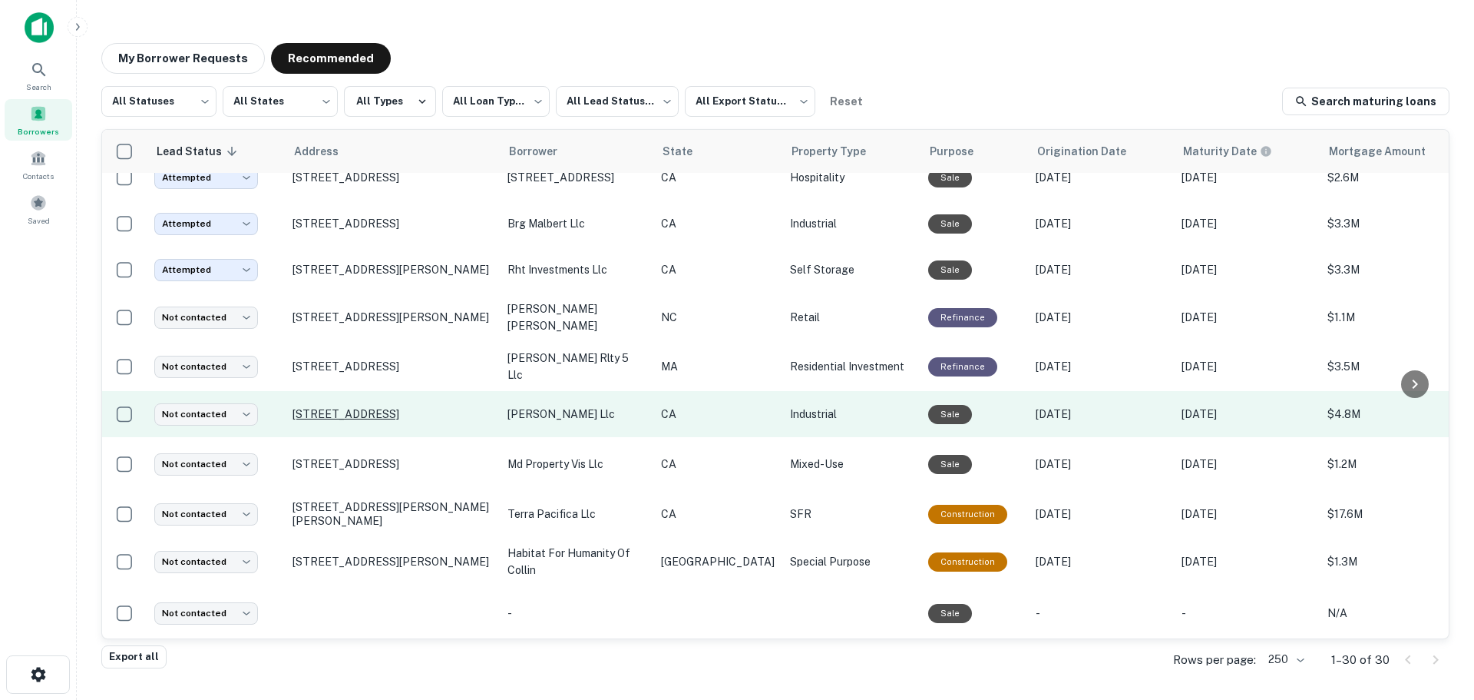
click at [398, 409] on p "[STREET_ADDRESS]" at bounding box center [393, 414] width 200 height 14
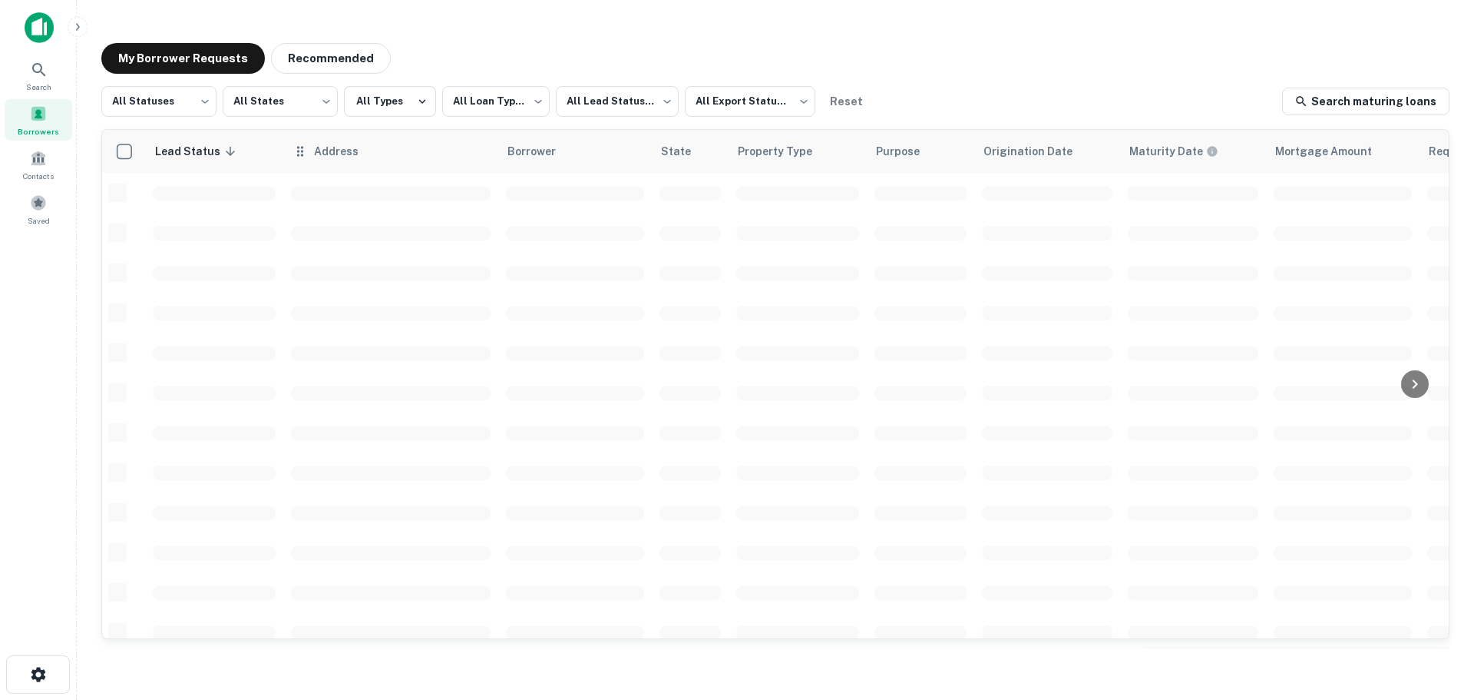
scroll to position [391, 0]
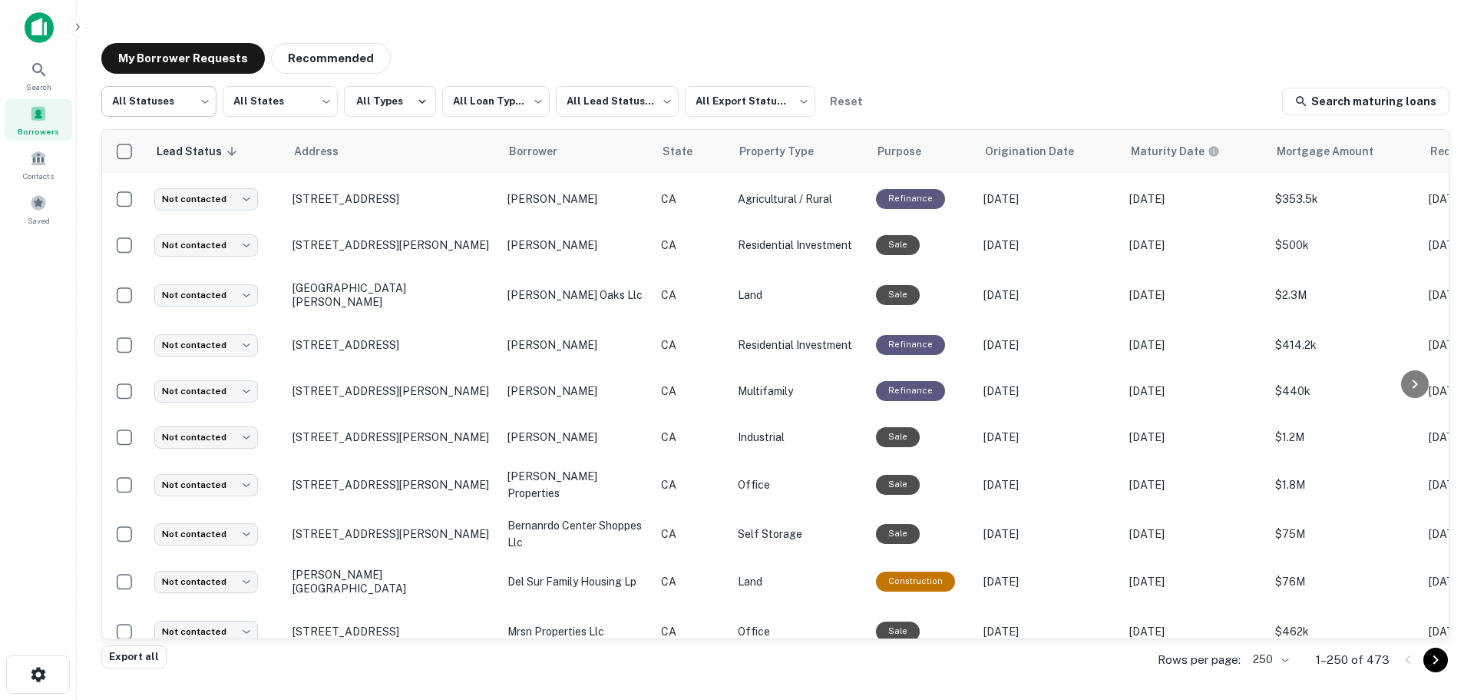
click at [199, 98] on body "**********" at bounding box center [737, 350] width 1474 height 700
click at [463, 47] on div at bounding box center [737, 350] width 1474 height 700
click at [319, 51] on button "Recommended" at bounding box center [331, 58] width 120 height 31
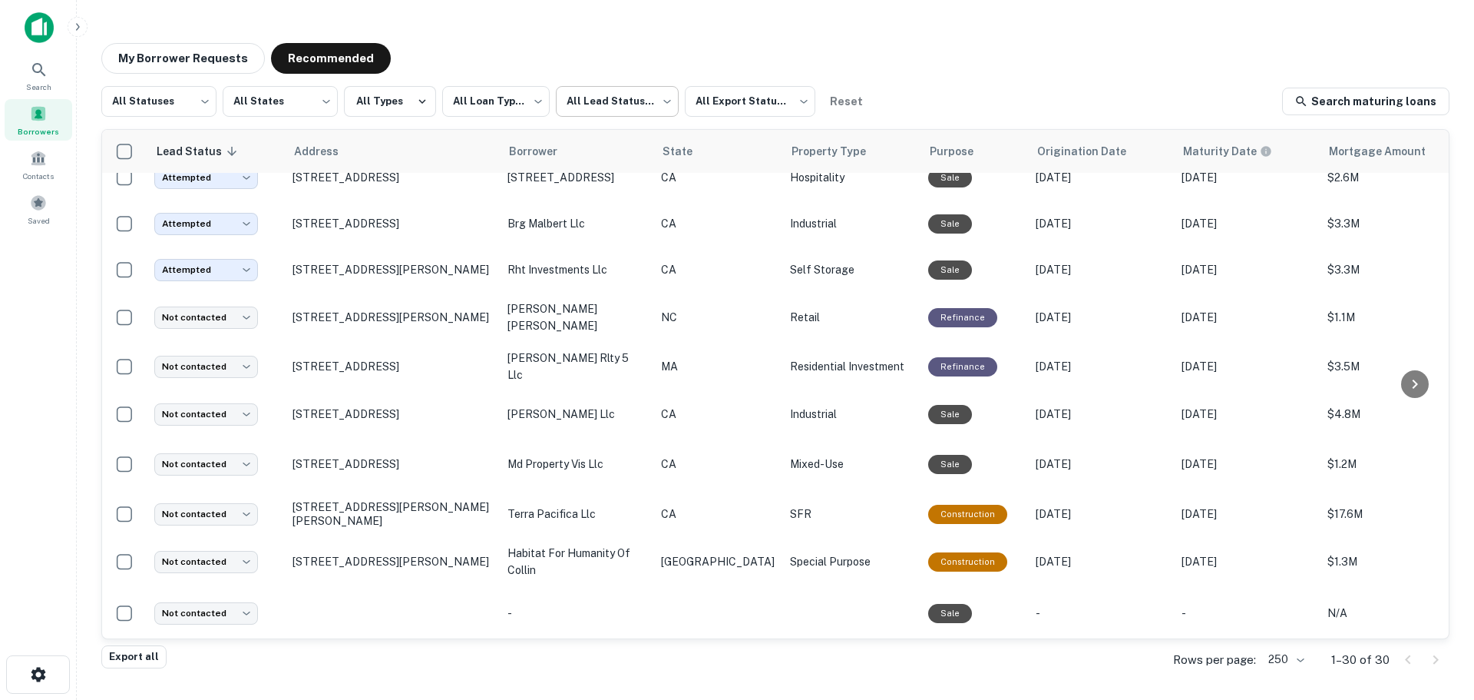
click at [647, 100] on body "**********" at bounding box center [737, 350] width 1474 height 700
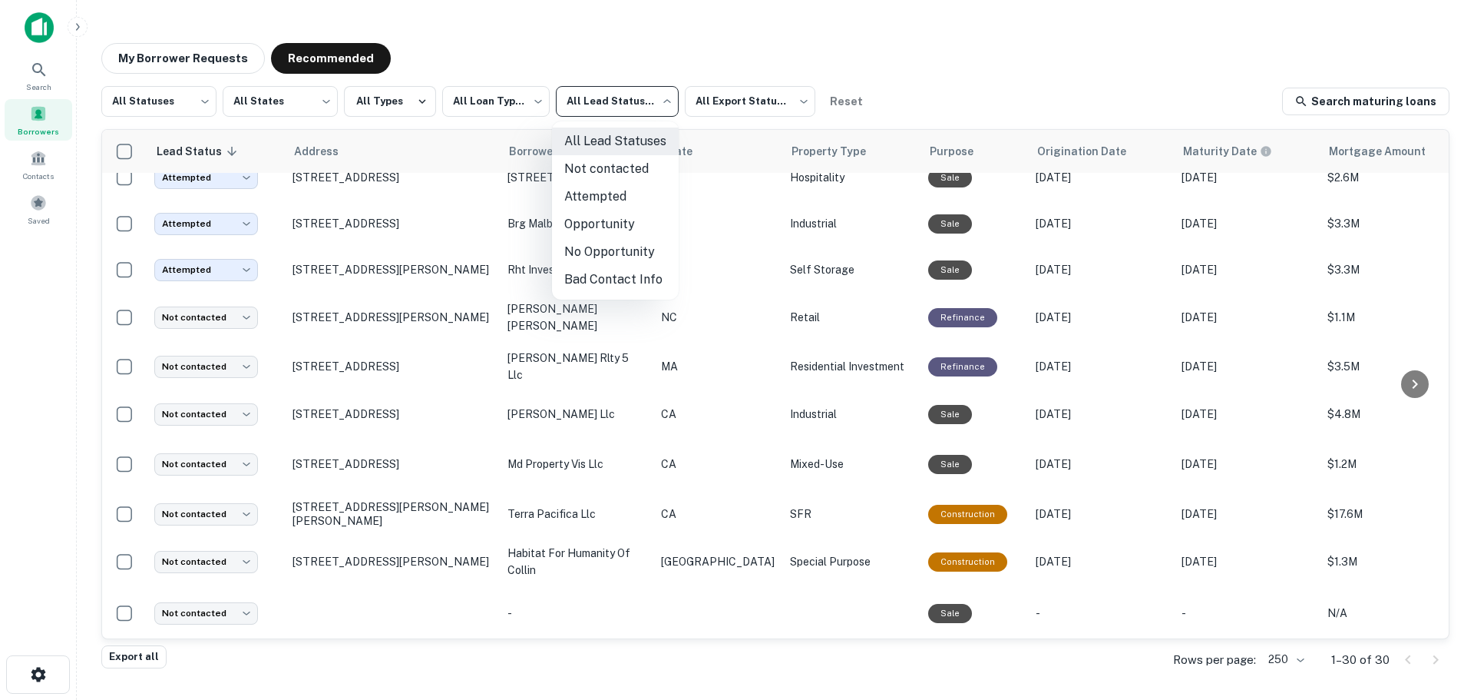
click at [611, 165] on li "Not contacted" at bounding box center [615, 169] width 127 height 28
type input "****"
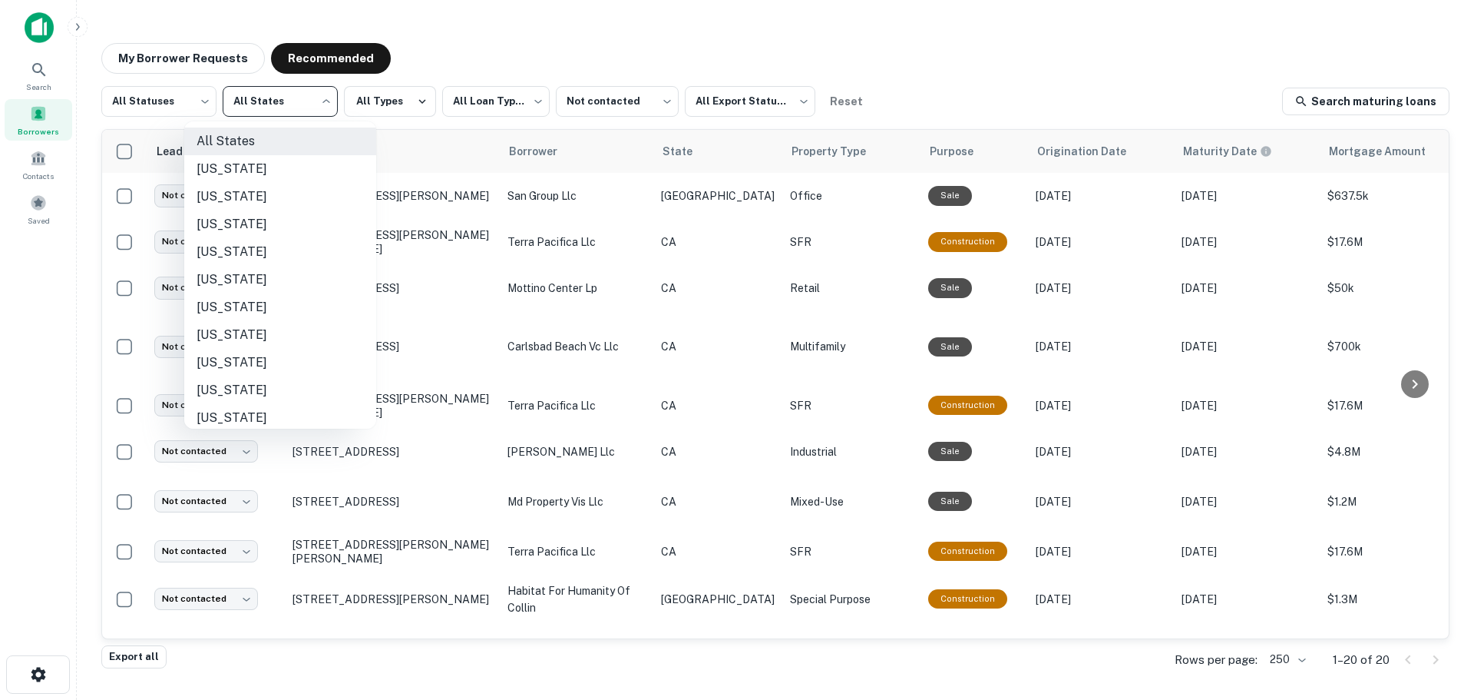
click at [287, 104] on body "**********" at bounding box center [737, 350] width 1474 height 700
click at [231, 279] on li "[US_STATE]" at bounding box center [280, 280] width 192 height 28
type input "**"
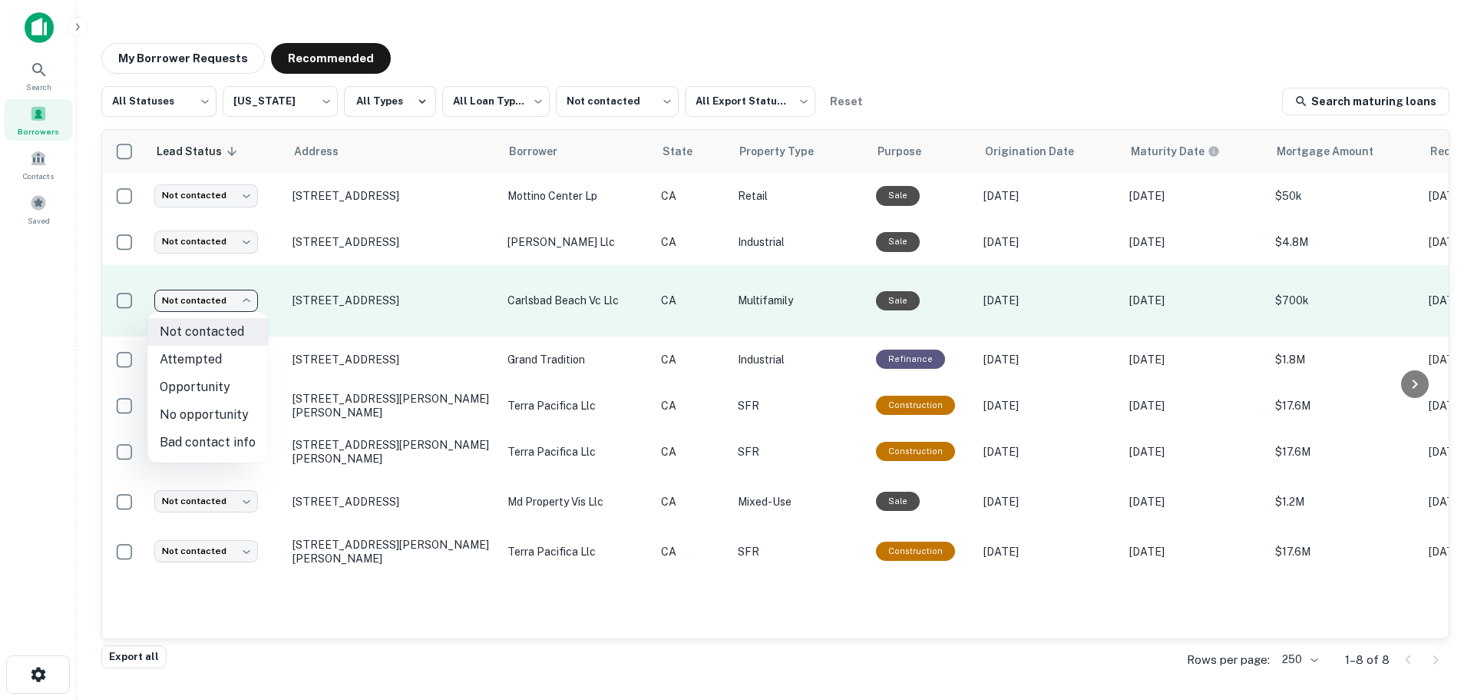
click at [252, 294] on body "**********" at bounding box center [737, 350] width 1474 height 700
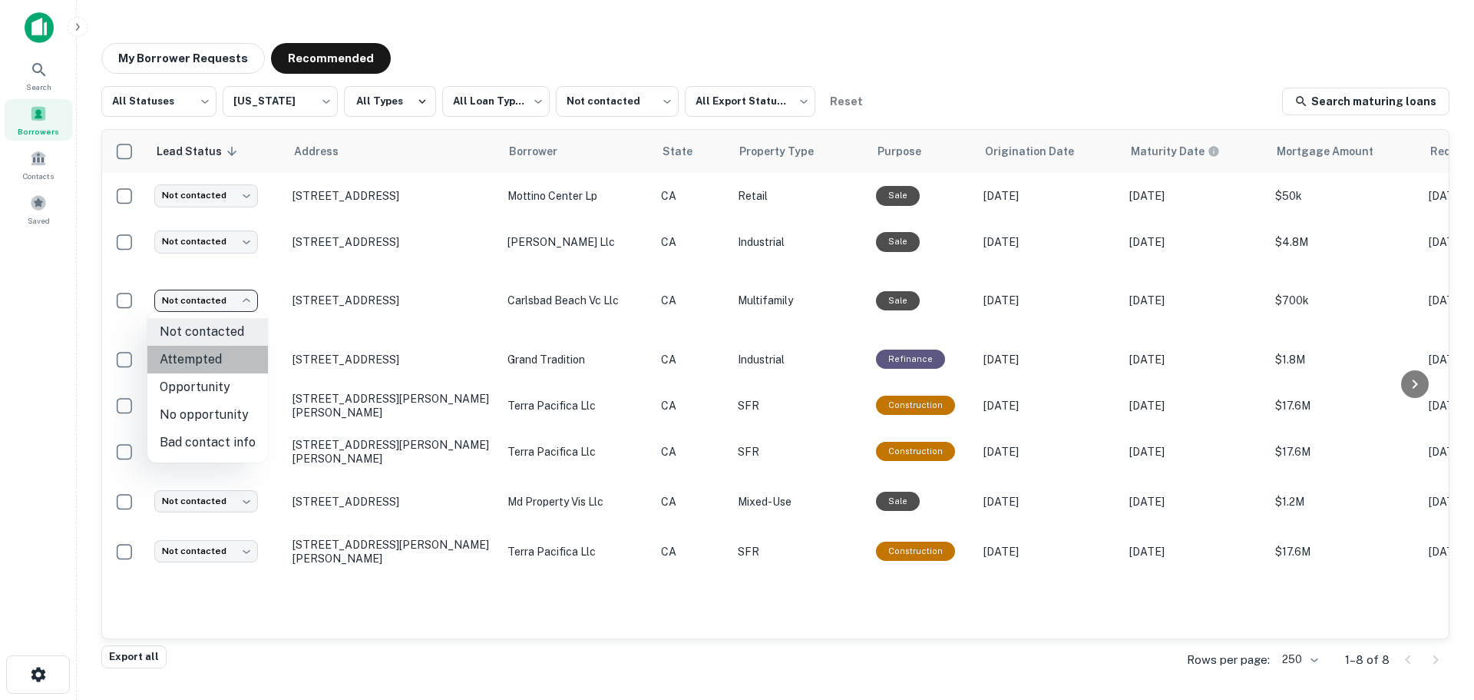
click at [217, 360] on li "Attempted" at bounding box center [207, 360] width 121 height 28
type input "*********"
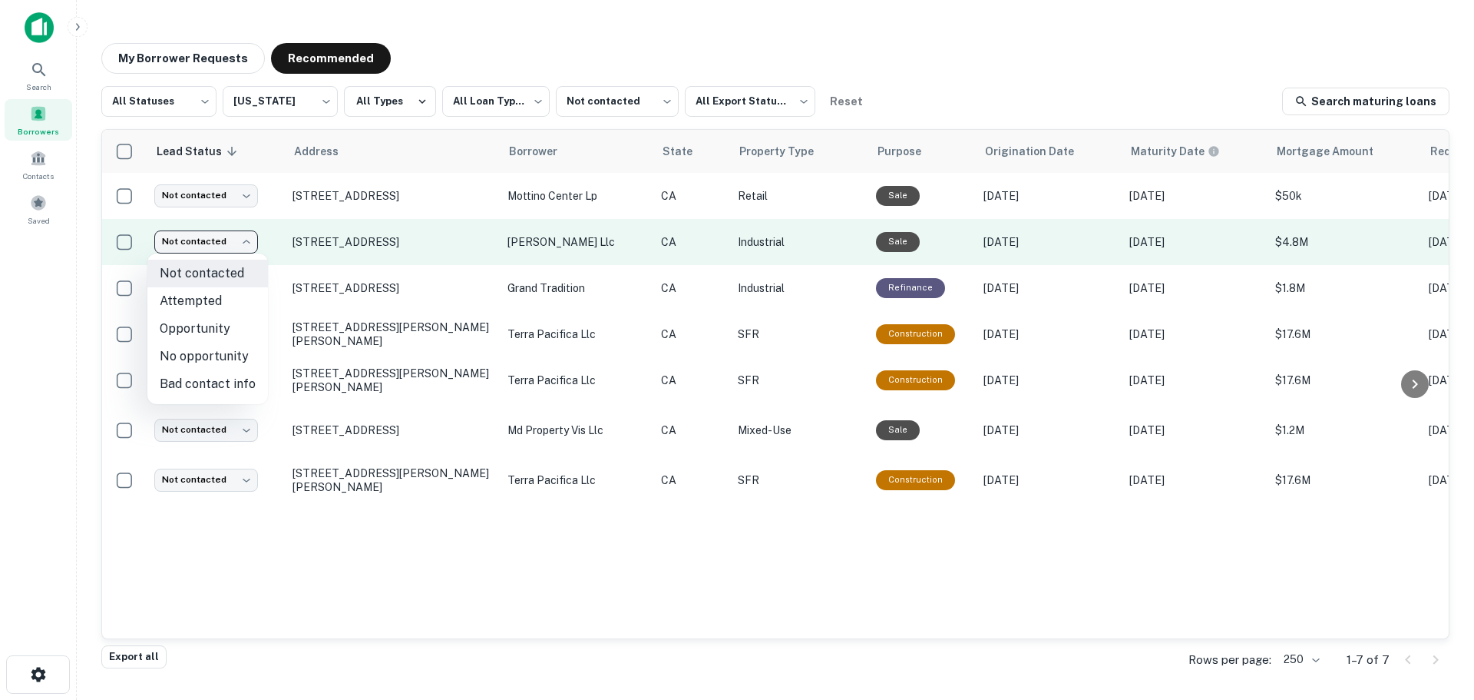
click at [250, 240] on body "**********" at bounding box center [737, 350] width 1474 height 700
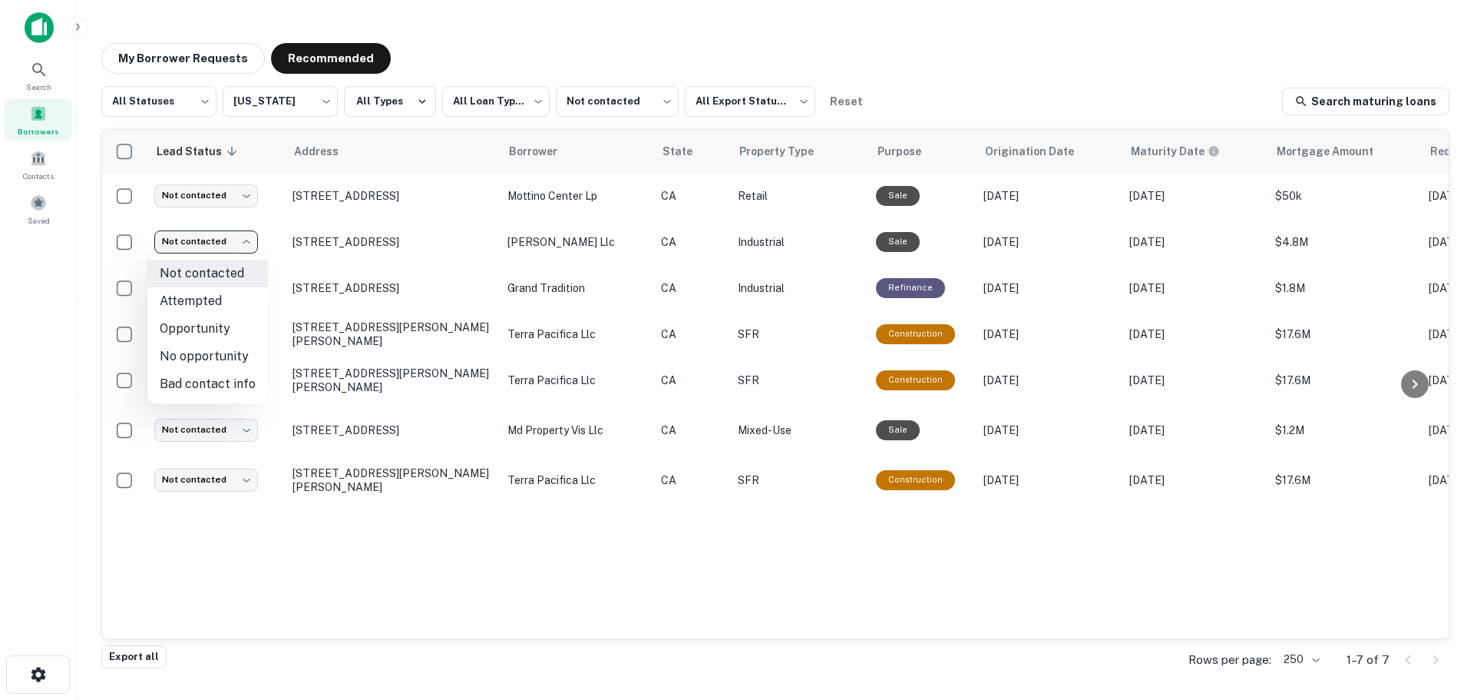
click at [208, 299] on li "Attempted" at bounding box center [207, 301] width 121 height 28
type input "*********"
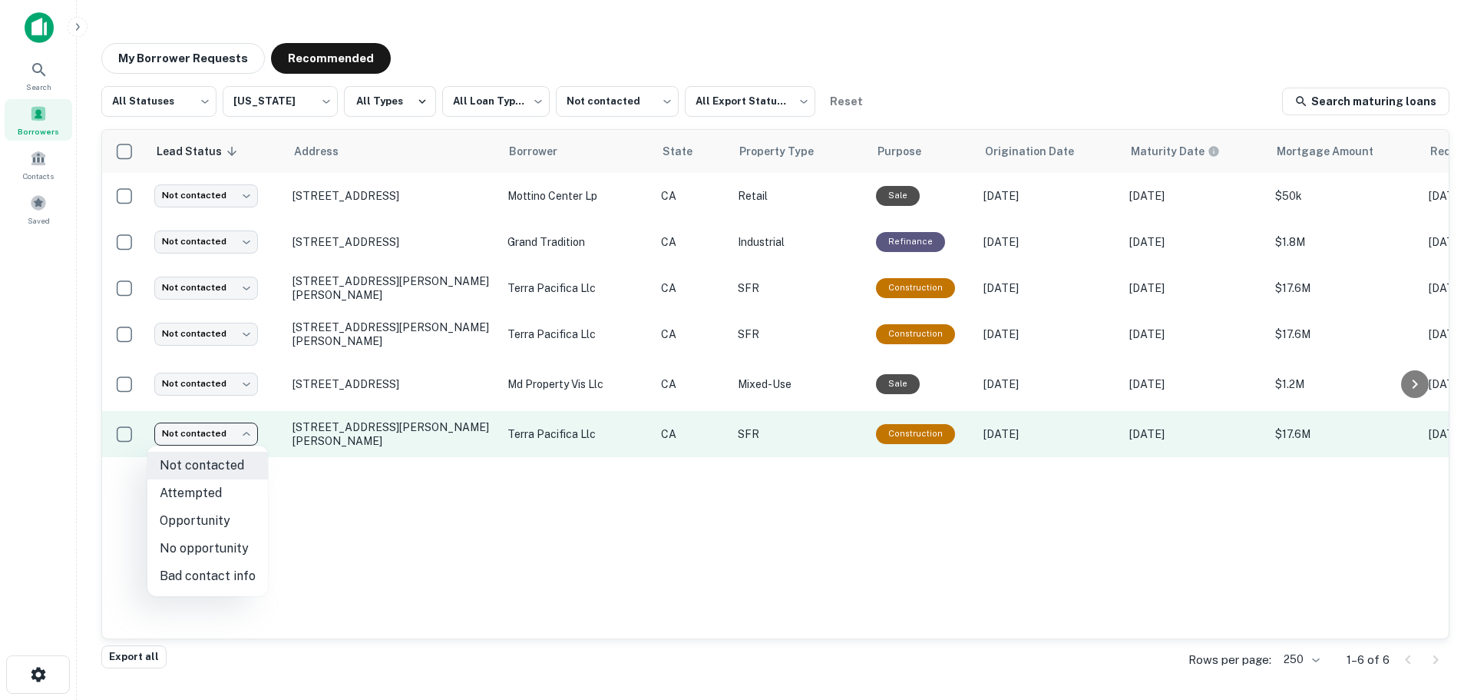
click at [253, 436] on body "**********" at bounding box center [737, 350] width 1474 height 700
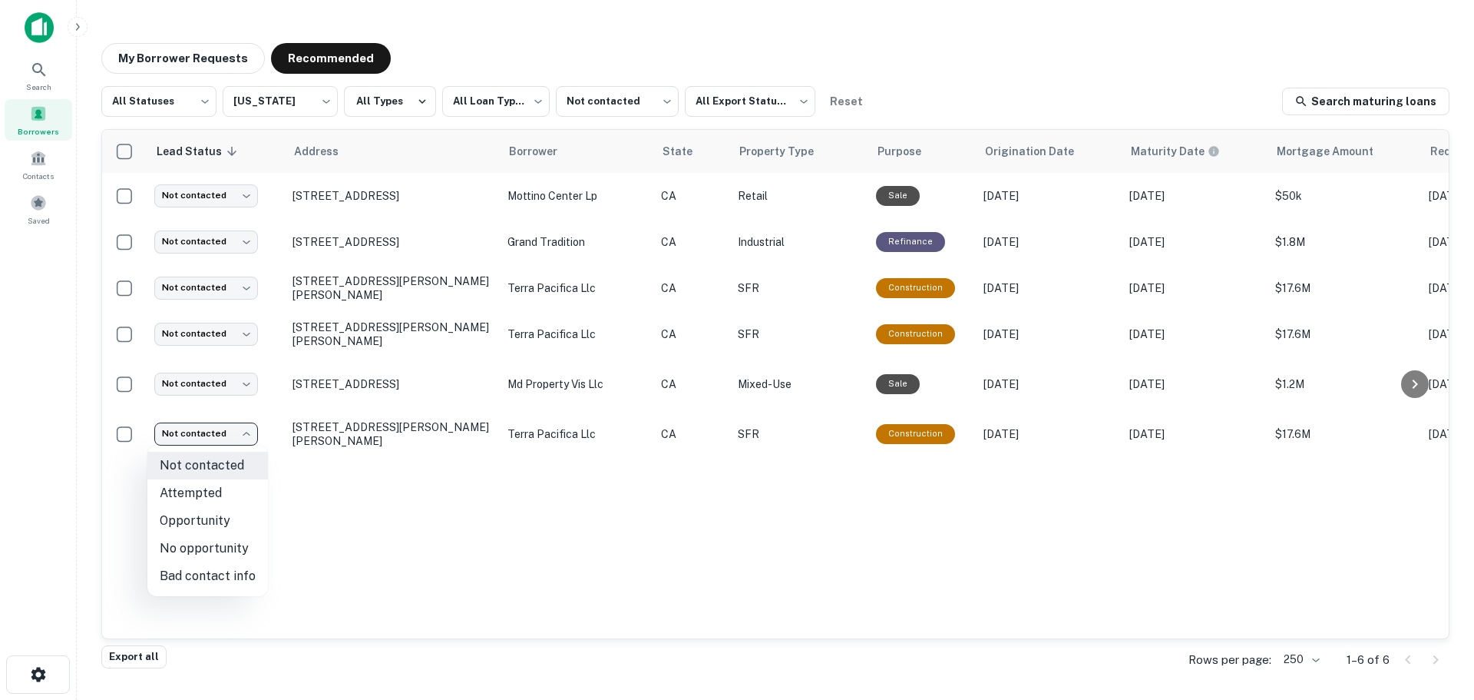
click at [224, 493] on li "Attempted" at bounding box center [207, 493] width 121 height 28
type input "*********"
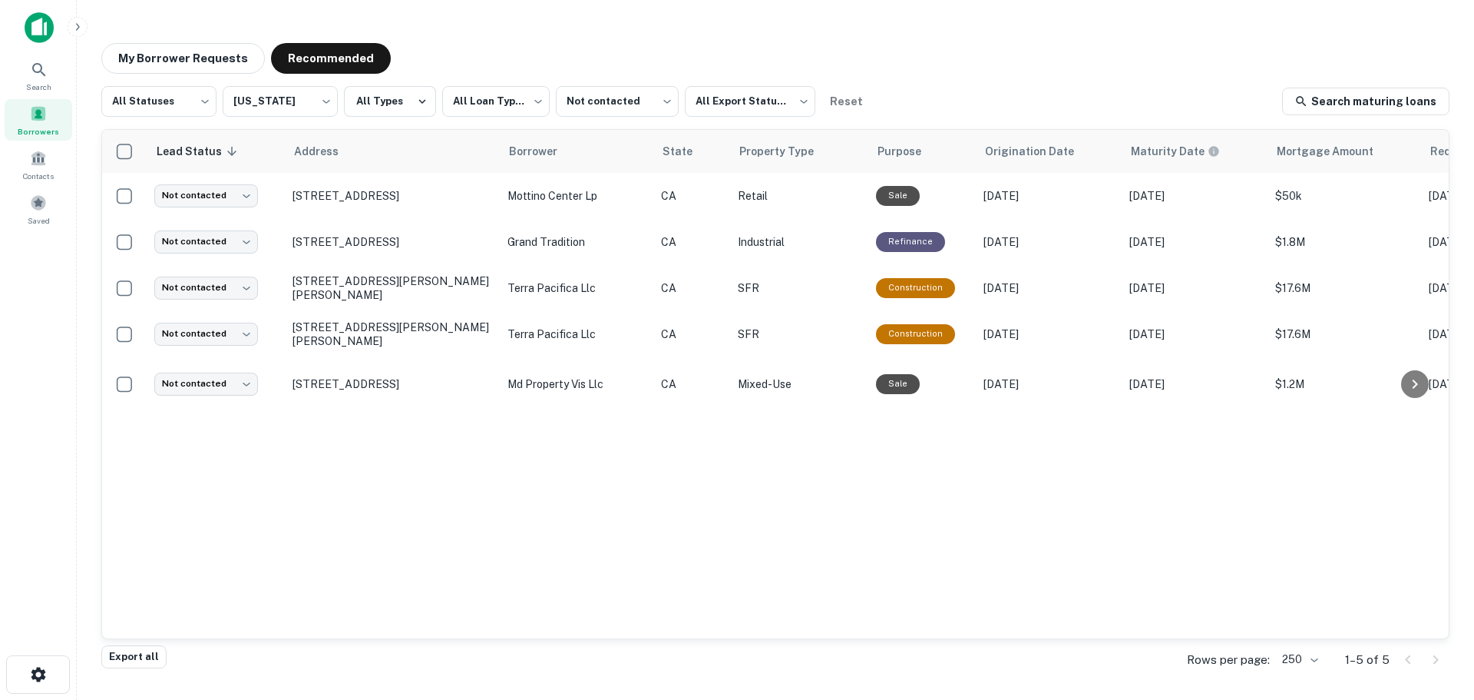
drag, startPoint x: 422, startPoint y: 382, endPoint x: 308, endPoint y: 488, distance: 156.0
click at [308, 488] on div "Lead Status sorted descending Address Borrower State Property Type Purpose Orig…" at bounding box center [775, 384] width 1347 height 508
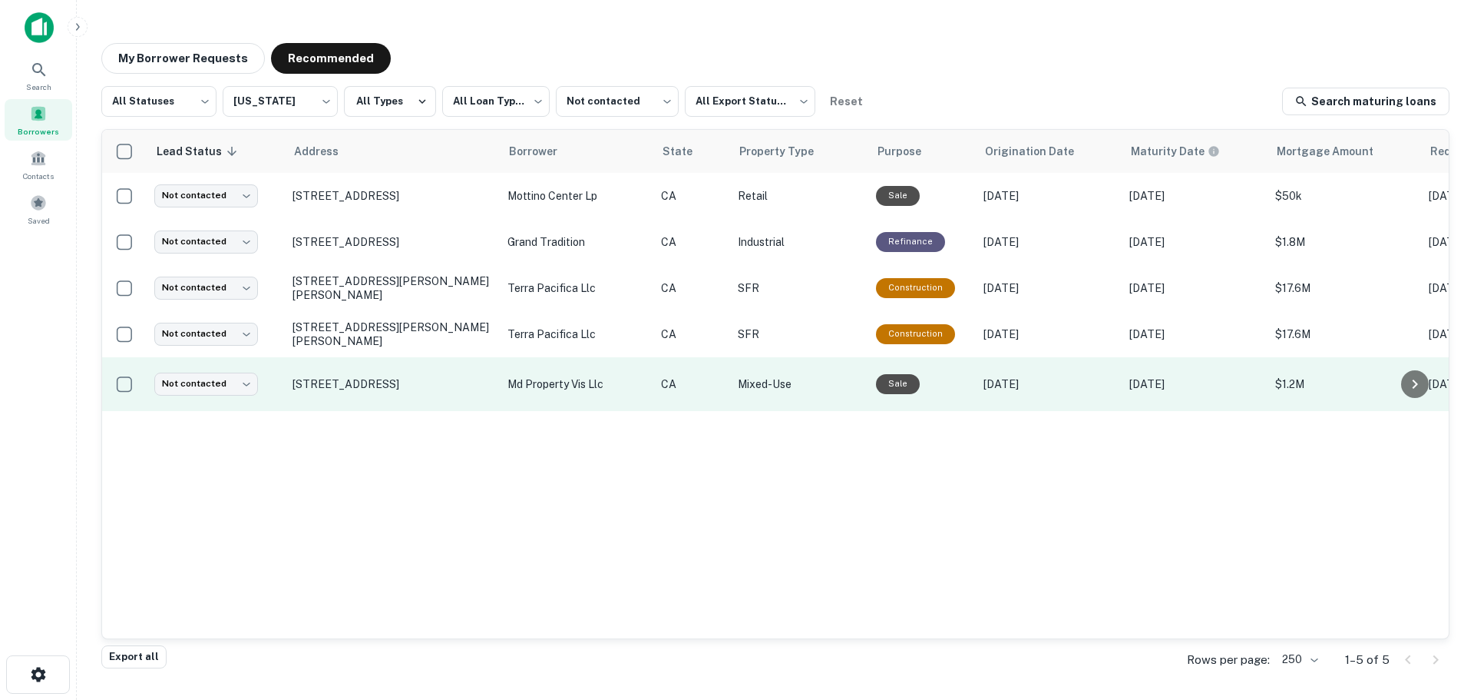
click at [726, 390] on td "CA" at bounding box center [692, 384] width 77 height 54
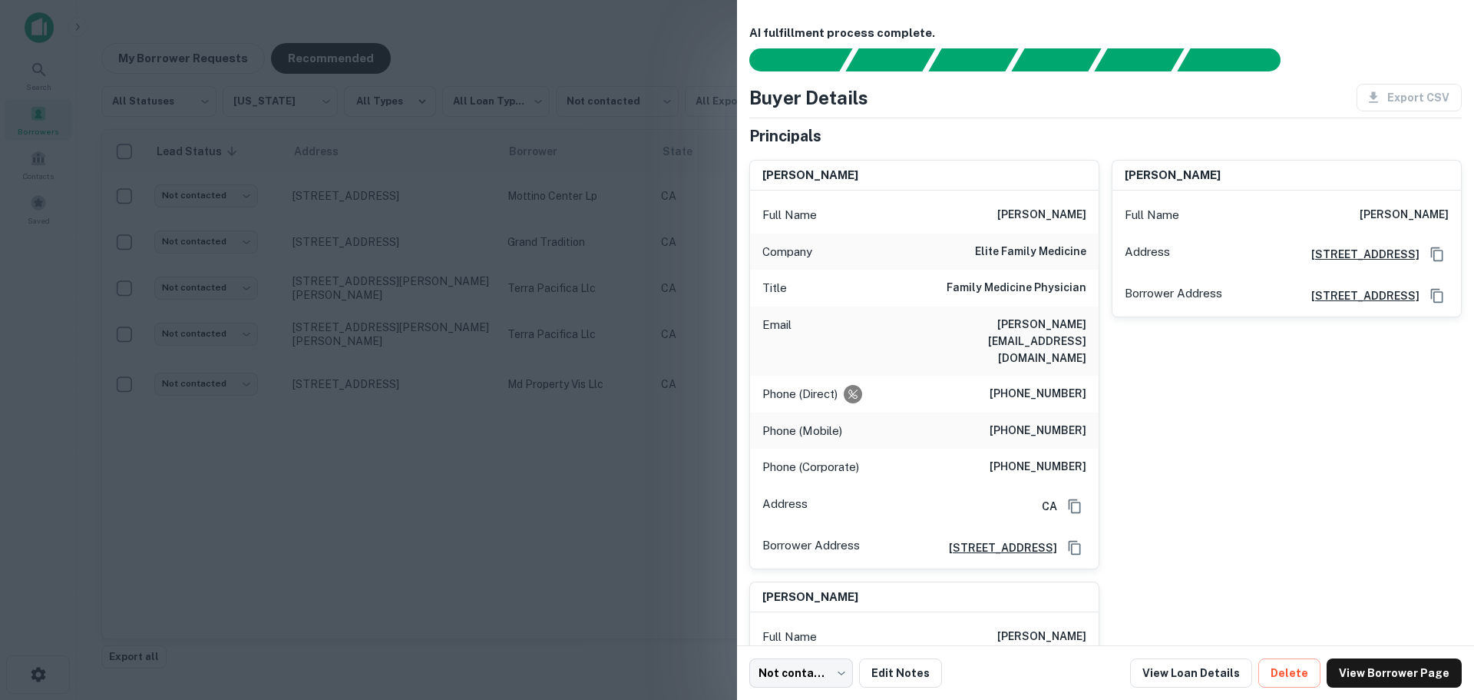
click at [386, 452] on div at bounding box center [737, 350] width 1474 height 700
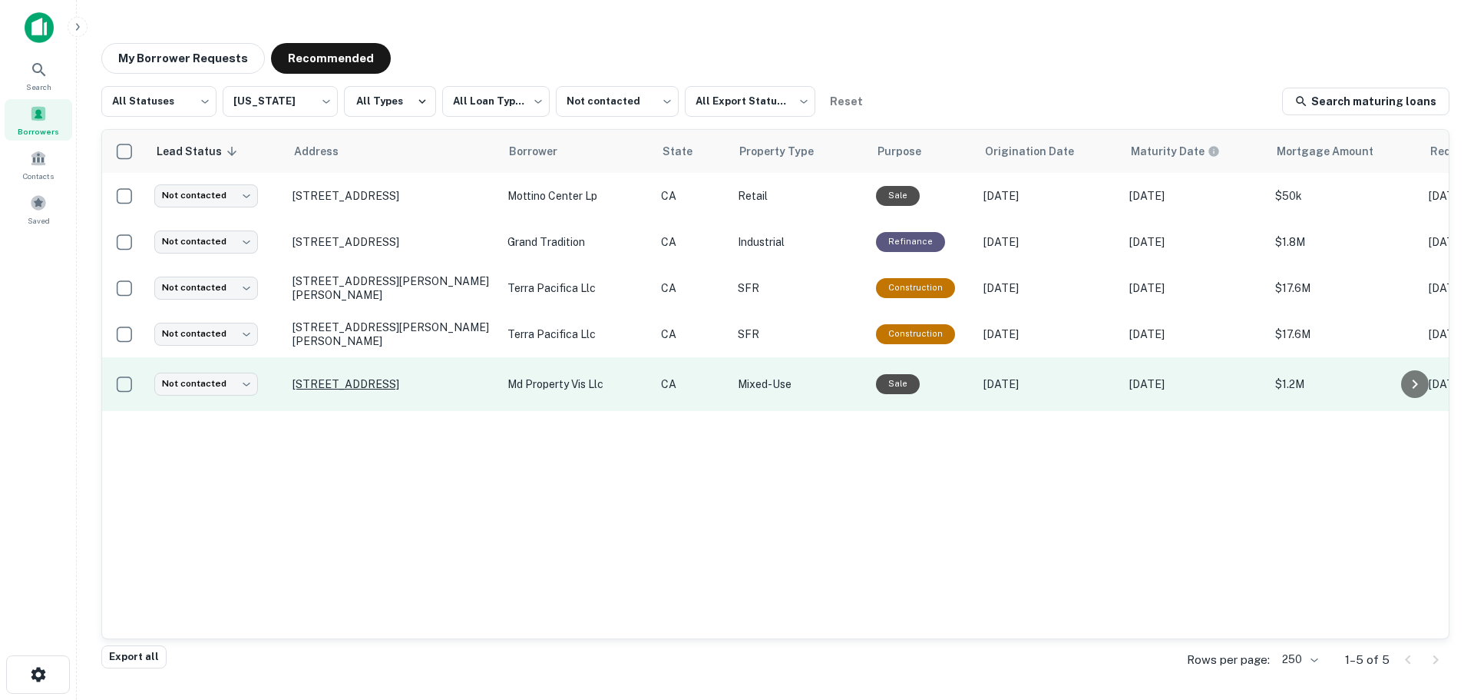
click at [390, 381] on p "[STREET_ADDRESS]" at bounding box center [393, 384] width 200 height 14
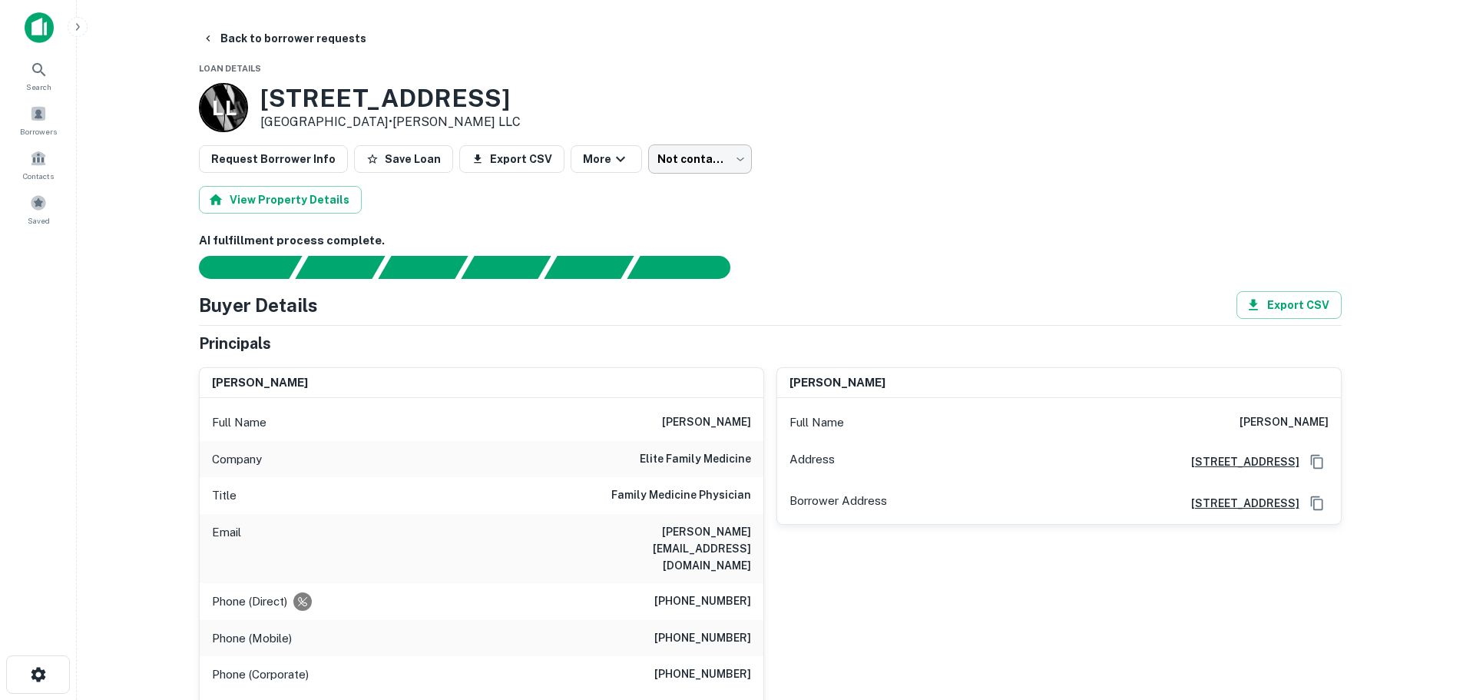
click at [695, 164] on body "Search Borrowers Contacts Saved Back to borrower requests Loan Details L L [STR…" at bounding box center [731, 350] width 1463 height 700
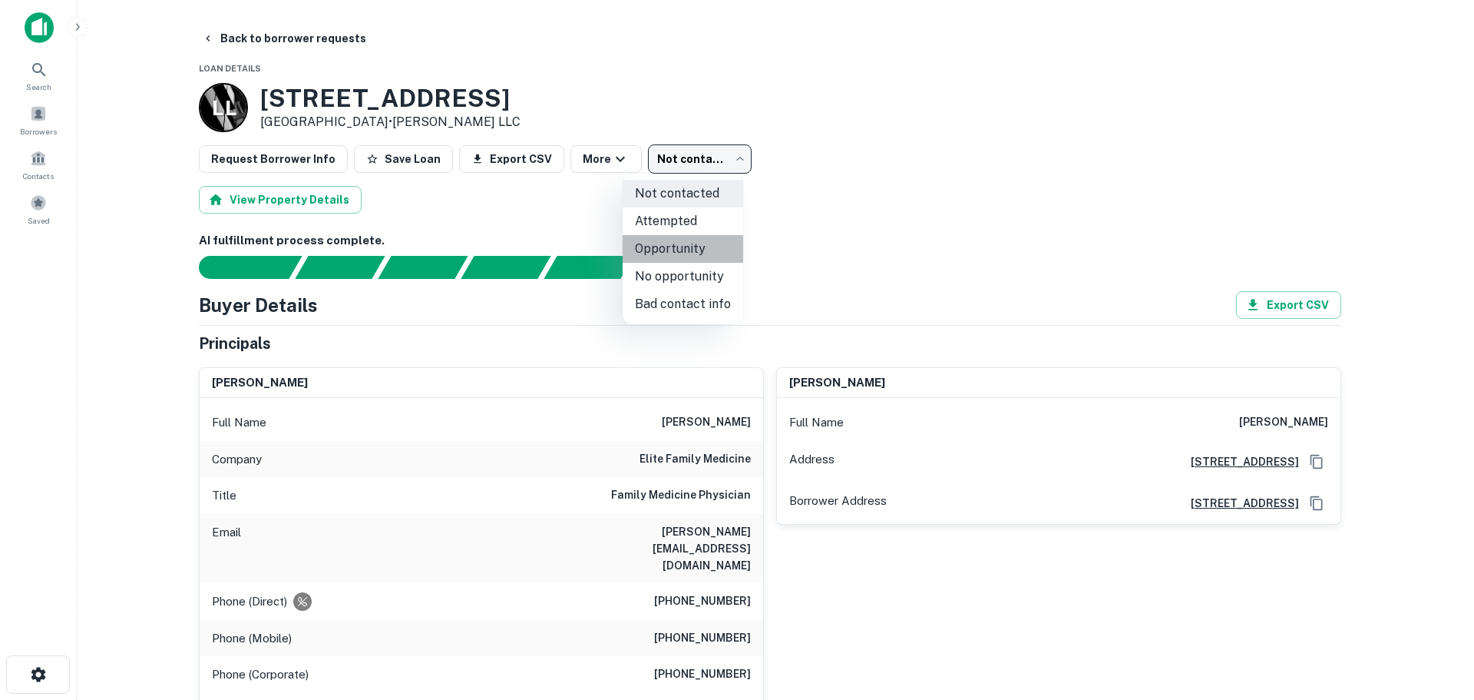
click at [698, 250] on li "Opportunity" at bounding box center [683, 249] width 121 height 28
type input "**********"
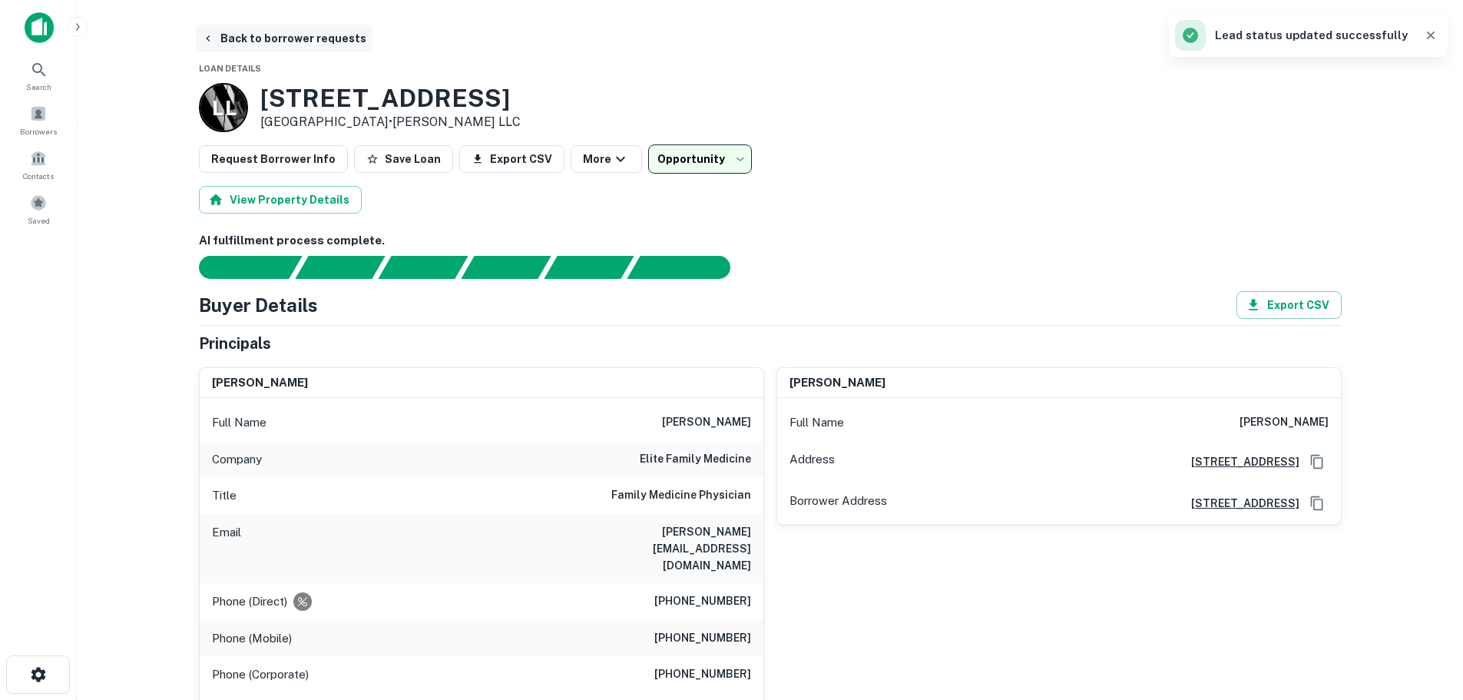
click at [221, 38] on button "Back to borrower requests" at bounding box center [284, 39] width 177 height 28
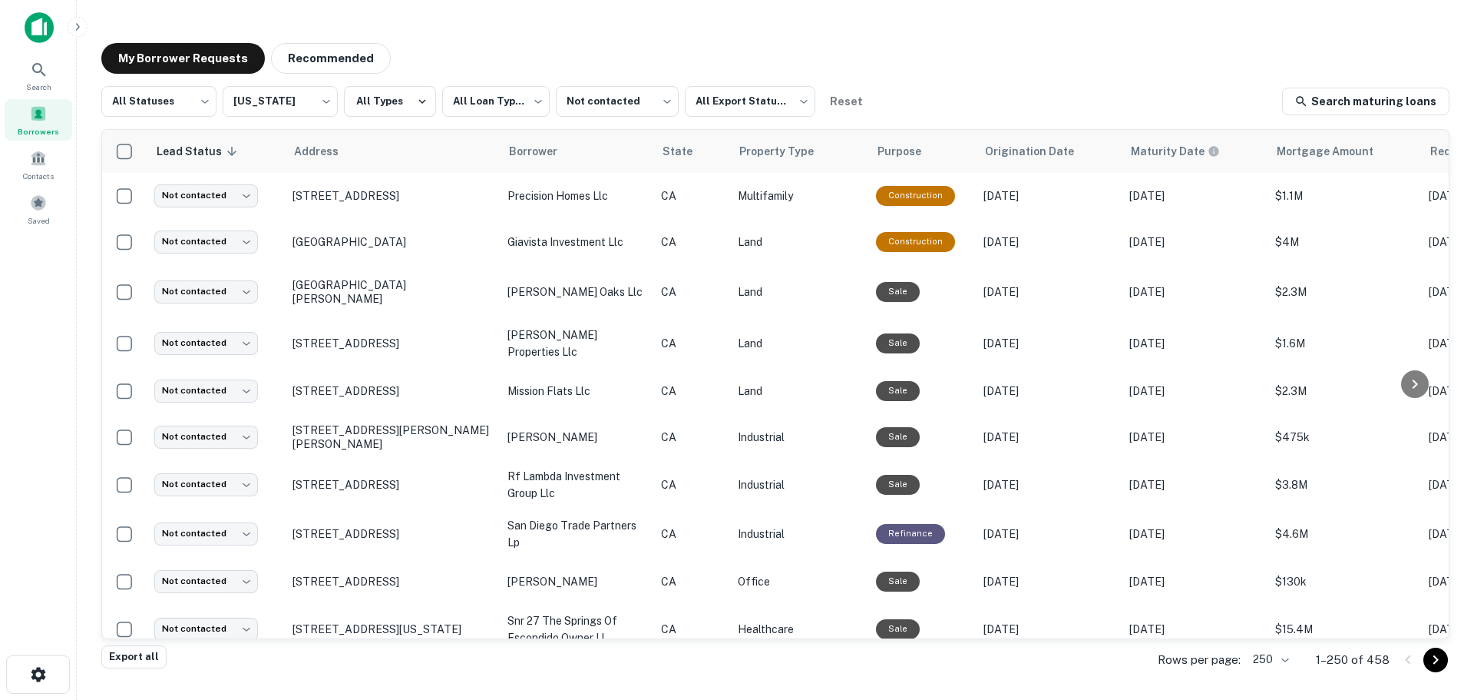
click at [336, 51] on button "Recommended" at bounding box center [331, 58] width 120 height 31
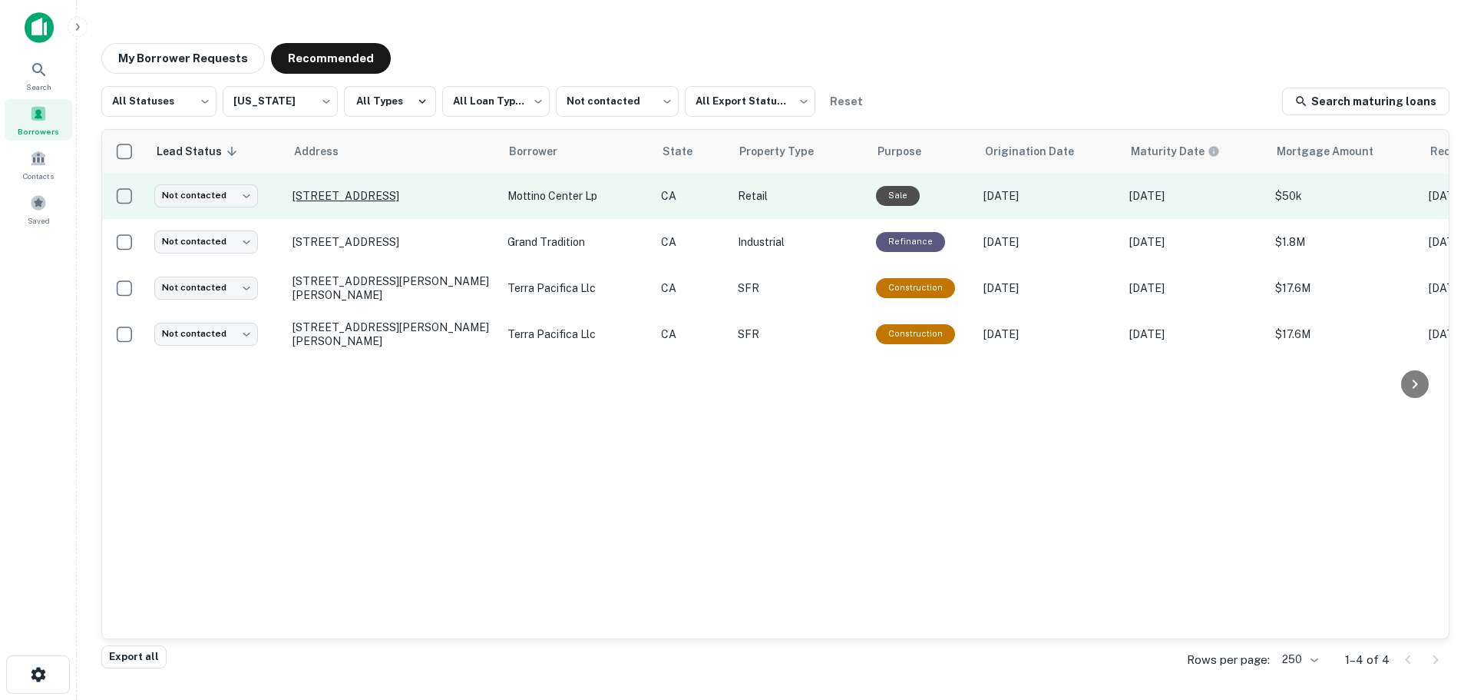
click at [380, 190] on p "[STREET_ADDRESS]" at bounding box center [393, 196] width 200 height 14
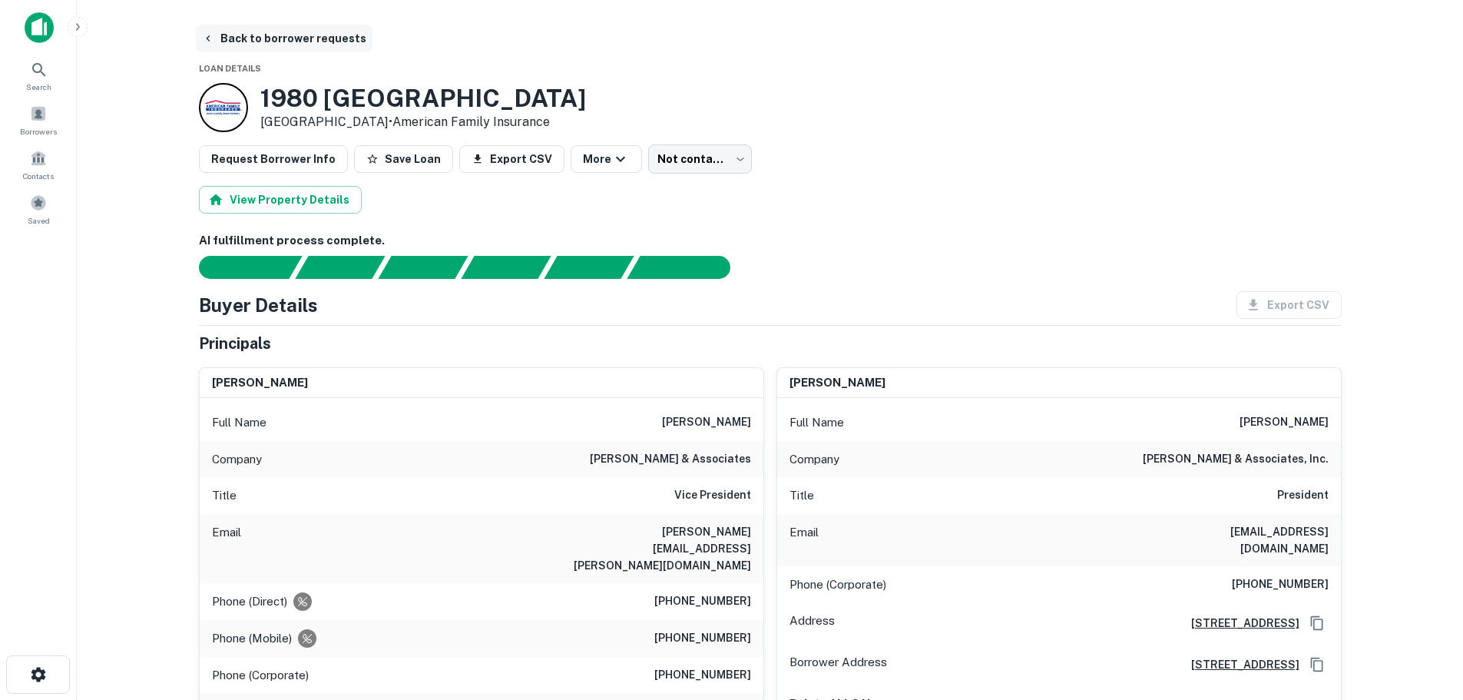
click at [290, 31] on button "Back to borrower requests" at bounding box center [284, 39] width 177 height 28
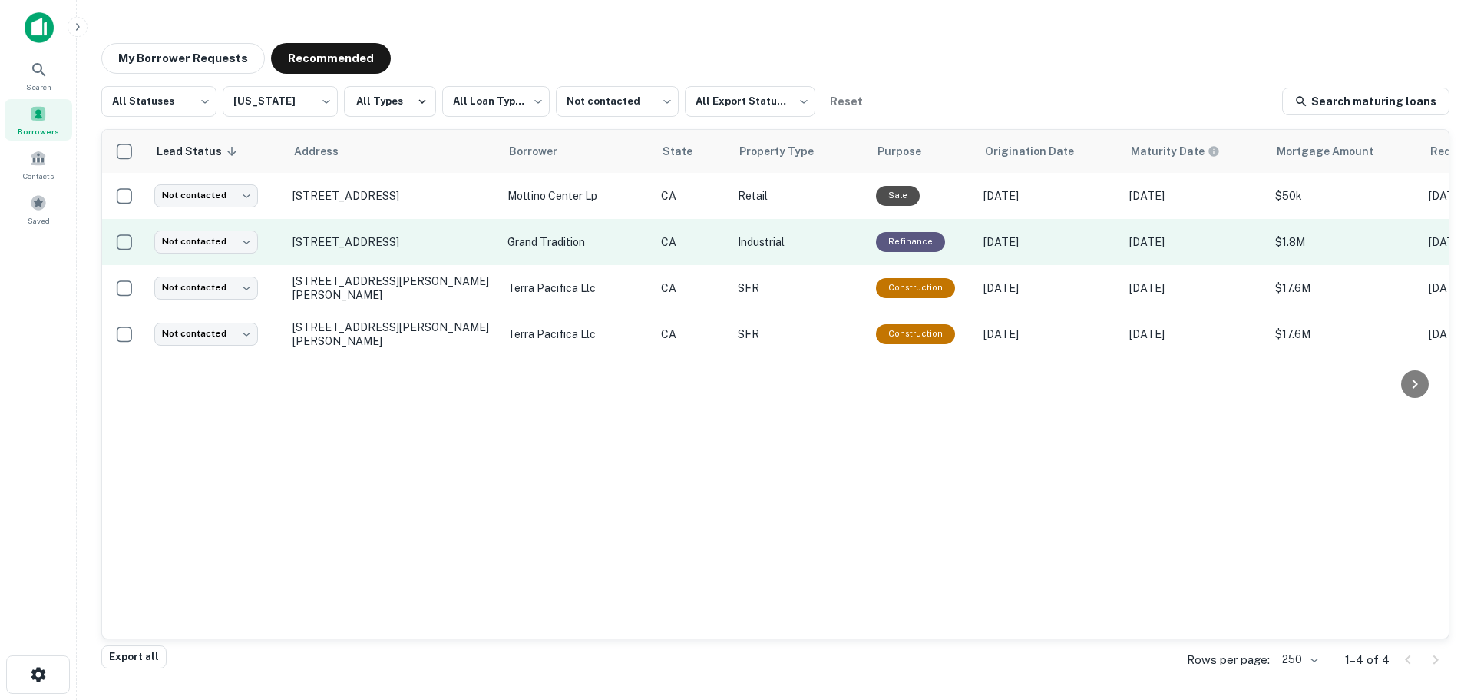
click at [369, 235] on p "[STREET_ADDRESS]" at bounding box center [393, 242] width 200 height 14
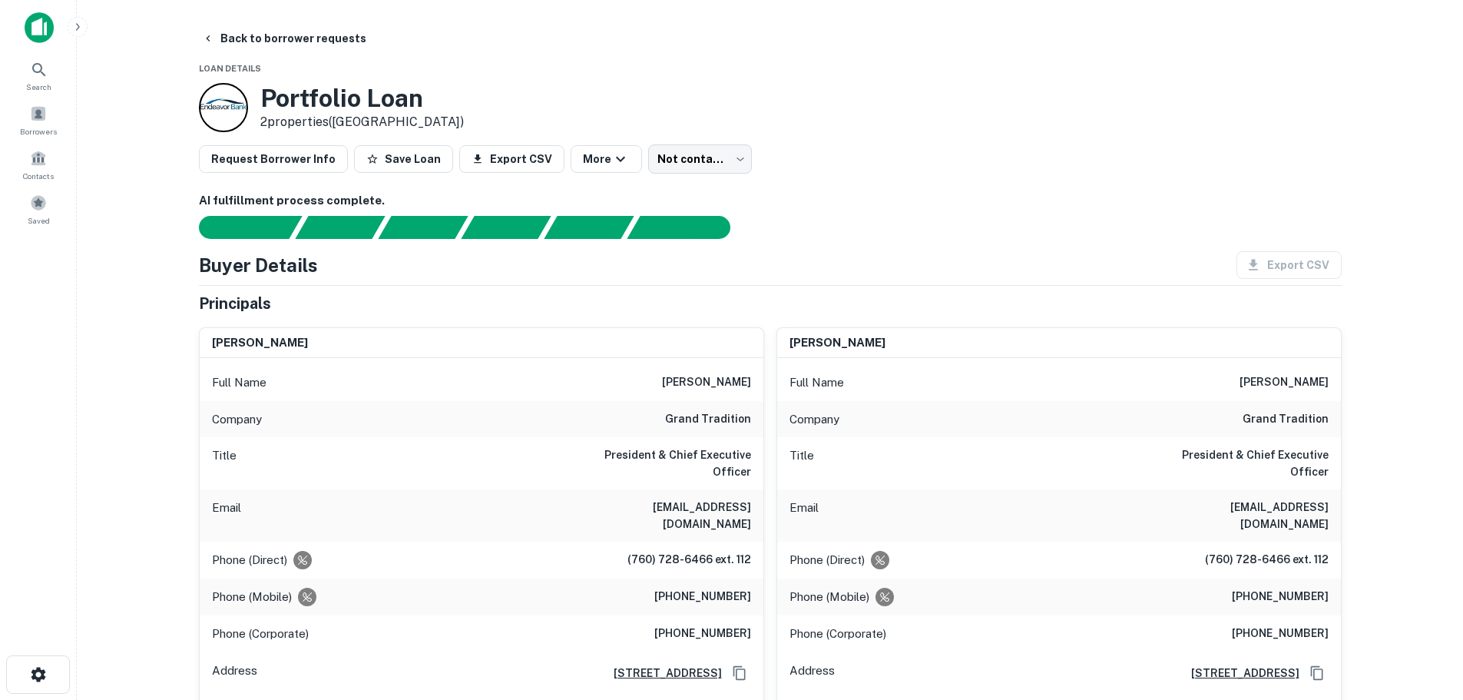
drag, startPoint x: 317, startPoint y: 343, endPoint x: 196, endPoint y: 351, distance: 121.6
click at [196, 351] on div "[PERSON_NAME] Full Name [PERSON_NAME] Company grand tradition Title President &…" at bounding box center [475, 613] width 577 height 597
copy h6 "[PERSON_NAME]"
click at [38, 121] on span at bounding box center [38, 113] width 17 height 17
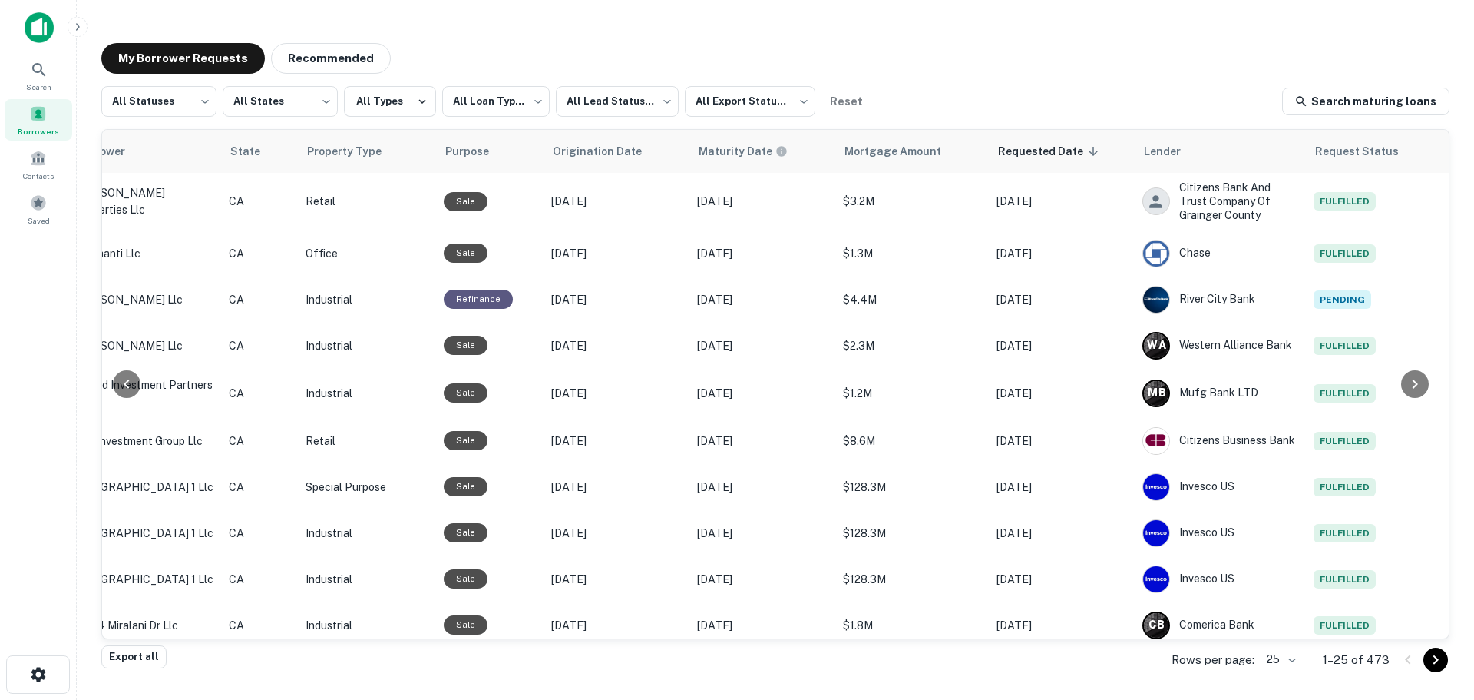
scroll to position [0, 471]
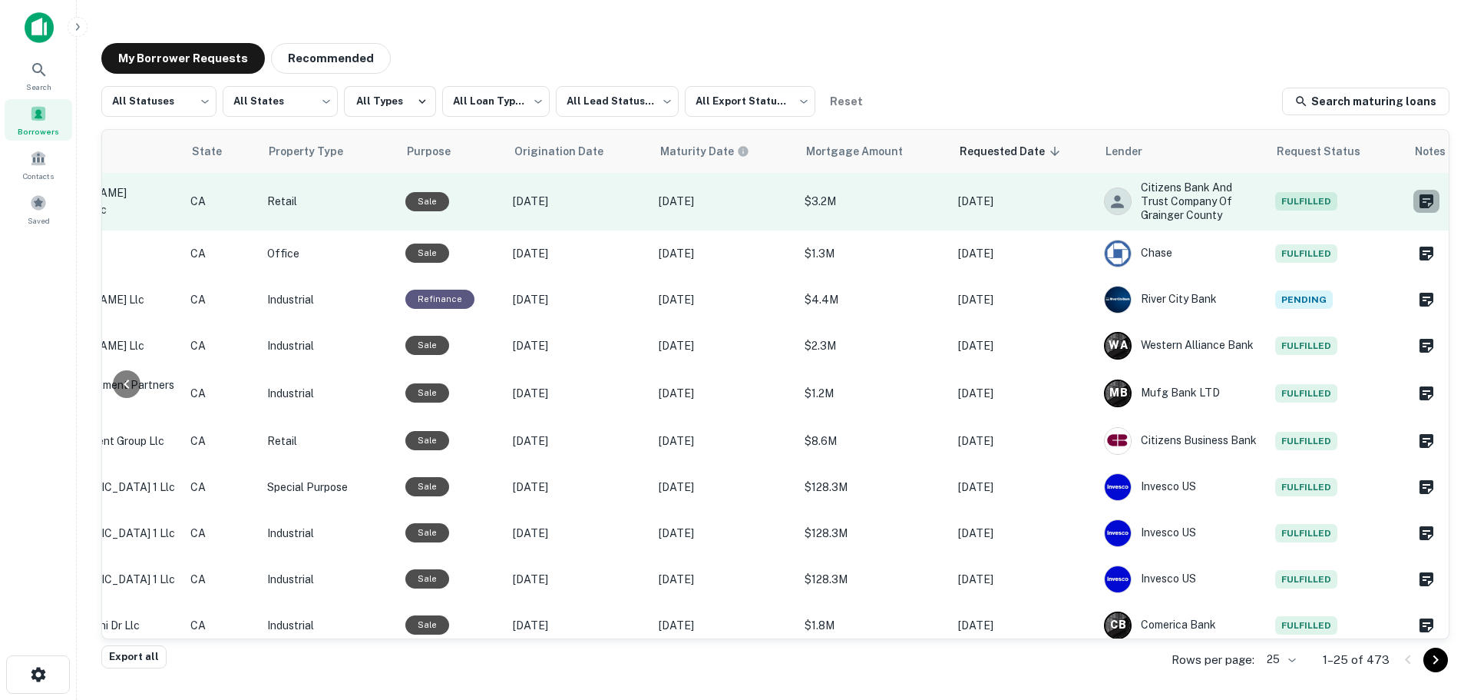
click at [1420, 195] on icon "Create a note for this borrower request" at bounding box center [1427, 201] width 14 height 14
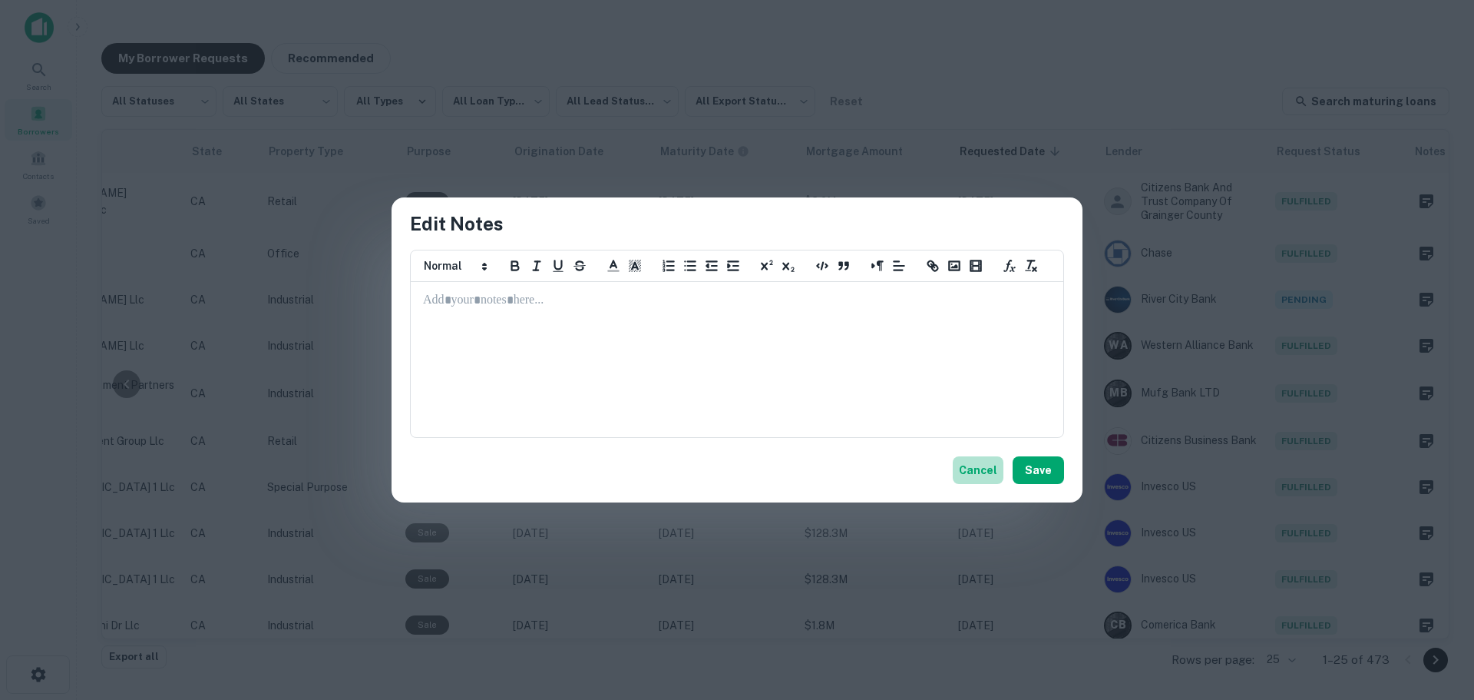
click at [983, 473] on button "Cancel" at bounding box center [978, 470] width 51 height 28
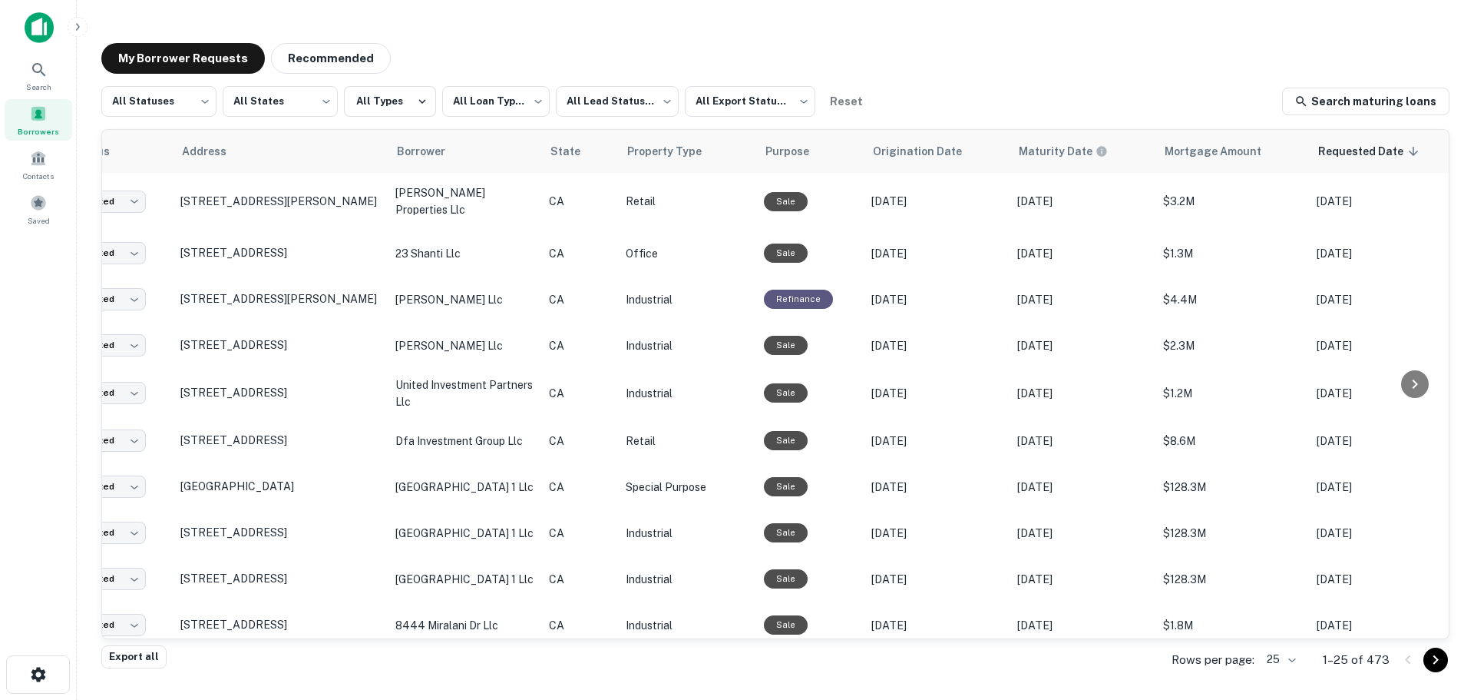
scroll to position [0, 0]
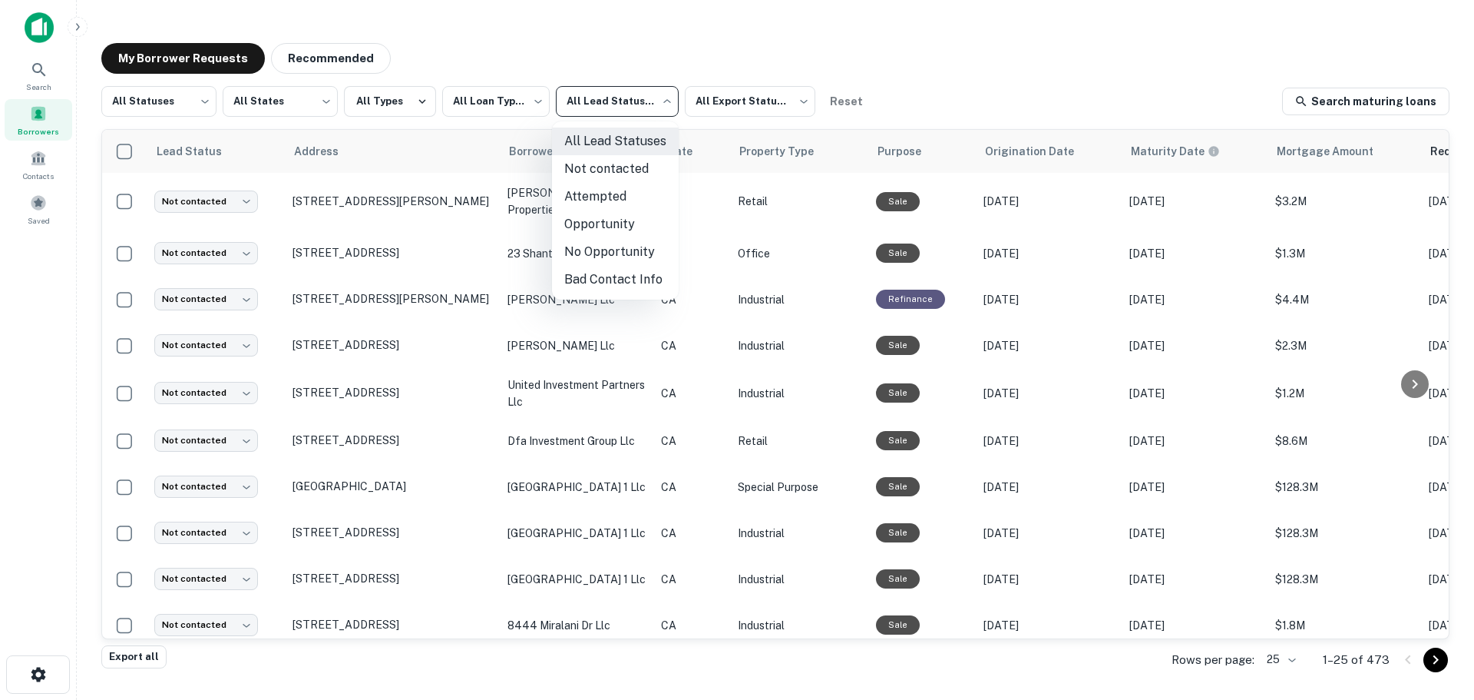
click at [609, 100] on body "**********" at bounding box center [737, 350] width 1474 height 700
click at [470, 94] on div at bounding box center [737, 350] width 1474 height 700
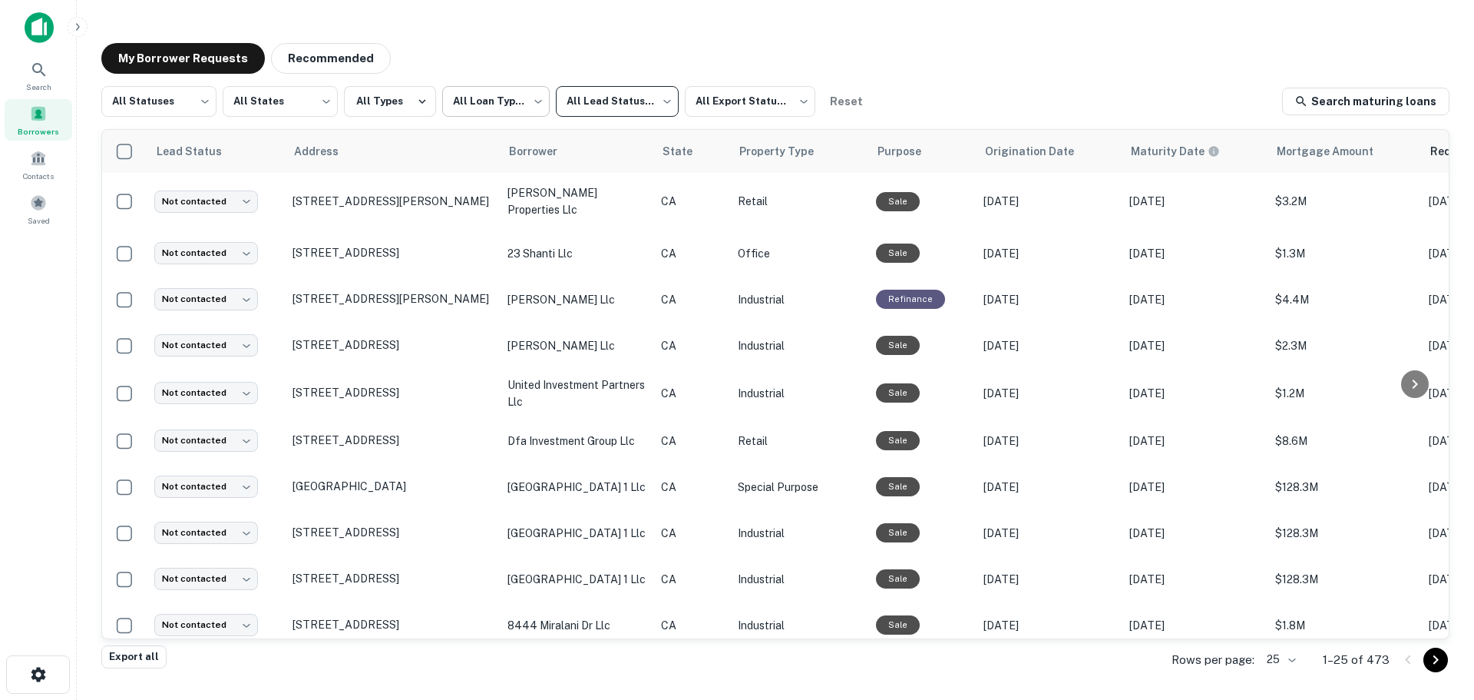
click at [469, 98] on body "**********" at bounding box center [737, 350] width 1474 height 700
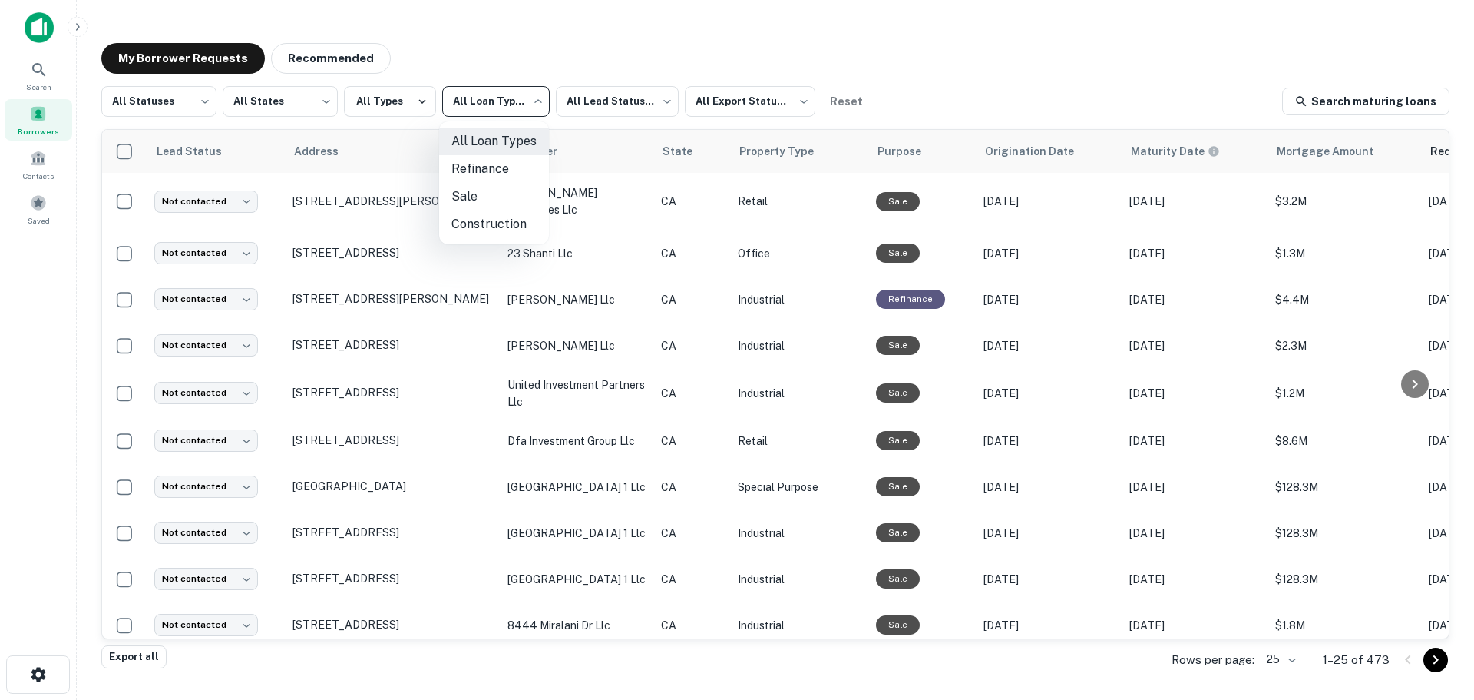
click at [462, 98] on div at bounding box center [737, 350] width 1474 height 700
click at [389, 102] on button "All Types" at bounding box center [390, 101] width 92 height 31
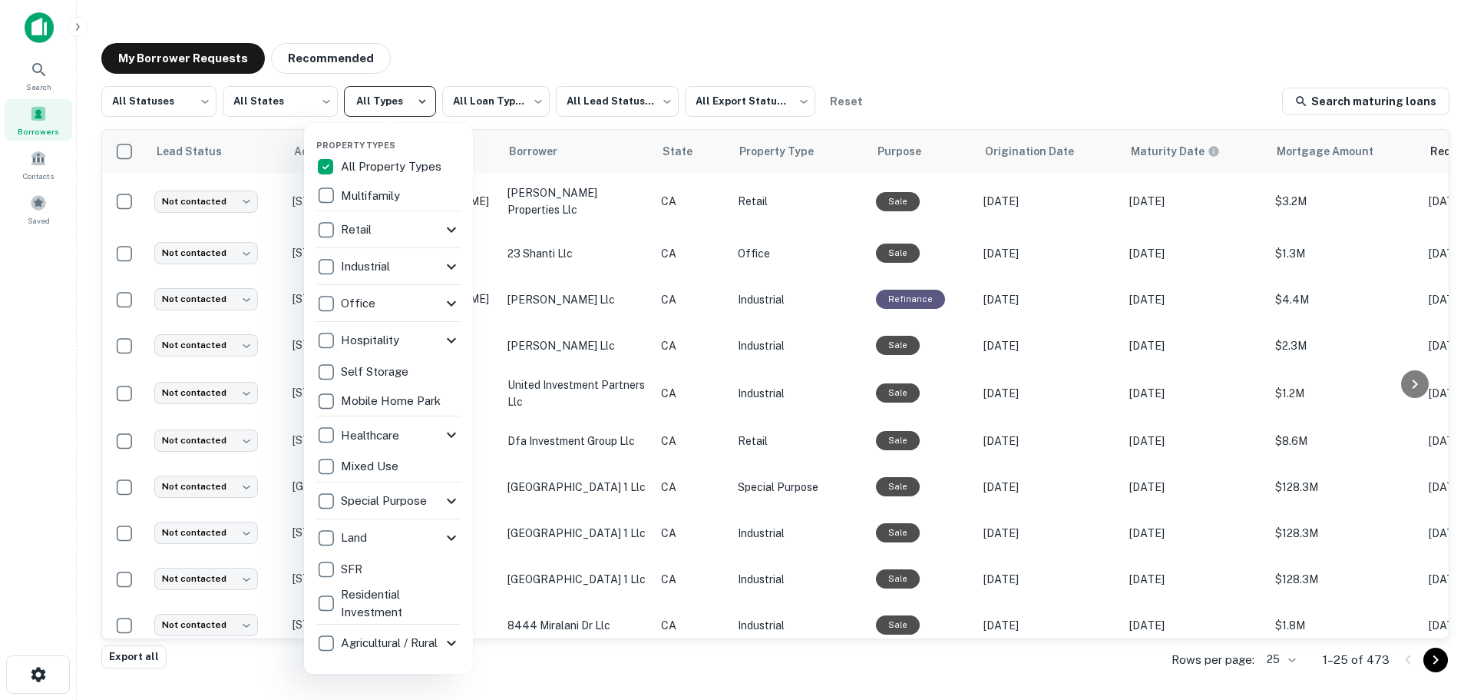
click at [389, 102] on div at bounding box center [737, 350] width 1474 height 700
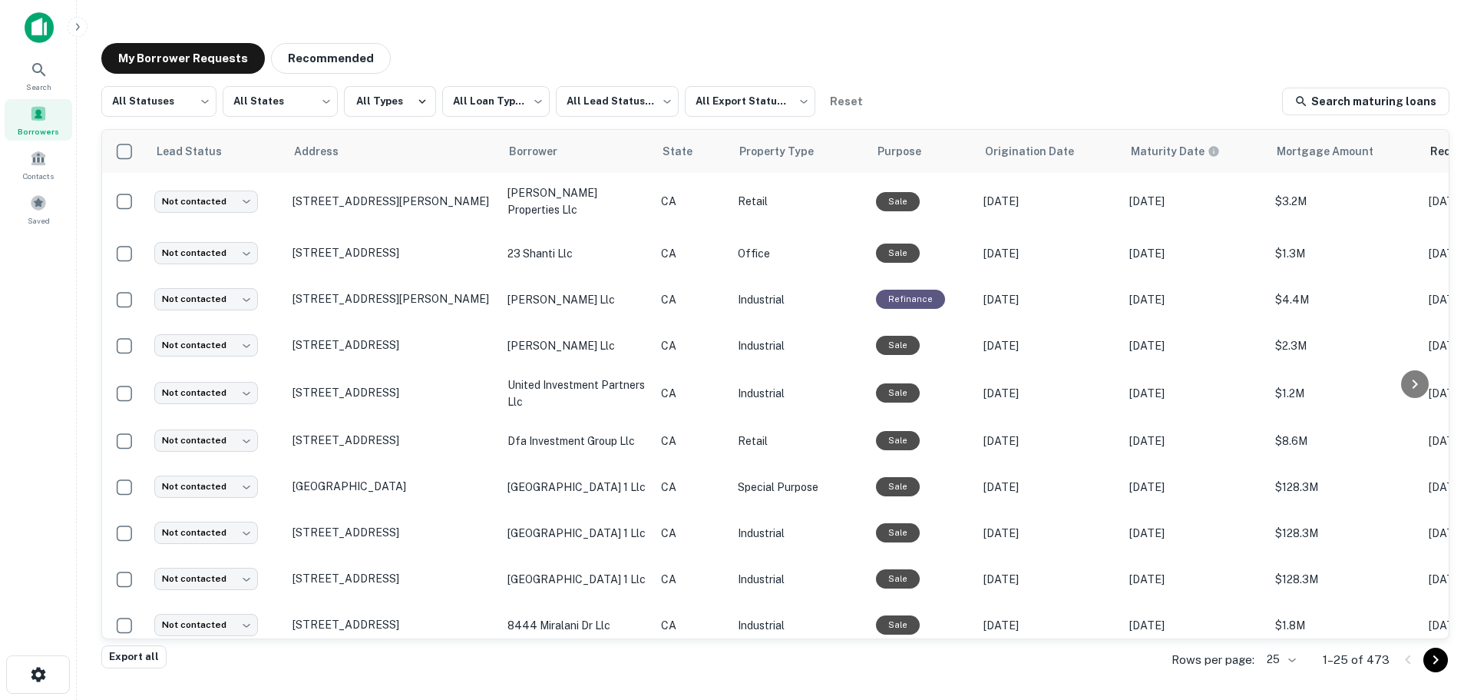
click at [273, 100] on body "**********" at bounding box center [737, 350] width 1474 height 700
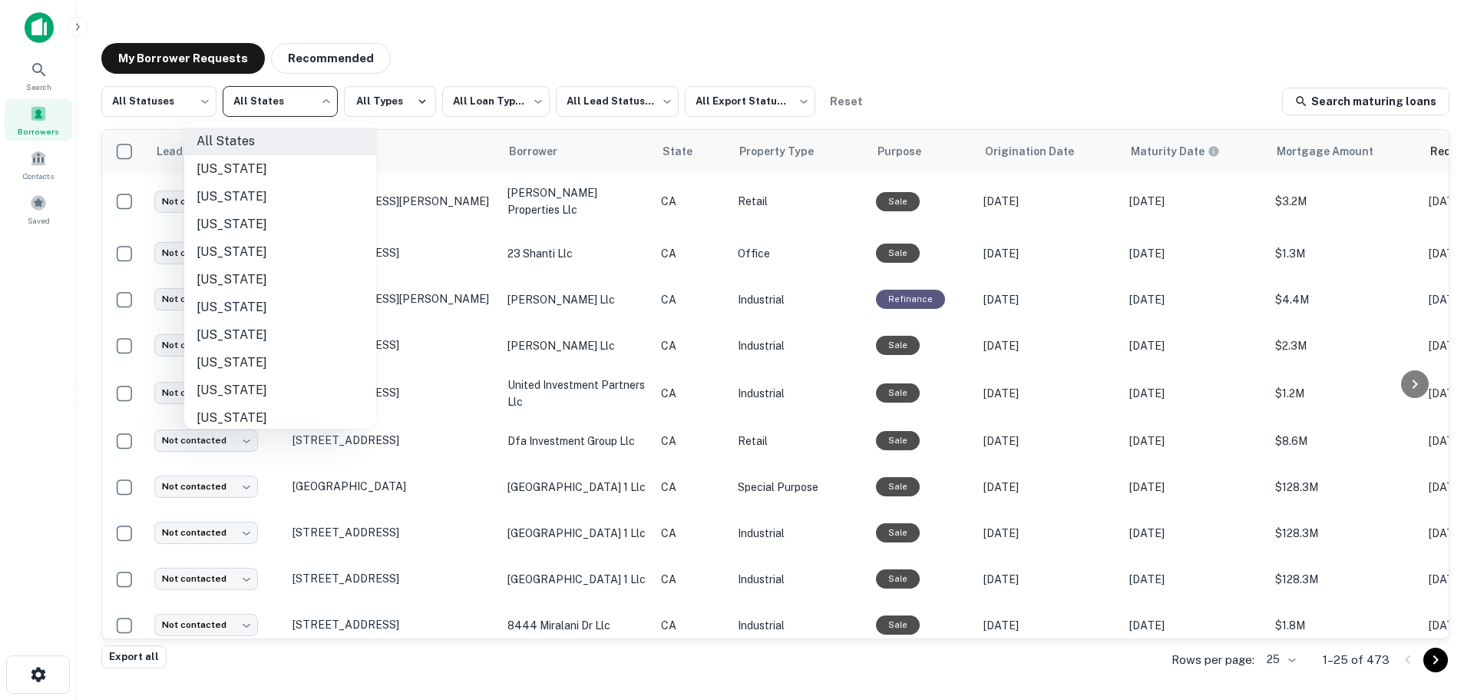
click at [273, 100] on div at bounding box center [737, 350] width 1474 height 700
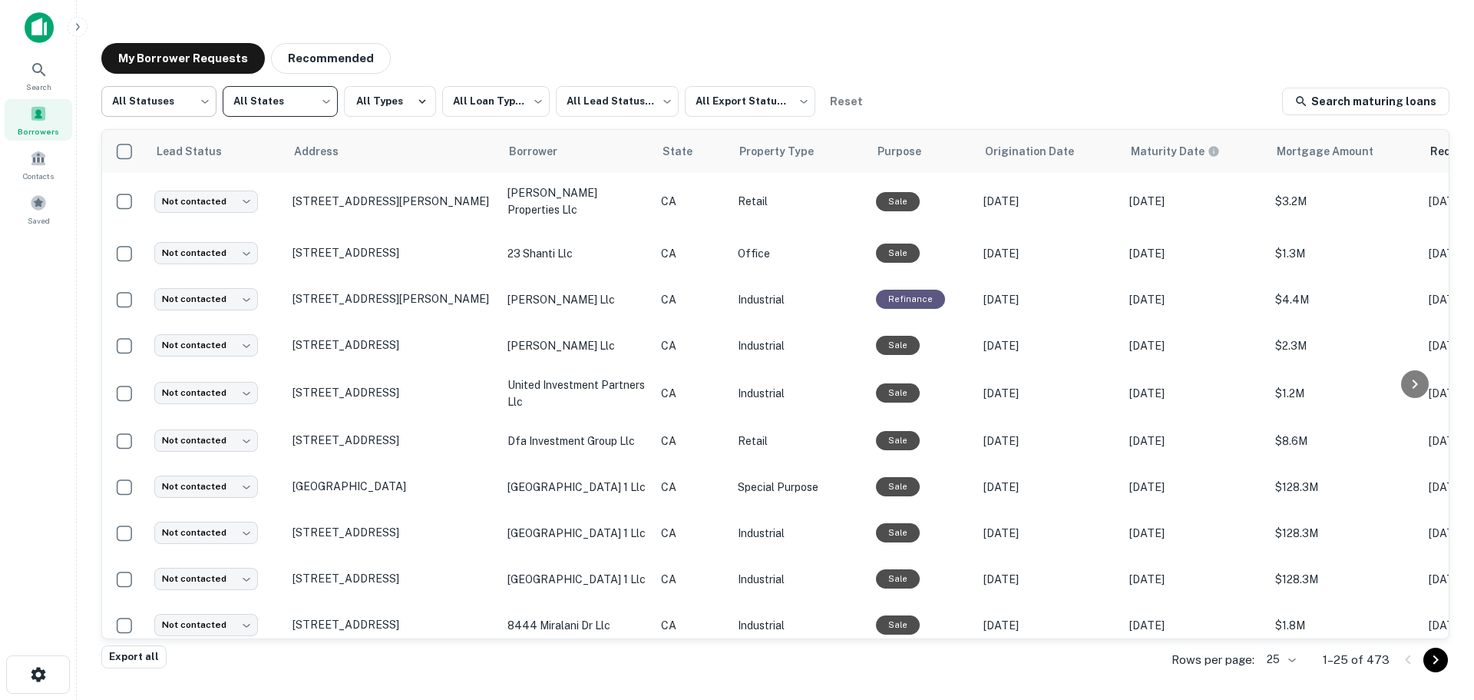
click at [163, 98] on body "**********" at bounding box center [737, 350] width 1474 height 700
click at [160, 98] on div at bounding box center [737, 350] width 1474 height 700
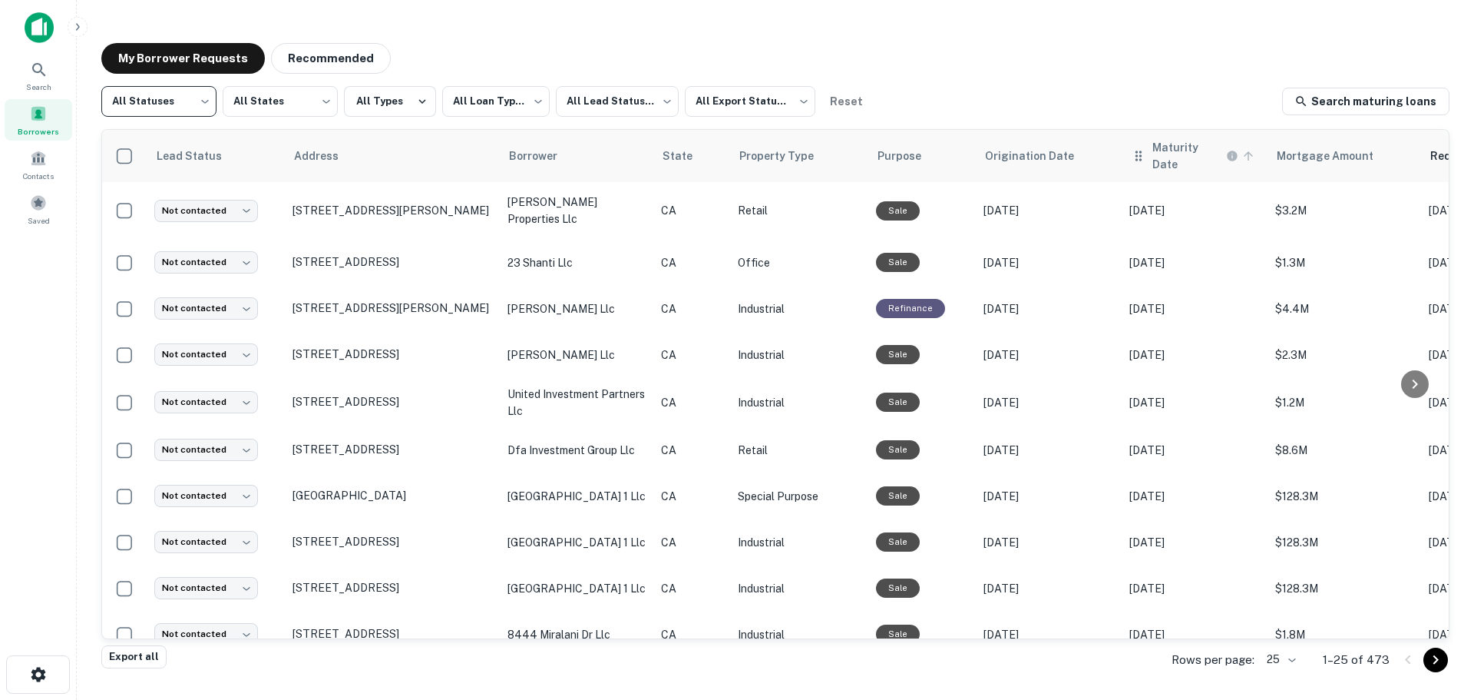
click at [1185, 151] on h6 "Maturity Date" at bounding box center [1188, 156] width 71 height 34
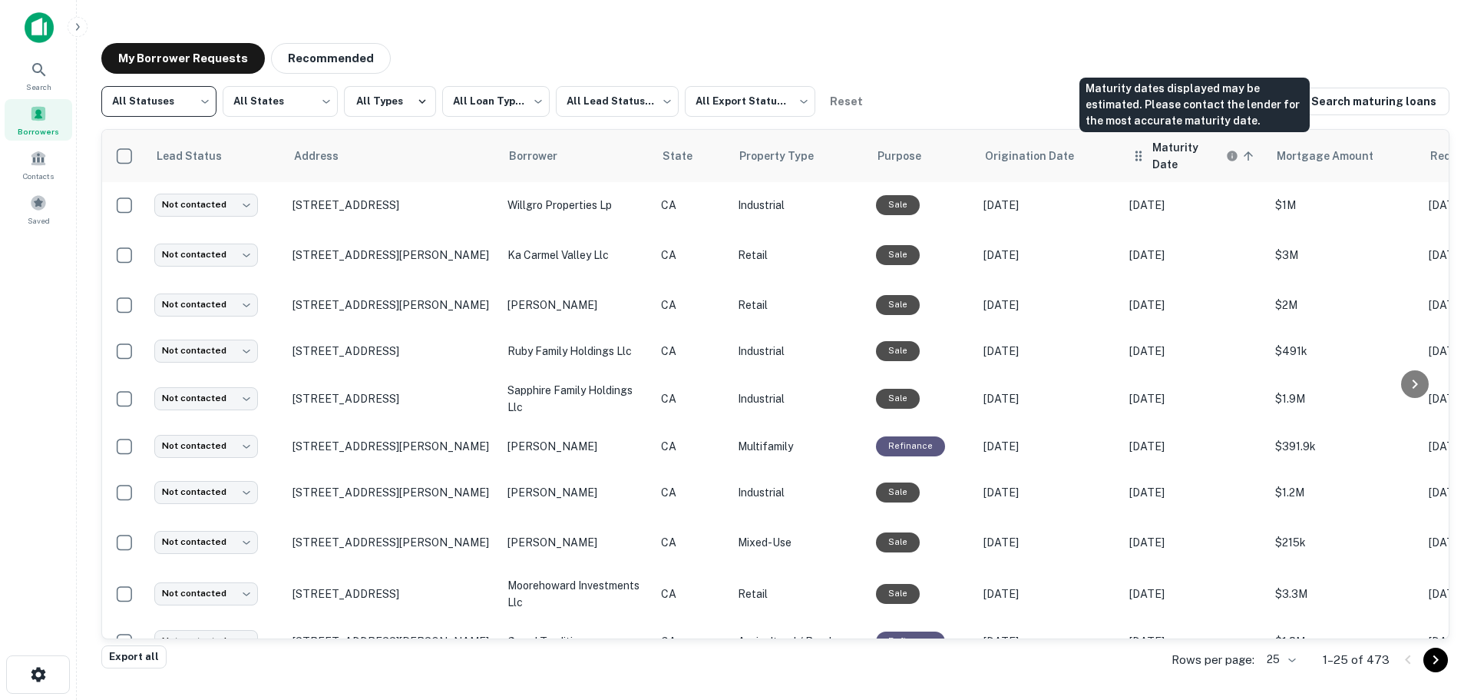
click at [1188, 151] on h6 "Maturity Date" at bounding box center [1188, 156] width 71 height 34
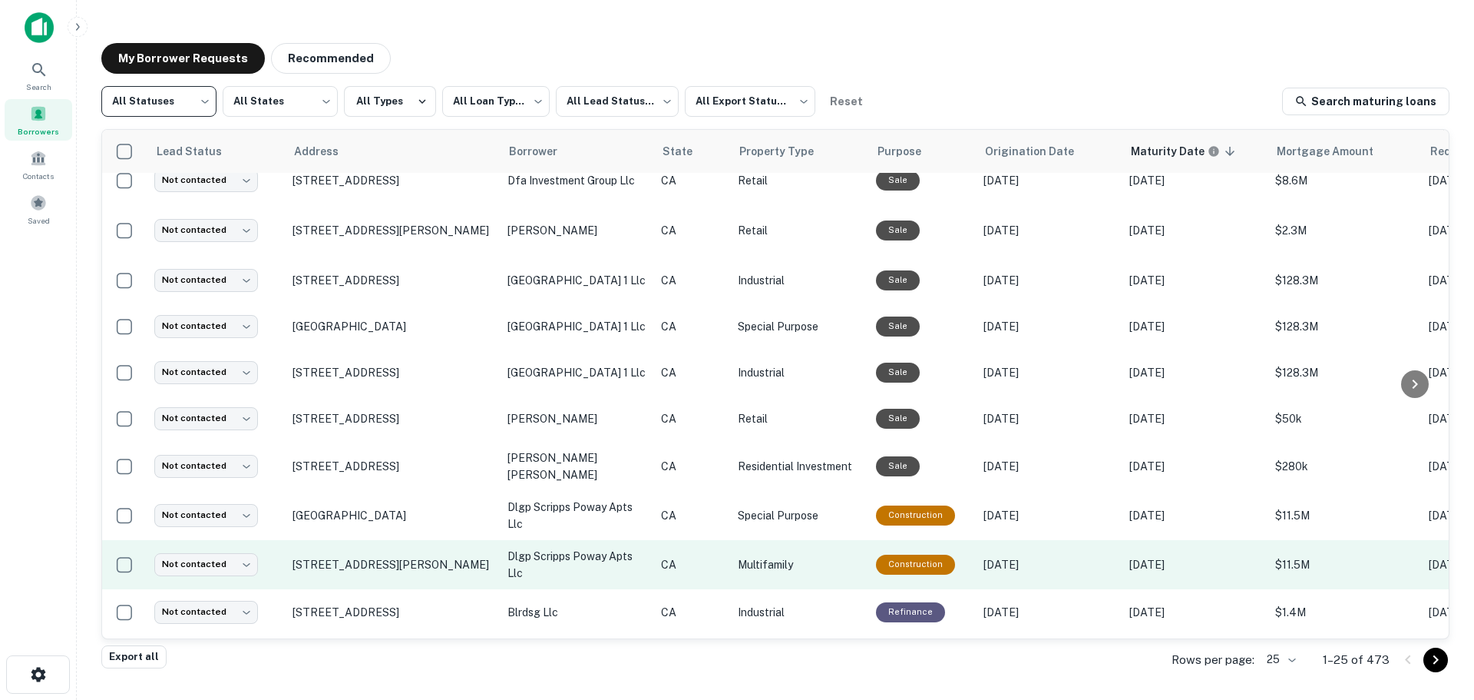
scroll to position [730, 0]
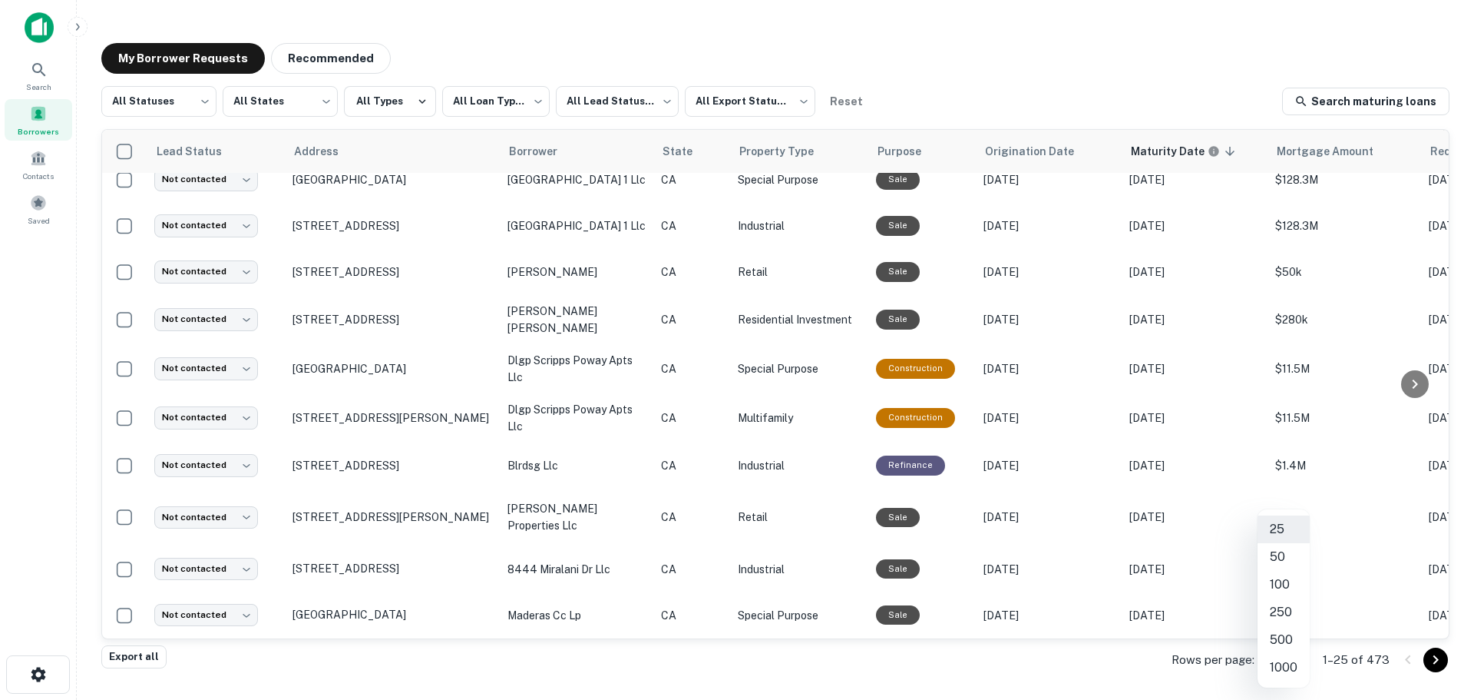
click at [1291, 658] on body "**********" at bounding box center [737, 350] width 1474 height 700
click at [1289, 642] on li "500" at bounding box center [1284, 640] width 52 height 28
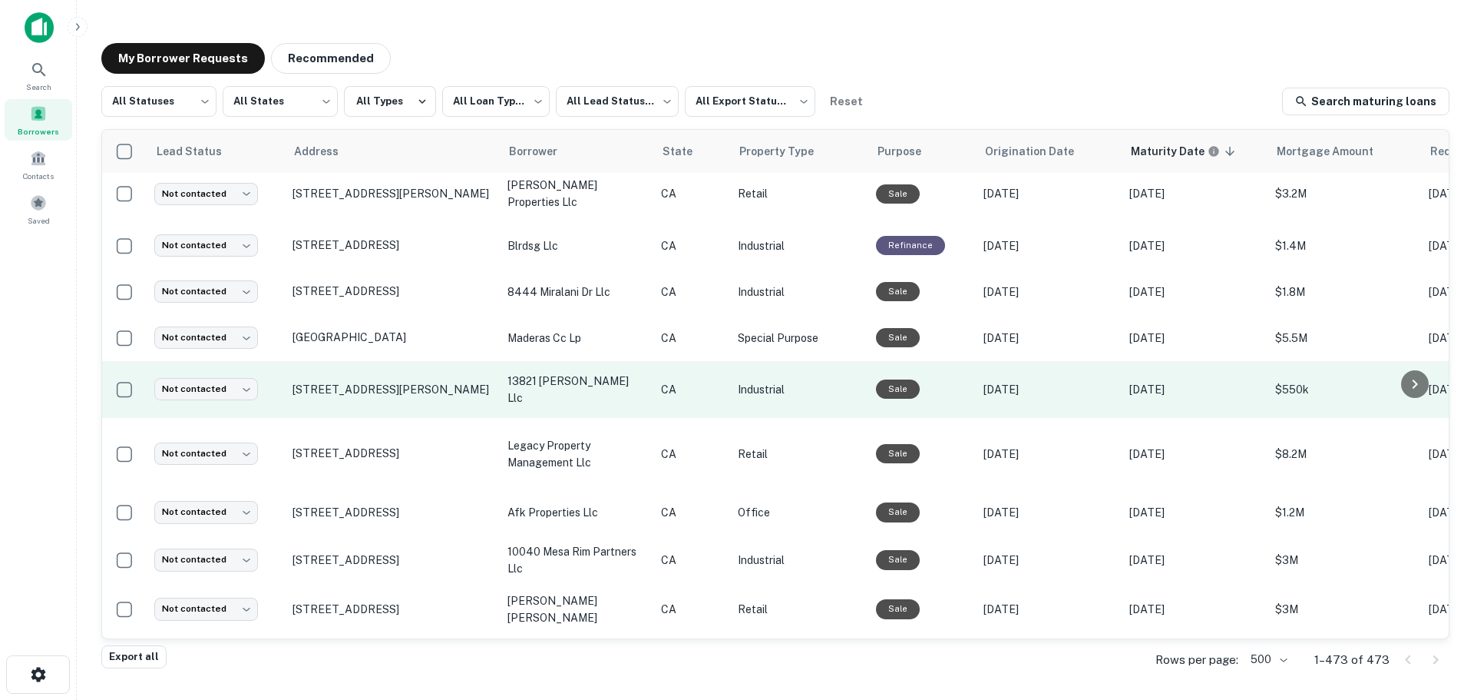
scroll to position [1152, 0]
